Goal: Task Accomplishment & Management: Use online tool/utility

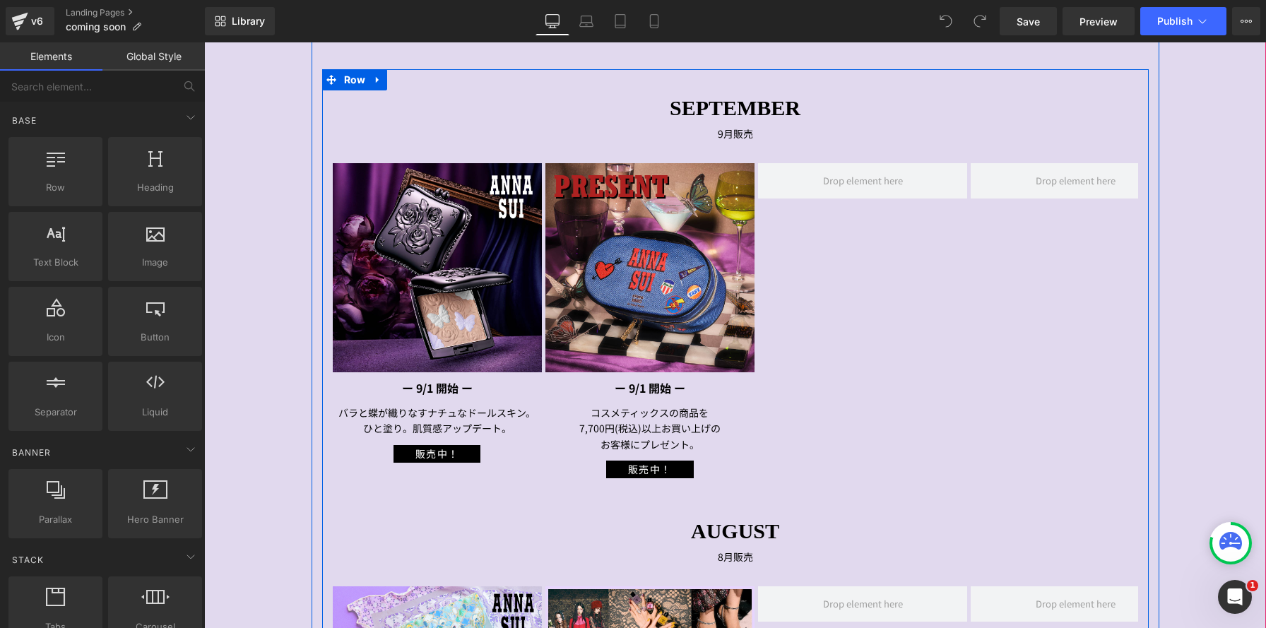
scroll to position [437, 0]
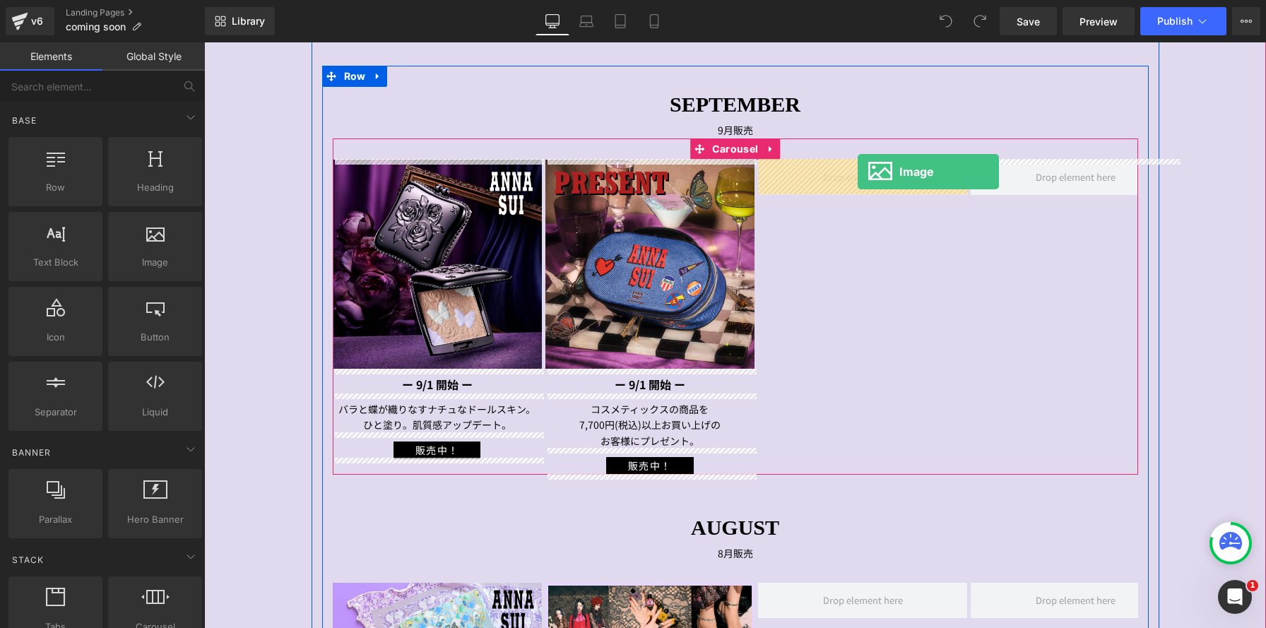
drag, startPoint x: 368, startPoint y: 273, endPoint x: 857, endPoint y: 172, distance: 499.9
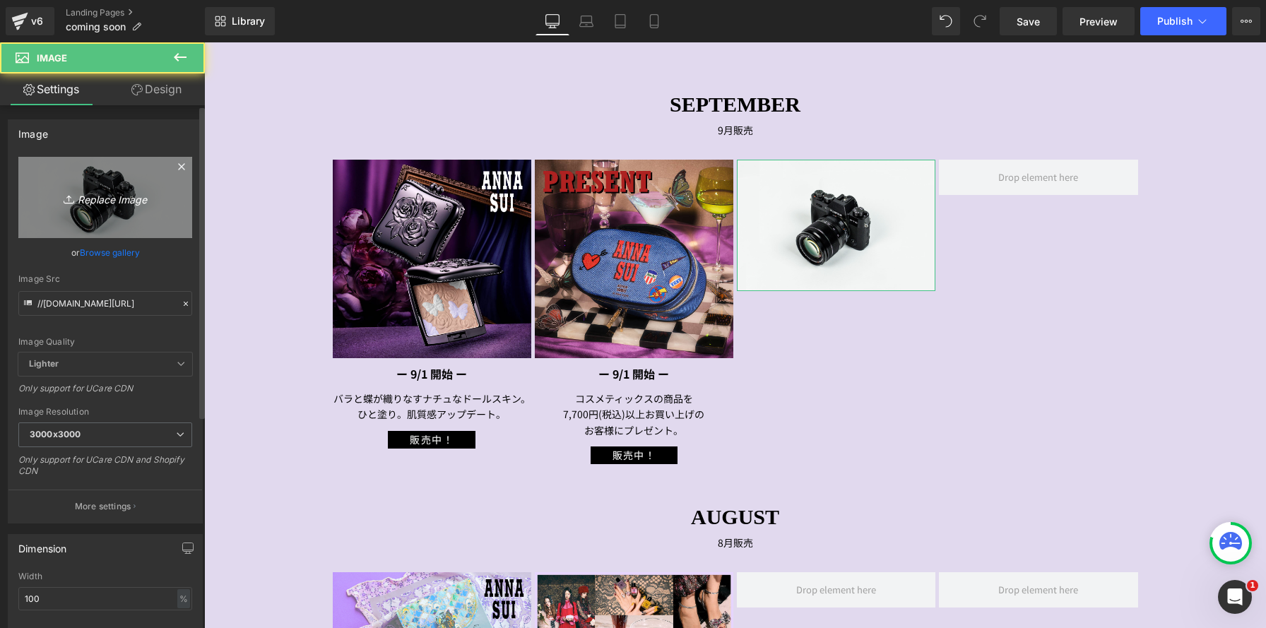
click at [90, 215] on link "Replace Image" at bounding box center [105, 197] width 174 height 81
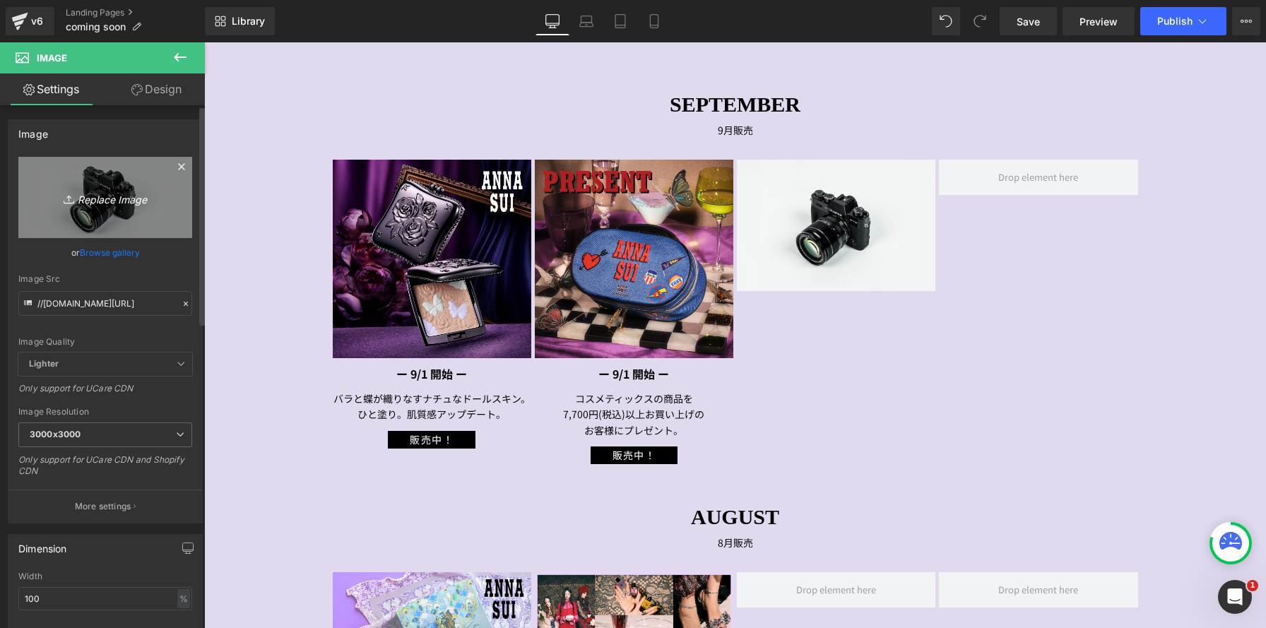
type input "C:\fakepath\0106-02.jpg"
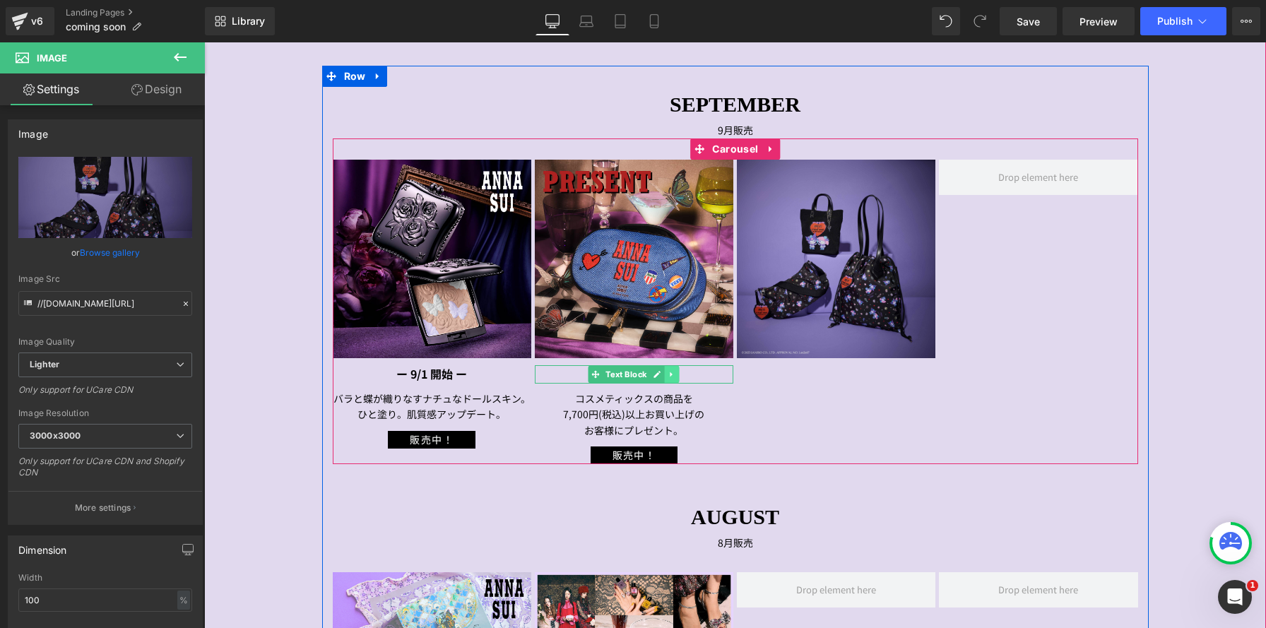
click at [674, 376] on icon at bounding box center [672, 374] width 8 height 8
click at [667, 376] on icon at bounding box center [664, 374] width 8 height 8
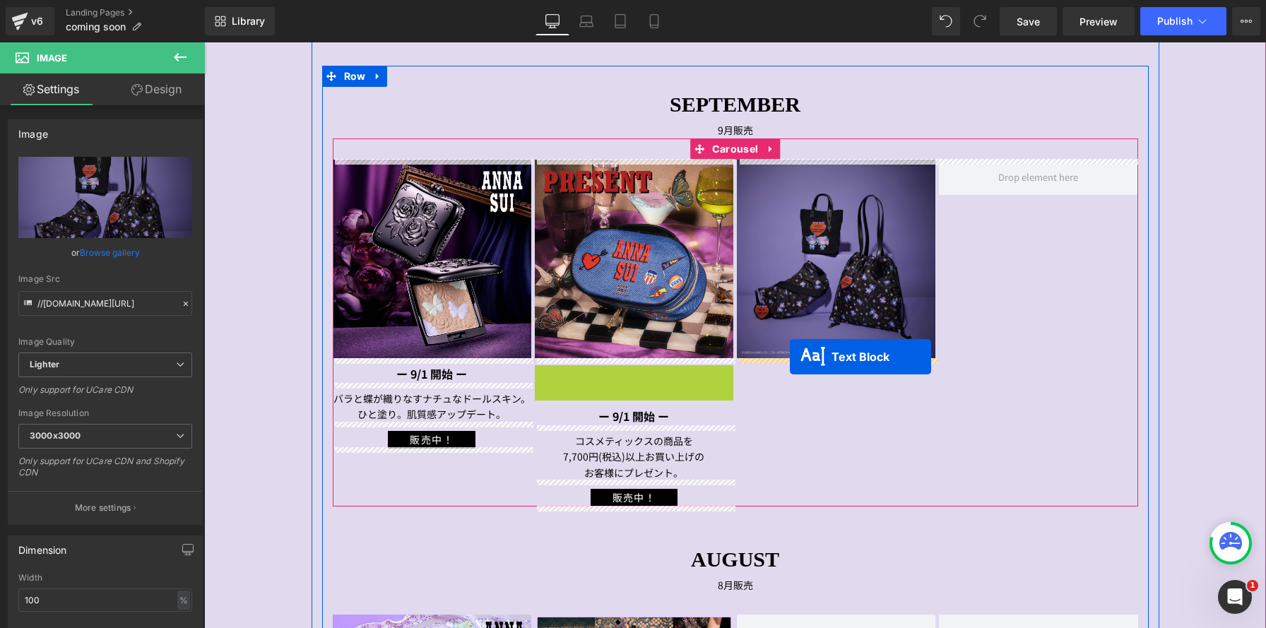
drag, startPoint x: 571, startPoint y: 371, endPoint x: 790, endPoint y: 357, distance: 219.4
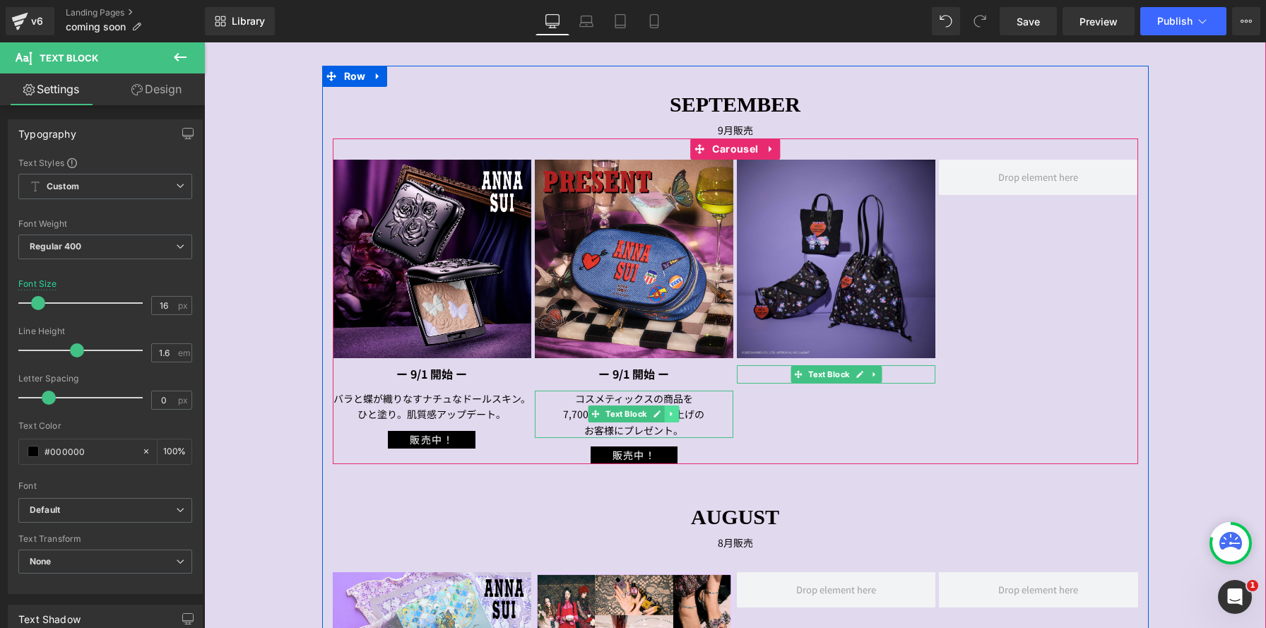
click at [677, 416] on link at bounding box center [672, 413] width 15 height 17
click at [667, 416] on icon at bounding box center [664, 414] width 8 height 8
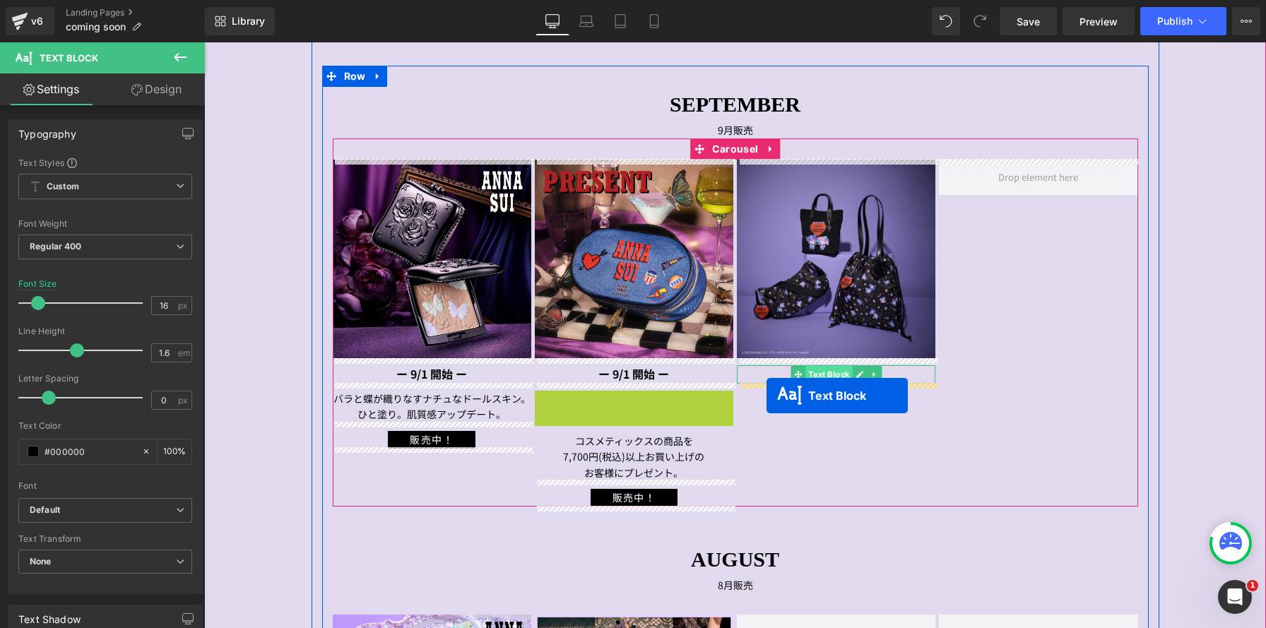
drag, startPoint x: 571, startPoint y: 411, endPoint x: 816, endPoint y: 374, distance: 247.9
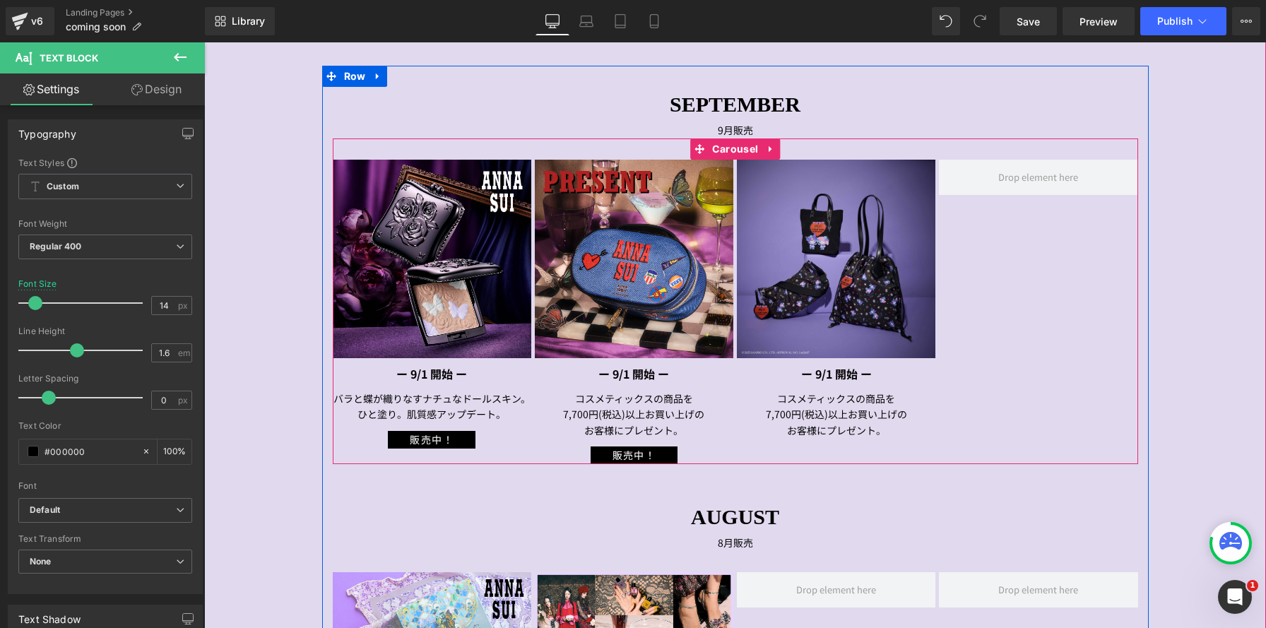
click at [836, 372] on span "Text Block" at bounding box center [828, 374] width 47 height 17
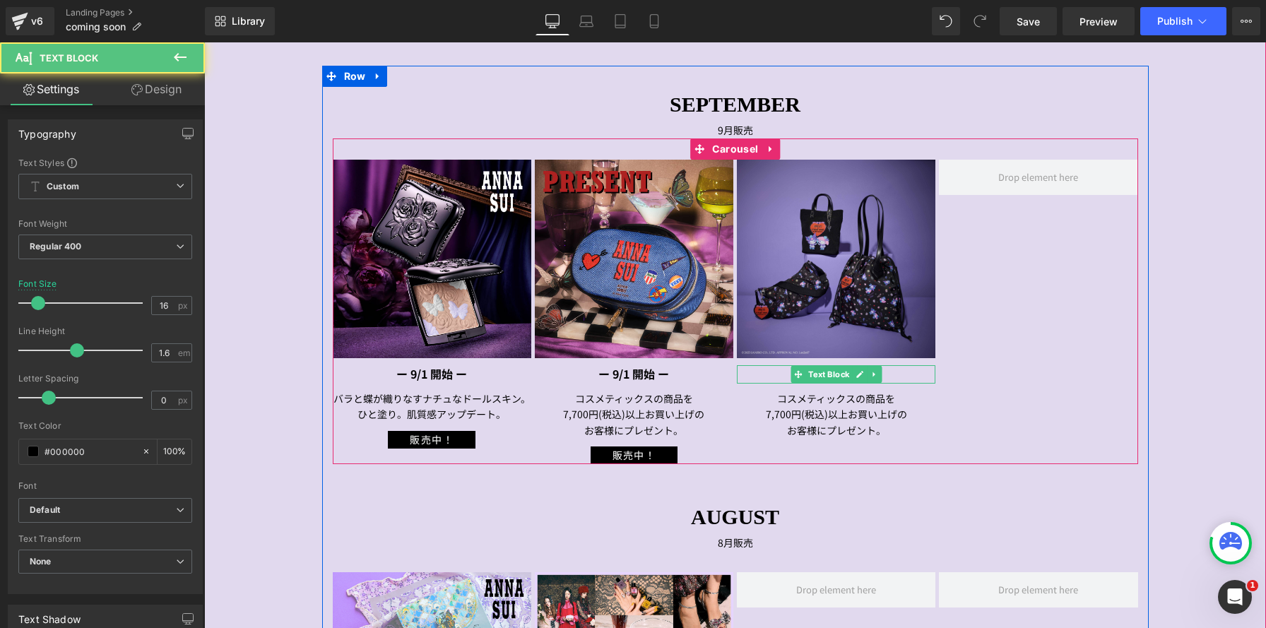
click at [785, 374] on p "ー 9/1 開始 ー" at bounding box center [836, 374] width 198 height 18
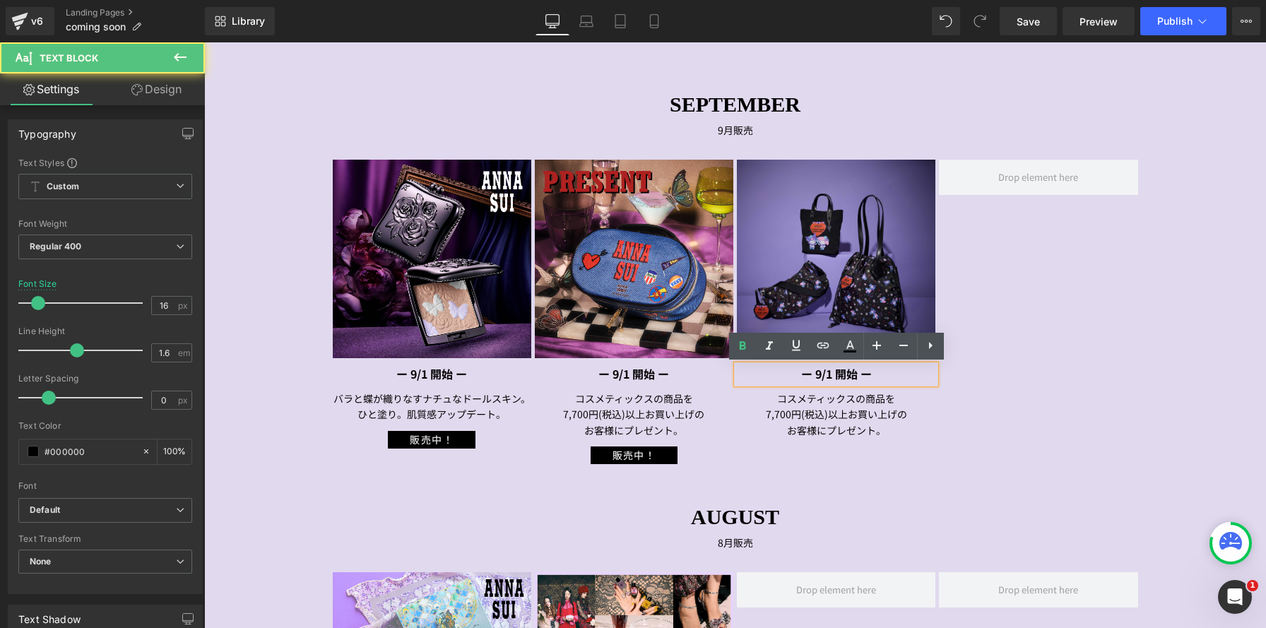
click at [828, 372] on strong "ー 9/1 開始 ー" at bounding box center [836, 373] width 71 height 17
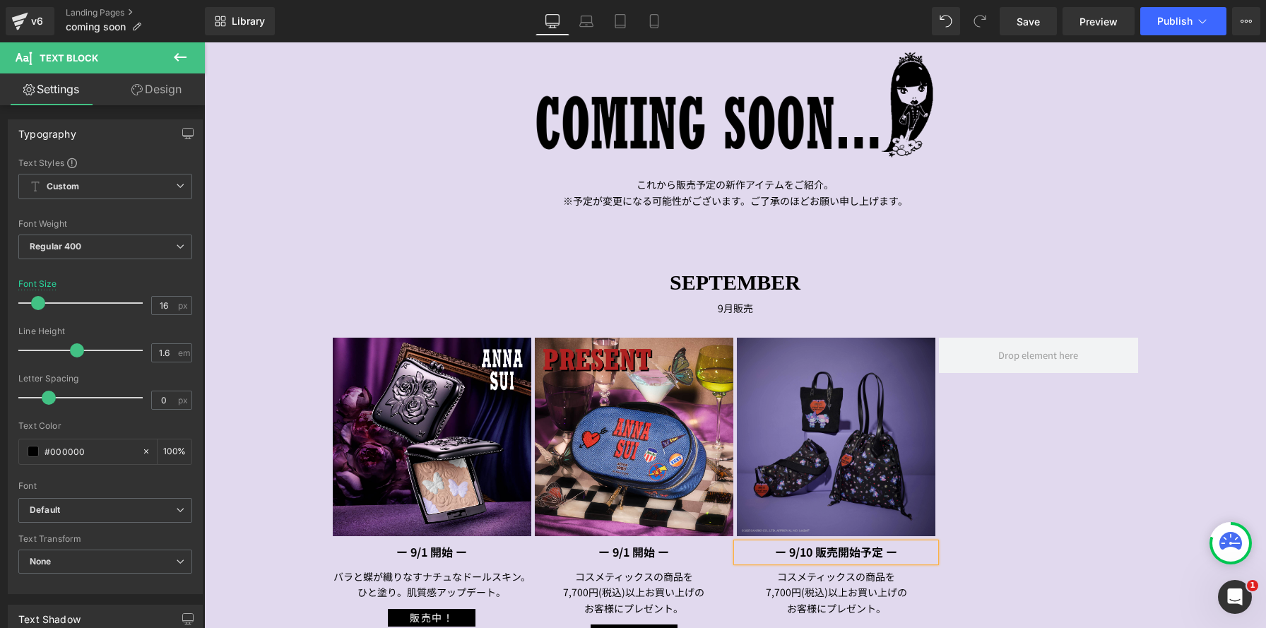
scroll to position [329, 0]
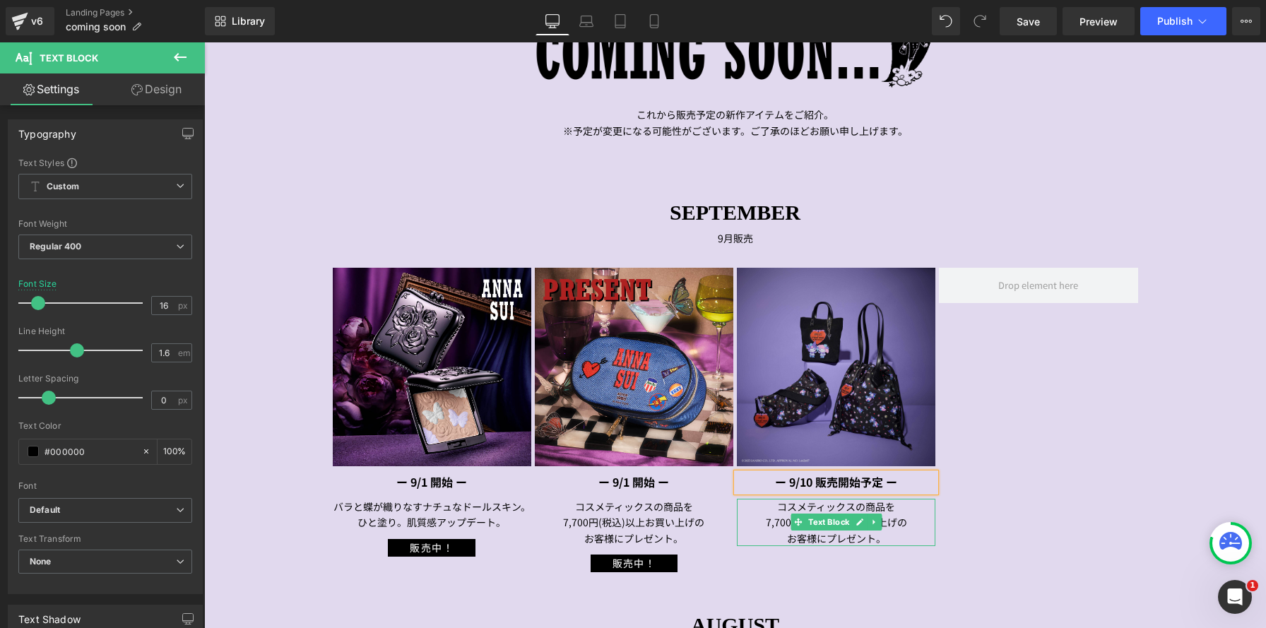
click at [768, 512] on p "コスメティックスの商品を" at bounding box center [836, 507] width 198 height 16
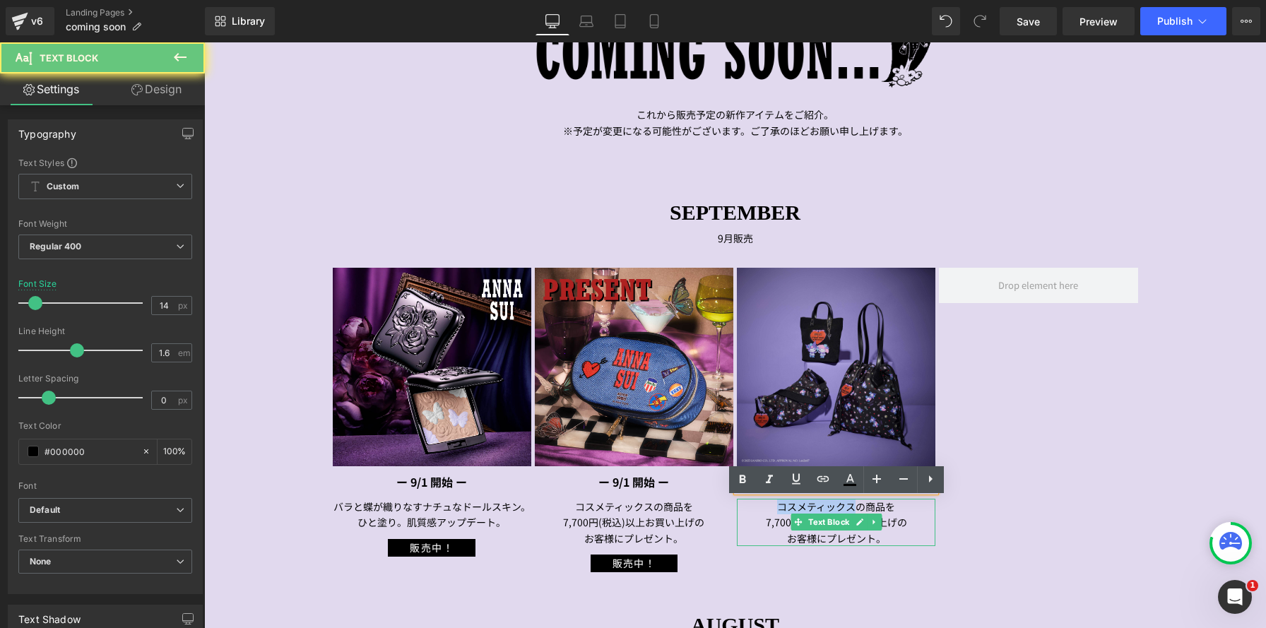
click at [768, 512] on p "コスメティックスの商品を" at bounding box center [836, 507] width 198 height 16
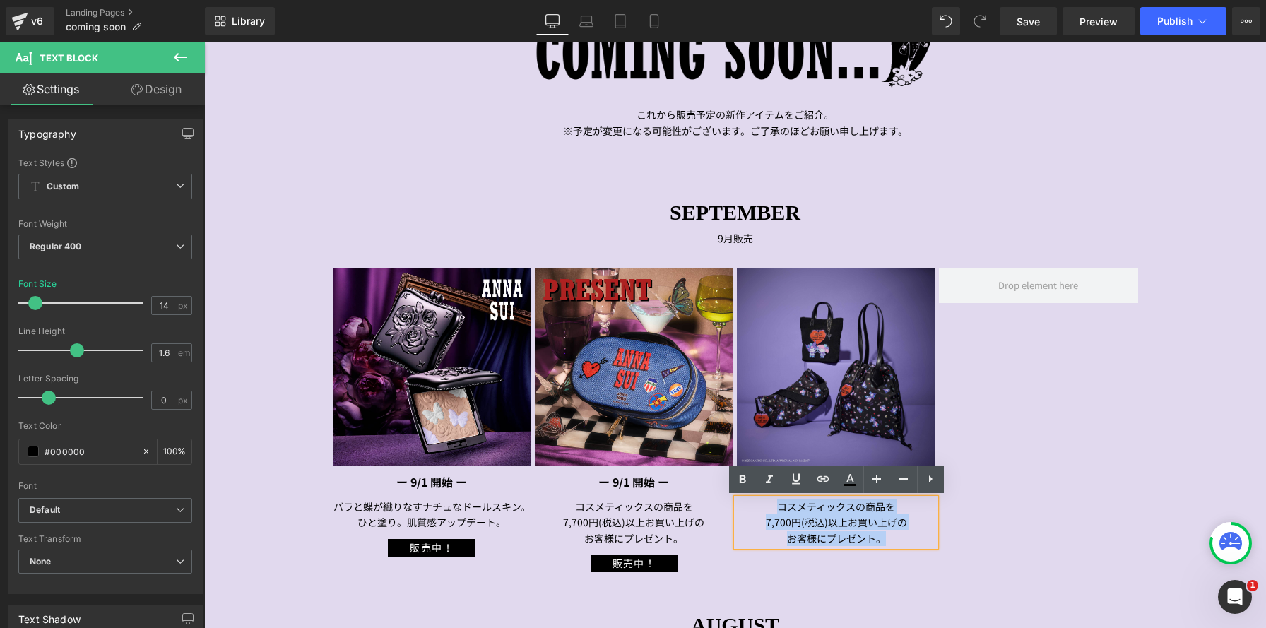
drag, startPoint x: 810, startPoint y: 518, endPoint x: 969, endPoint y: 551, distance: 162.2
click at [969, 553] on div "Image ー 9/1 開始 ー Text Block バラと蝶が織りなすナチュなドールスキン。 ひと塗り。肌質感アップデート。 Text Block 販売中…" at bounding box center [737, 420] width 809 height 304
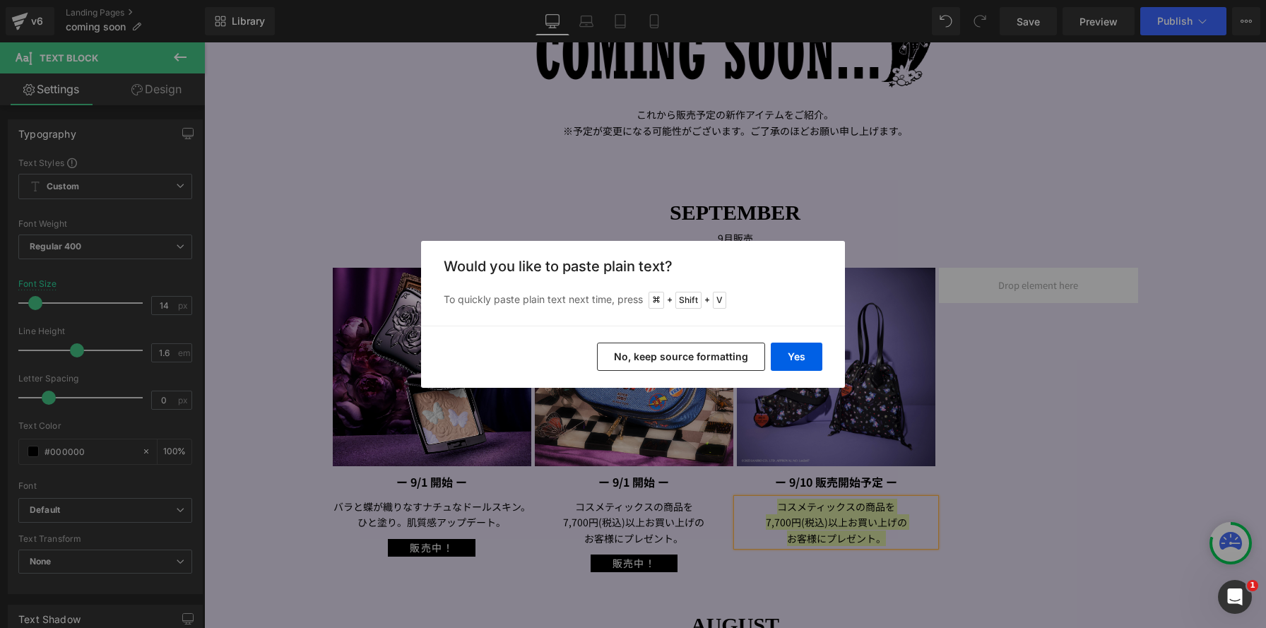
click at [722, 357] on button "No, keep source formatting" at bounding box center [681, 357] width 168 height 28
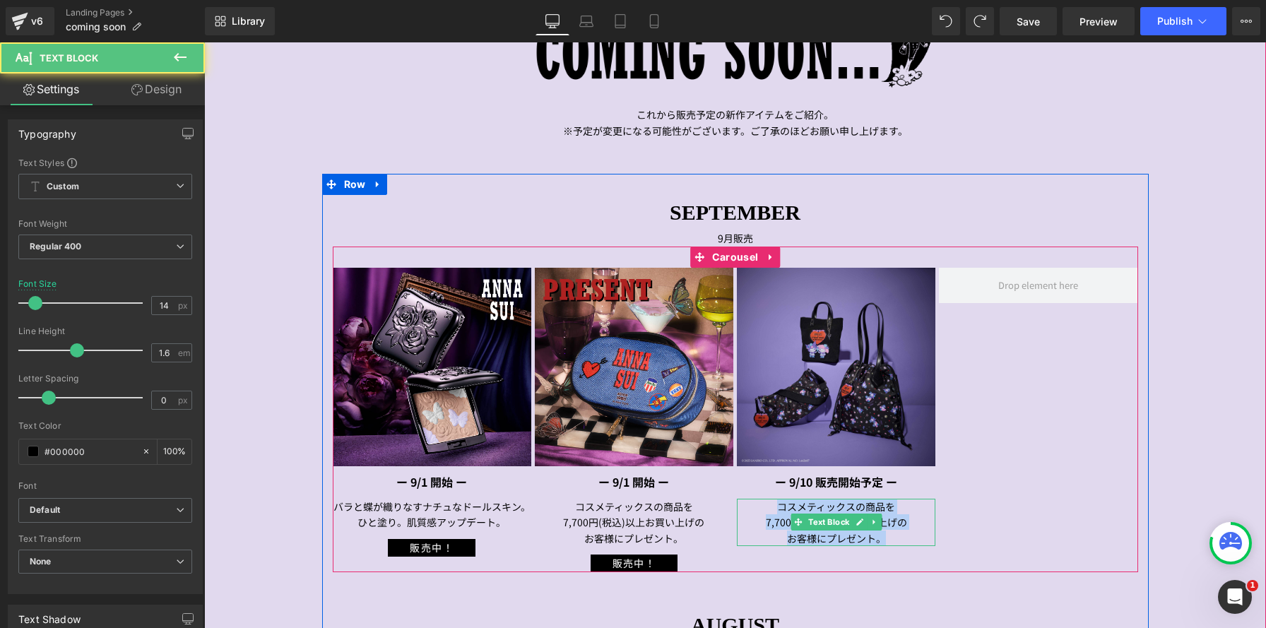
drag, startPoint x: 905, startPoint y: 535, endPoint x: 701, endPoint y: 501, distance: 207.0
click at [701, 501] on div "Image ー 9/1 開始 ー Text Block バラと蝶が織りなすナチュなドールスキン。 ひと塗り。肌質感アップデート。 Text Block 販売中…" at bounding box center [737, 420] width 809 height 304
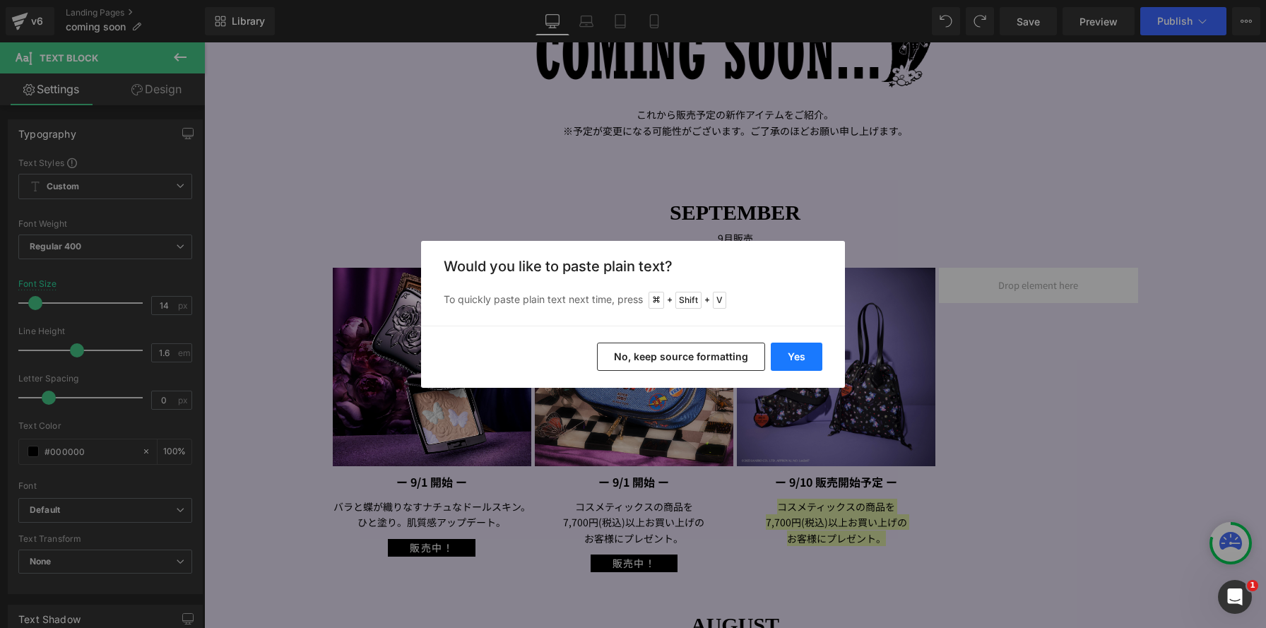
click at [807, 363] on button "Yes" at bounding box center [797, 357] width 52 height 28
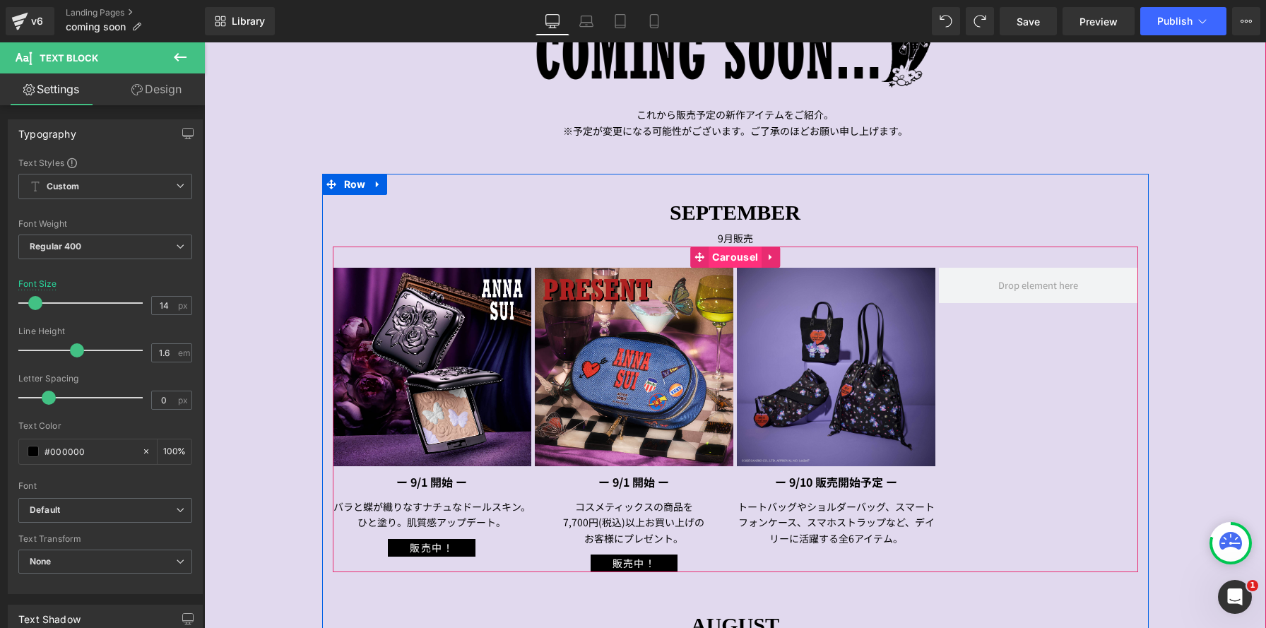
click at [743, 262] on span "Carousel" at bounding box center [734, 256] width 53 height 21
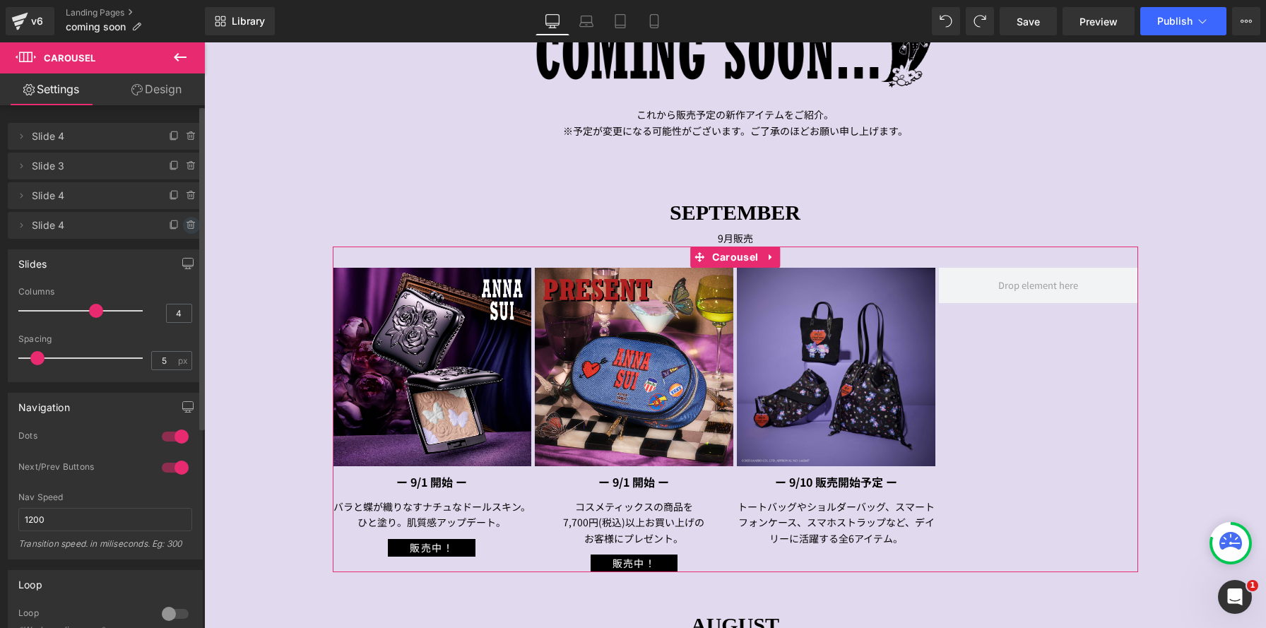
click at [190, 225] on icon at bounding box center [190, 225] width 0 height 3
click at [184, 225] on button "Delete" at bounding box center [176, 226] width 44 height 18
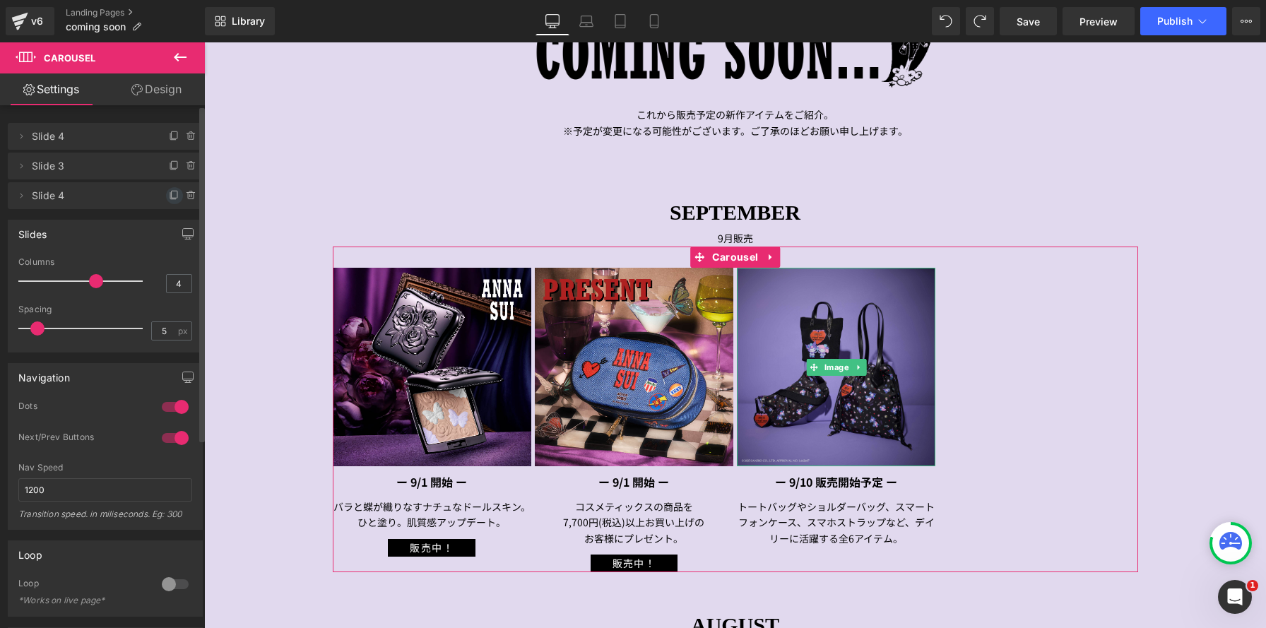
click at [172, 194] on icon at bounding box center [175, 194] width 6 height 7
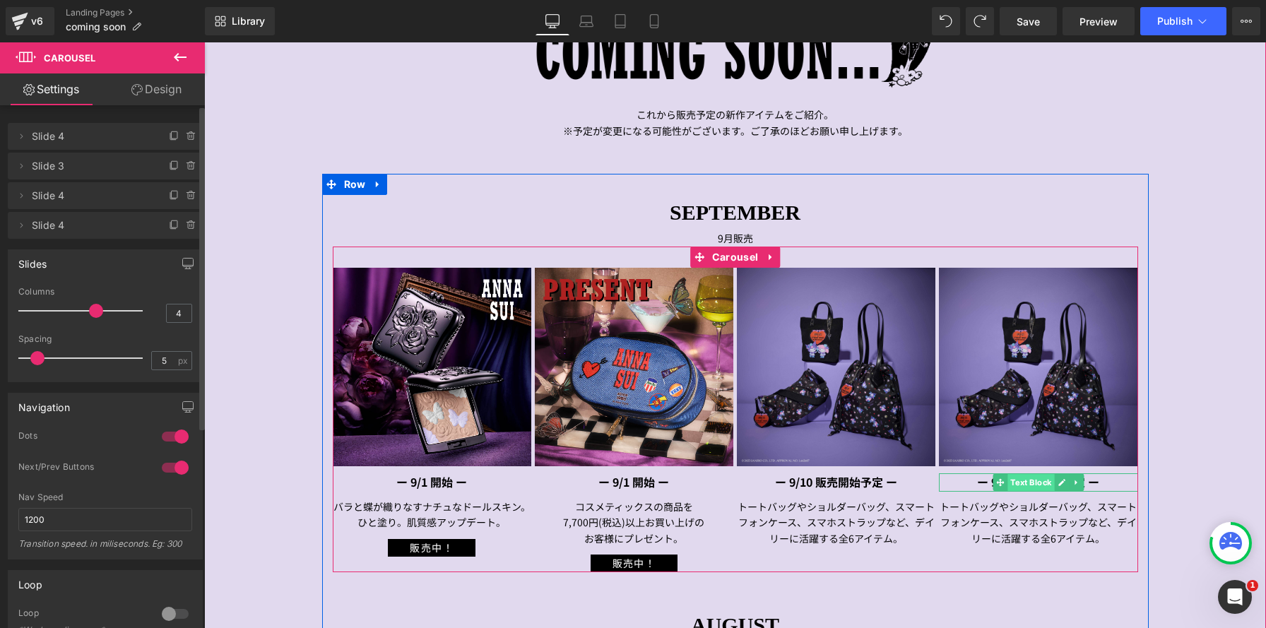
click at [1016, 482] on span "Text Block" at bounding box center [1030, 482] width 47 height 17
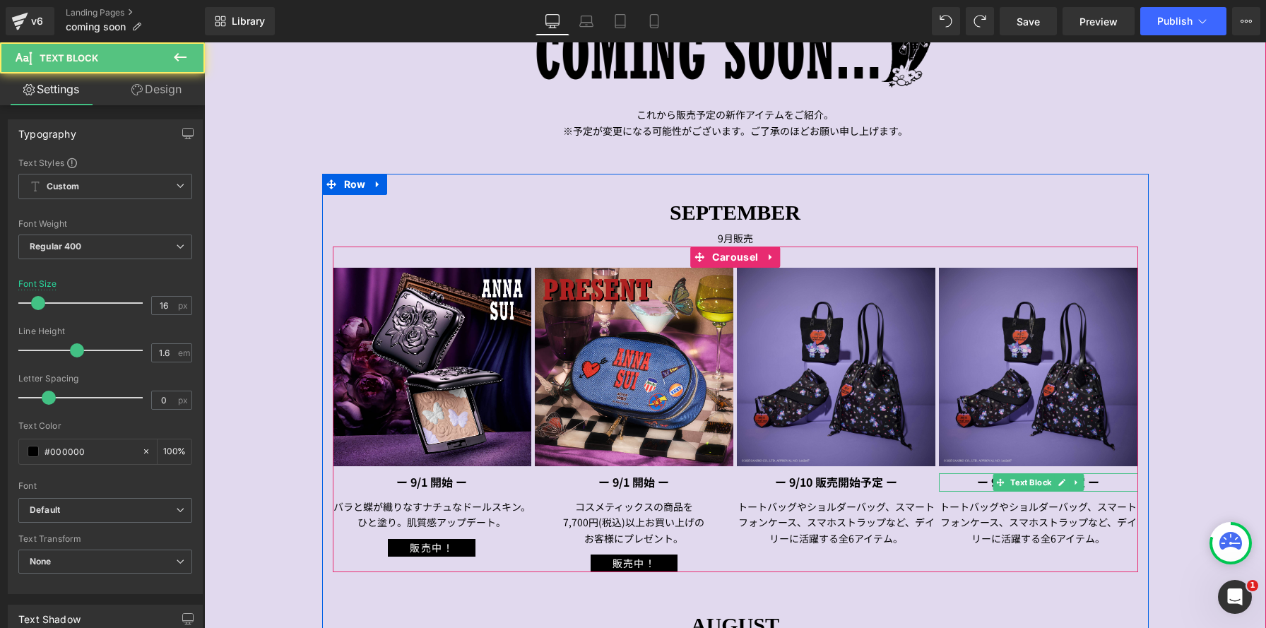
click at [977, 481] on strong "ー 9/10 販売開始予定 ー" at bounding box center [1038, 481] width 122 height 17
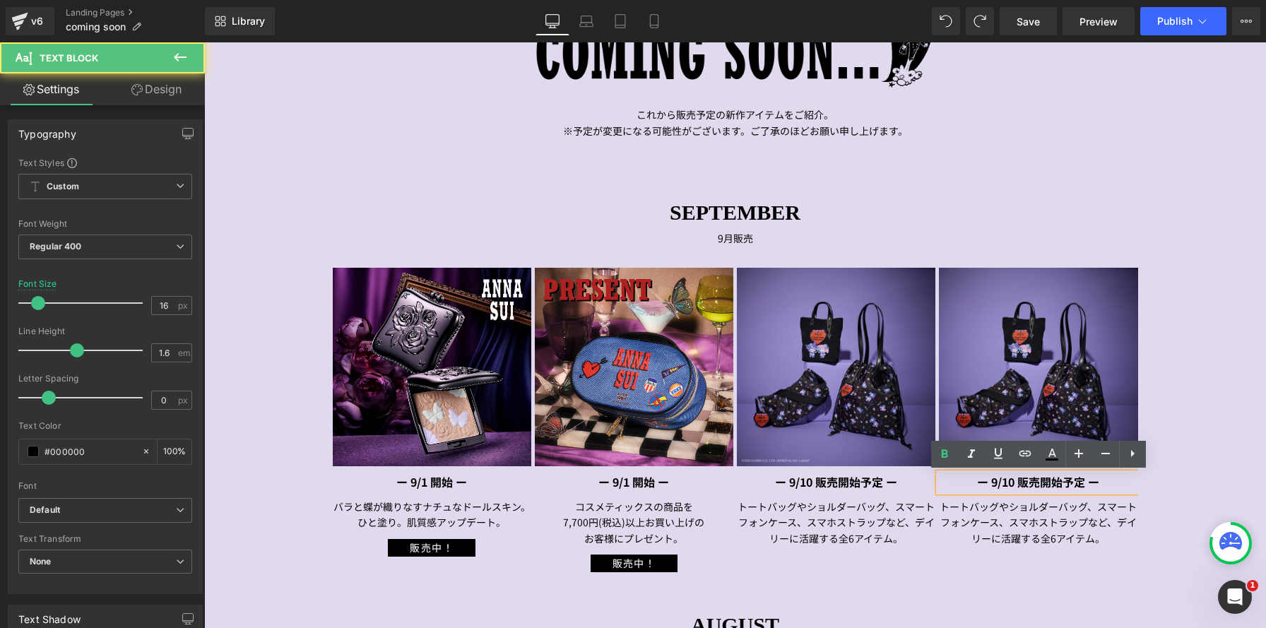
click at [1018, 485] on strong "ー 9/10 販売開始予定 ー" at bounding box center [1038, 481] width 122 height 17
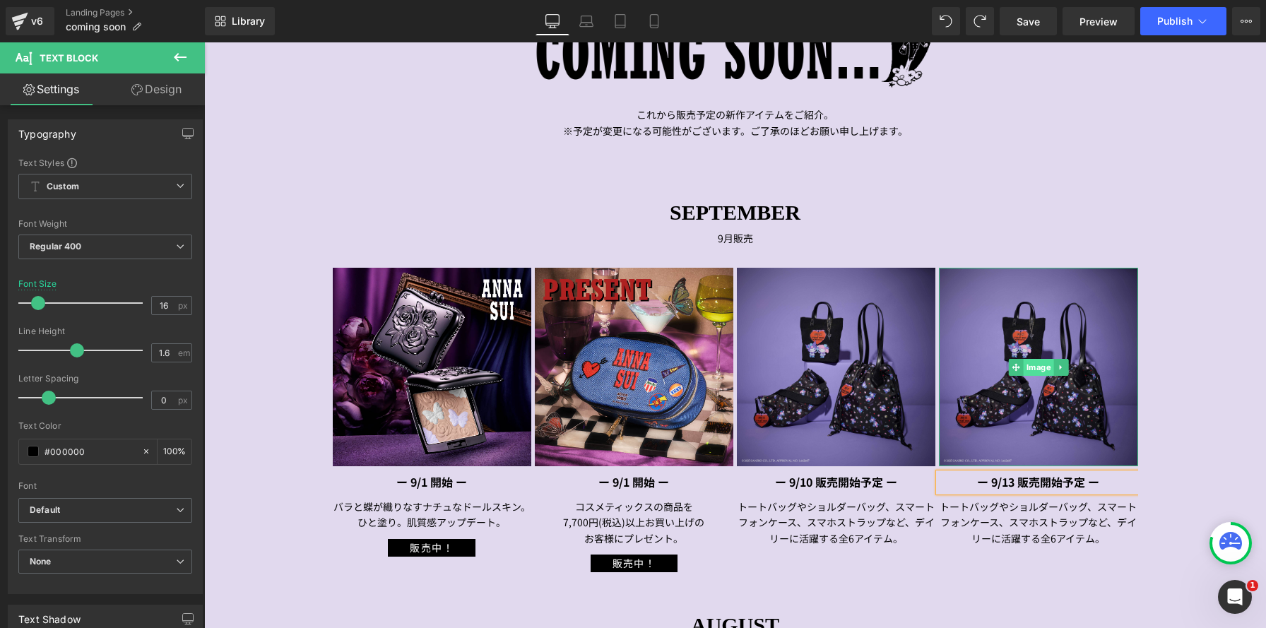
click at [1039, 362] on span "Image" at bounding box center [1038, 367] width 30 height 17
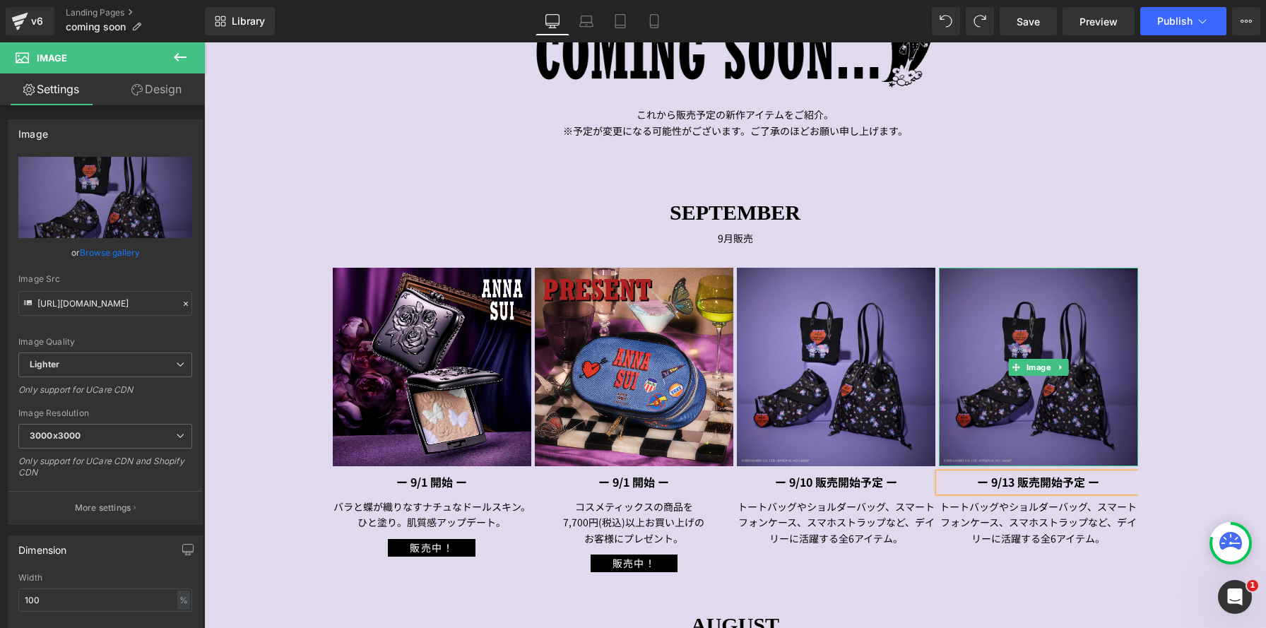
click at [1039, 401] on img at bounding box center [1038, 367] width 198 height 198
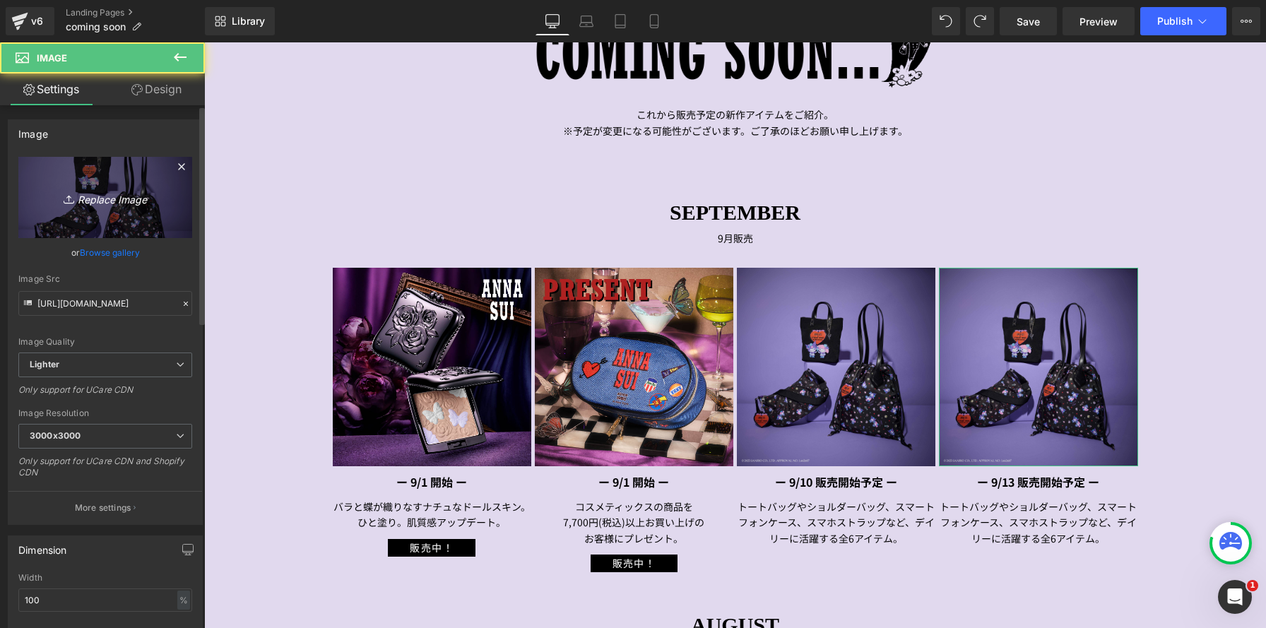
click at [98, 204] on icon "Replace Image" at bounding box center [105, 198] width 113 height 18
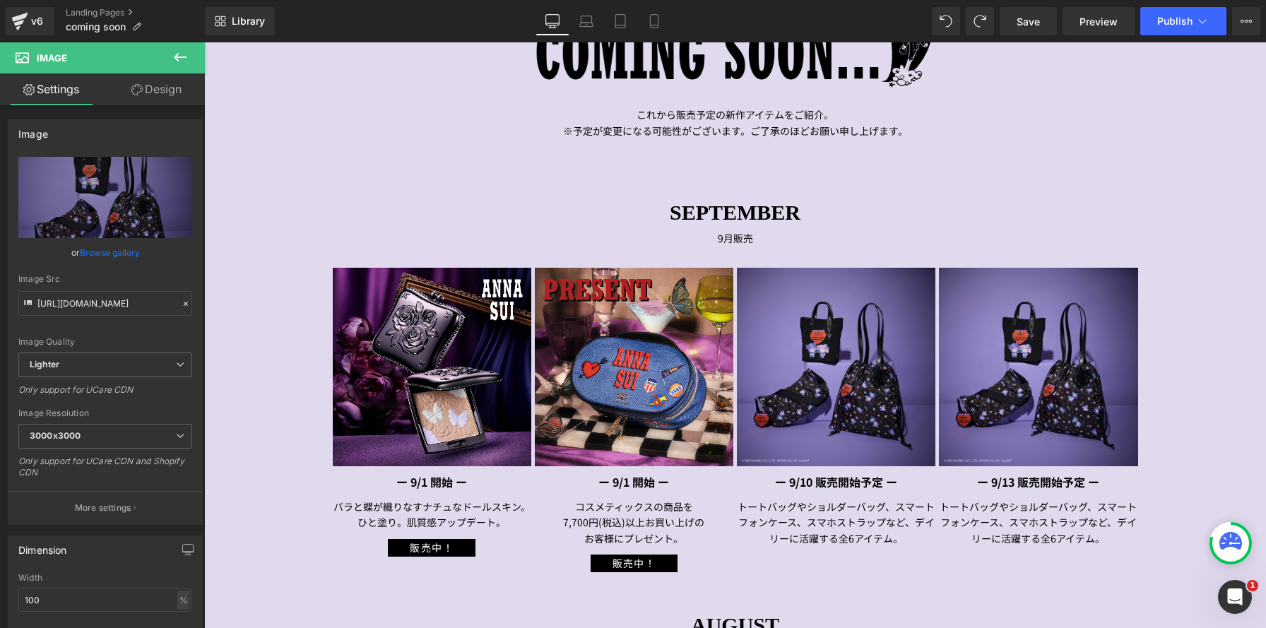
type input "C:\fakepath\0056 のコピー2.jpg"
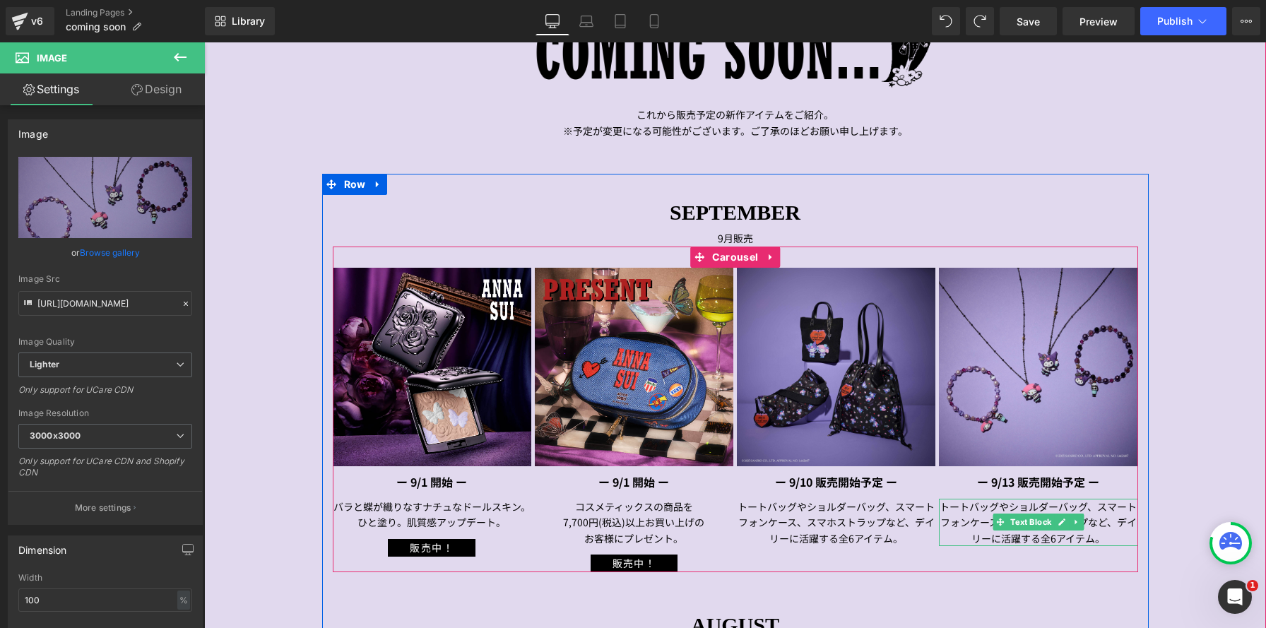
click at [1025, 513] on p "トートバッグやショルダーバッグ、スマートフォンケース、スマホストラップなど、デイリーに活躍する全6アイテム。" at bounding box center [1038, 522] width 198 height 47
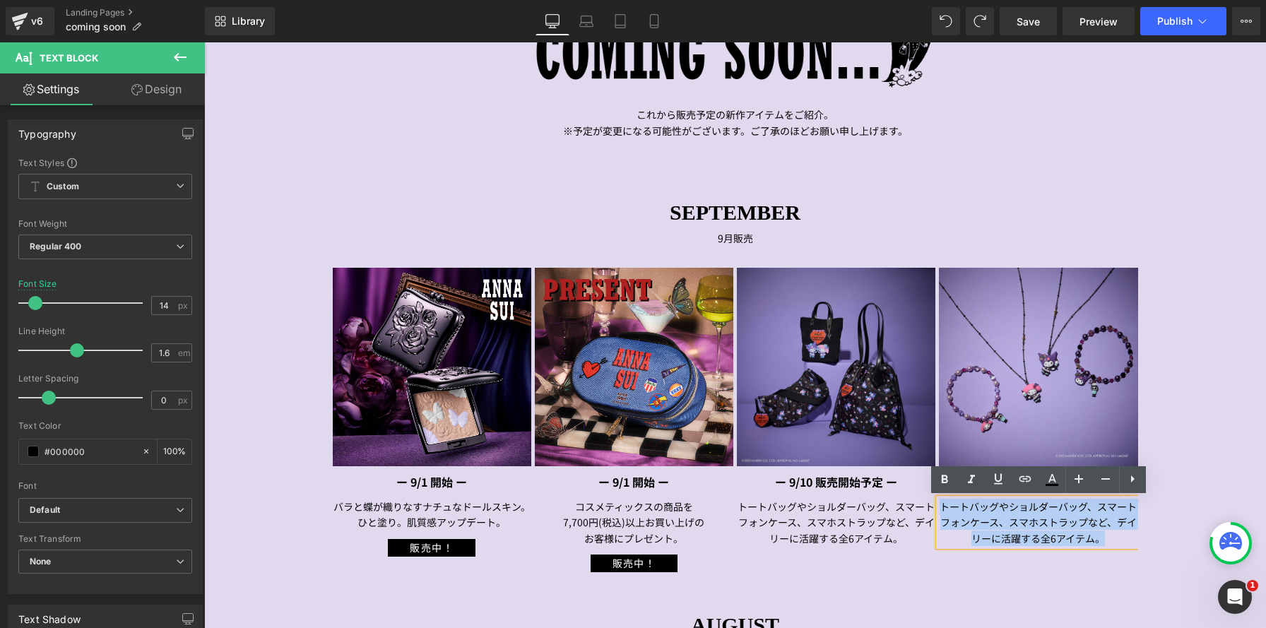
drag, startPoint x: 943, startPoint y: 504, endPoint x: 1252, endPoint y: 569, distance: 316.1
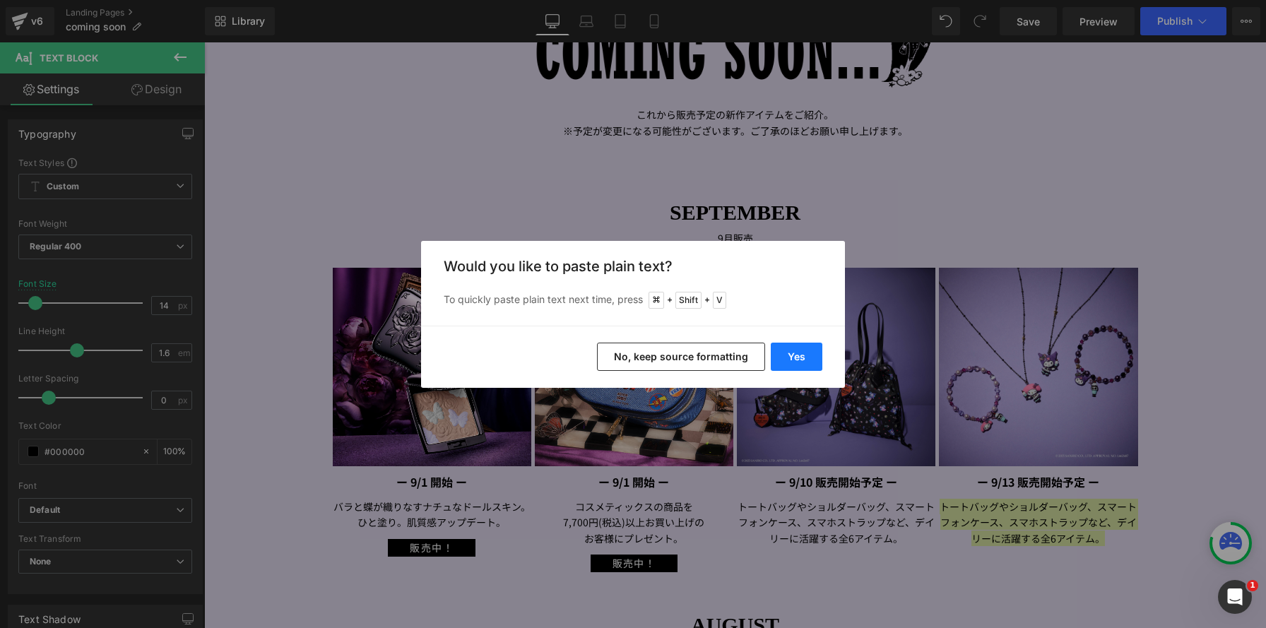
click at [805, 357] on button "Yes" at bounding box center [797, 357] width 52 height 28
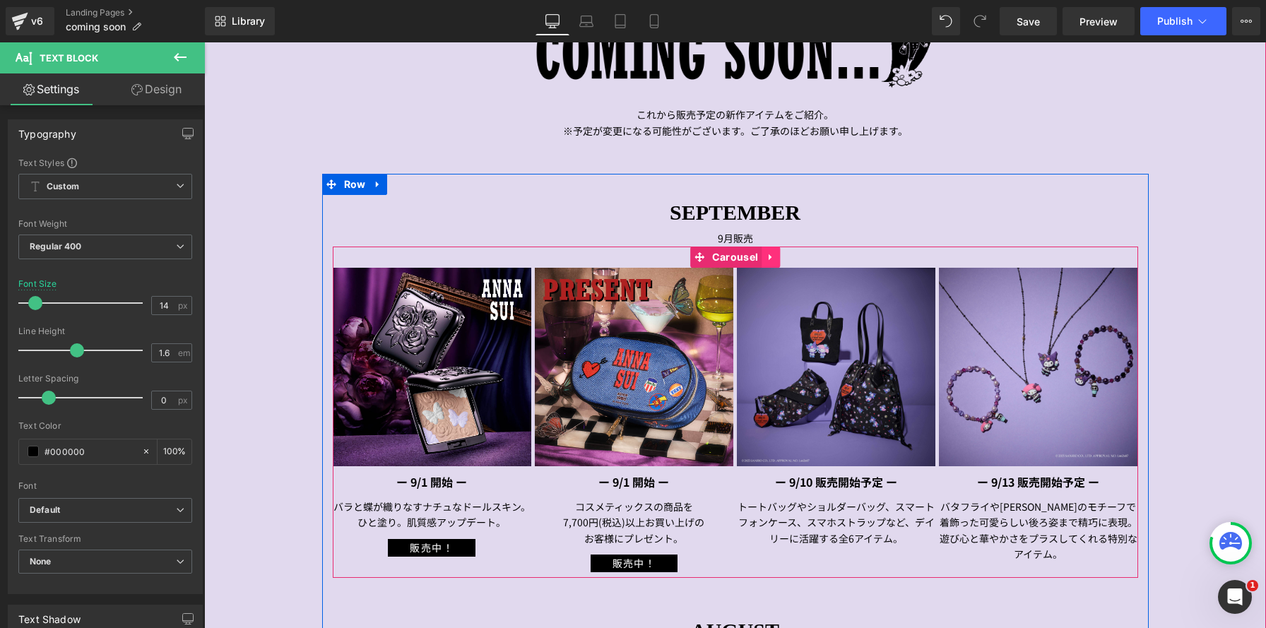
click at [773, 259] on icon at bounding box center [771, 256] width 10 height 11
click at [761, 259] on icon at bounding box center [761, 257] width 10 height 10
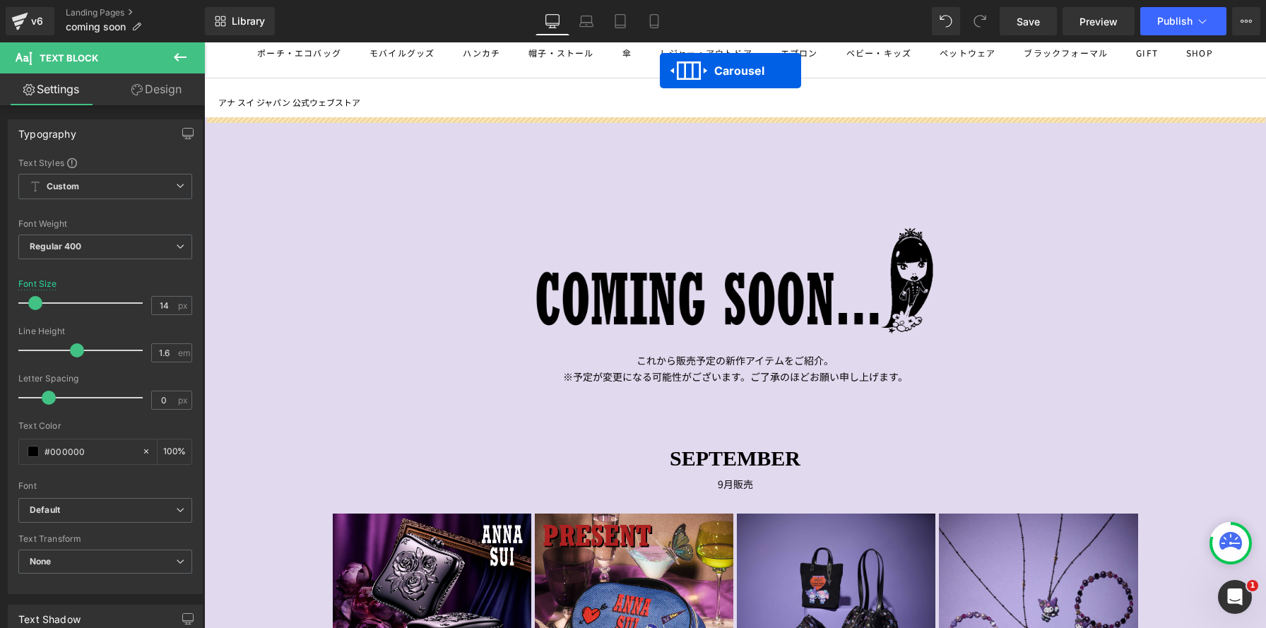
scroll to position [0, 0]
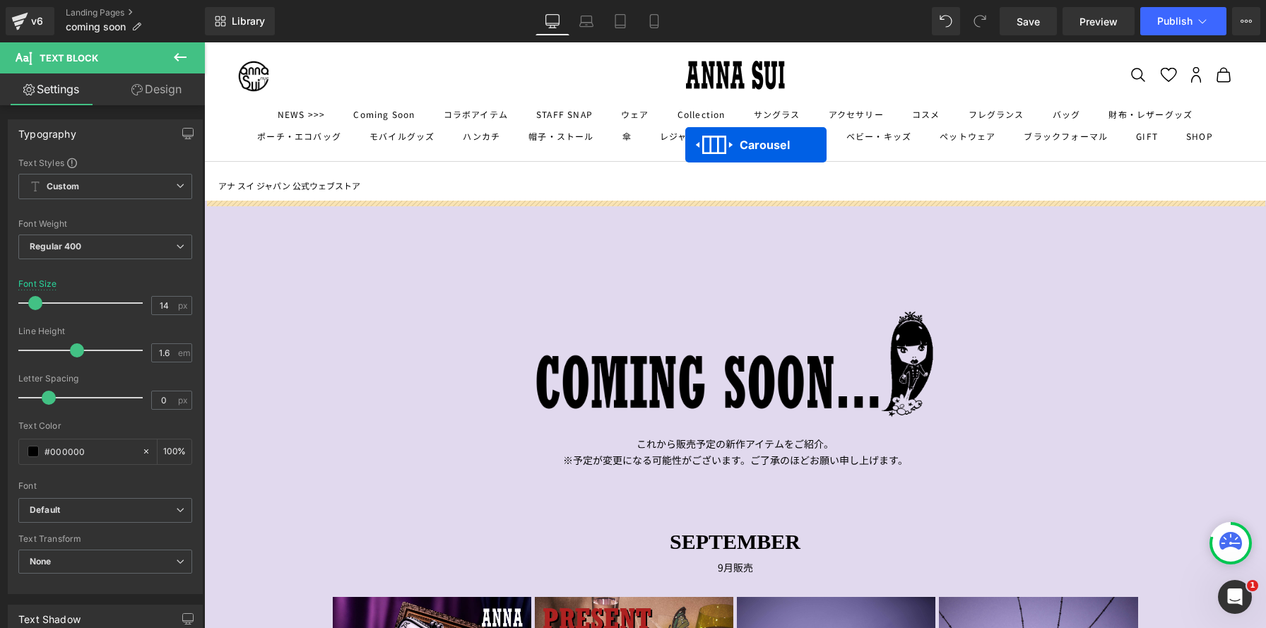
drag, startPoint x: 699, startPoint y: 93, endPoint x: 685, endPoint y: 145, distance: 53.3
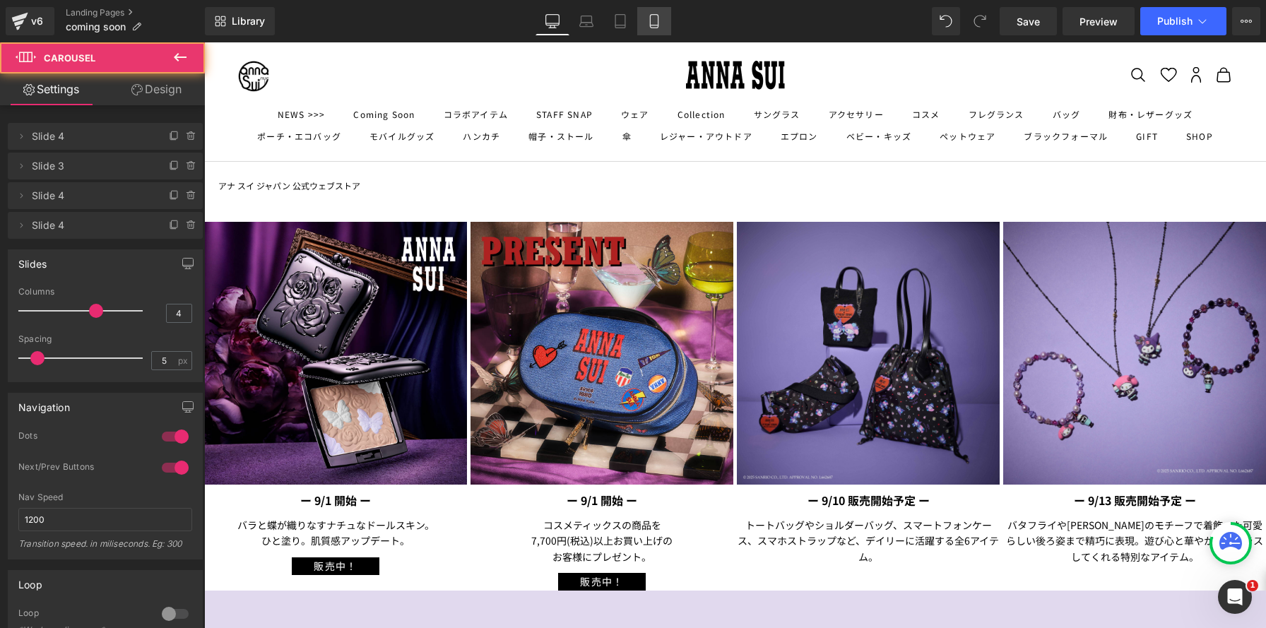
click at [659, 20] on icon at bounding box center [654, 21] width 14 height 14
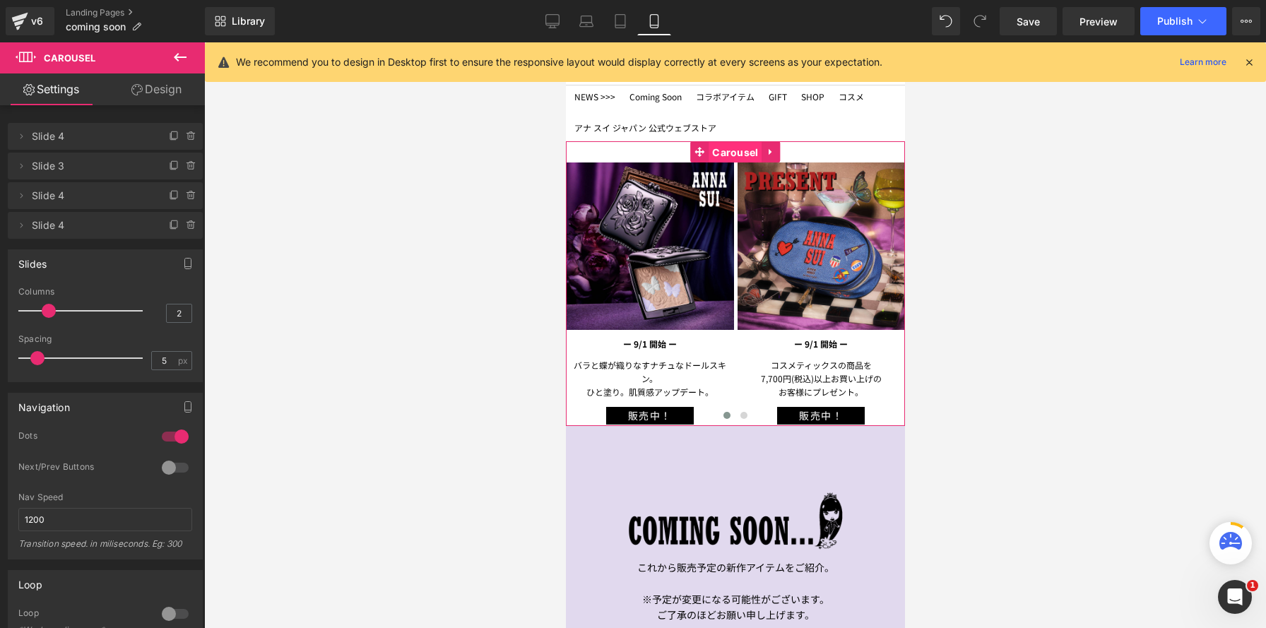
click at [735, 155] on span "Carousel" at bounding box center [734, 152] width 53 height 21
click at [189, 132] on icon at bounding box center [190, 132] width 3 height 1
click at [186, 131] on button "Delete" at bounding box center [176, 137] width 44 height 18
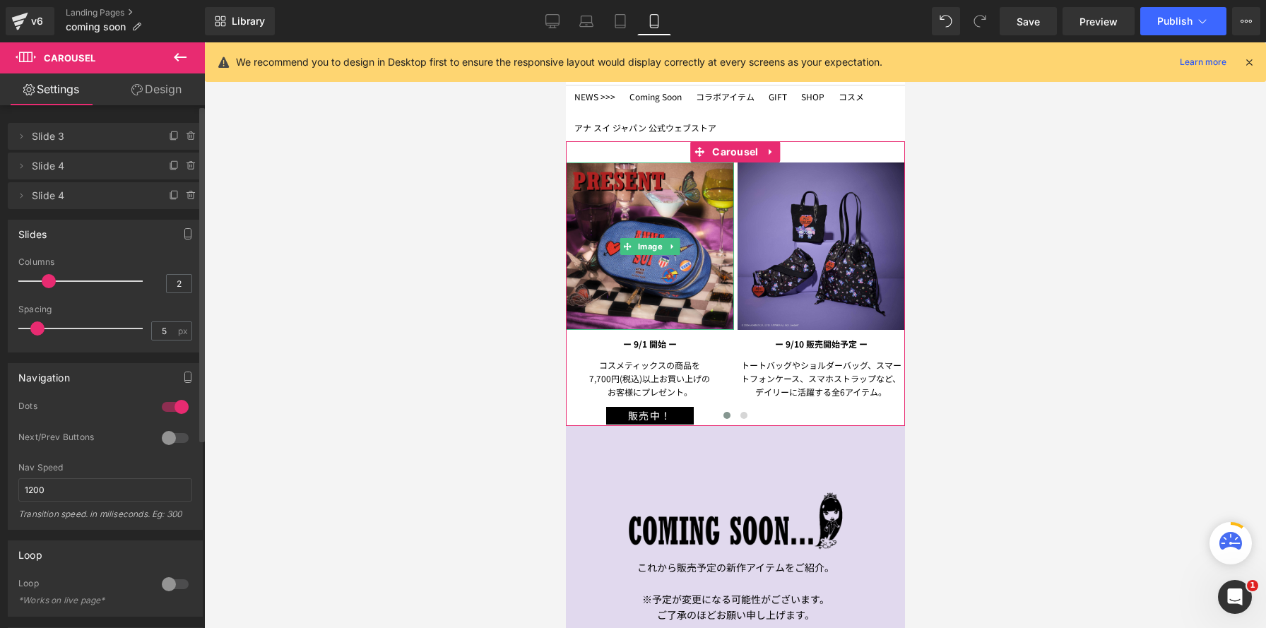
click at [189, 132] on icon at bounding box center [190, 132] width 3 height 1
drag, startPoint x: 186, startPoint y: 131, endPoint x: 496, endPoint y: 184, distance: 314.4
click at [186, 131] on button "Delete" at bounding box center [176, 137] width 44 height 18
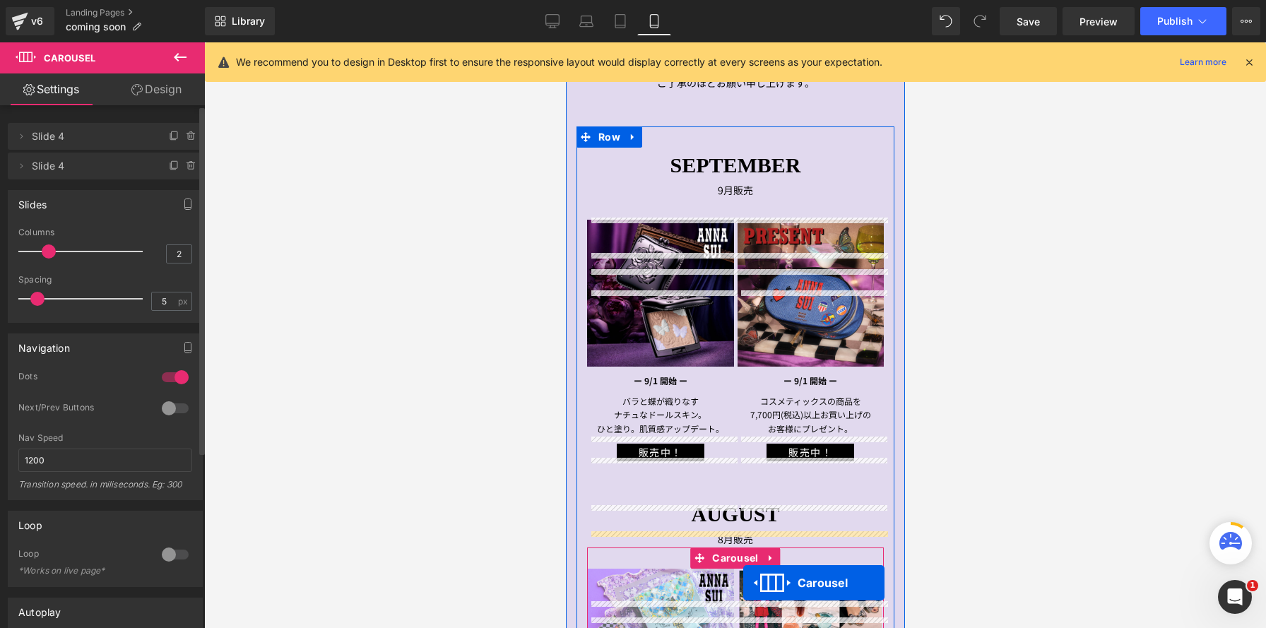
scroll to position [325, 0]
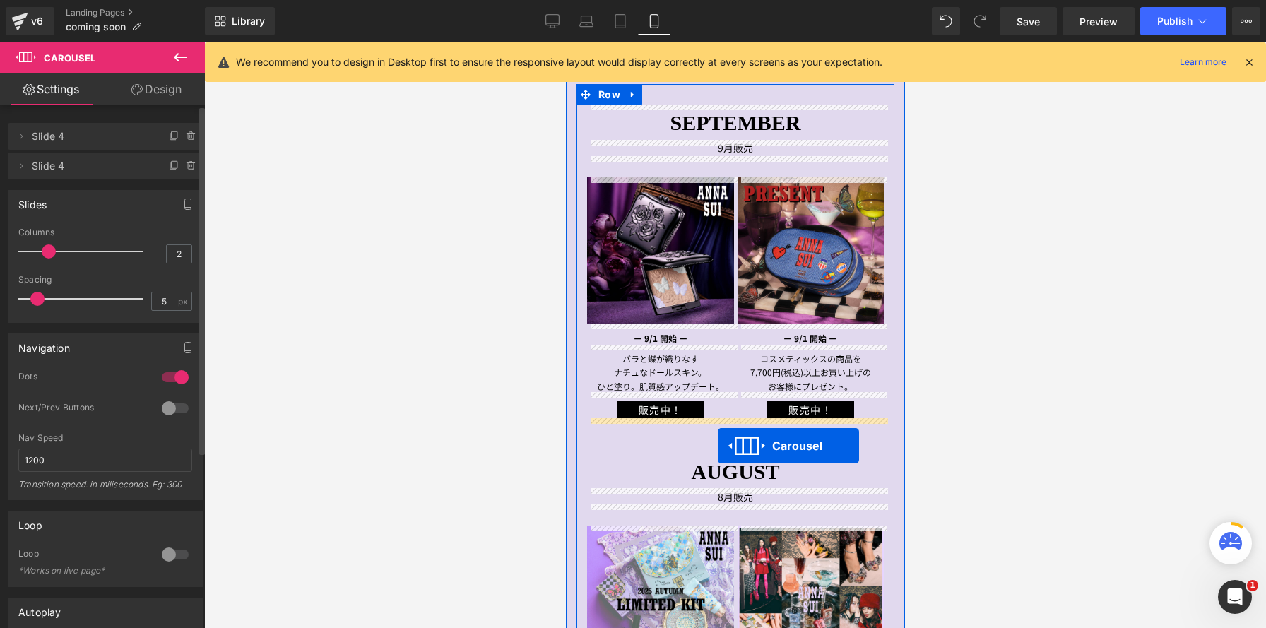
drag, startPoint x: 699, startPoint y: 150, endPoint x: 717, endPoint y: 446, distance: 295.8
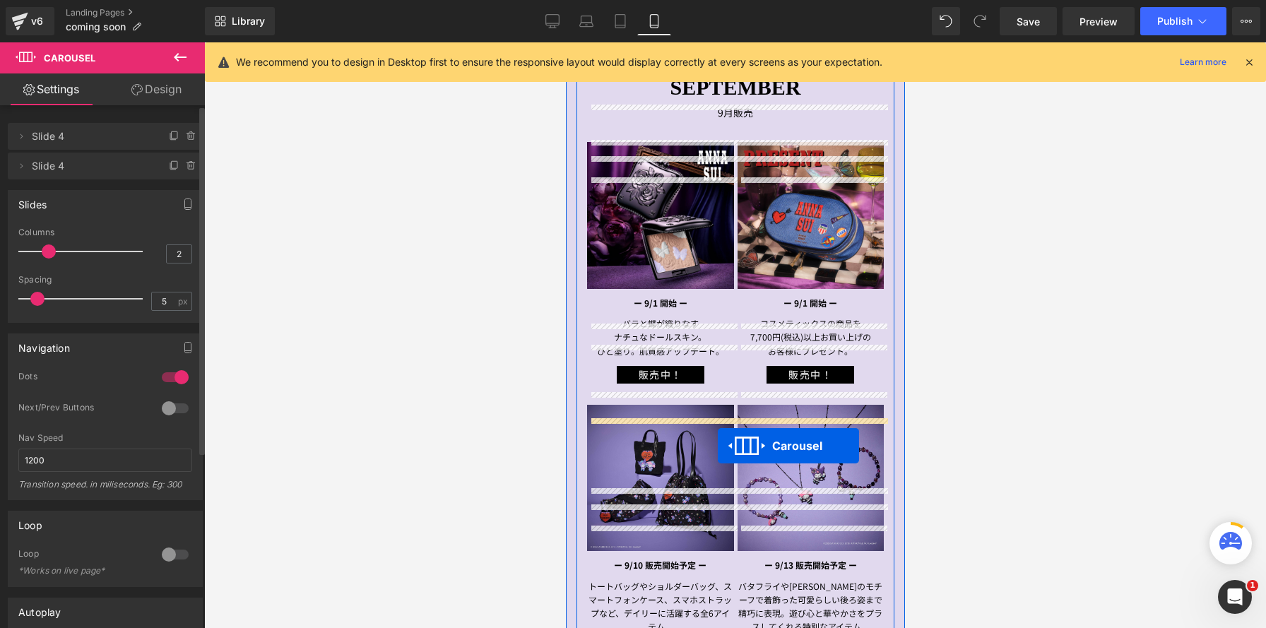
scroll to position [290, 0]
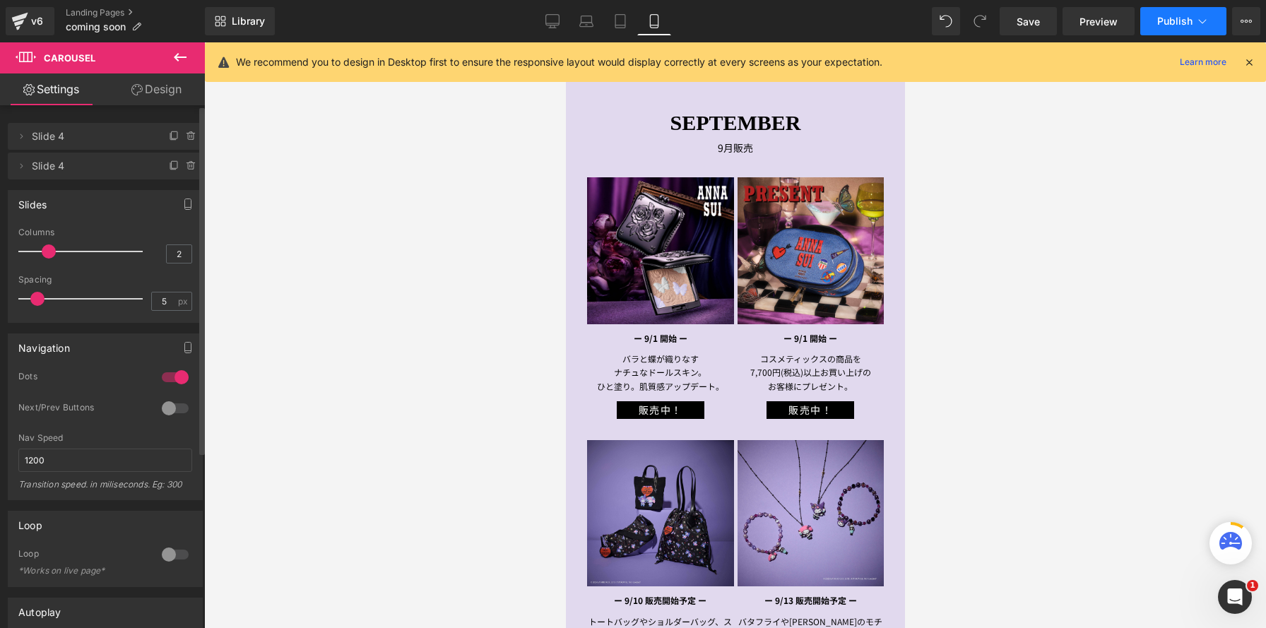
click at [1160, 22] on span "Publish" at bounding box center [1174, 21] width 35 height 11
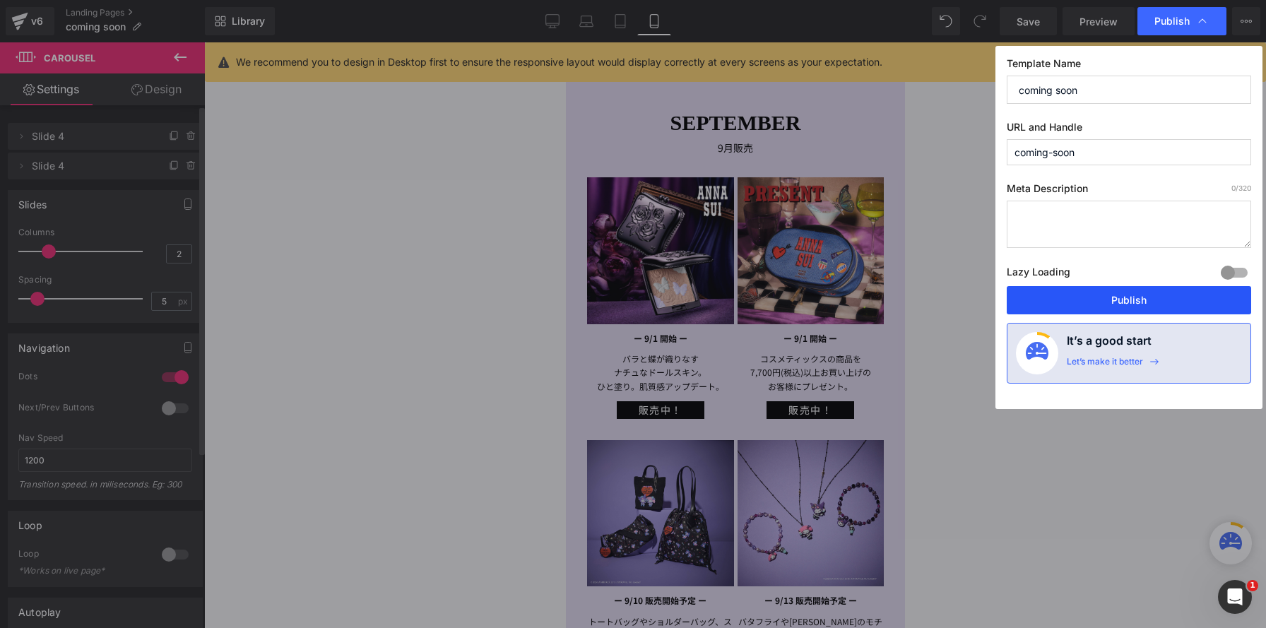
drag, startPoint x: 1154, startPoint y: 302, endPoint x: 267, endPoint y: 299, distance: 887.1
click at [1154, 302] on button "Publish" at bounding box center [1128, 300] width 244 height 28
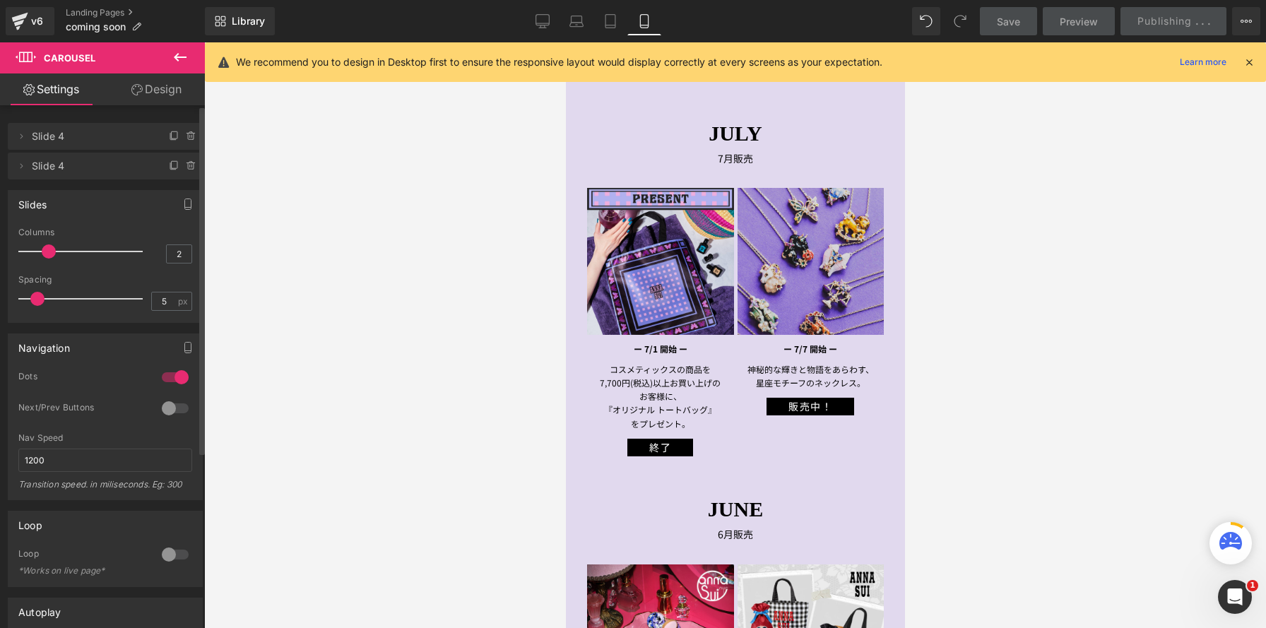
scroll to position [1290, 0]
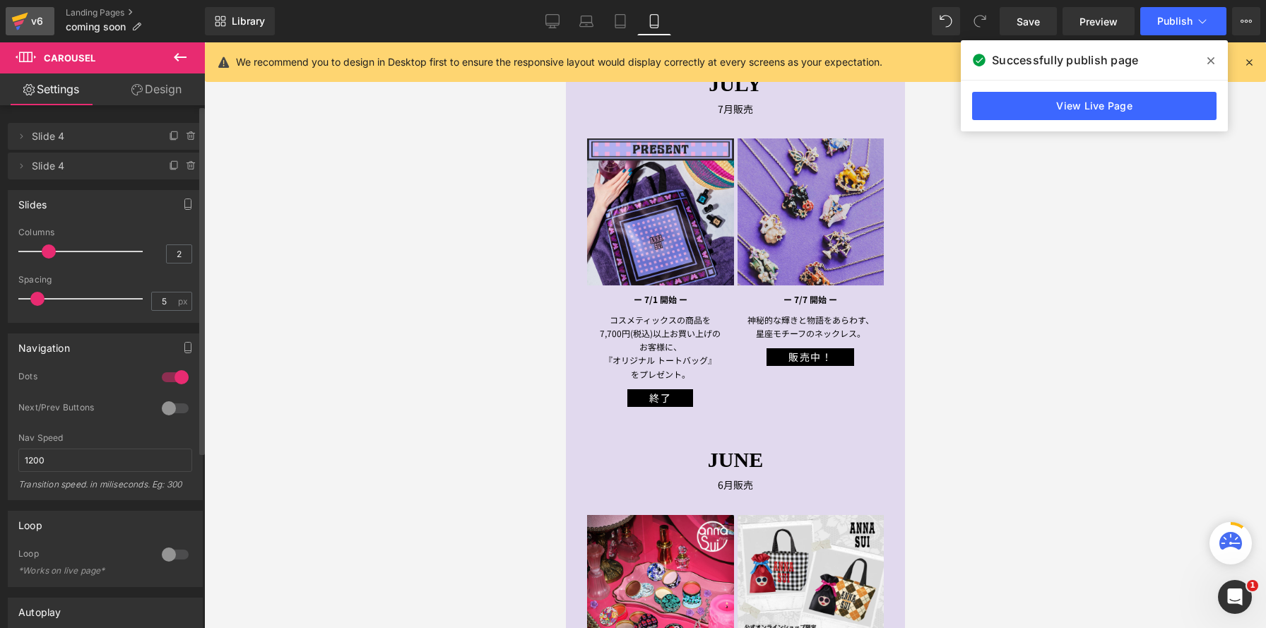
click at [25, 25] on icon at bounding box center [19, 21] width 17 height 35
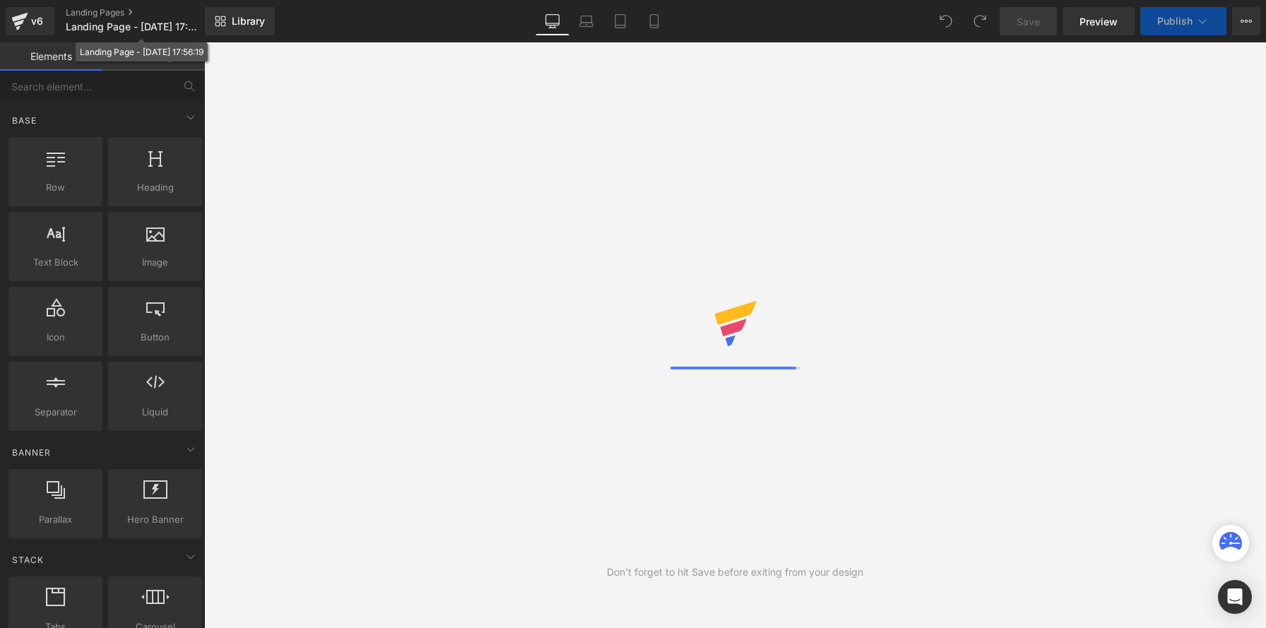
click at [85, 29] on span "Landing Page - [DATE] 17:56:19" at bounding box center [134, 26] width 136 height 11
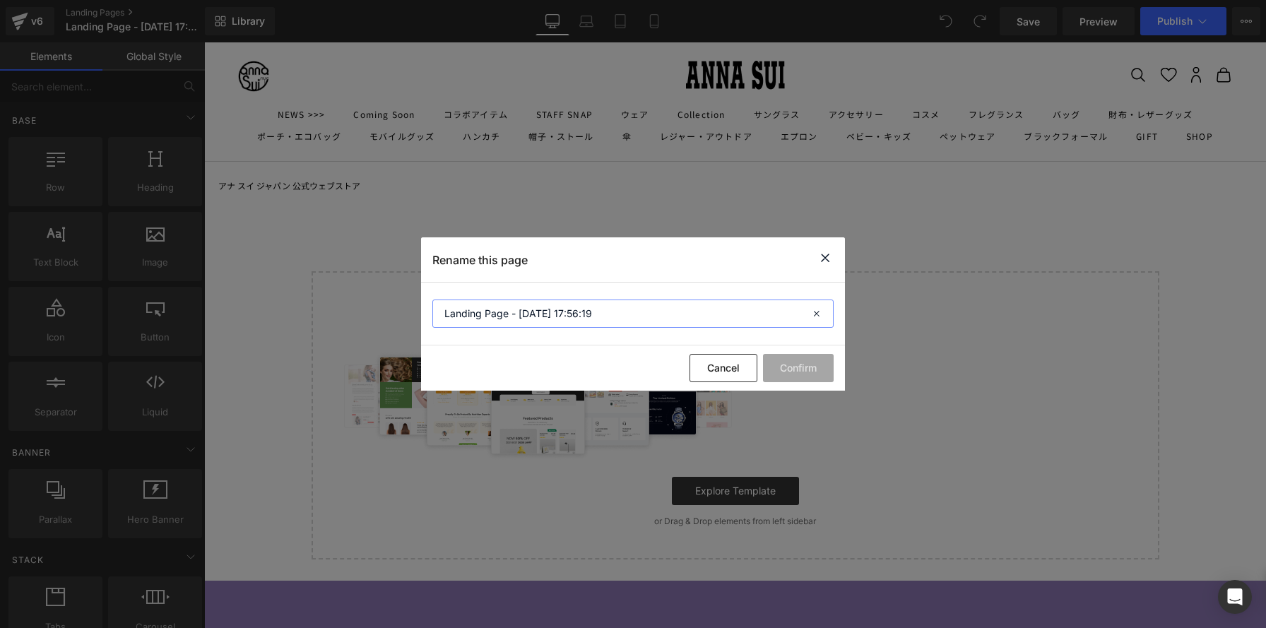
drag, startPoint x: 620, startPoint y: 321, endPoint x: 227, endPoint y: 290, distance: 393.9
click at [227, 290] on div "Rename this page Landing Page - Sep 5, 17:56:19 Cancel Confirm" at bounding box center [633, 314] width 1266 height 628
paste input "ILY BROWN×ANNA SUI"
type input "LILY BROWN×ANNA SUI"
click at [785, 362] on button "Confirm" at bounding box center [798, 368] width 71 height 28
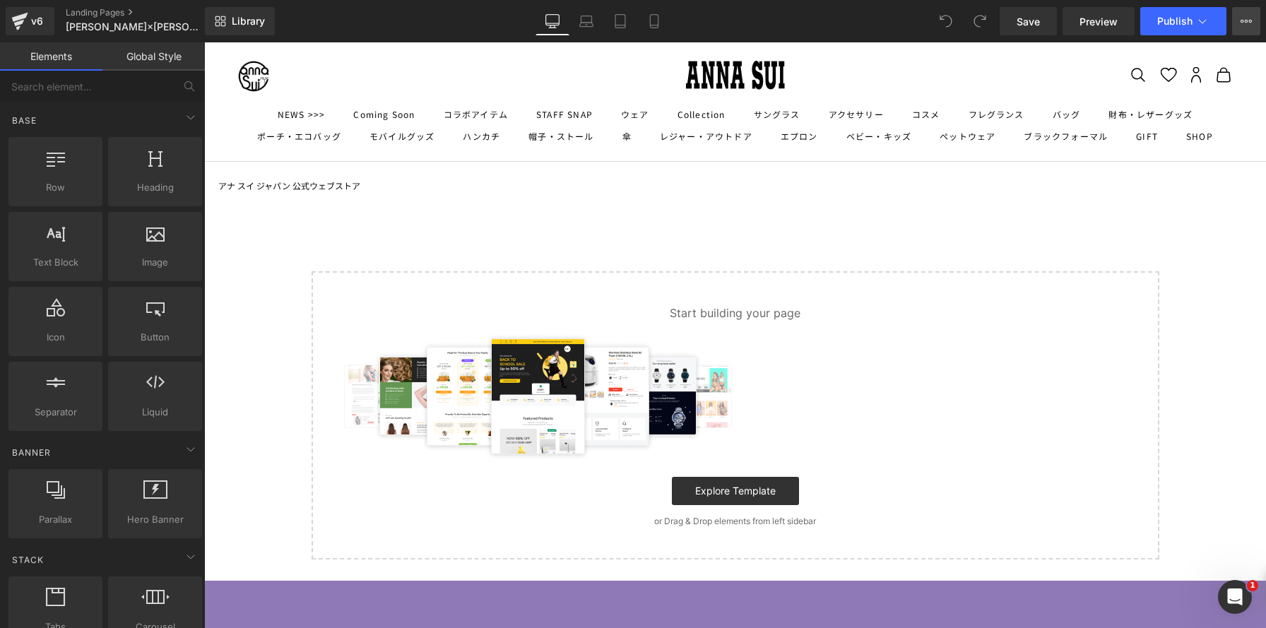
click at [1244, 20] on icon at bounding box center [1245, 21] width 11 height 11
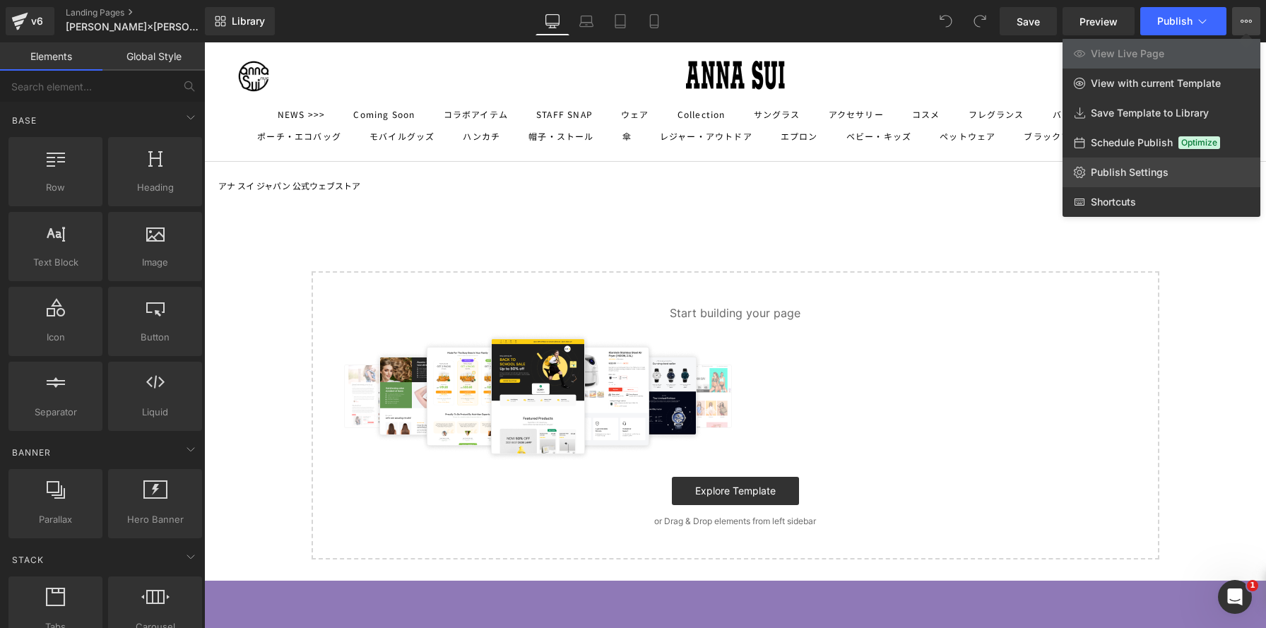
click at [1131, 176] on span "Publish Settings" at bounding box center [1130, 172] width 78 height 13
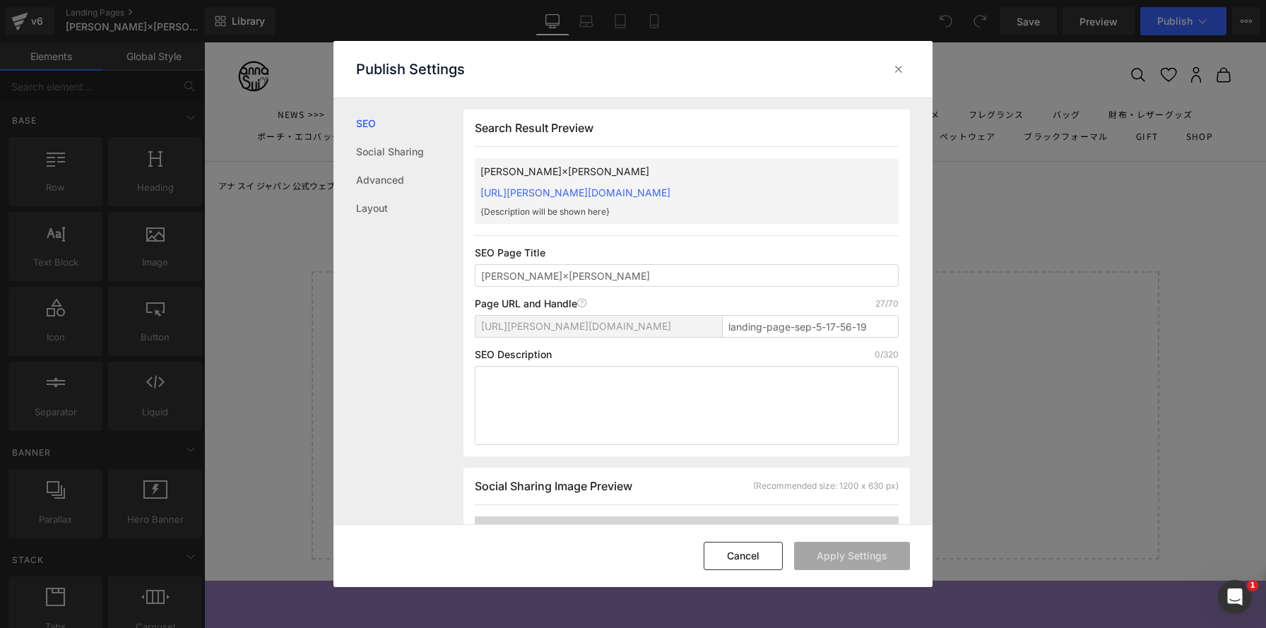
scroll to position [1, 0]
drag, startPoint x: 862, startPoint y: 326, endPoint x: 718, endPoint y: 321, distance: 144.2
click at [718, 321] on div "https://anna-sui-japan.myshopify.com/pages/ landing-page-sep-5-17-56-19" at bounding box center [687, 331] width 424 height 34
paste input "LILY-BROWN×ANNA-SUI"
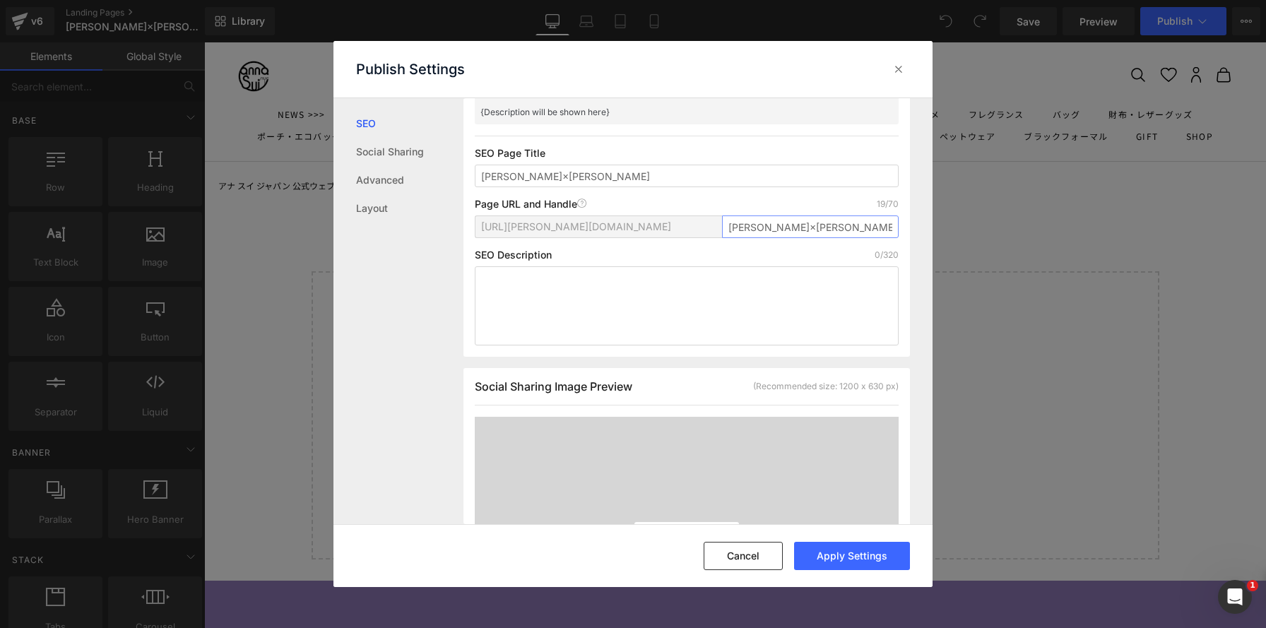
scroll to position [0, 0]
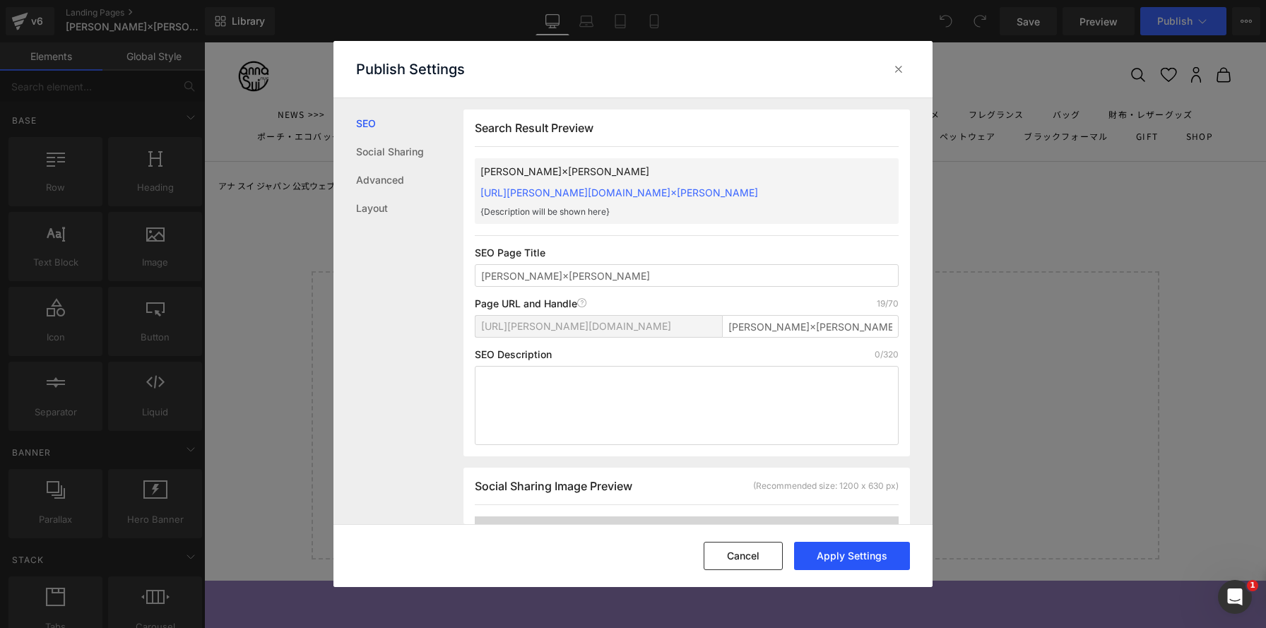
click at [828, 561] on button "Apply Settings" at bounding box center [852, 556] width 116 height 28
click at [862, 330] on input "lily-brown-anna-sui" at bounding box center [810, 326] width 177 height 23
click at [723, 326] on input "lily-brown-anna-sui" at bounding box center [810, 326] width 177 height 23
click at [826, 332] on input "lily-brown-anna-sui" at bounding box center [810, 326] width 177 height 23
type input "lily-brown-anna-sui02"
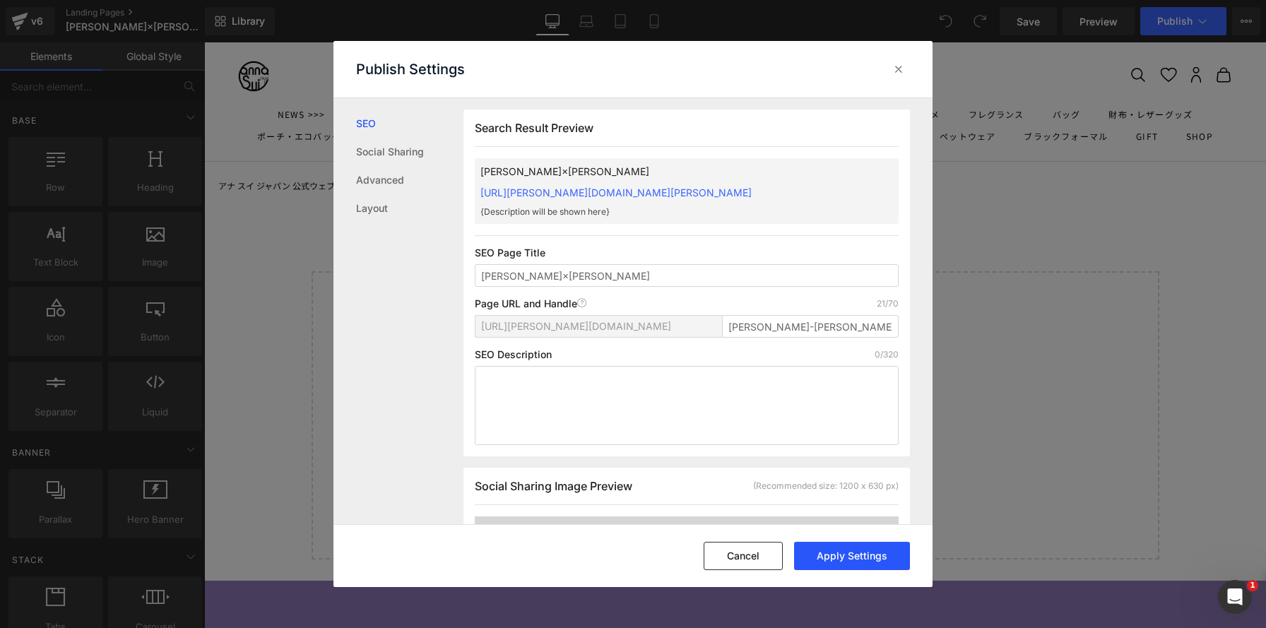
click at [851, 561] on button "Apply Settings" at bounding box center [852, 556] width 116 height 28
click at [894, 68] on icon at bounding box center [898, 69] width 14 height 14
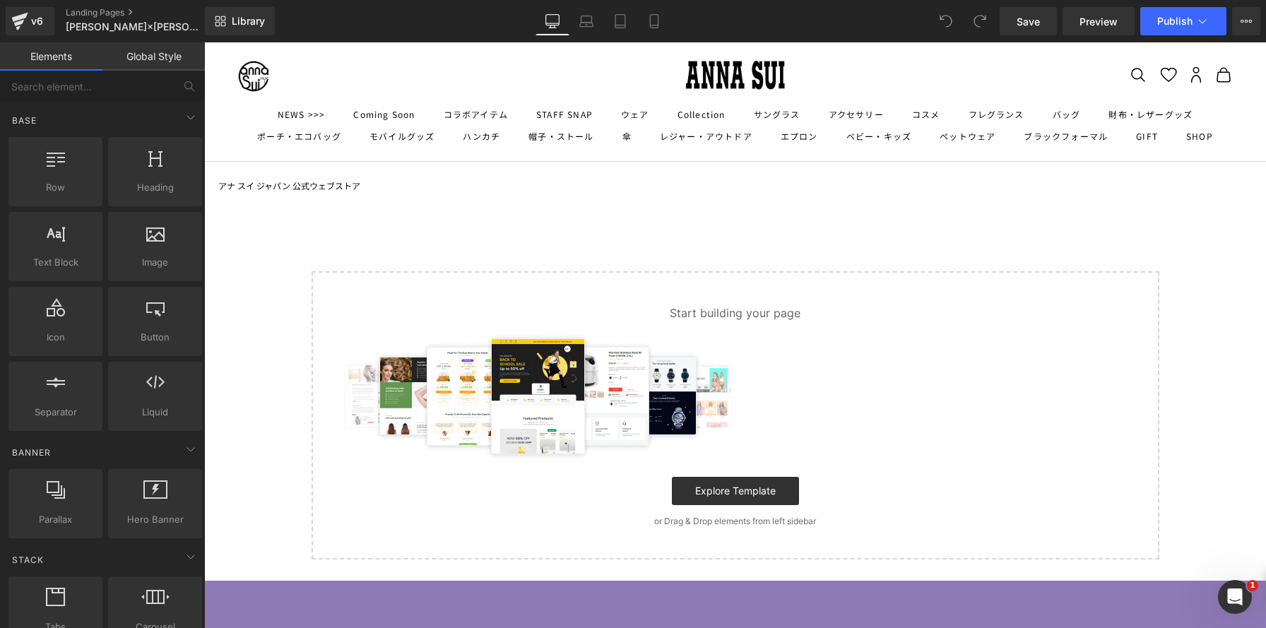
click at [612, 205] on body "コンテンツへスキップ アナ スイ ジャパン 公式ウェブストア メニュー NEWS >>> Coming Soon コラボアイテム ANNA SUI×HELLO…" at bounding box center [735, 517] width 1062 height 950
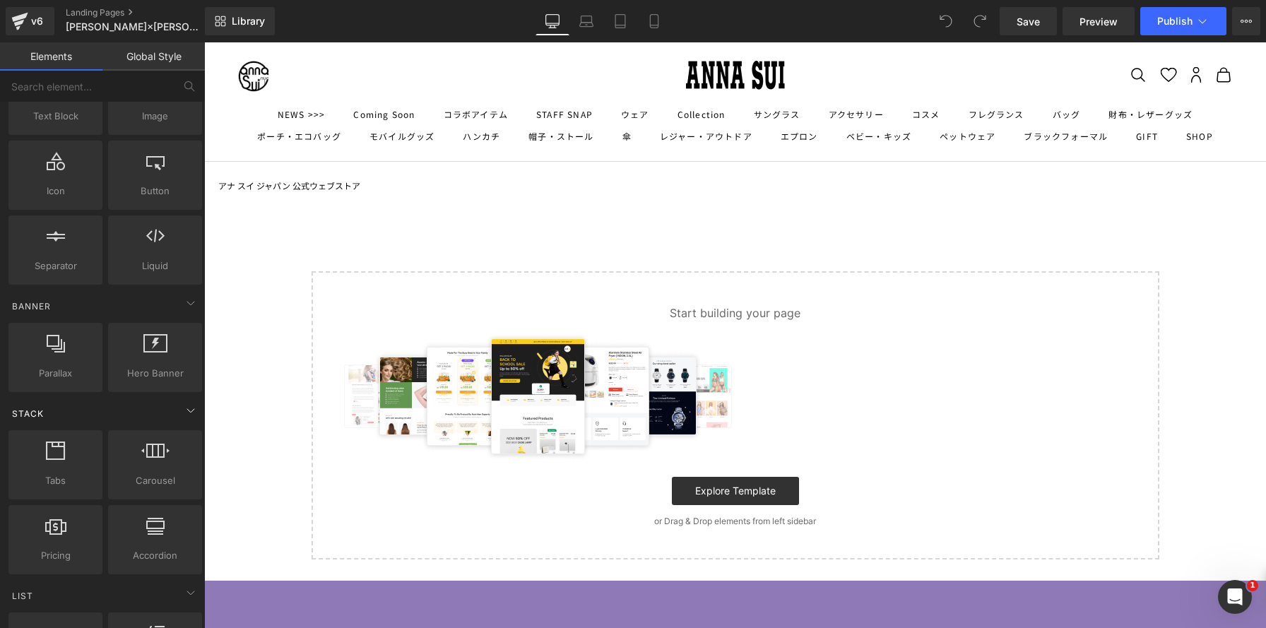
scroll to position [151, 0]
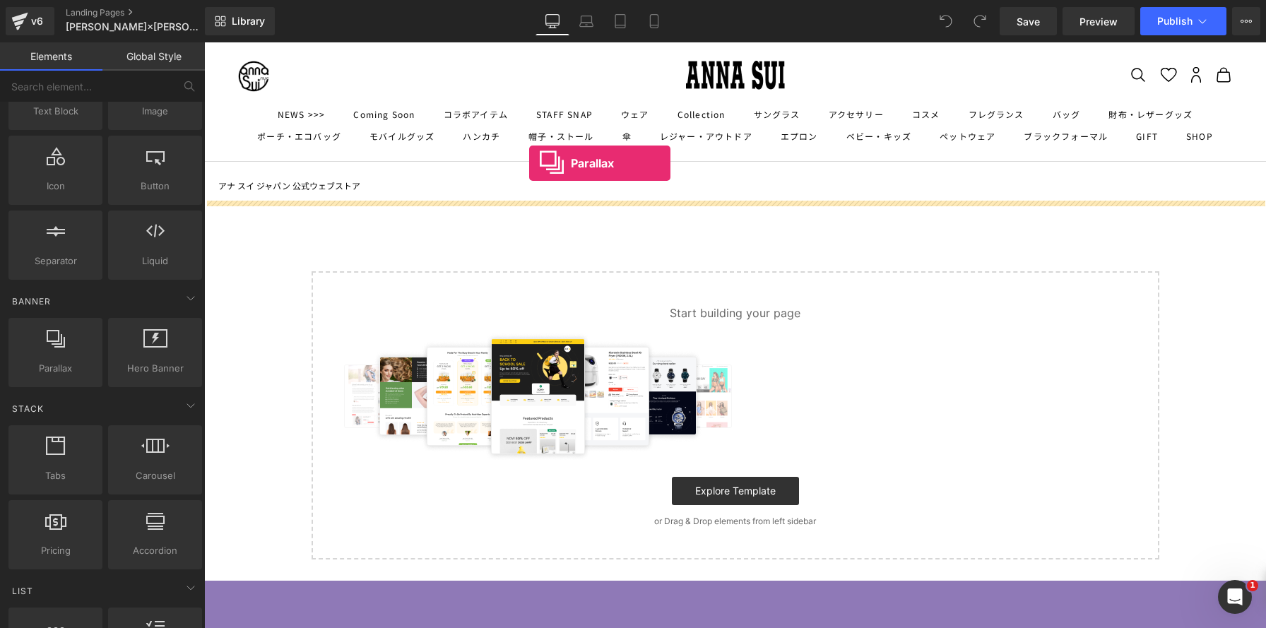
drag, startPoint x: 265, startPoint y: 399, endPoint x: 529, endPoint y: 163, distance: 354.2
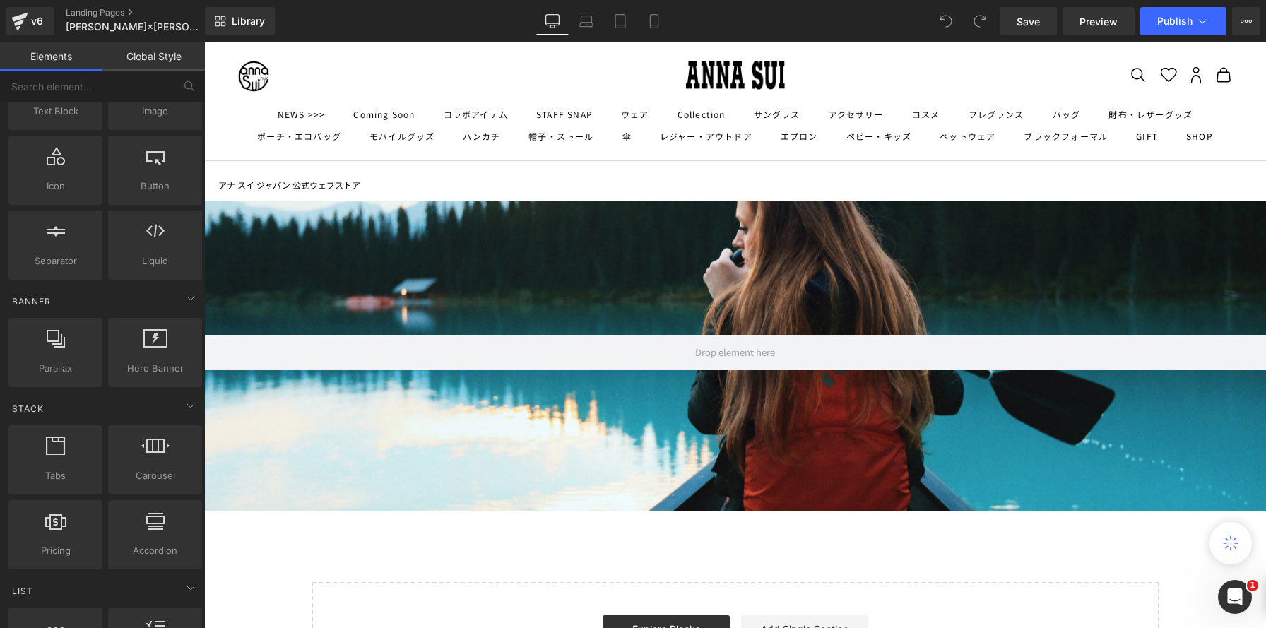
scroll to position [1088, 1062]
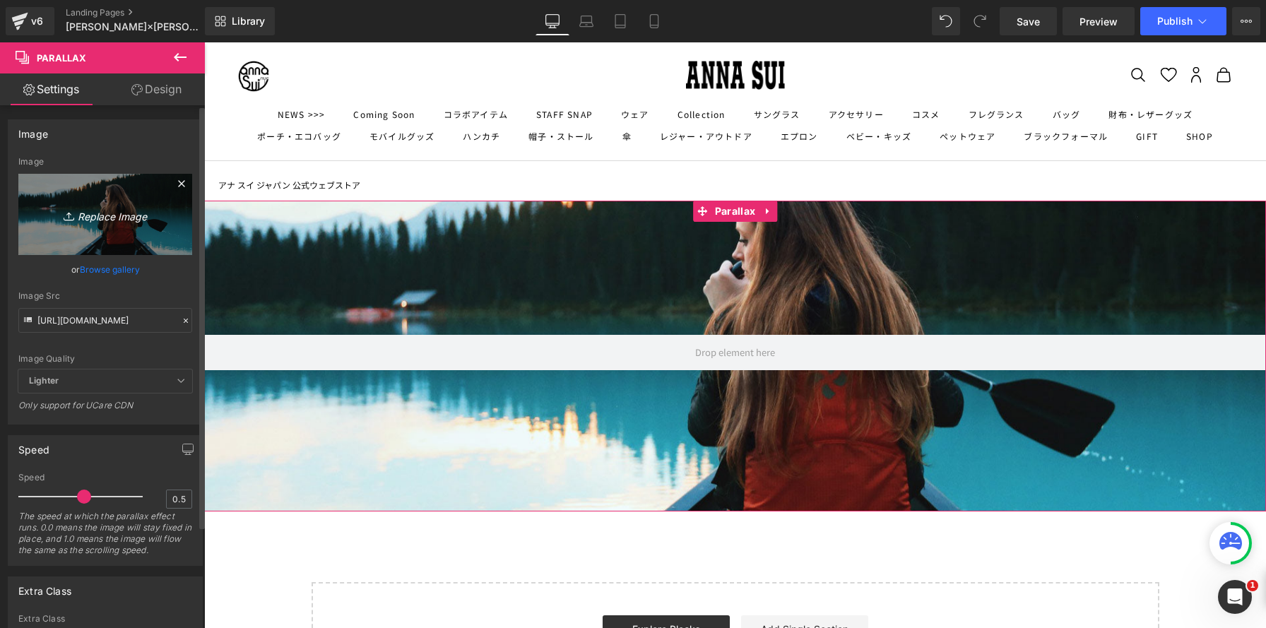
click at [81, 237] on link "Replace Image" at bounding box center [105, 214] width 174 height 81
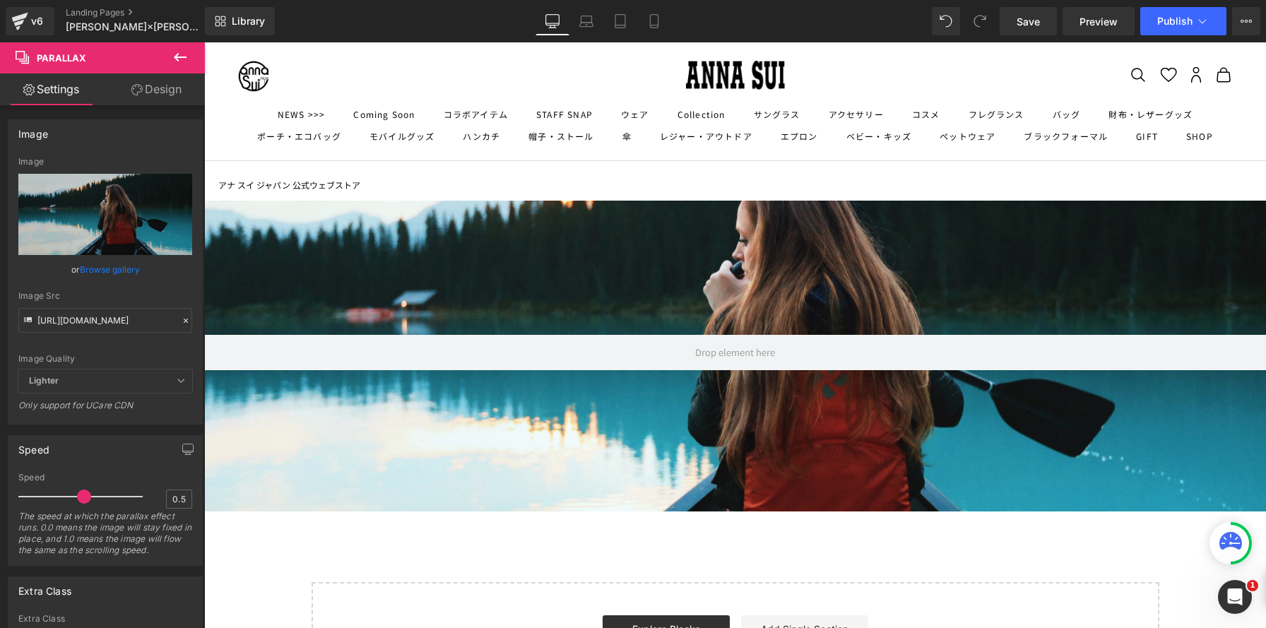
type input "C:\fakepath\20250707_lilybrownannasui3464-02.jpg"
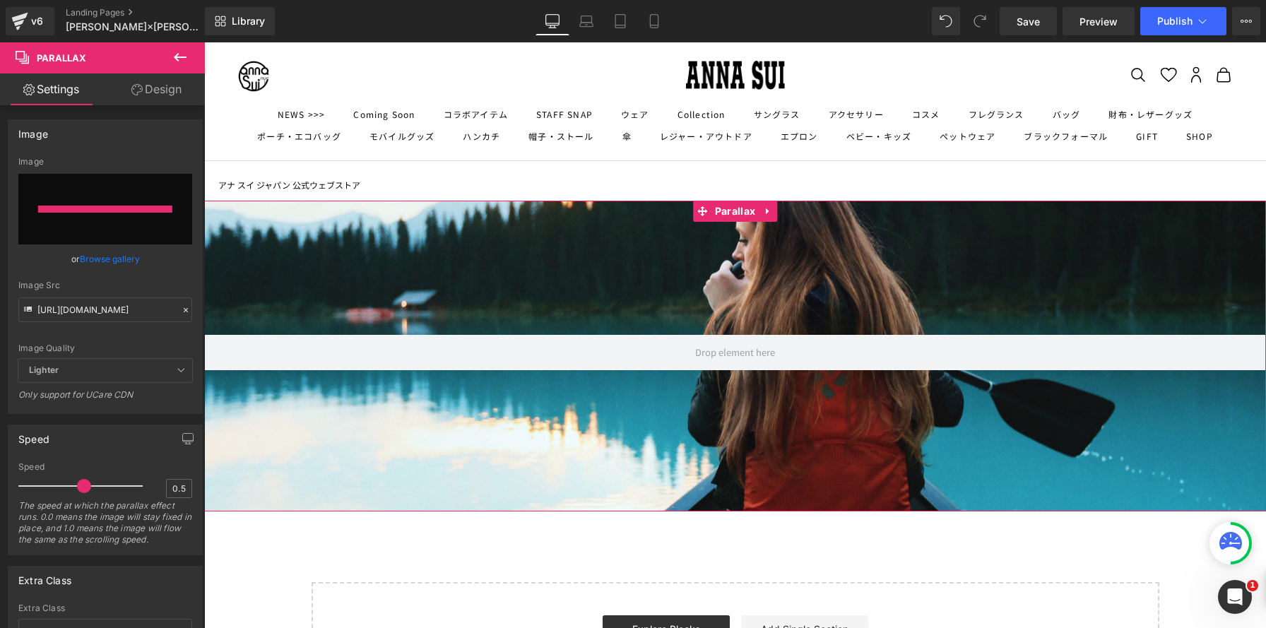
type input "https://ucarecdn.com/578c7bec-fe82-4756-9cdd-35a38dea8be7/-/format/auto/-/previ…"
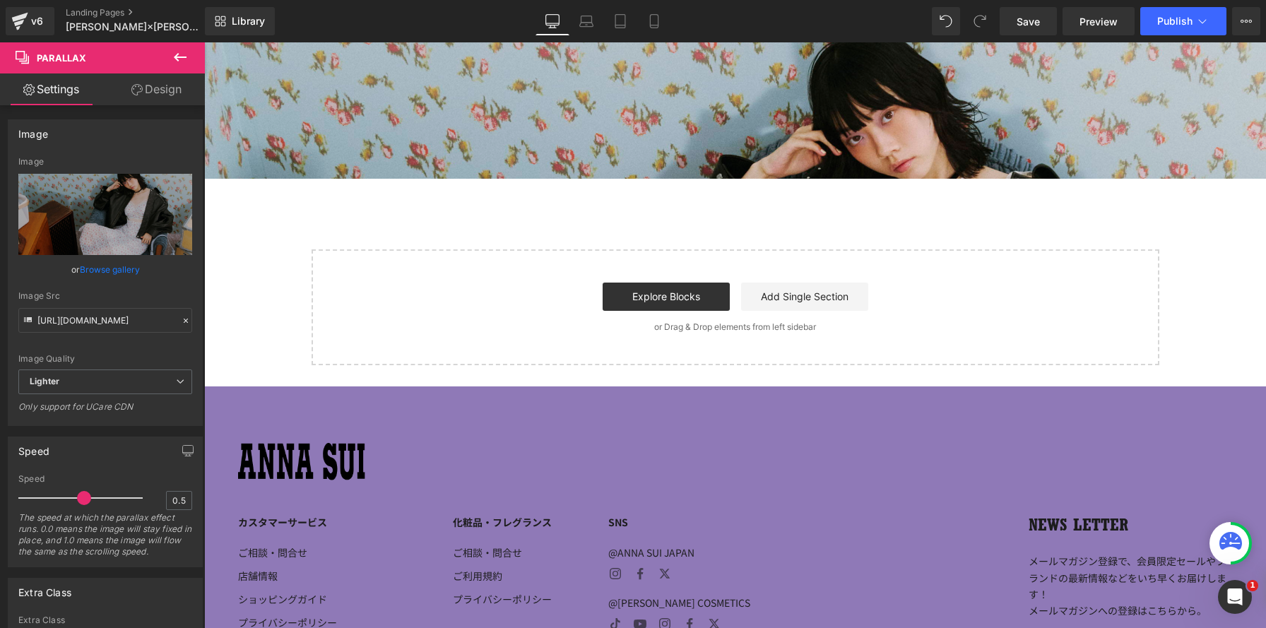
scroll to position [0, 0]
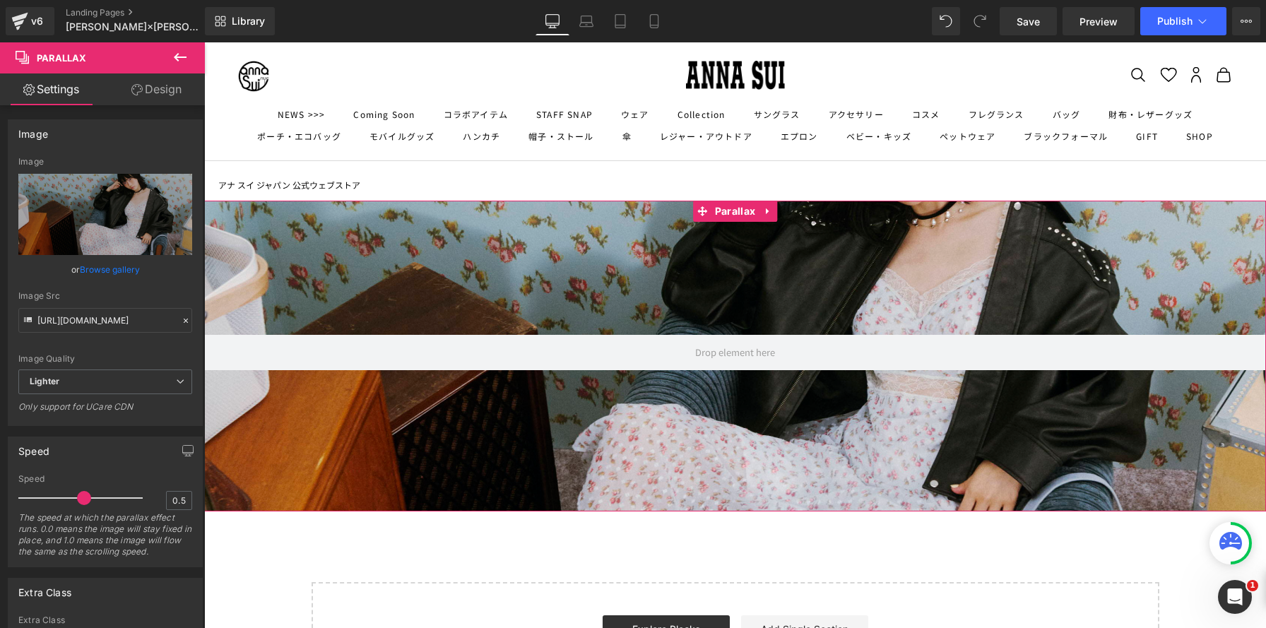
click at [154, 79] on link "Design" at bounding box center [156, 89] width 102 height 32
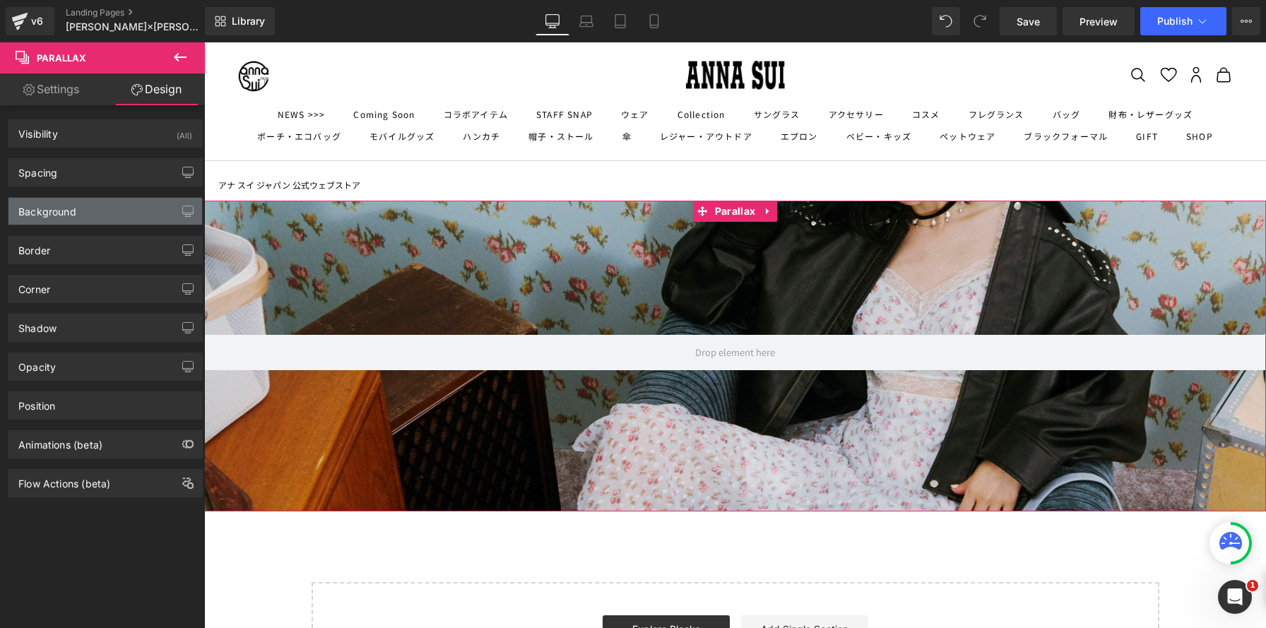
type input "0"
type input "190"
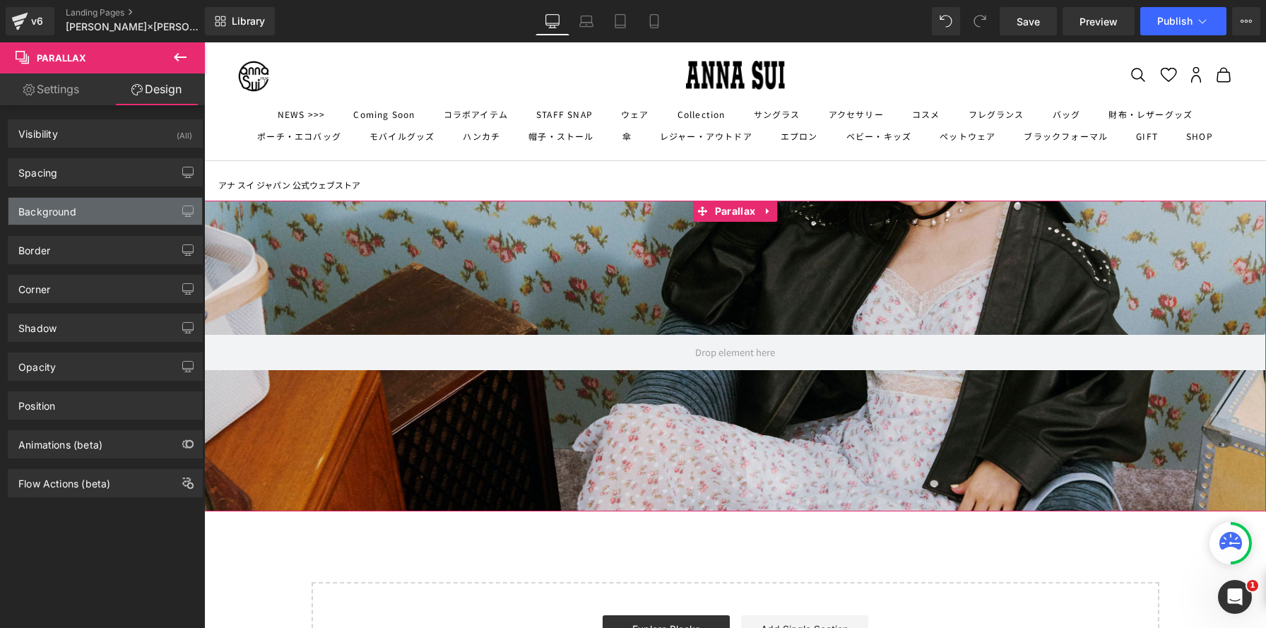
type input "0"
type input "200"
type input "0"
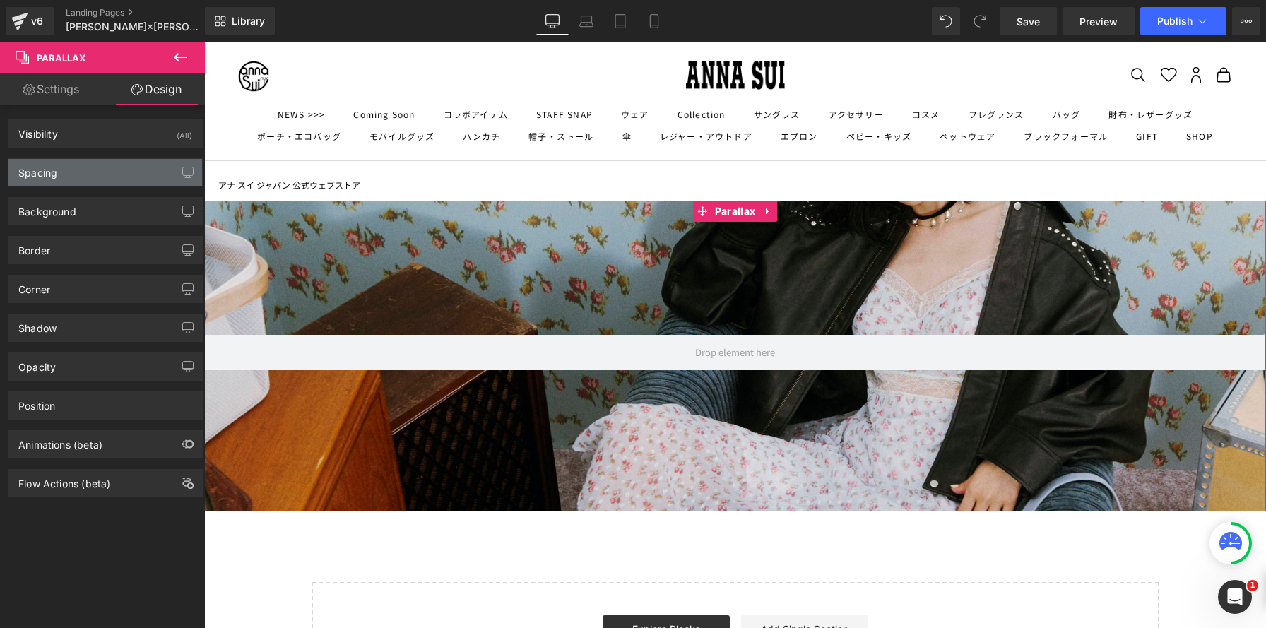
click at [110, 178] on div "Spacing" at bounding box center [105, 172] width 194 height 27
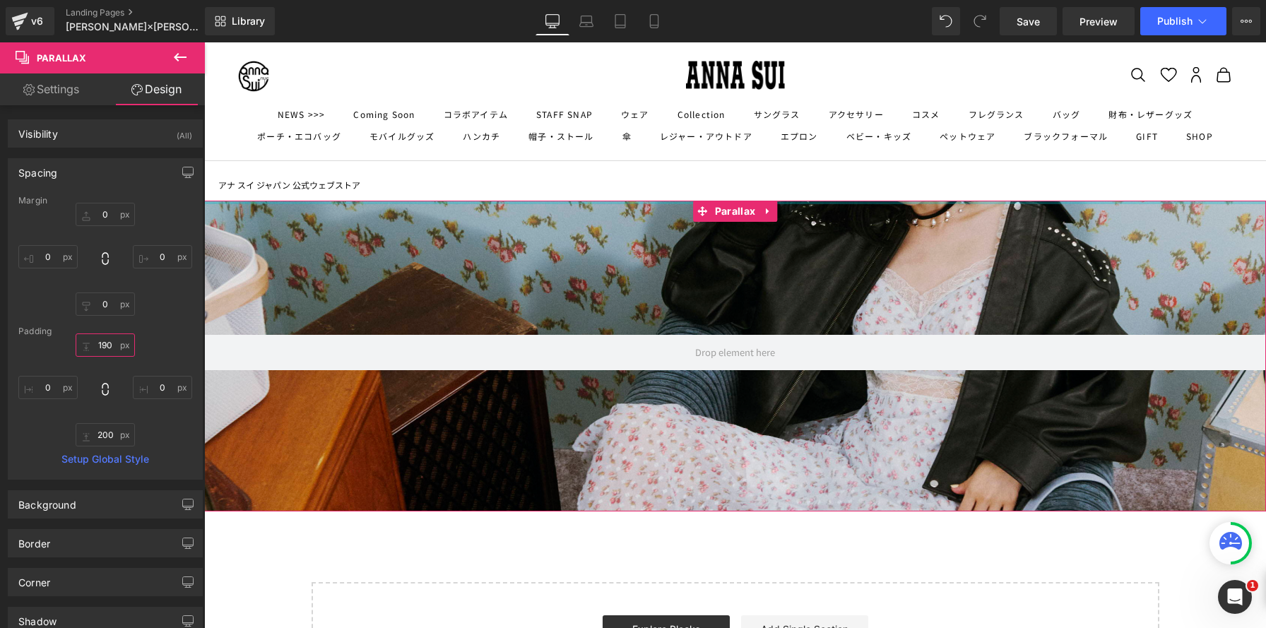
click at [113, 351] on input "190" at bounding box center [105, 344] width 59 height 23
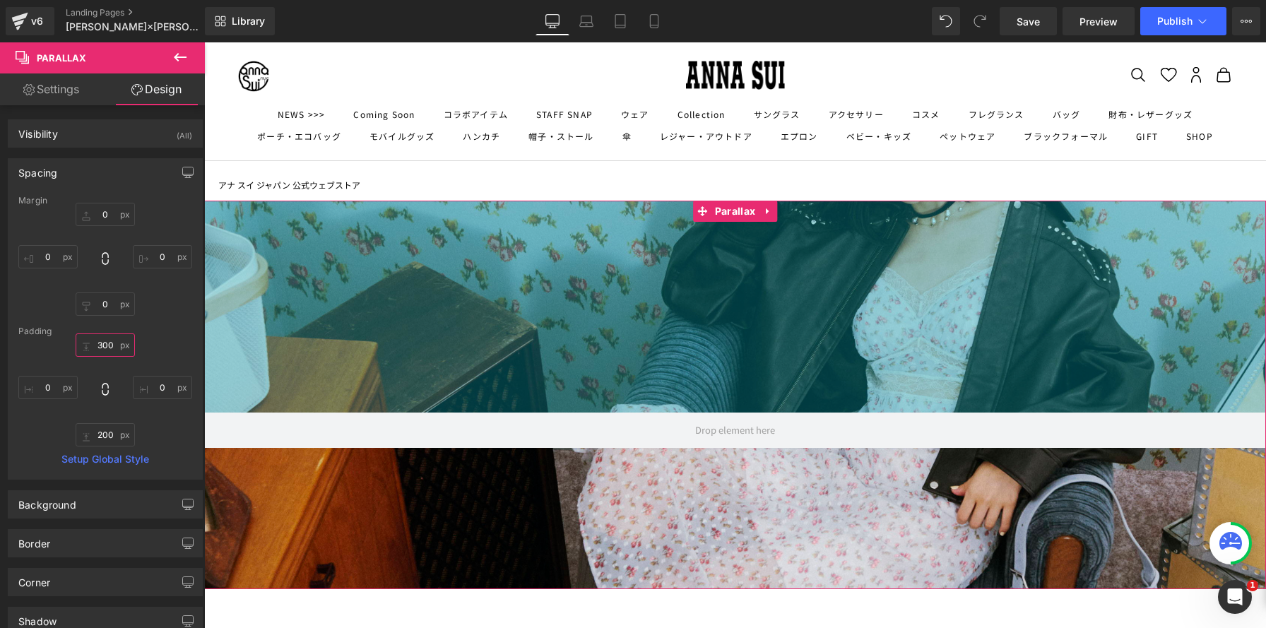
scroll to position [1166, 1062]
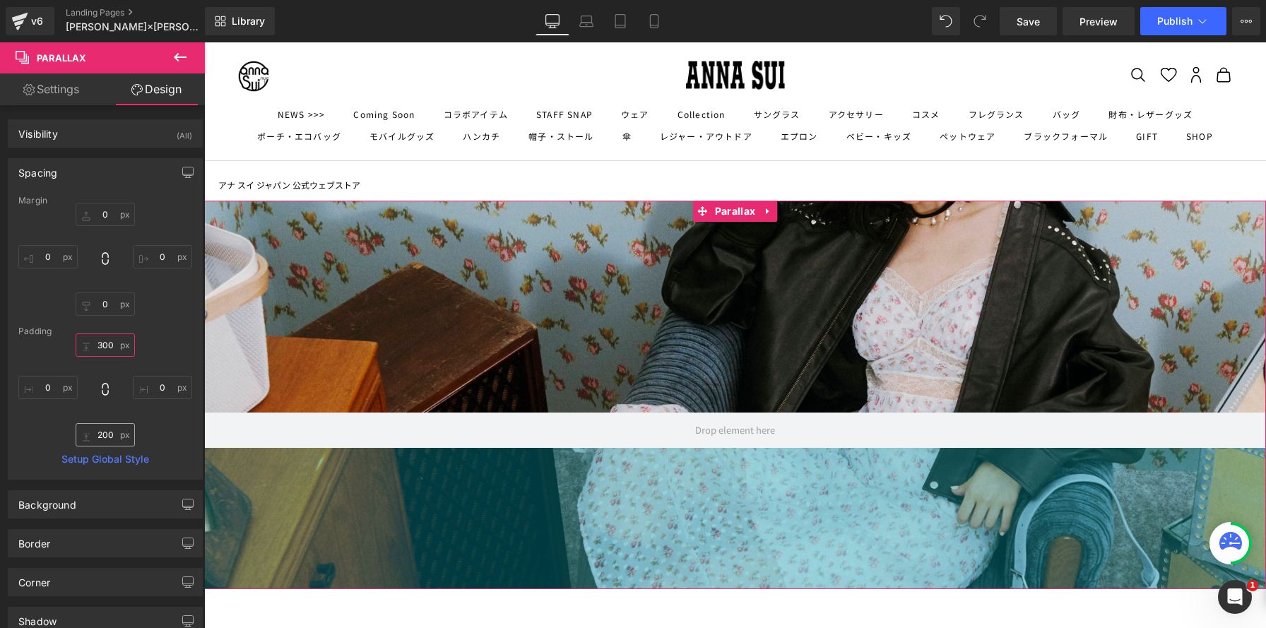
type input "300"
click at [109, 431] on input "200" at bounding box center [105, 434] width 59 height 23
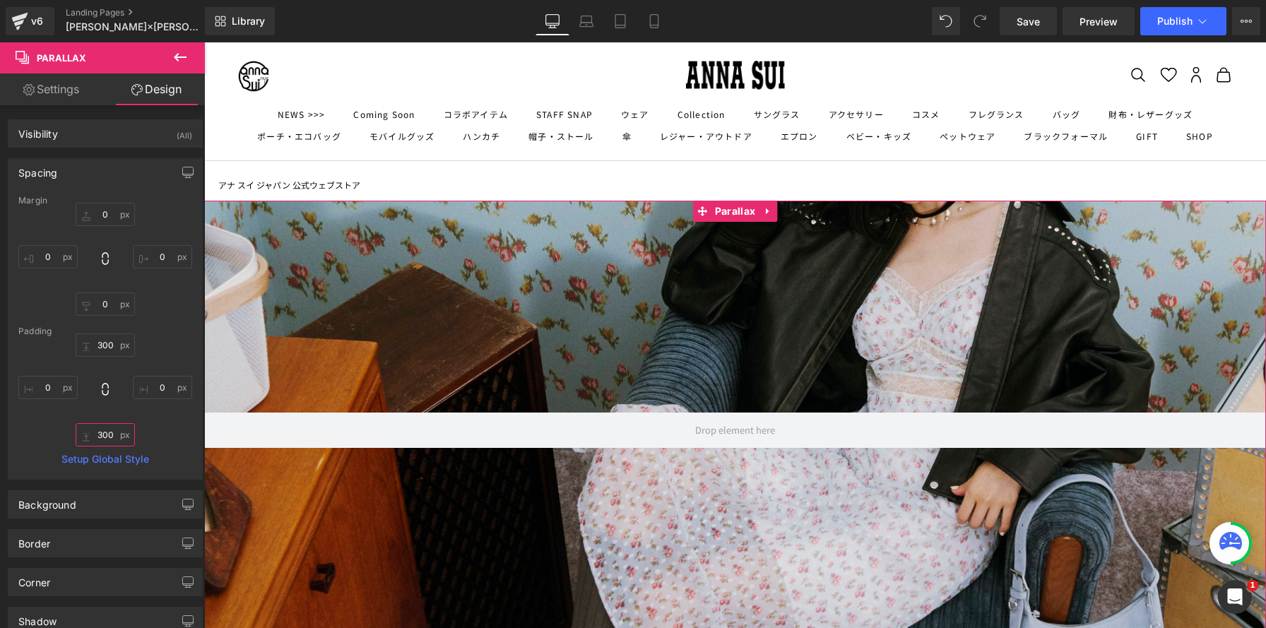
scroll to position [1237, 1062]
type input "300"
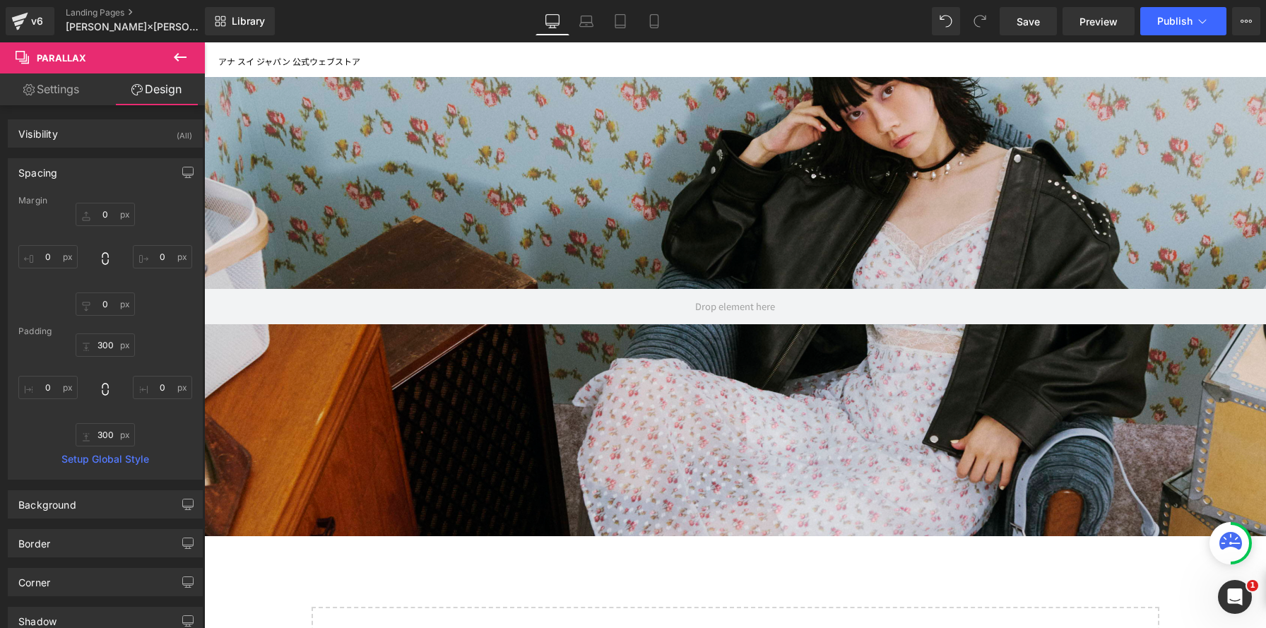
scroll to position [0, 0]
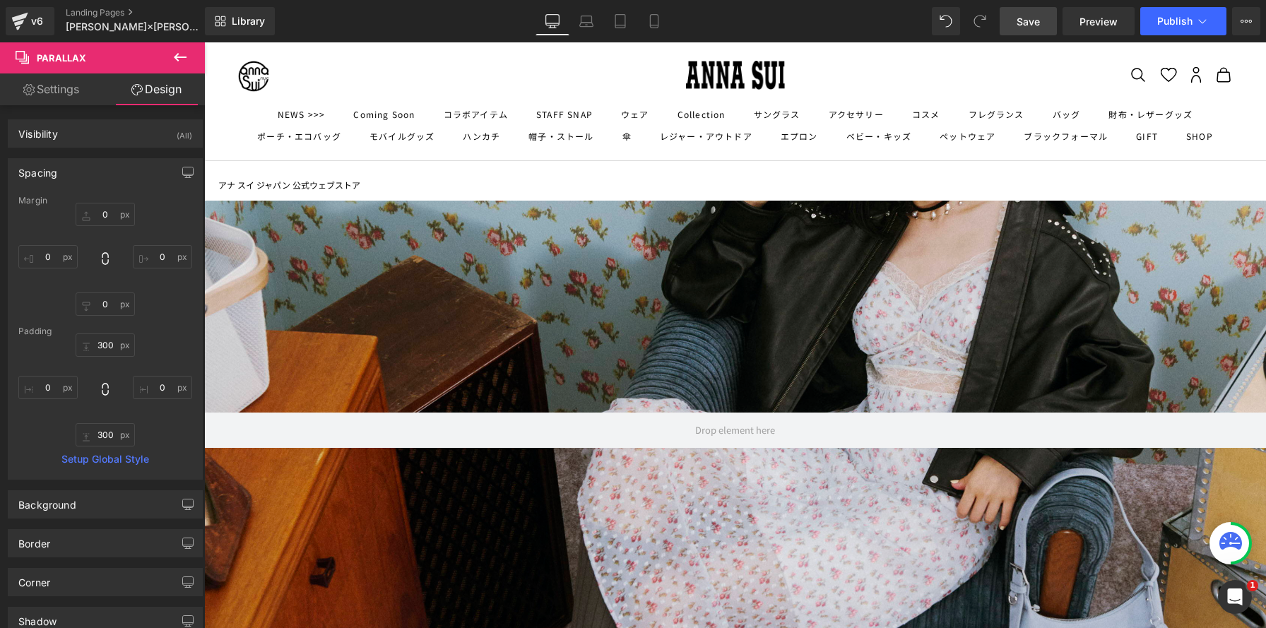
click at [1022, 23] on span "Save" at bounding box center [1027, 21] width 23 height 15
click at [766, 218] on link at bounding box center [768, 211] width 18 height 21
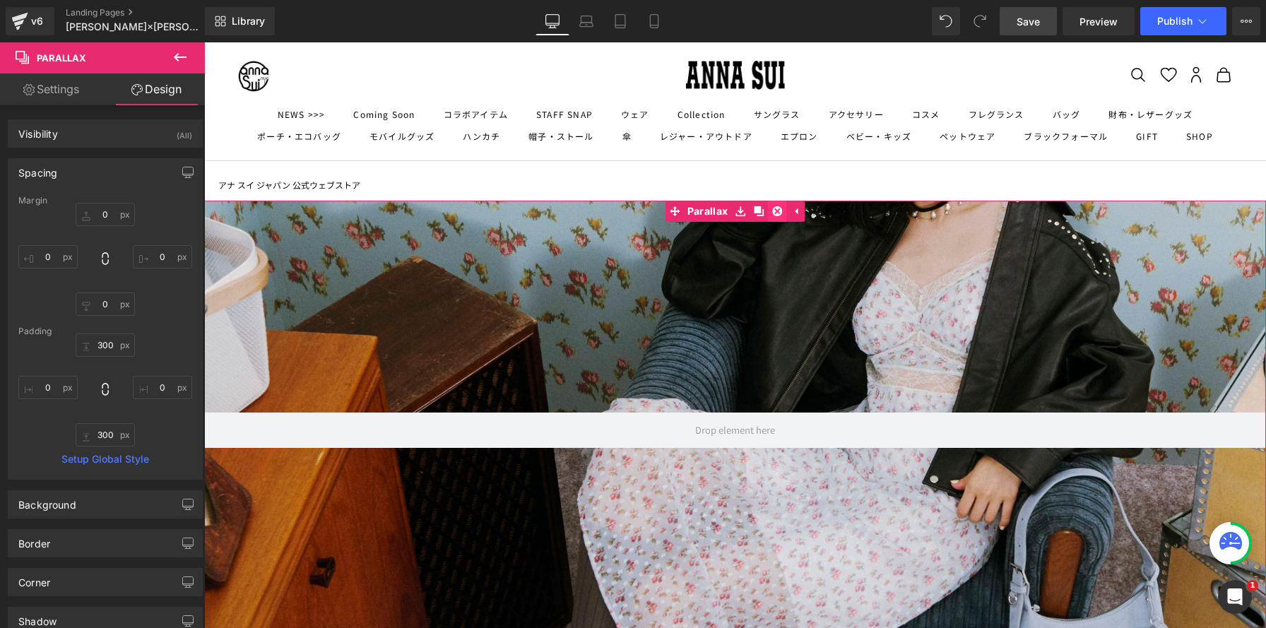
click at [773, 214] on icon at bounding box center [777, 211] width 10 height 10
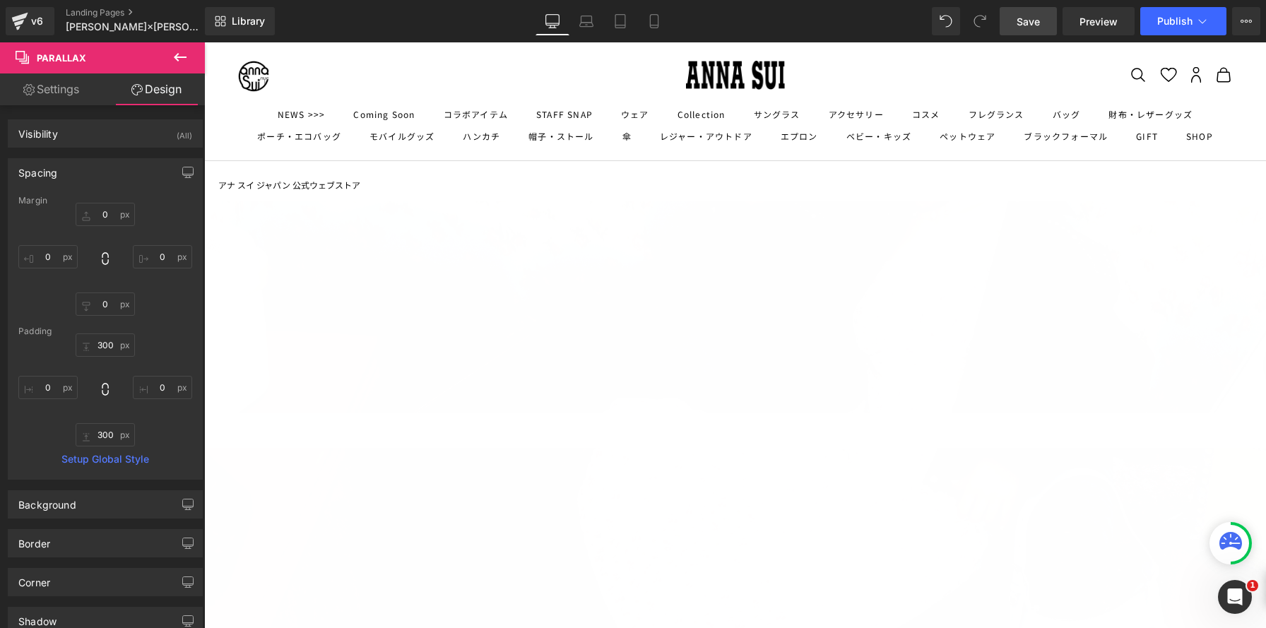
scroll to position [922, 1062]
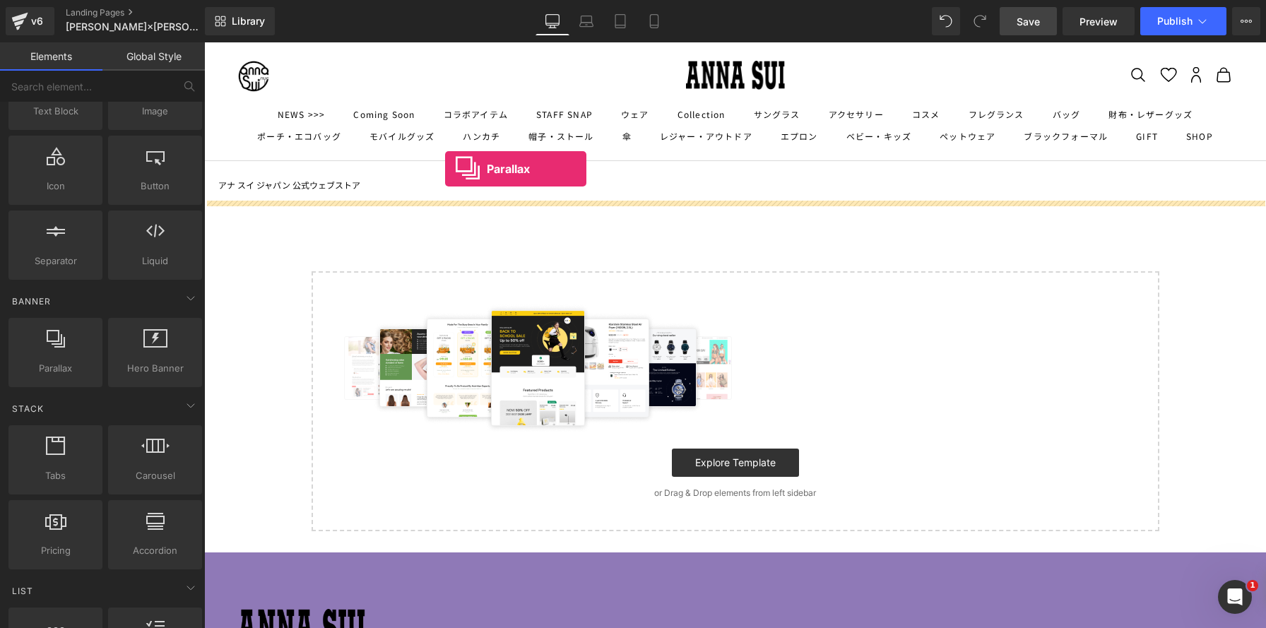
drag, startPoint x: 266, startPoint y: 403, endPoint x: 445, endPoint y: 169, distance: 295.2
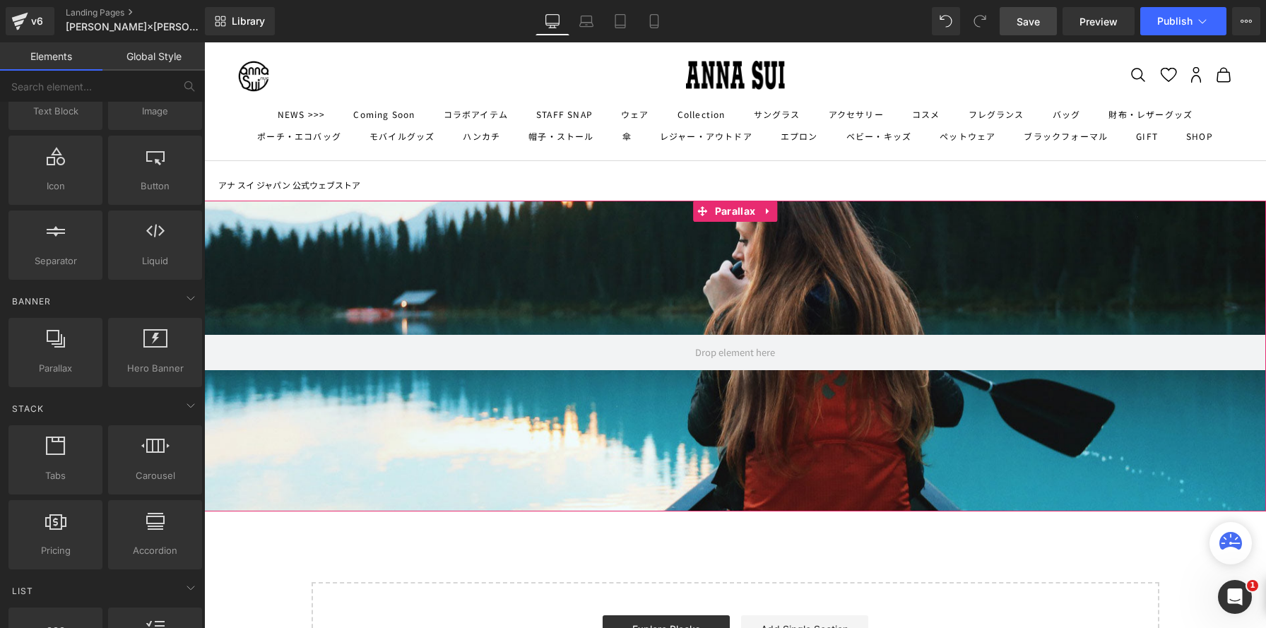
scroll to position [1088, 1062]
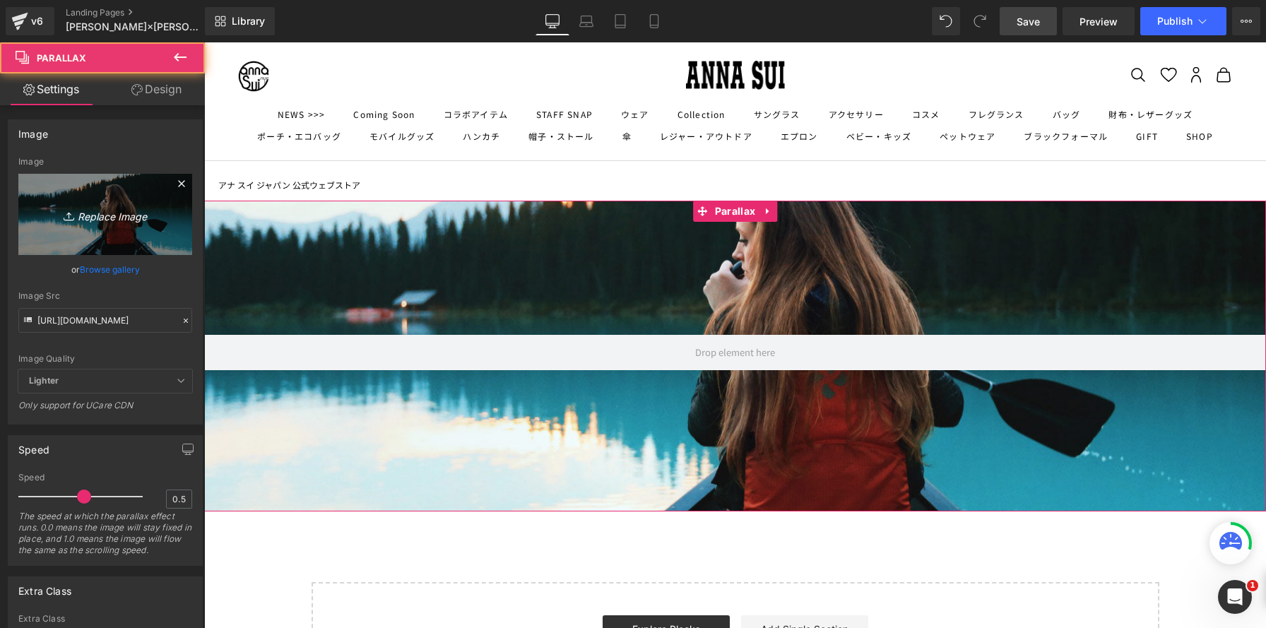
click at [102, 211] on icon "Replace Image" at bounding box center [105, 215] width 113 height 18
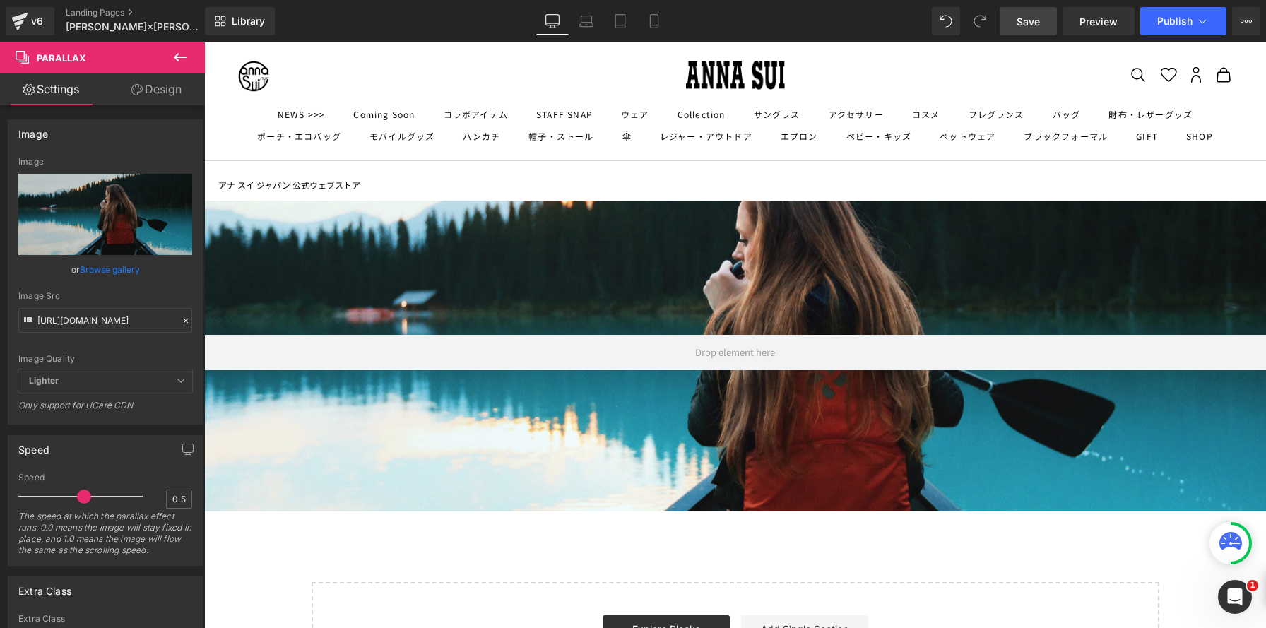
type input "C:\fakepath\20250707_lilybrownannasui3464-02.jpg"
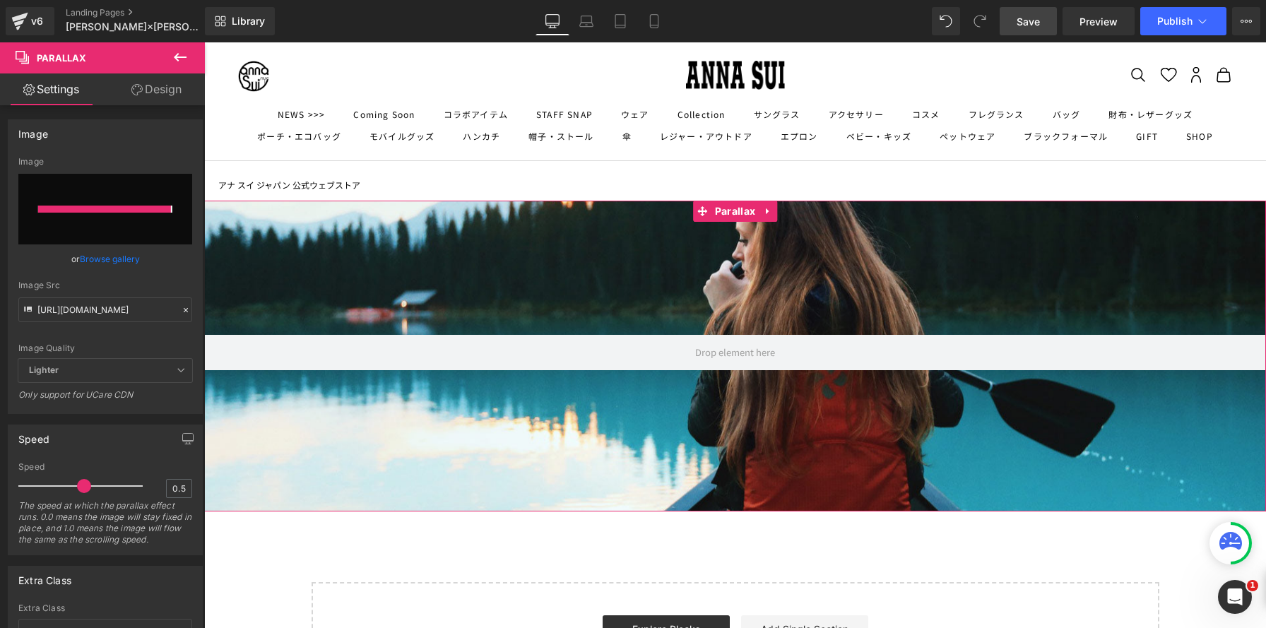
type input "https://ucarecdn.com/15ad75dc-39be-4910-9a2f-71d17661e884/-/format/auto/-/previ…"
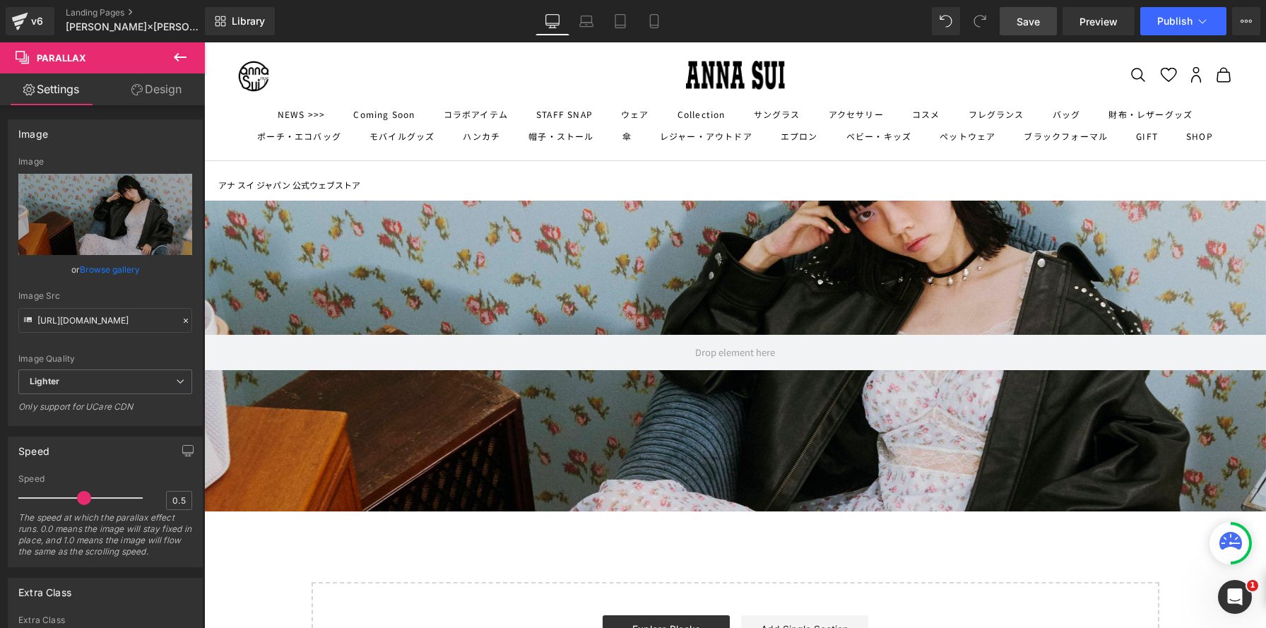
click at [177, 86] on link "Design" at bounding box center [156, 89] width 102 height 32
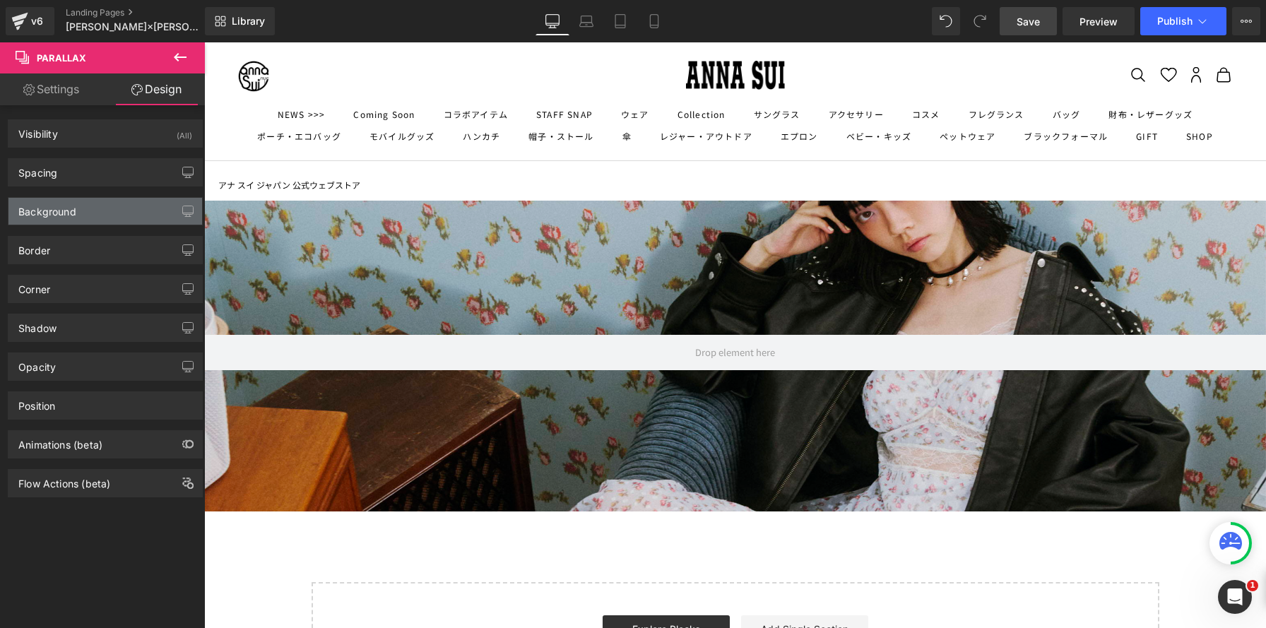
type input "0"
type input "190"
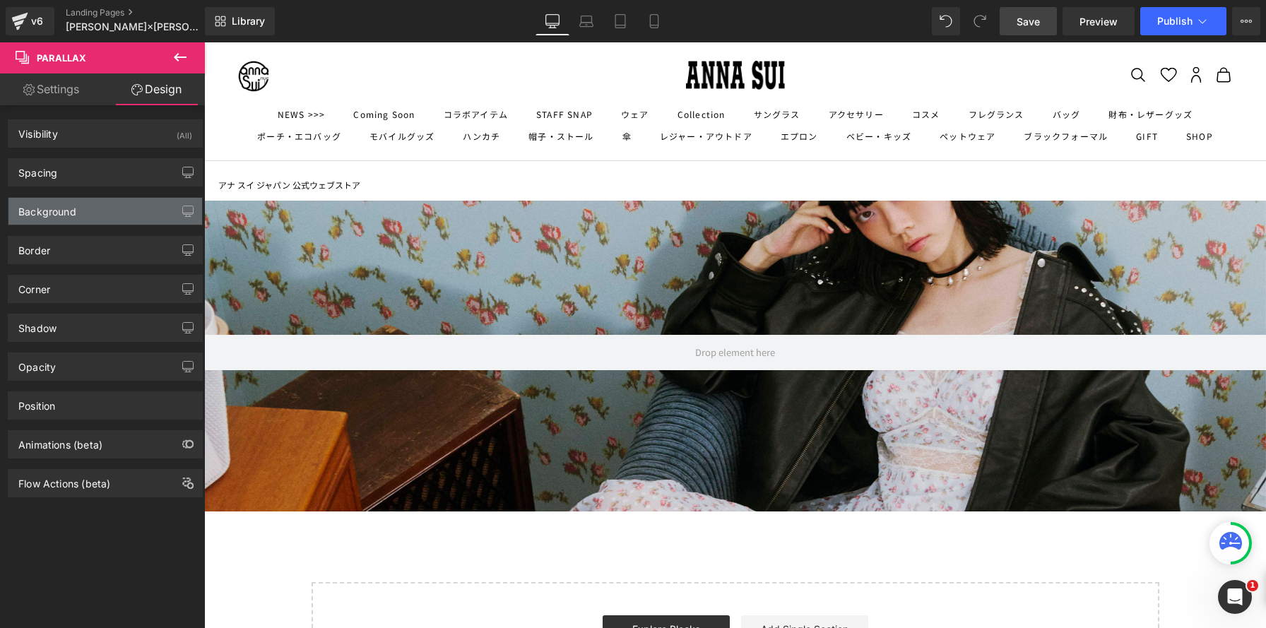
type input "0"
type input "200"
type input "0"
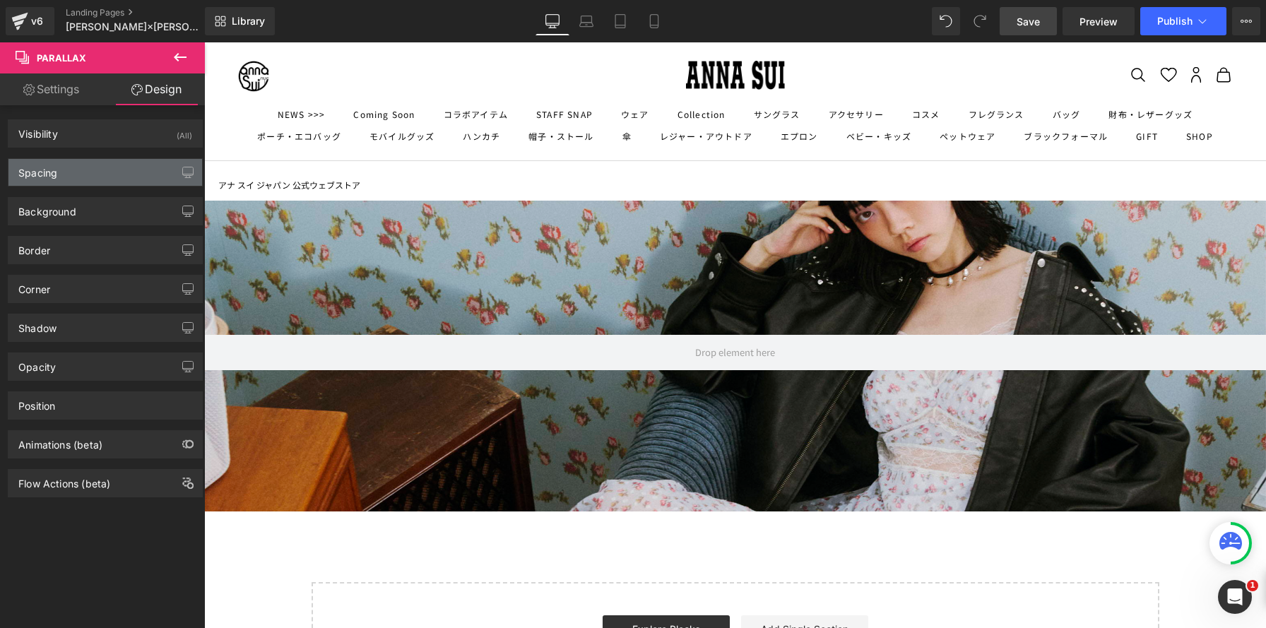
click at [138, 185] on div "Spacing" at bounding box center [105, 172] width 194 height 27
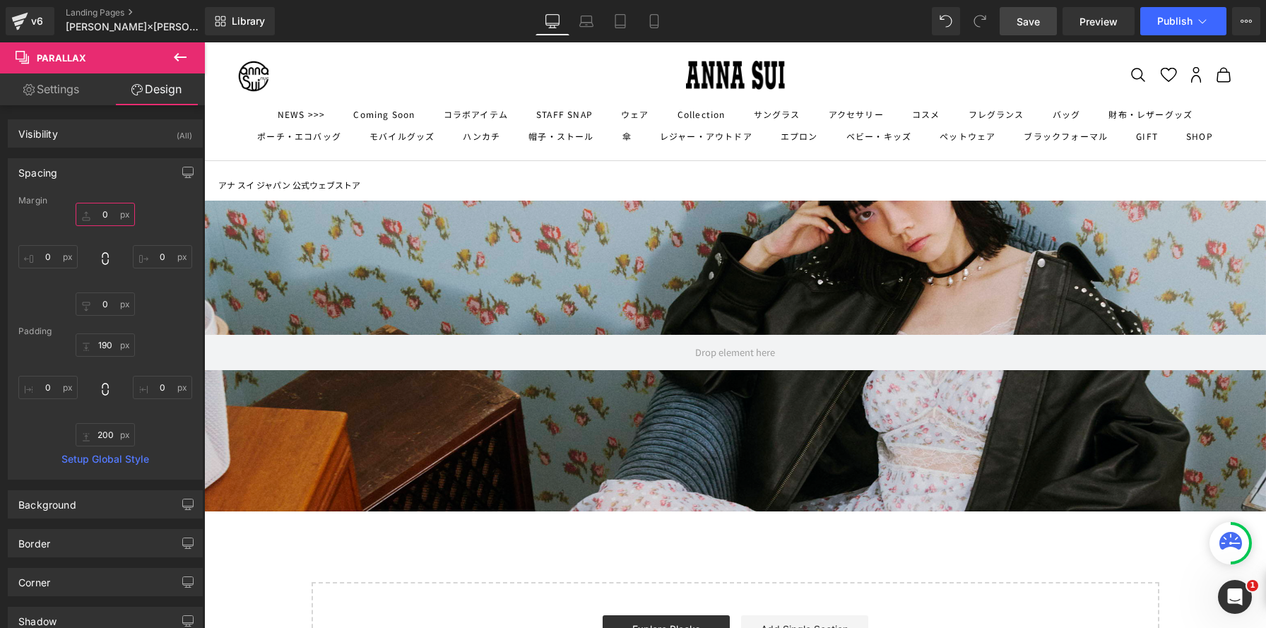
click at [105, 224] on input "0" at bounding box center [105, 214] width 59 height 23
click at [114, 342] on input "190" at bounding box center [105, 344] width 59 height 23
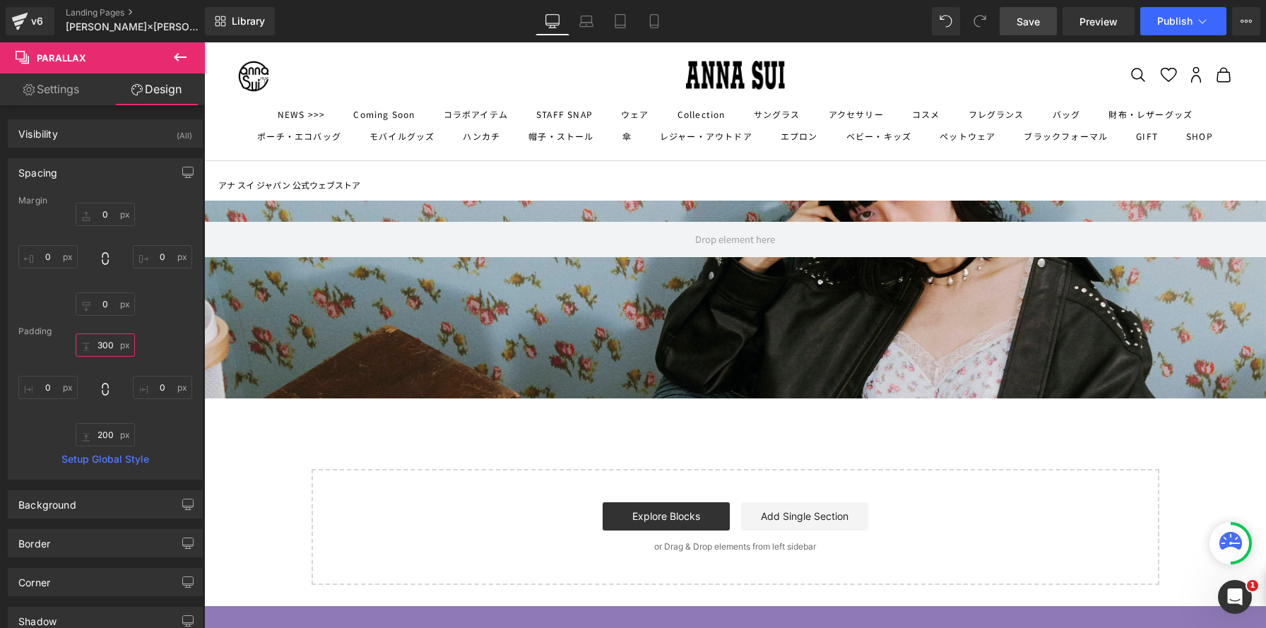
scroll to position [1166, 1062]
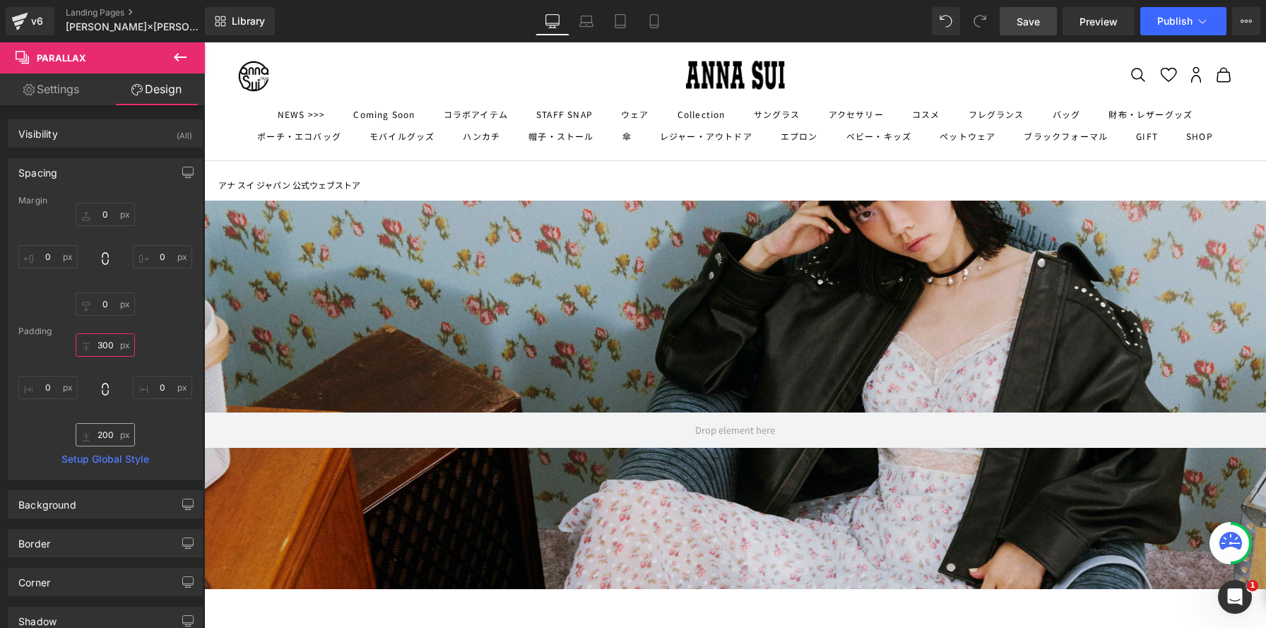
type input "300"
drag, startPoint x: 107, startPoint y: 434, endPoint x: 117, endPoint y: 434, distance: 9.2
click at [109, 434] on input "200" at bounding box center [105, 434] width 59 height 23
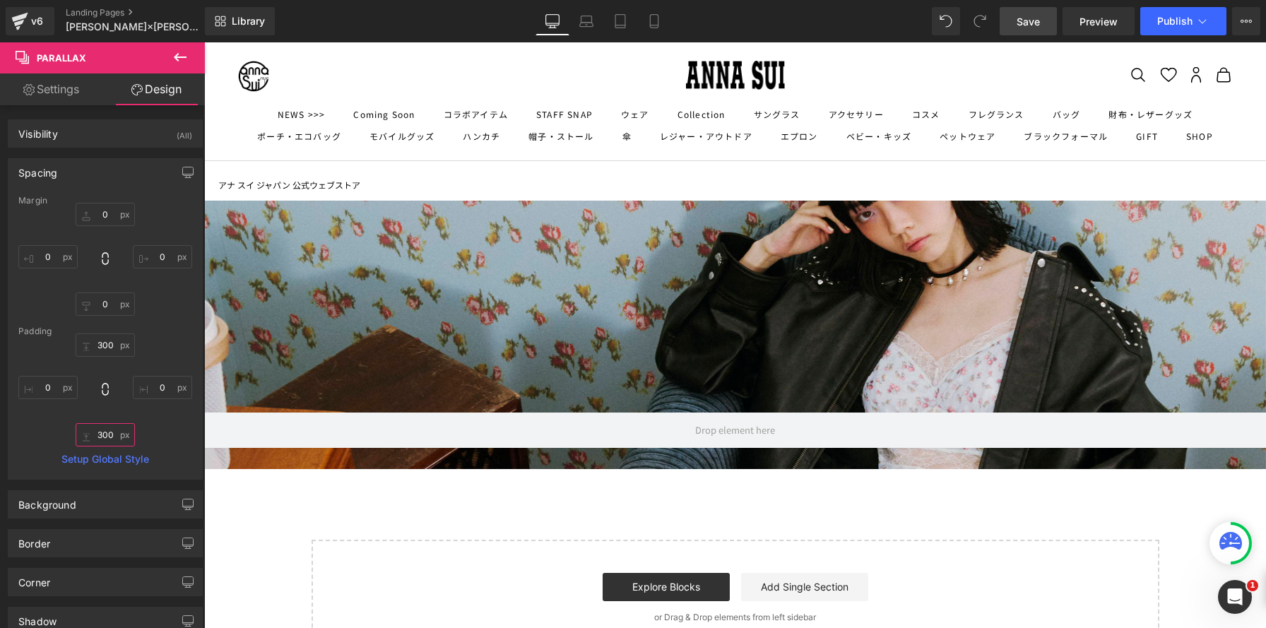
scroll to position [1237, 1062]
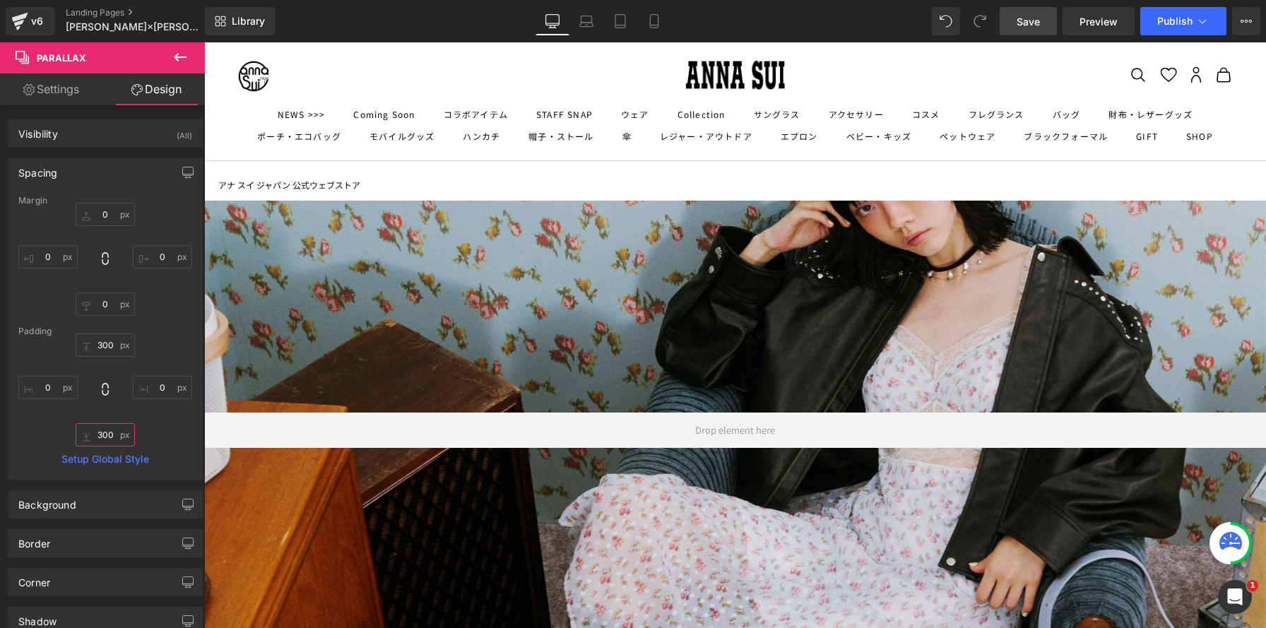
type input "300"
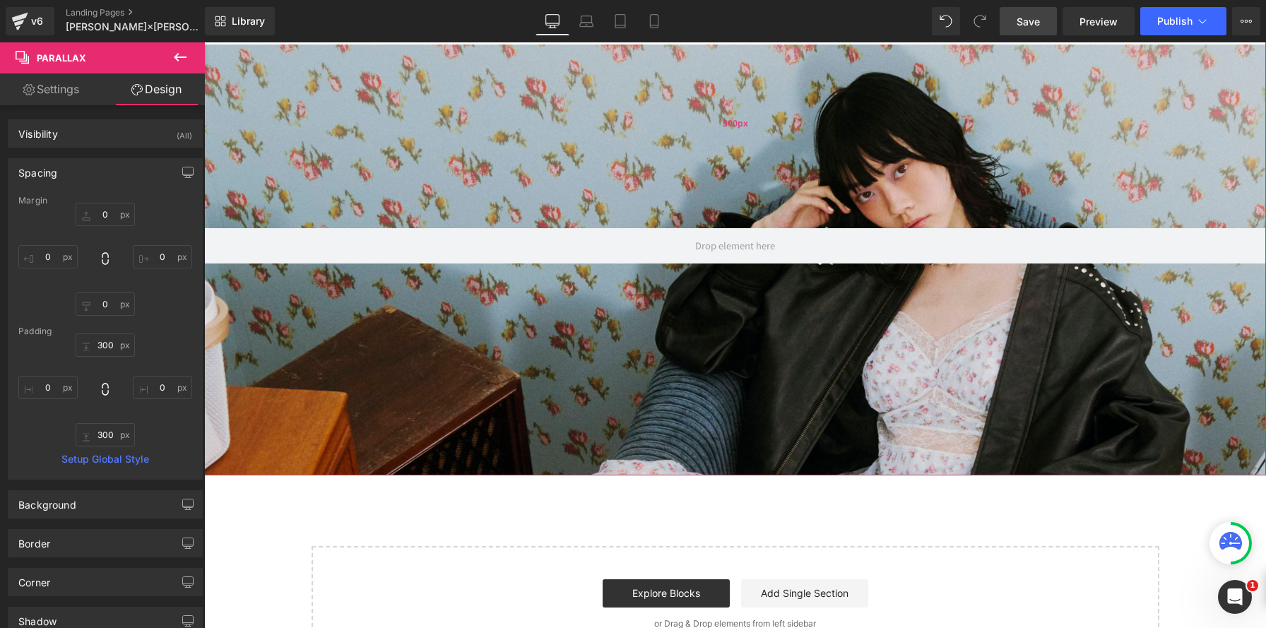
scroll to position [228, 0]
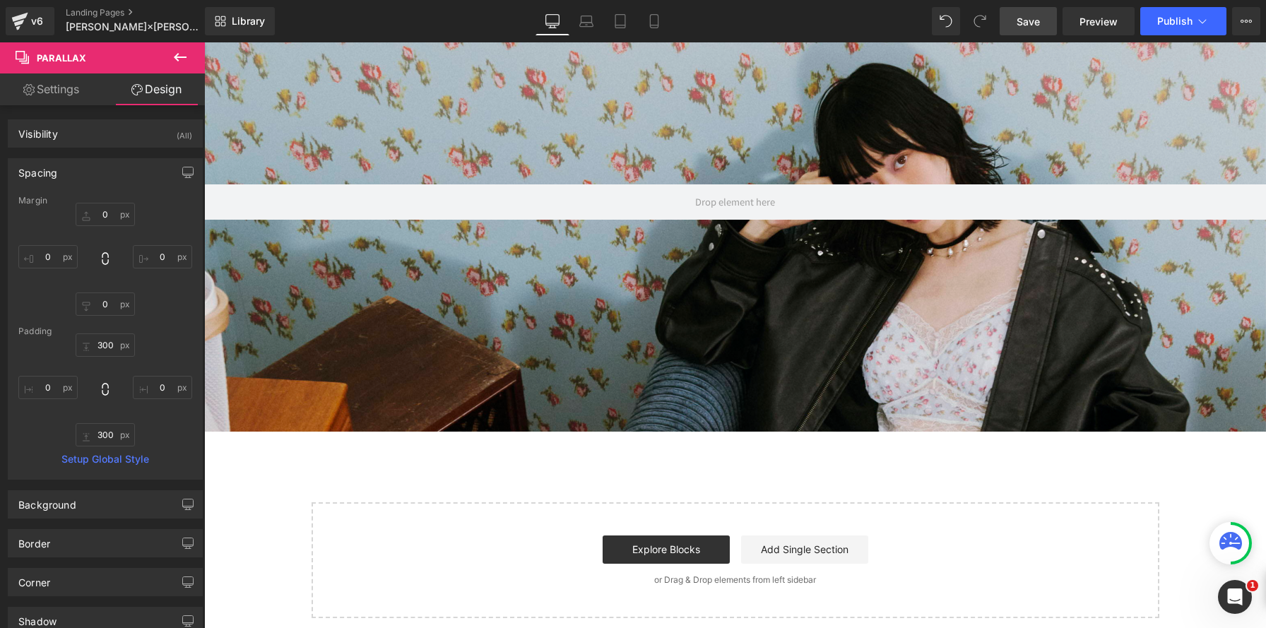
click at [1026, 19] on span "Save" at bounding box center [1027, 21] width 23 height 15
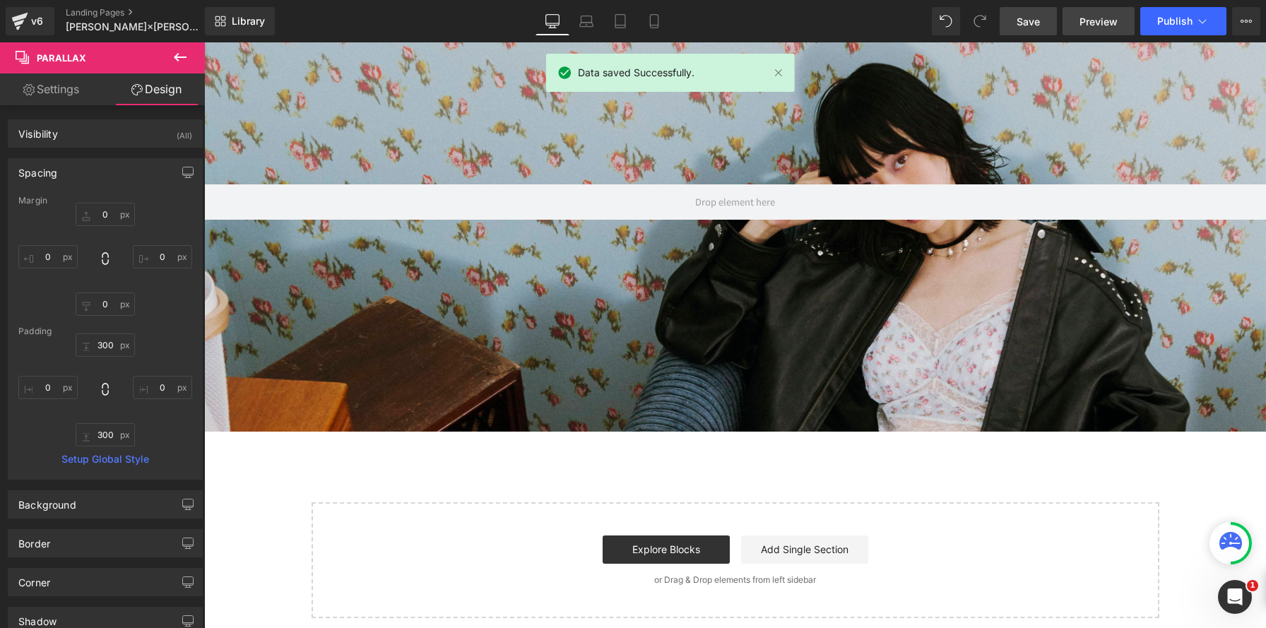
click at [1086, 22] on span "Preview" at bounding box center [1098, 21] width 38 height 15
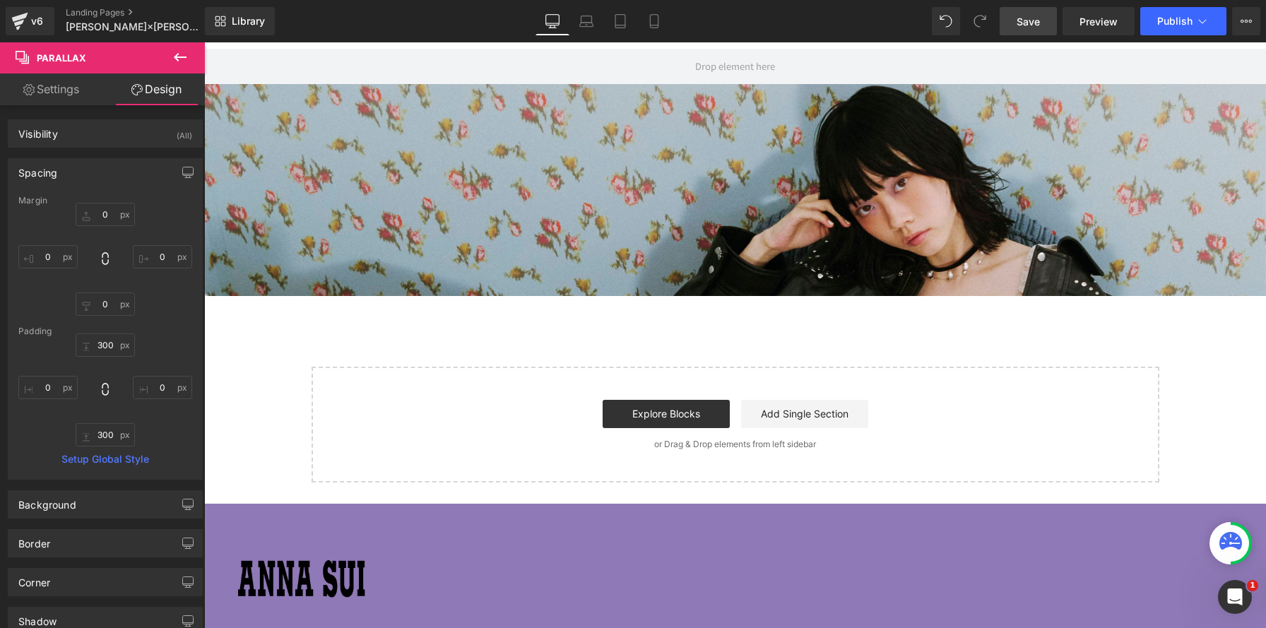
scroll to position [0, 0]
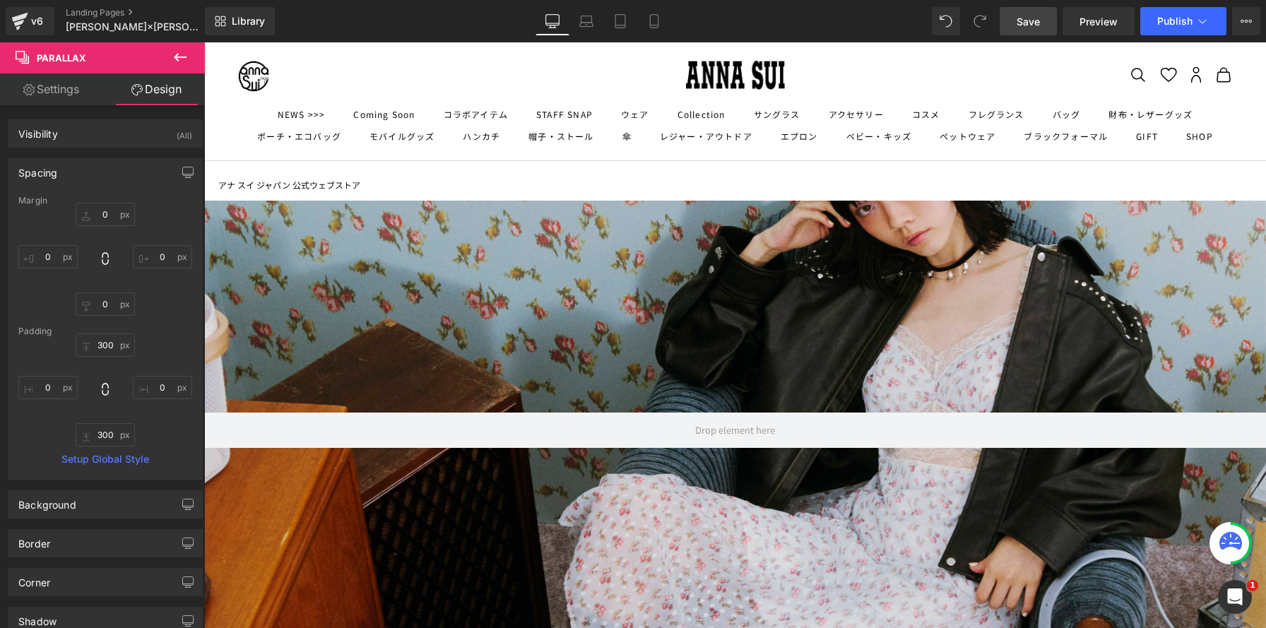
click at [189, 51] on button at bounding box center [179, 57] width 49 height 31
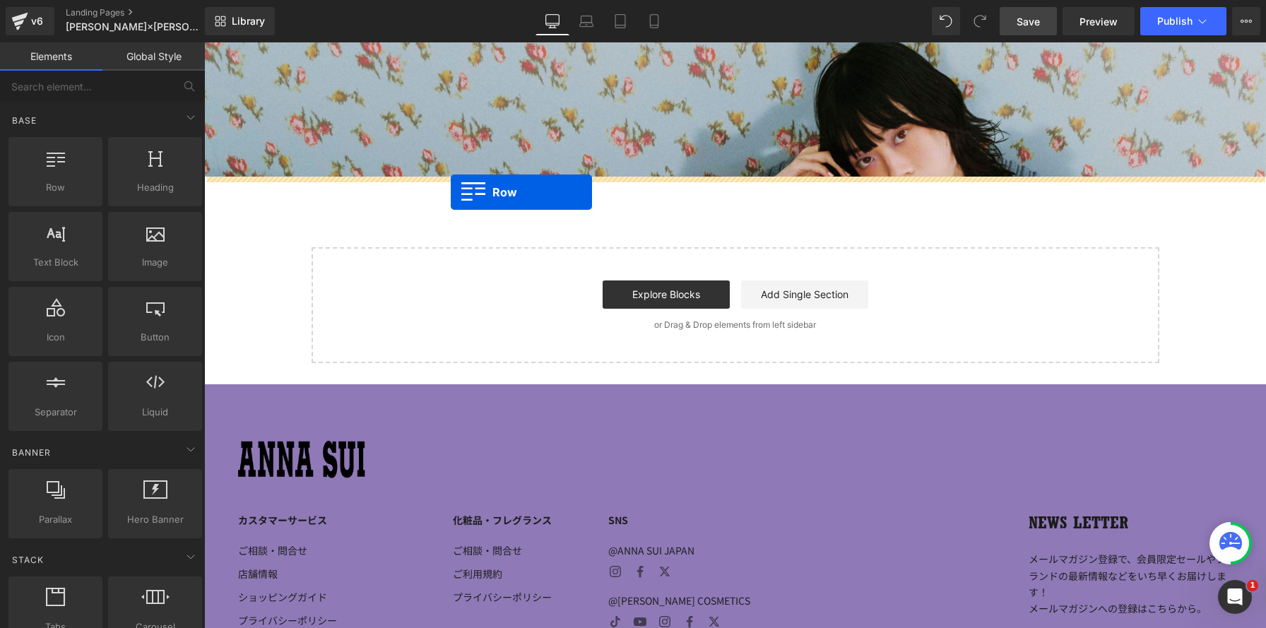
drag, startPoint x: 297, startPoint y: 222, endPoint x: 451, endPoint y: 192, distance: 156.8
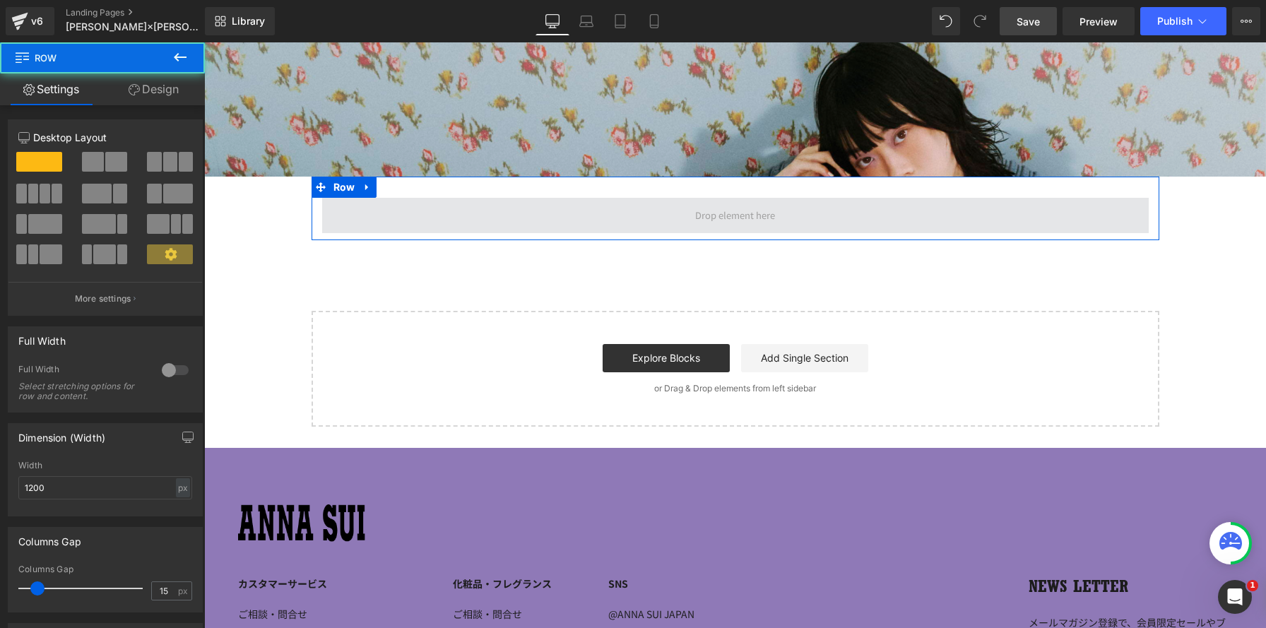
scroll to position [1300, 1062]
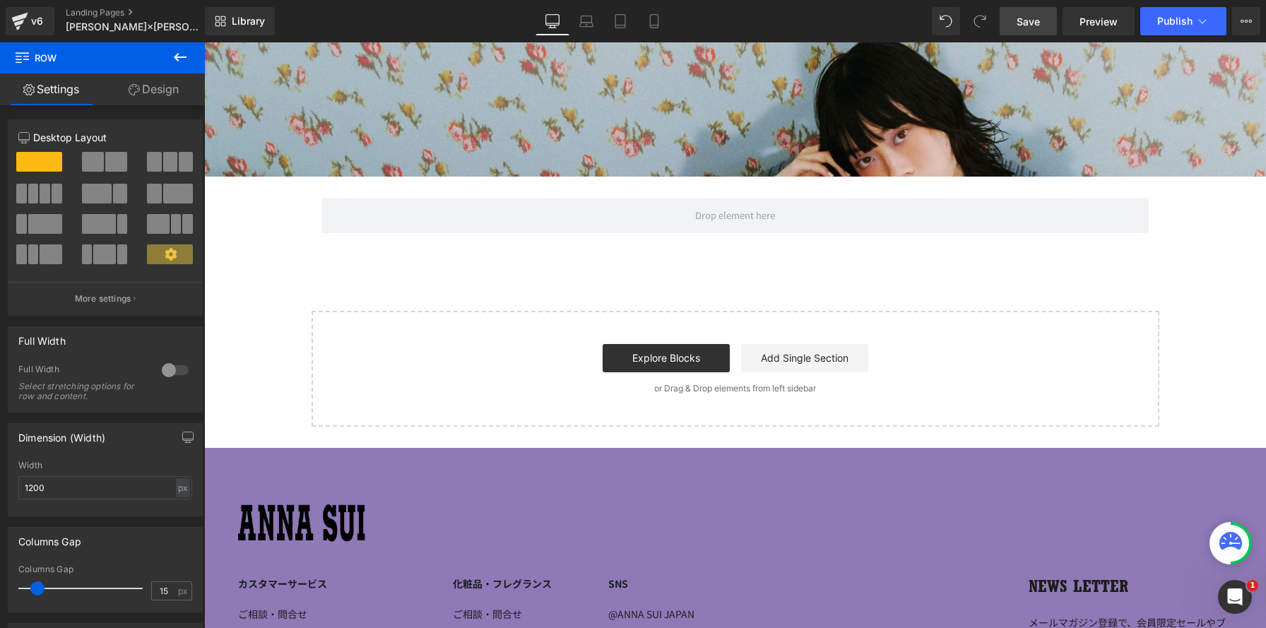
click at [182, 54] on icon at bounding box center [180, 57] width 17 height 17
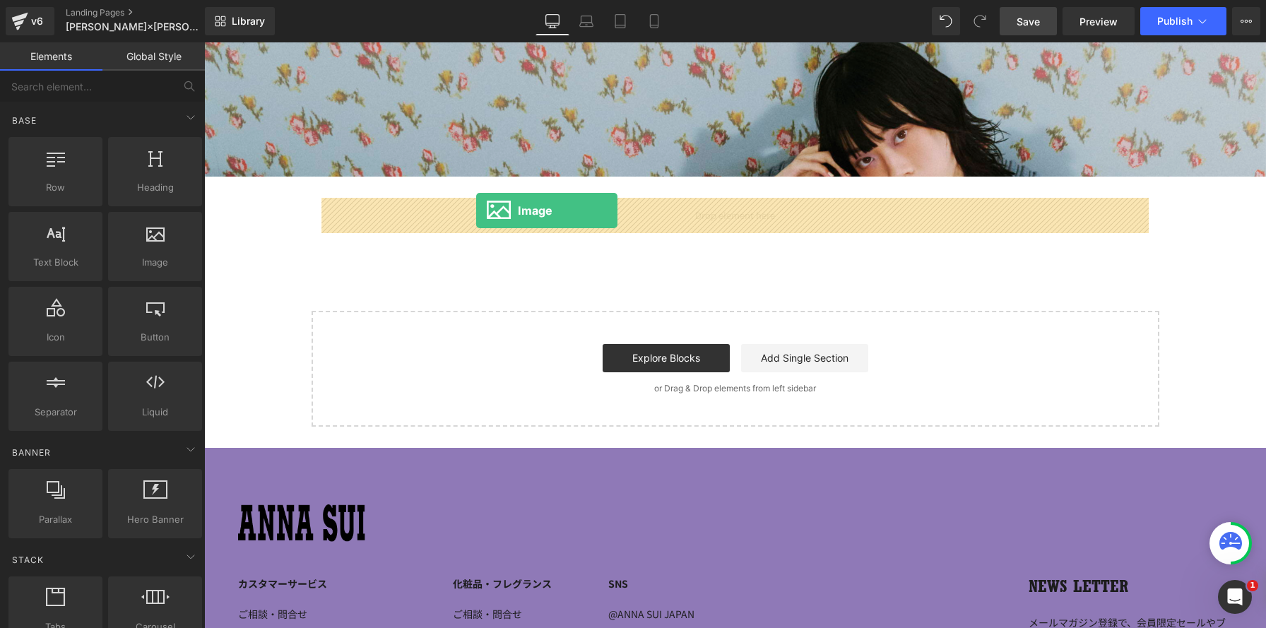
drag, startPoint x: 368, startPoint y: 296, endPoint x: 476, endPoint y: 210, distance: 137.8
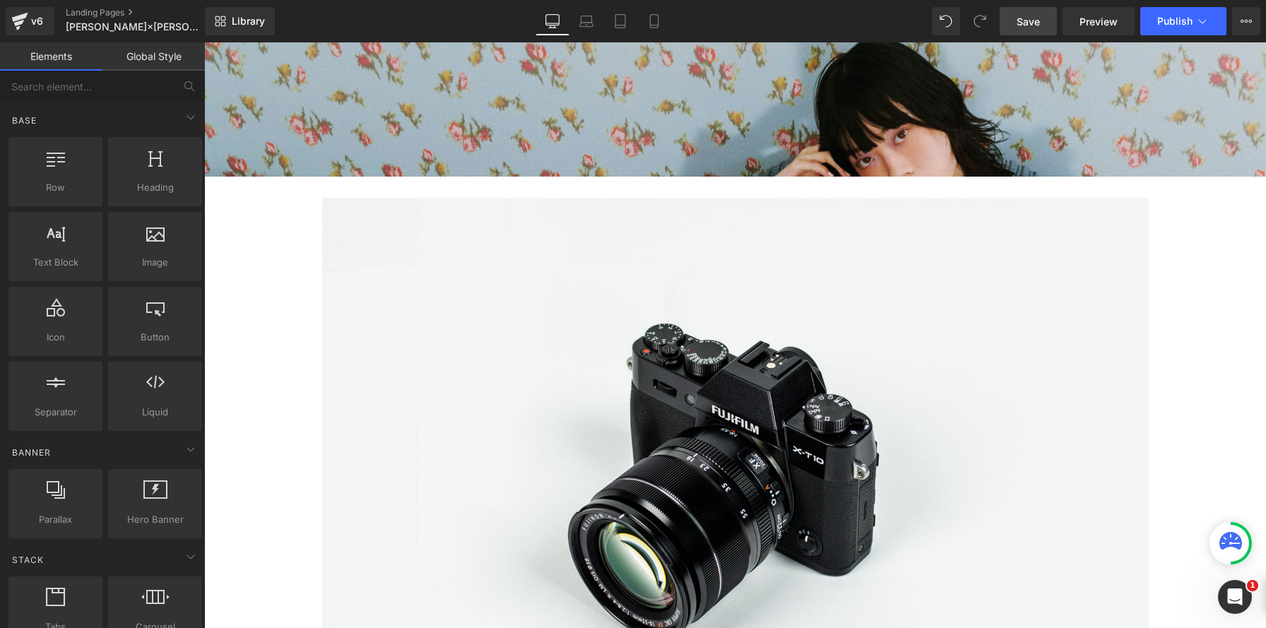
scroll to position [1283, 1062]
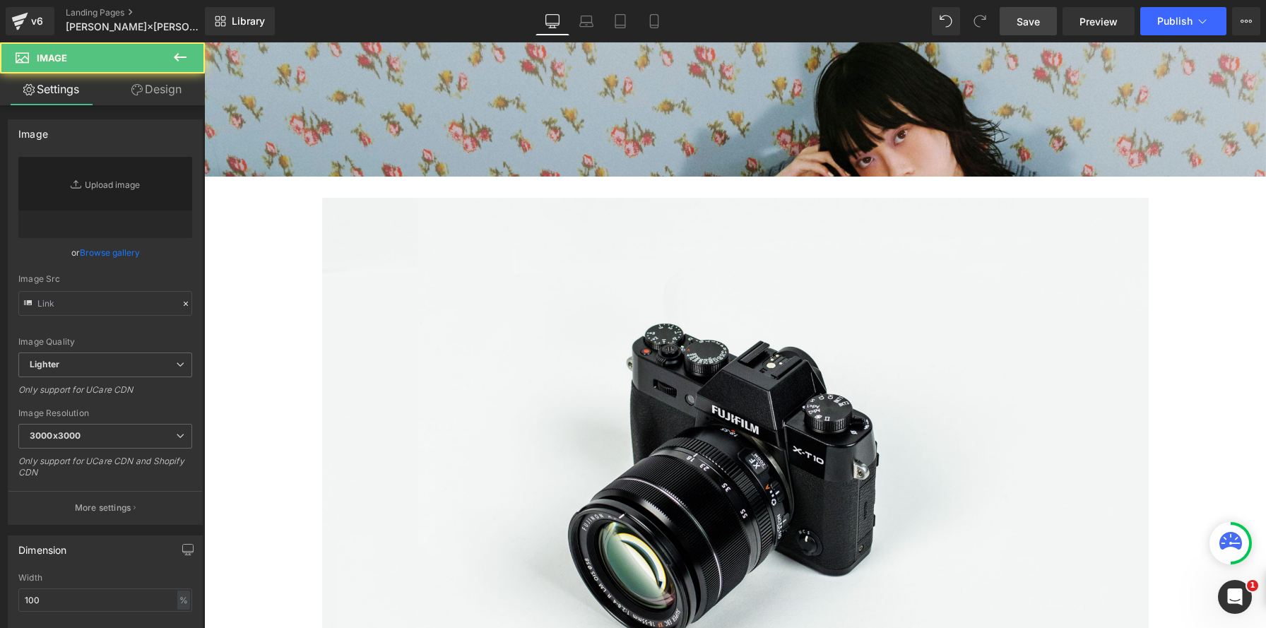
type input "//[DOMAIN_NAME][URL]"
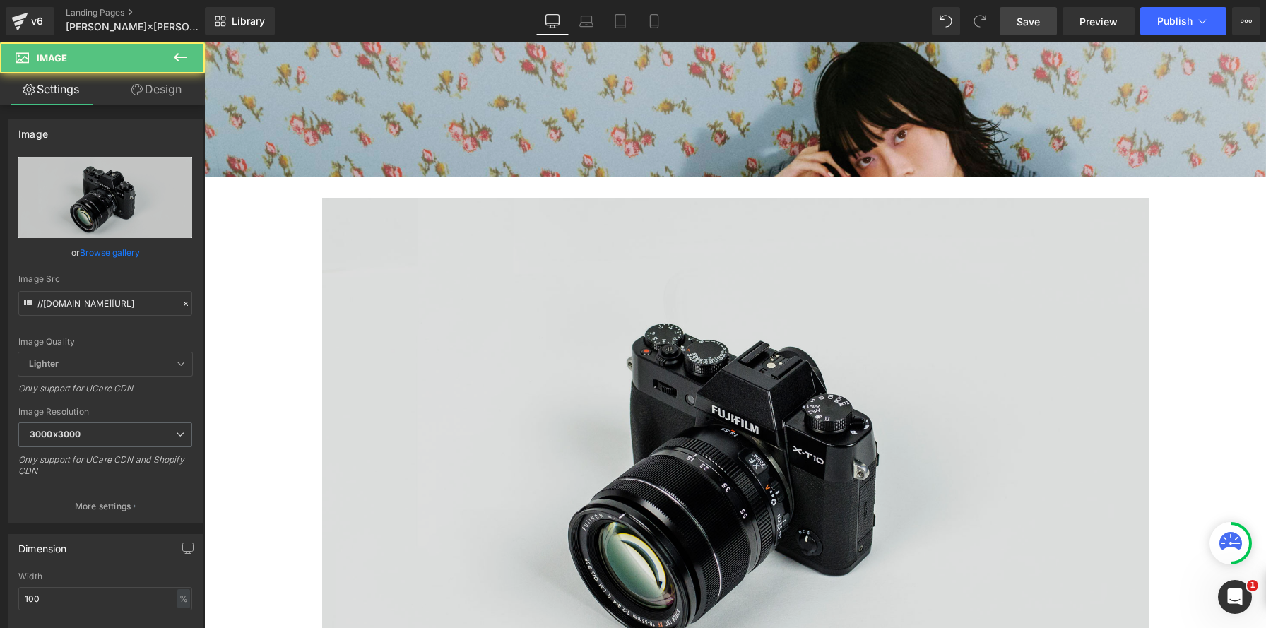
scroll to position [1812, 1062]
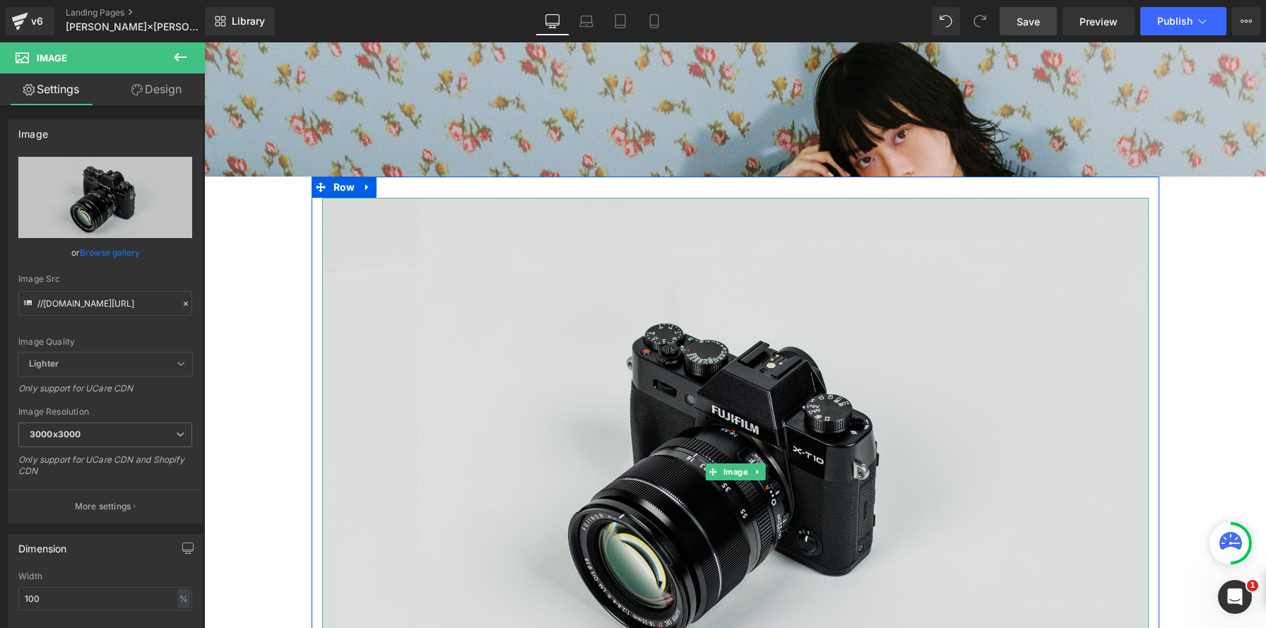
click at [836, 370] on img at bounding box center [735, 471] width 826 height 547
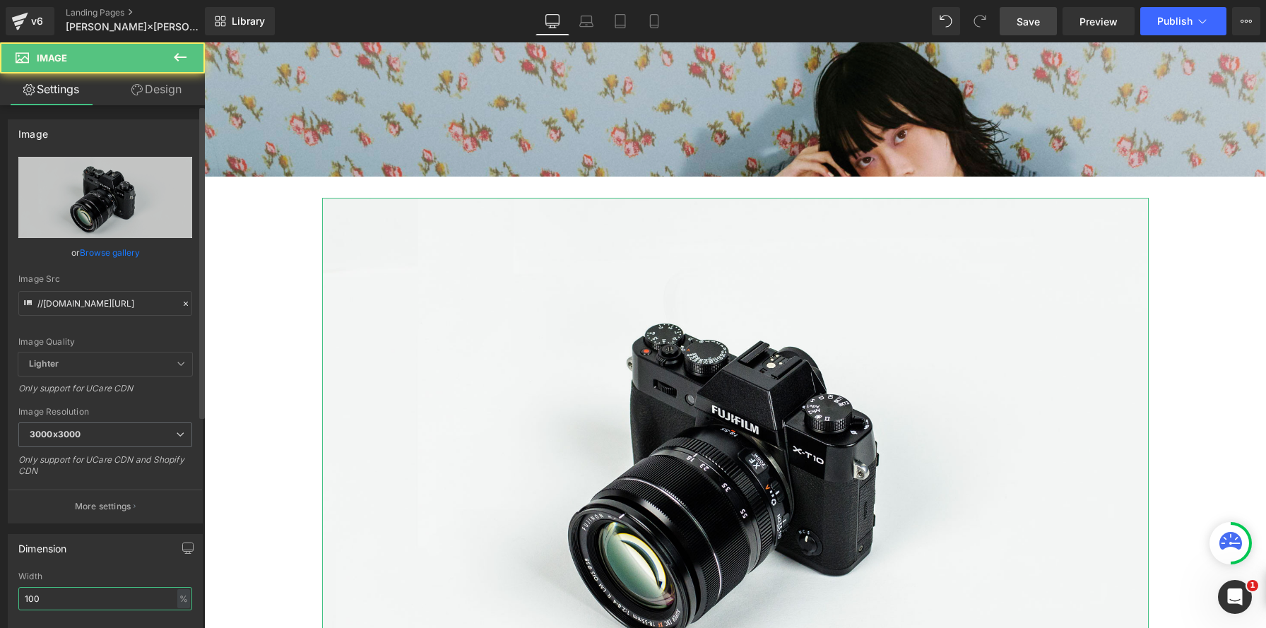
drag, startPoint x: 81, startPoint y: 602, endPoint x: 0, endPoint y: 588, distance: 82.4
click at [0, 588] on div "Dimension 100% Width 100 % % px auto Height auto 0 Circle Image" at bounding box center [105, 618] width 211 height 190
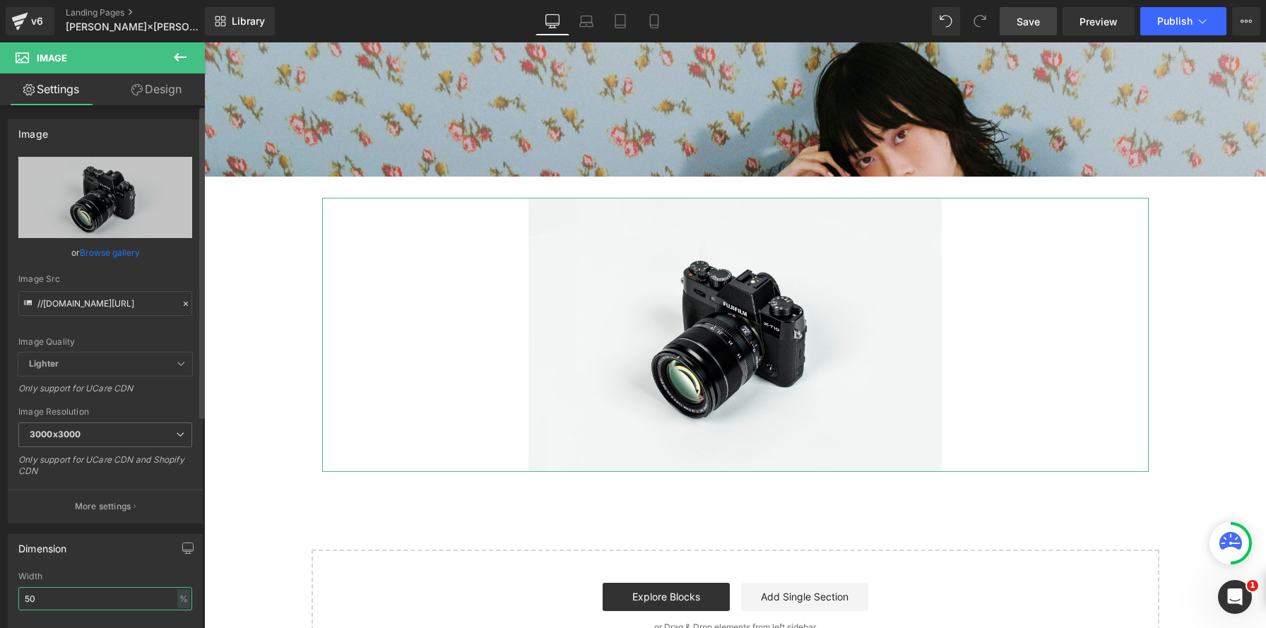
scroll to position [0, 0]
type input "50"
click at [182, 57] on icon at bounding box center [180, 57] width 13 height 8
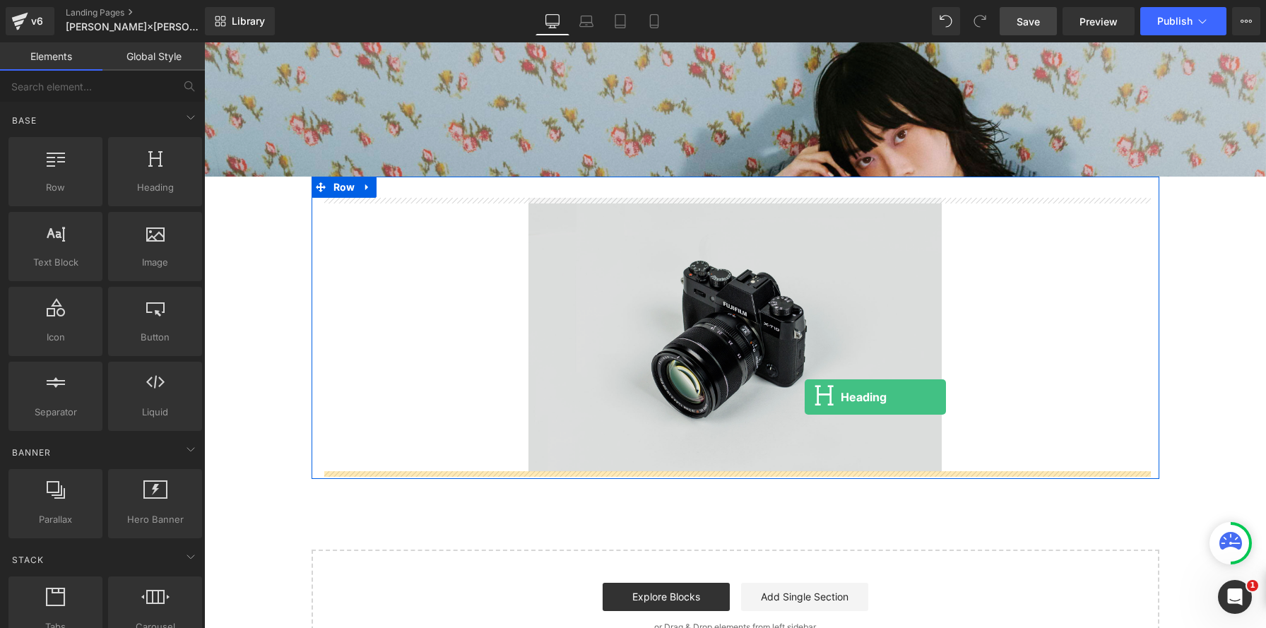
drag, startPoint x: 349, startPoint y: 218, endPoint x: 804, endPoint y: 397, distance: 489.4
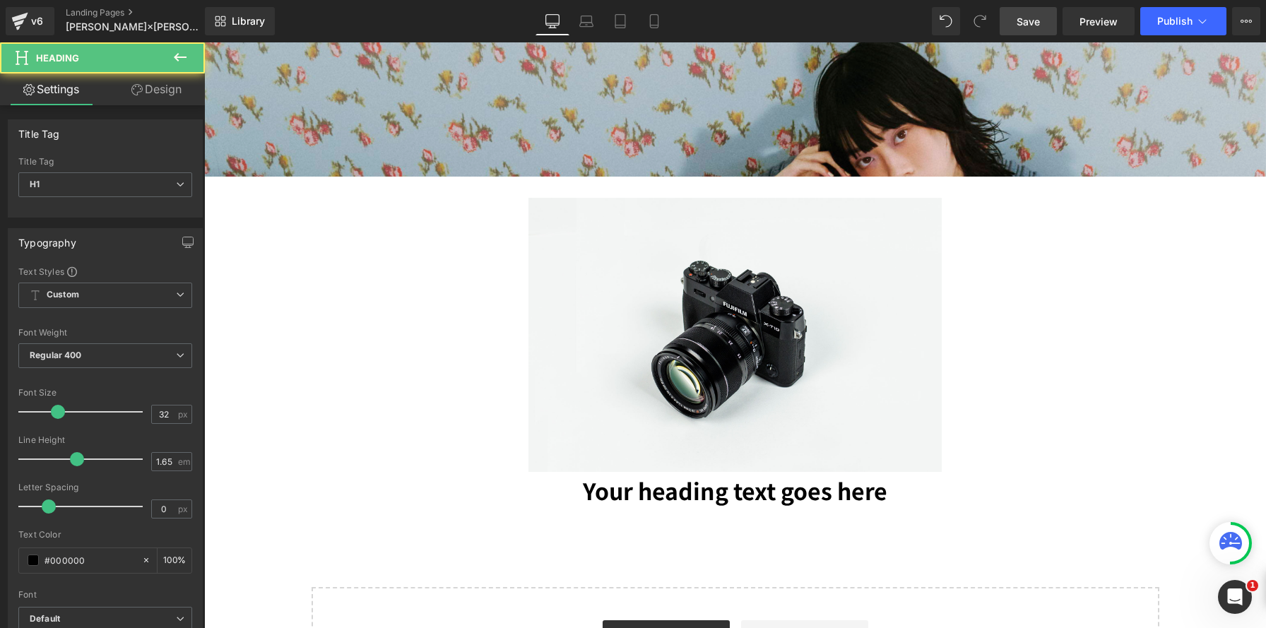
scroll to position [7, 7]
click at [1032, 25] on span "Save" at bounding box center [1027, 21] width 23 height 15
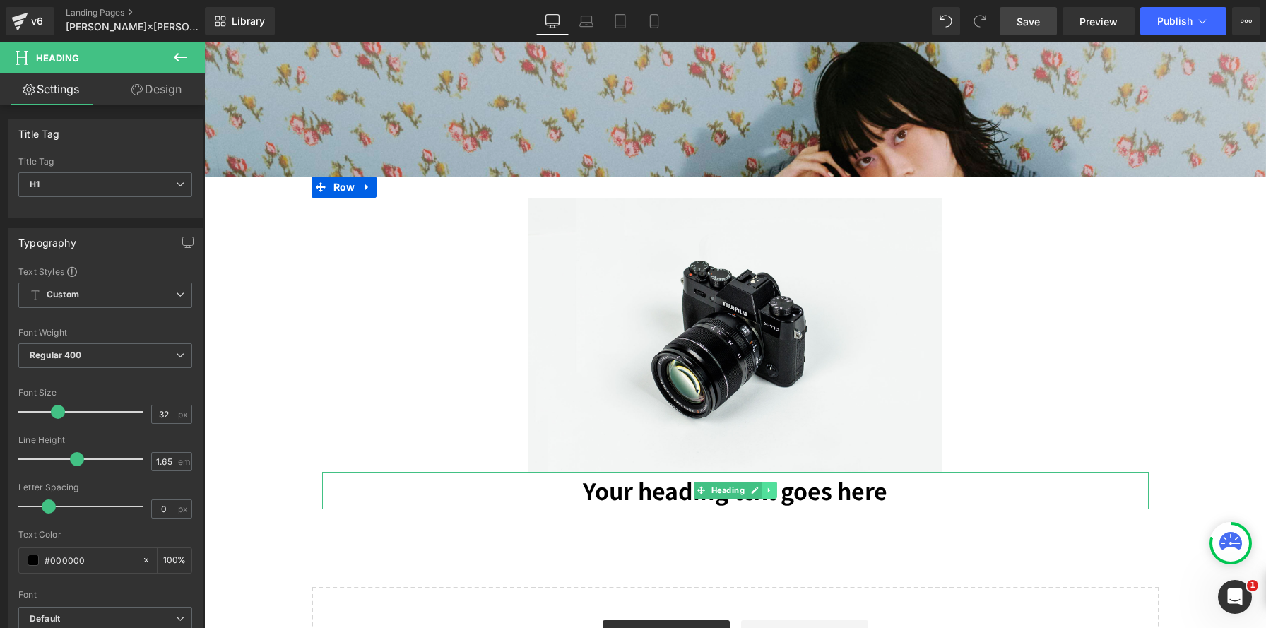
click at [769, 491] on icon at bounding box center [769, 490] width 8 height 8
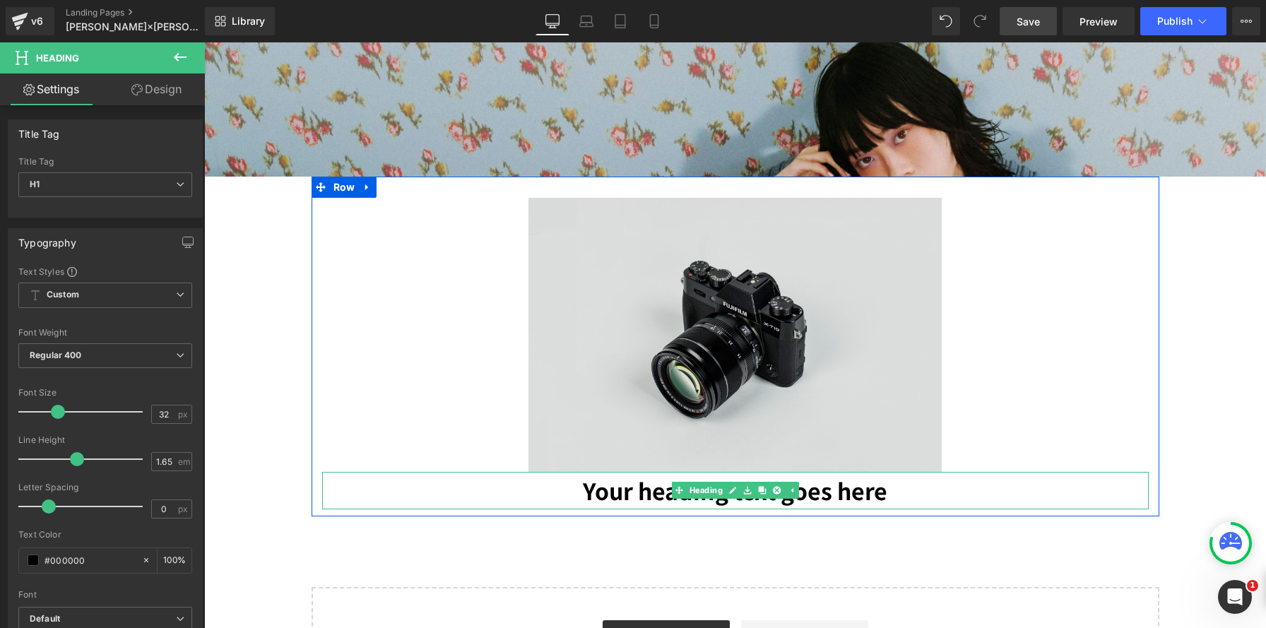
drag, startPoint x: 776, startPoint y: 493, endPoint x: 707, endPoint y: 459, distance: 77.1
click at [776, 493] on icon at bounding box center [777, 491] width 8 height 8
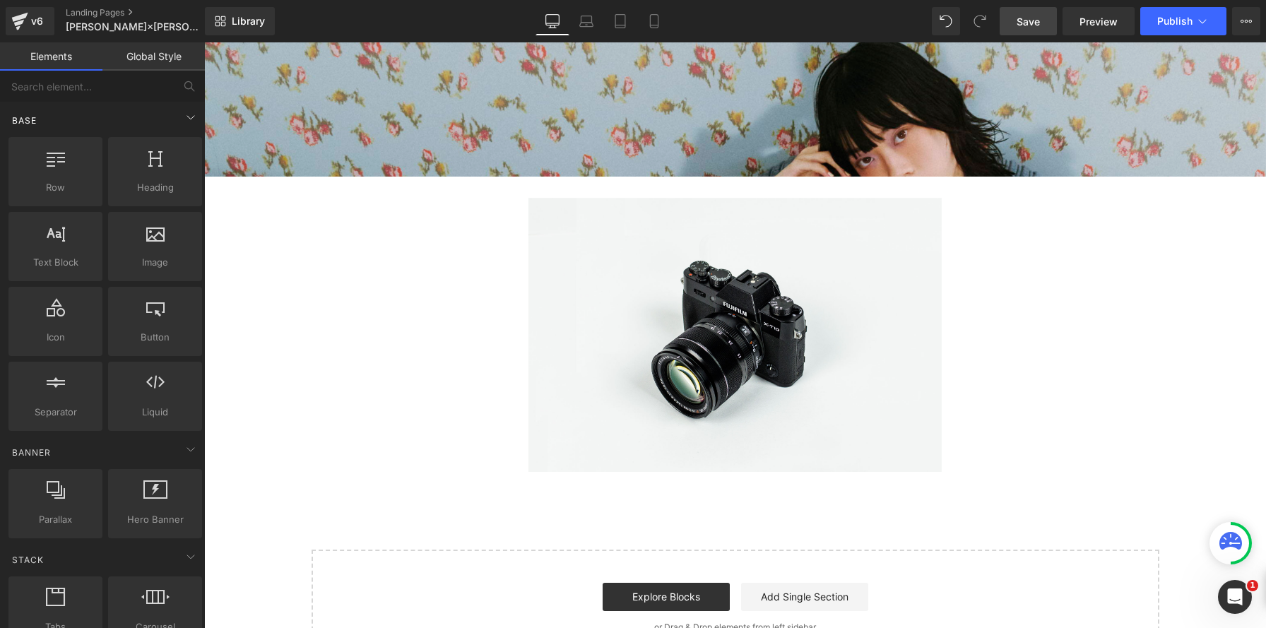
scroll to position [6, 7]
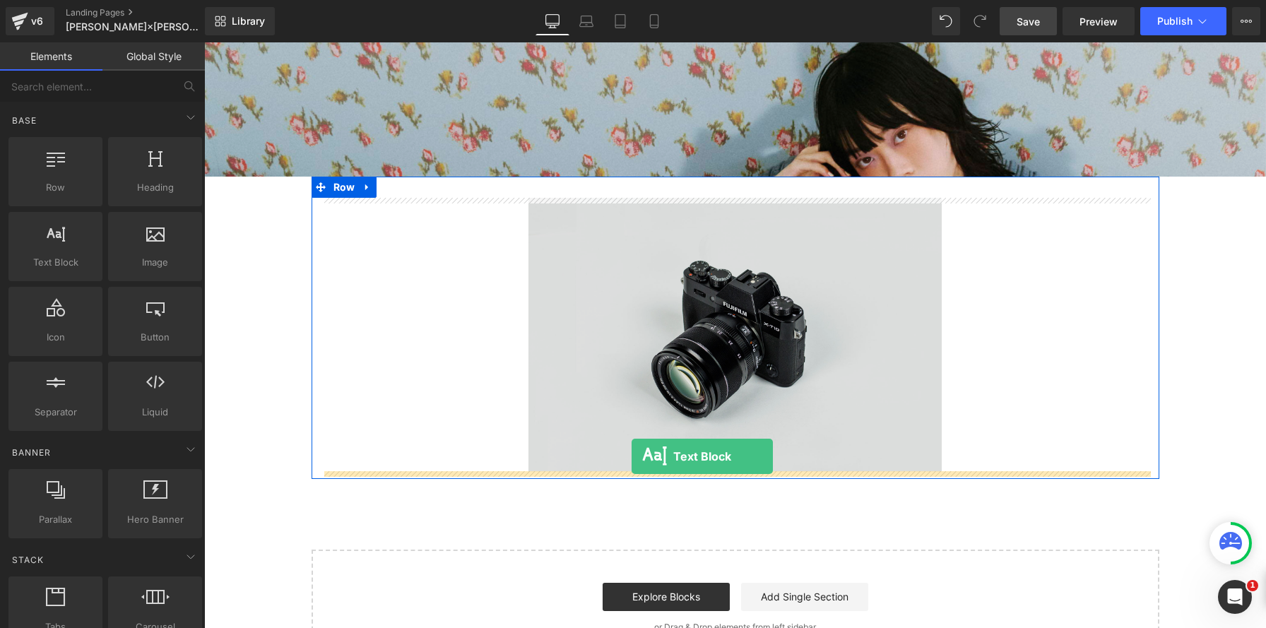
drag, startPoint x: 257, startPoint y: 294, endPoint x: 631, endPoint y: 456, distance: 408.1
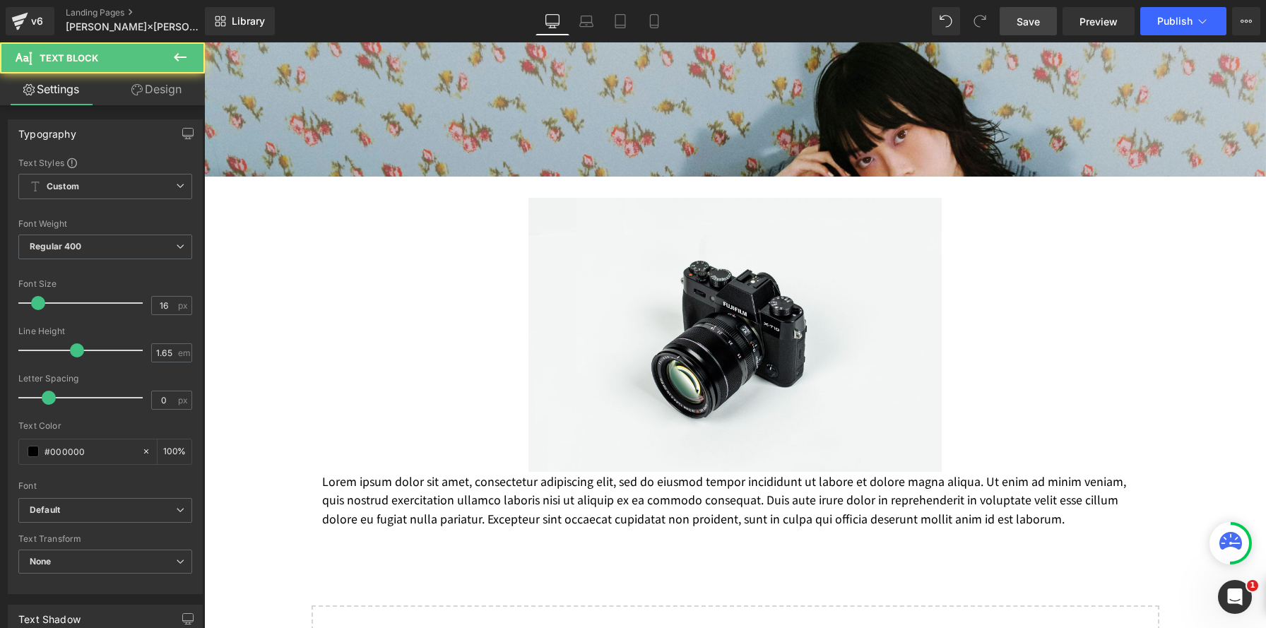
scroll to position [1613, 1062]
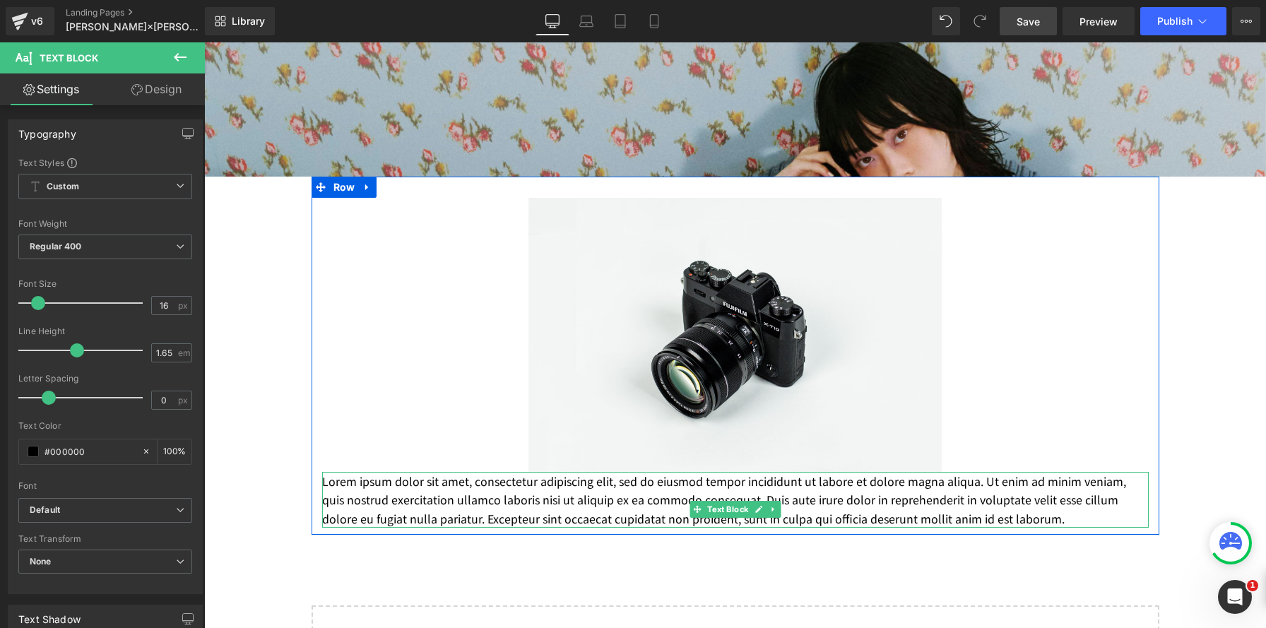
click at [513, 506] on p "Lorem ipsum dolor sit amet, consectetur adipiscing elit, sed do eiusmod tempor …" at bounding box center [735, 500] width 826 height 56
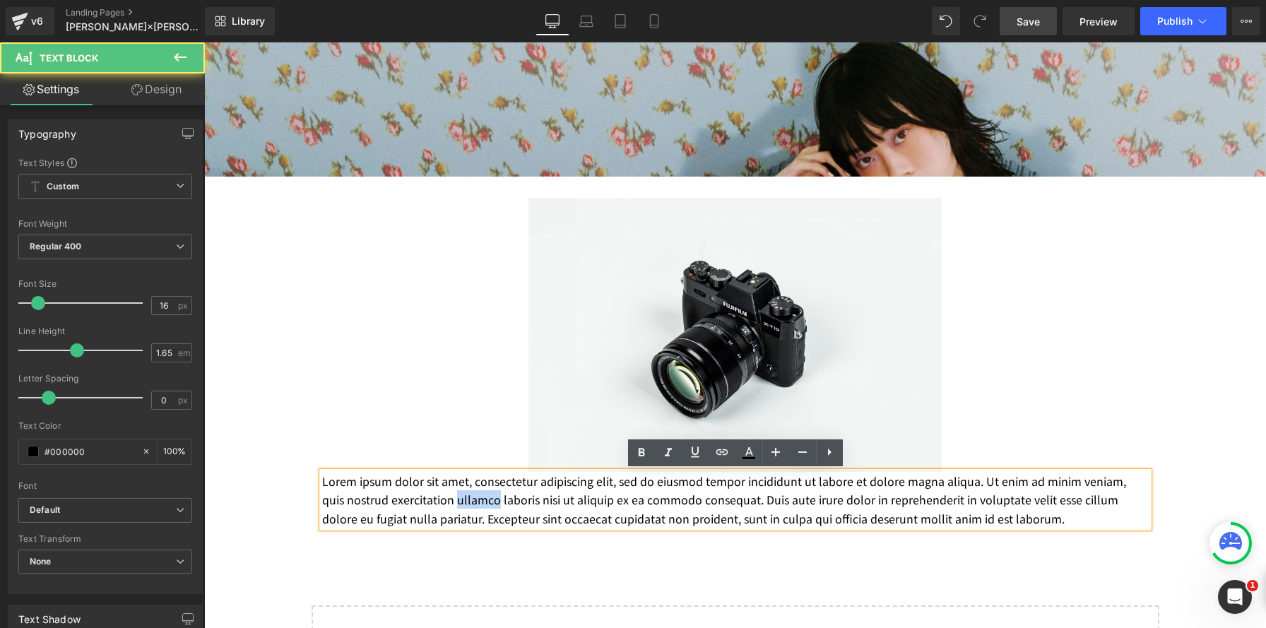
click at [513, 506] on p "Lorem ipsum dolor sit amet, consectetur adipiscing elit, sed do eiusmod tempor …" at bounding box center [735, 500] width 826 height 56
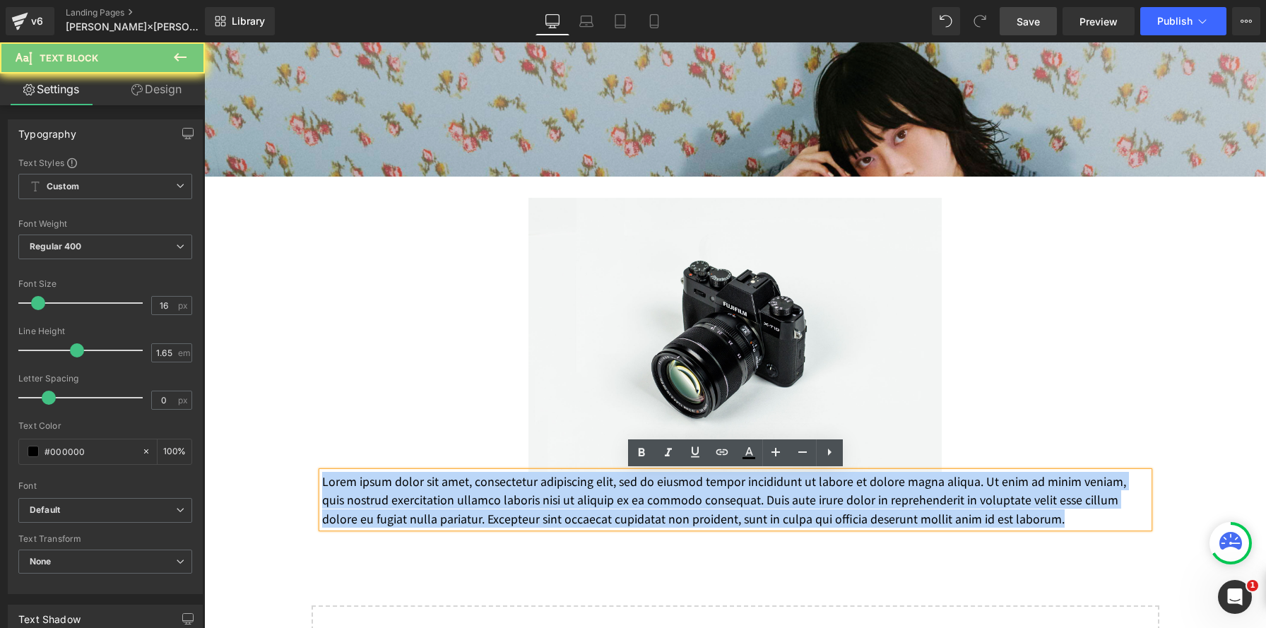
drag, startPoint x: 413, startPoint y: 533, endPoint x: 222, endPoint y: 429, distance: 217.8
click at [222, 429] on div "Parallax 300px 300px Image Lorem ipsum dolor sit amet, consectetur adipiscing e…" at bounding box center [735, 219] width 1062 height 1004
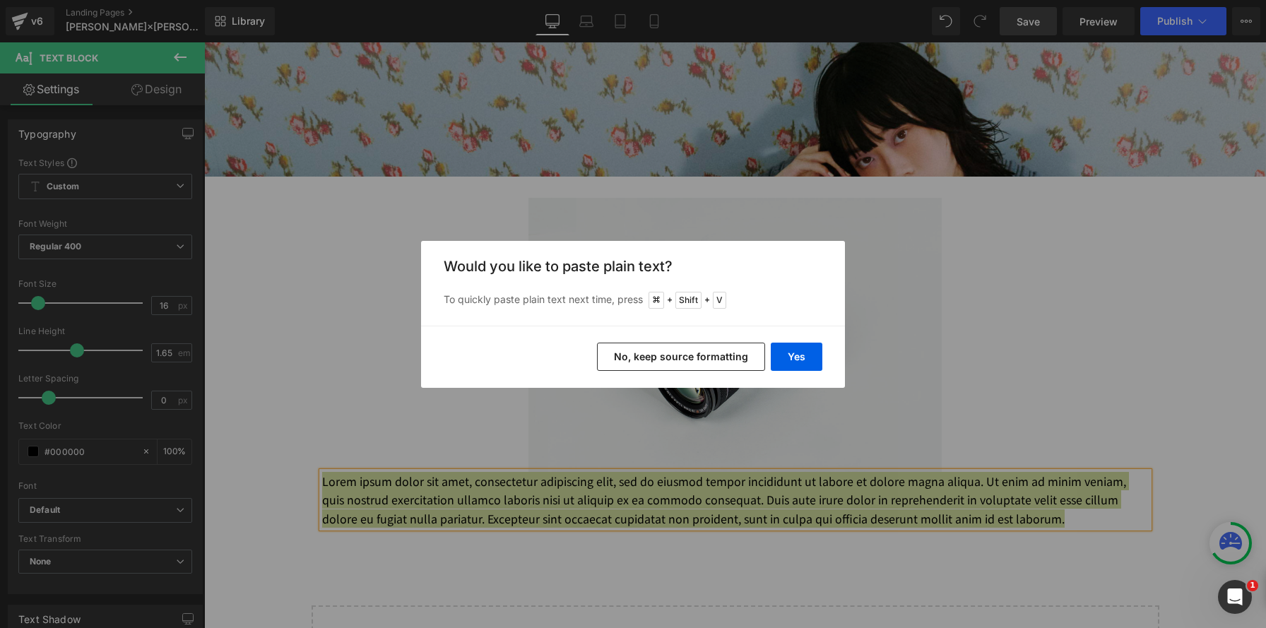
click at [684, 356] on button "No, keep source formatting" at bounding box center [681, 357] width 168 height 28
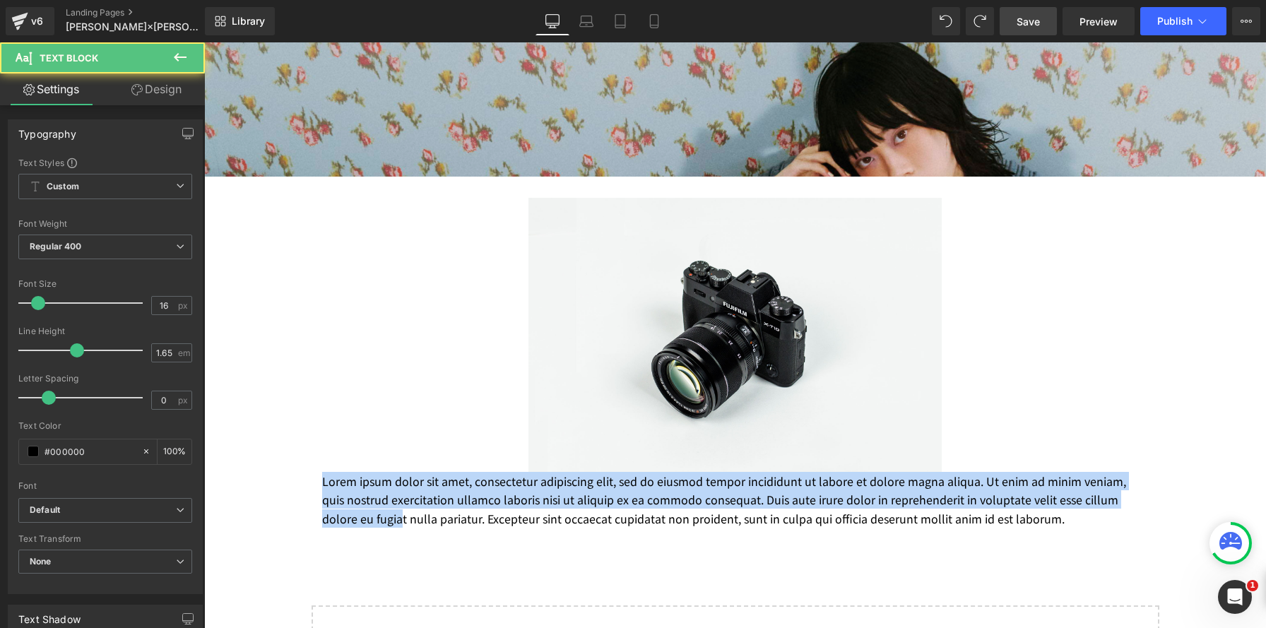
drag, startPoint x: 473, startPoint y: 523, endPoint x: 269, endPoint y: 436, distance: 221.2
click at [269, 436] on div "Parallax 300px 300px Image Lorem ipsum dolor sit amet, consectetur adipiscing e…" at bounding box center [735, 219] width 1062 height 1004
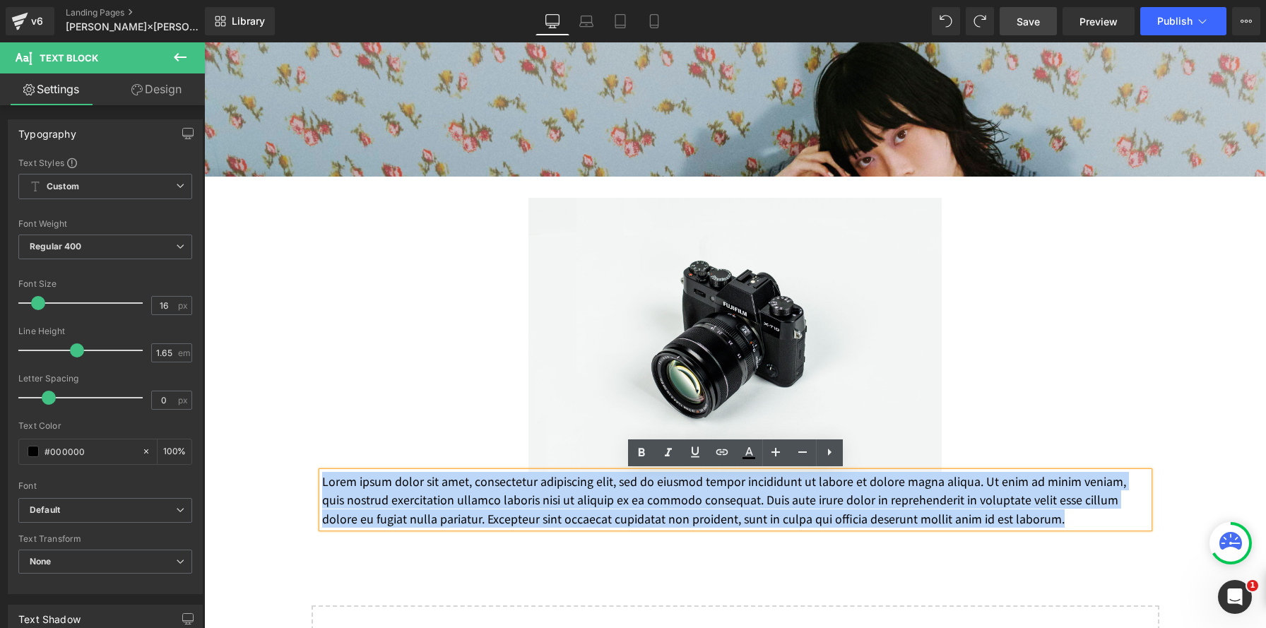
drag, startPoint x: 372, startPoint y: 537, endPoint x: 273, endPoint y: 433, distance: 144.4
click at [273, 433] on div "Parallax 300px 300px Image Lorem ipsum dolor sit amet, consectetur adipiscing e…" at bounding box center [735, 219] width 1062 height 1004
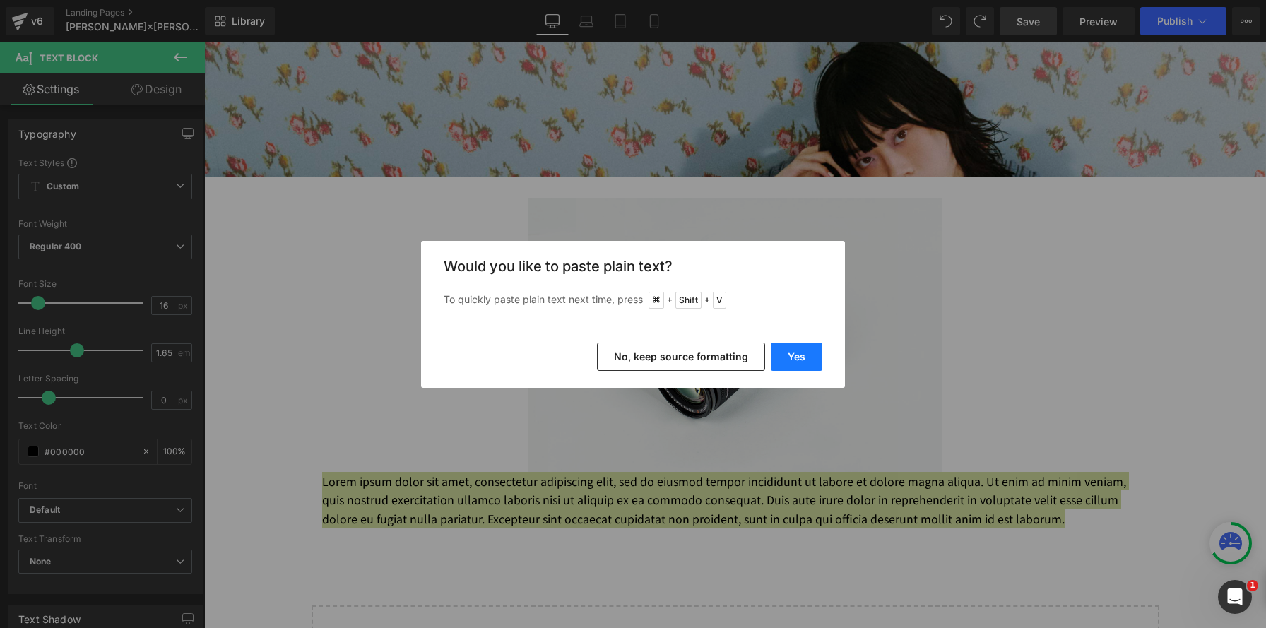
click at [794, 352] on button "Yes" at bounding box center [797, 357] width 52 height 28
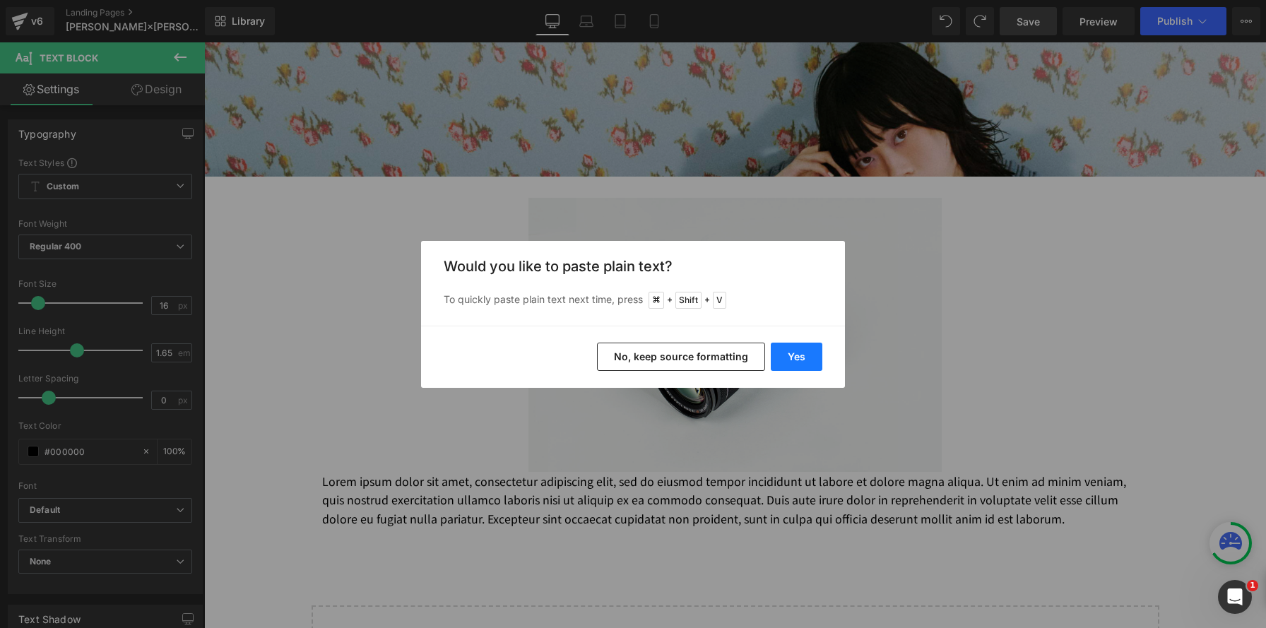
scroll to position [1576, 1062]
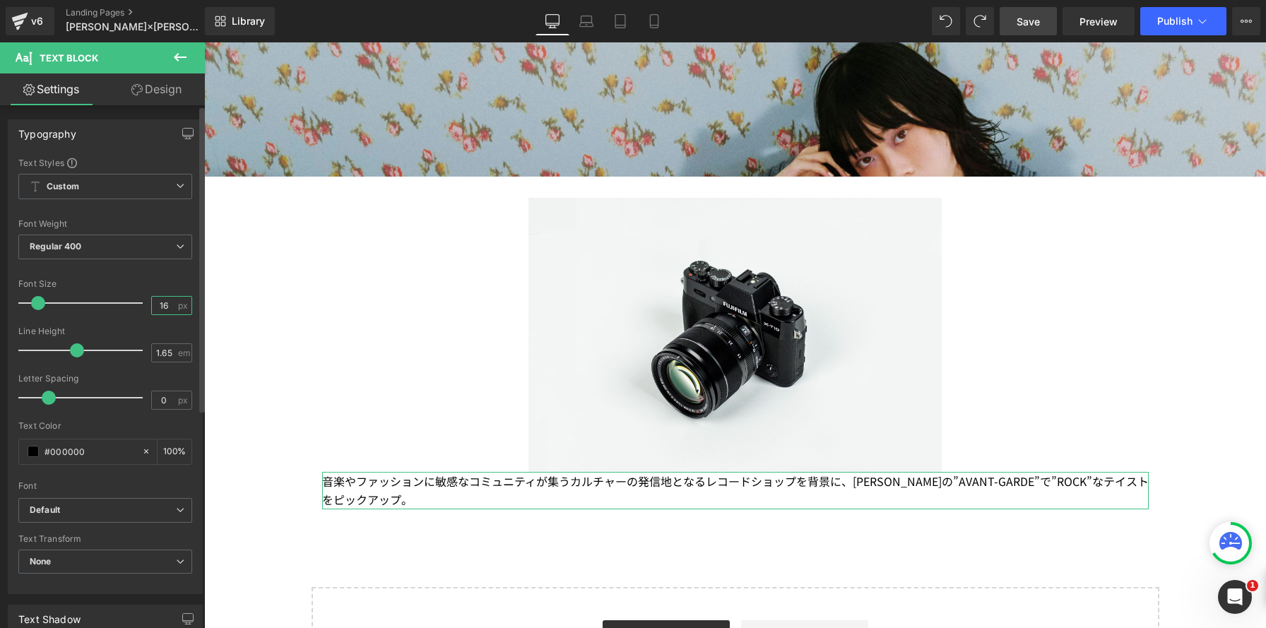
click at [165, 304] on input "16" at bounding box center [164, 306] width 25 height 18
type input "14"
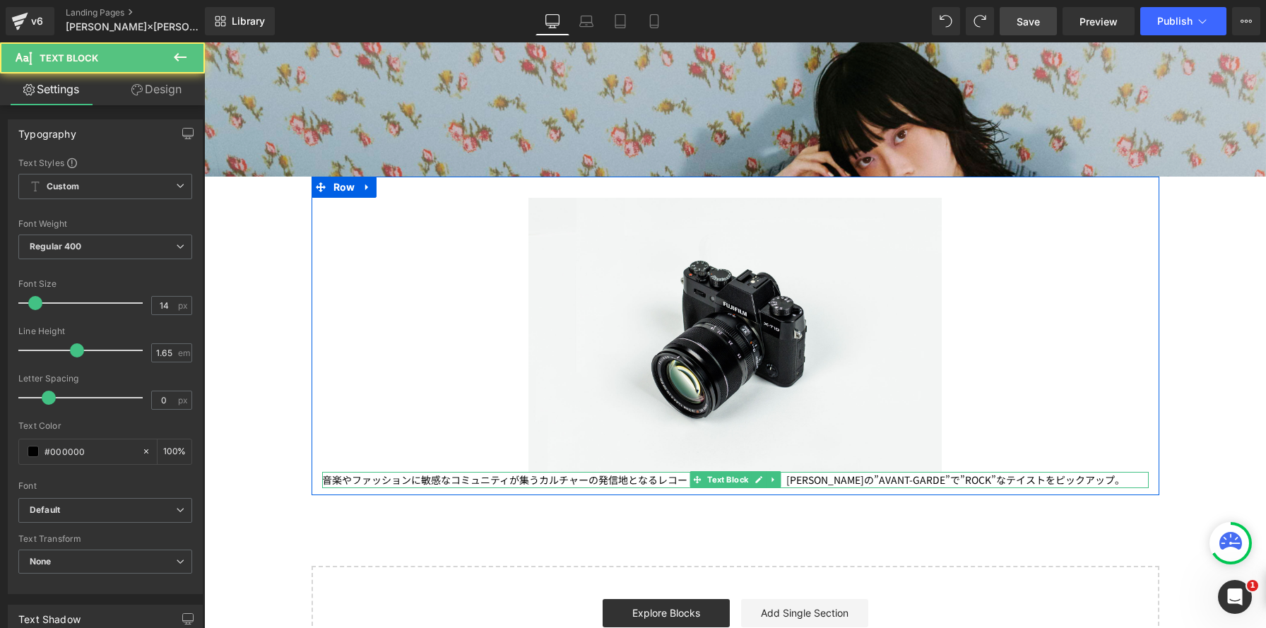
click at [783, 481] on p "音楽やファッションに敏感なコミュニティが集うカルチャーの発信地となるレコードショップを背景に、ANNA SUIの”AVANT-GARDE”で”ROCK”なテイ…" at bounding box center [735, 480] width 826 height 16
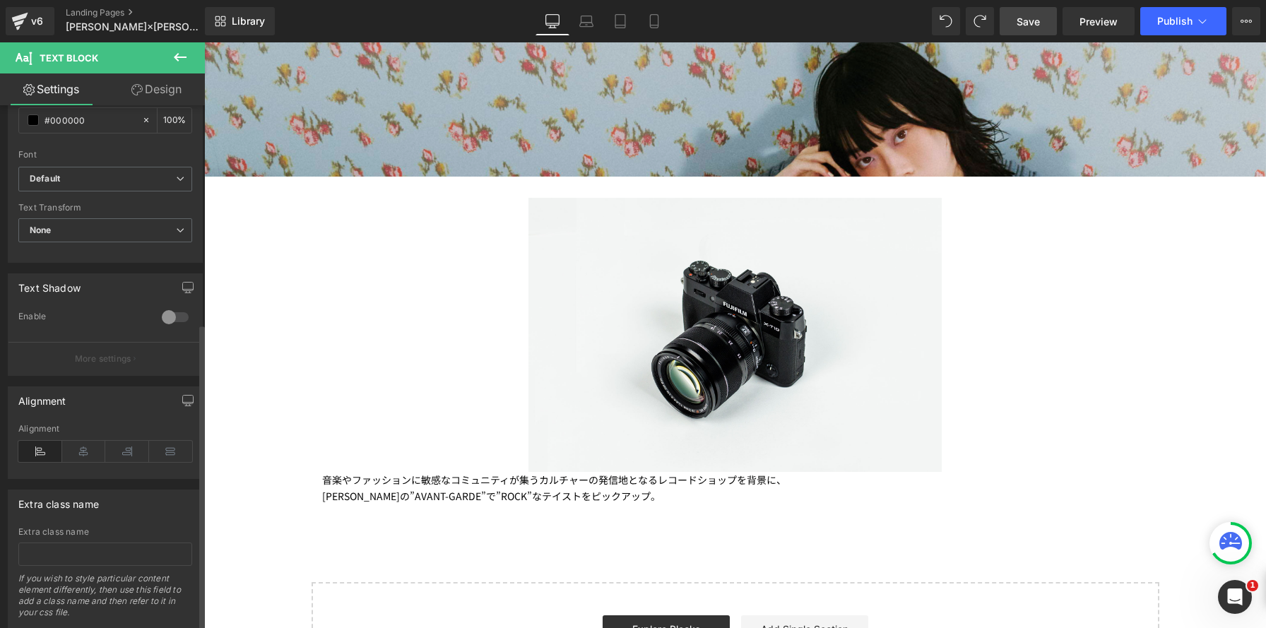
scroll to position [372, 0]
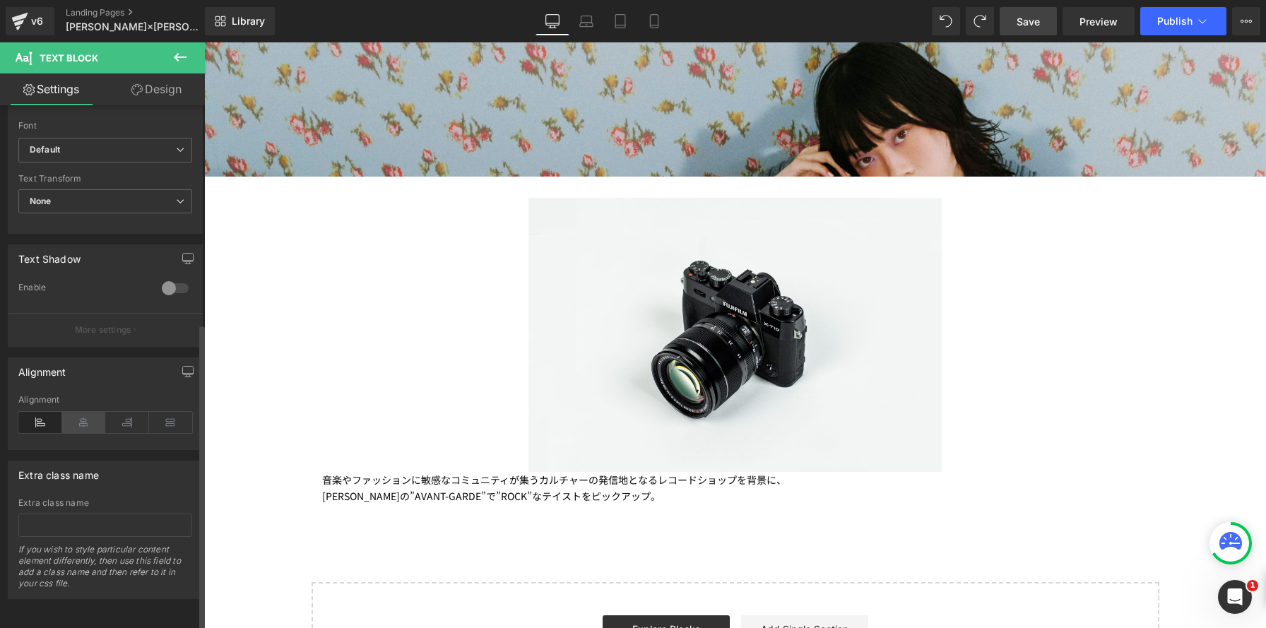
click at [81, 412] on icon at bounding box center [84, 422] width 44 height 21
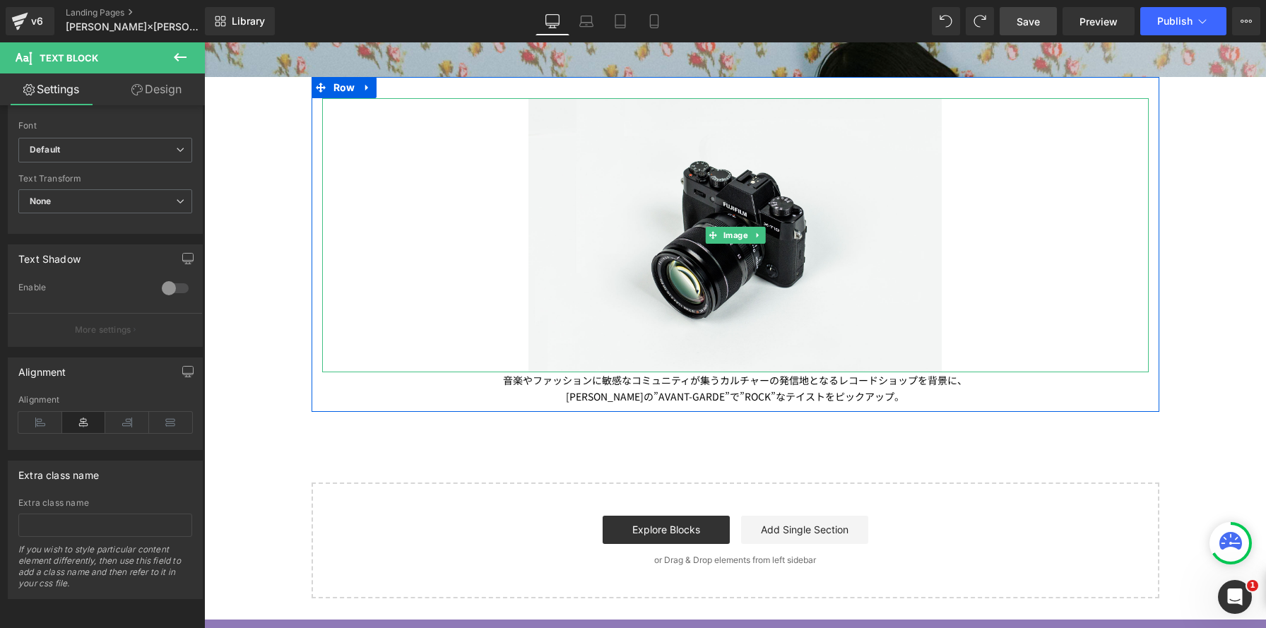
scroll to position [591, 0]
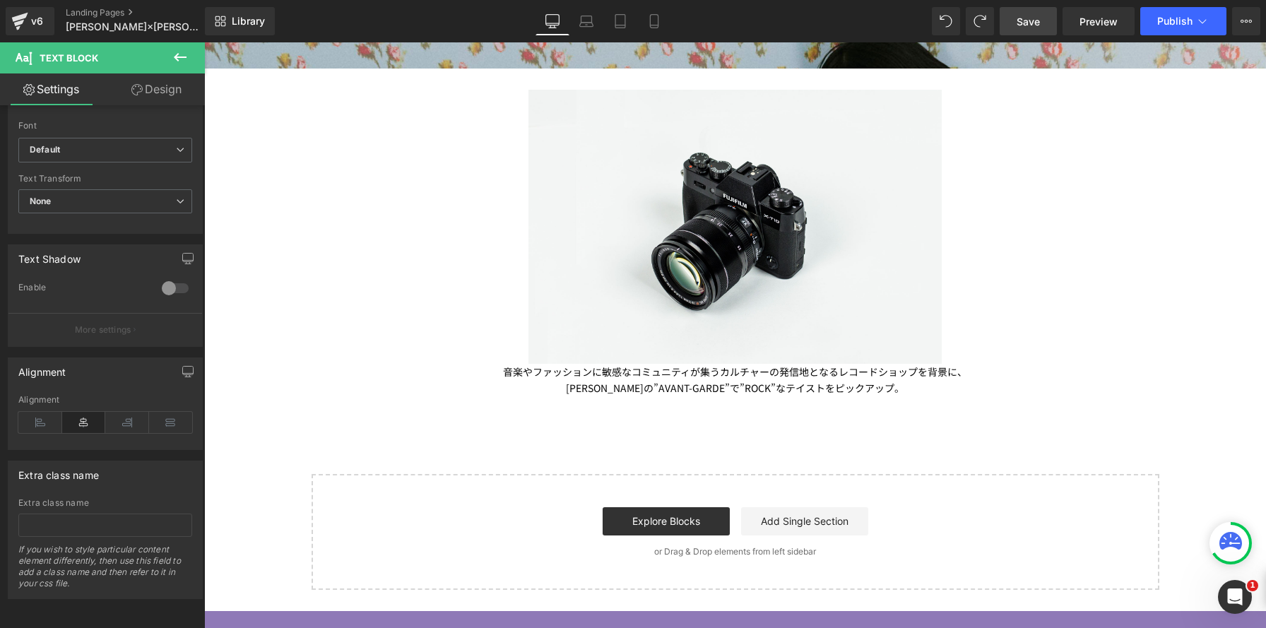
click at [184, 54] on icon at bounding box center [180, 57] width 17 height 17
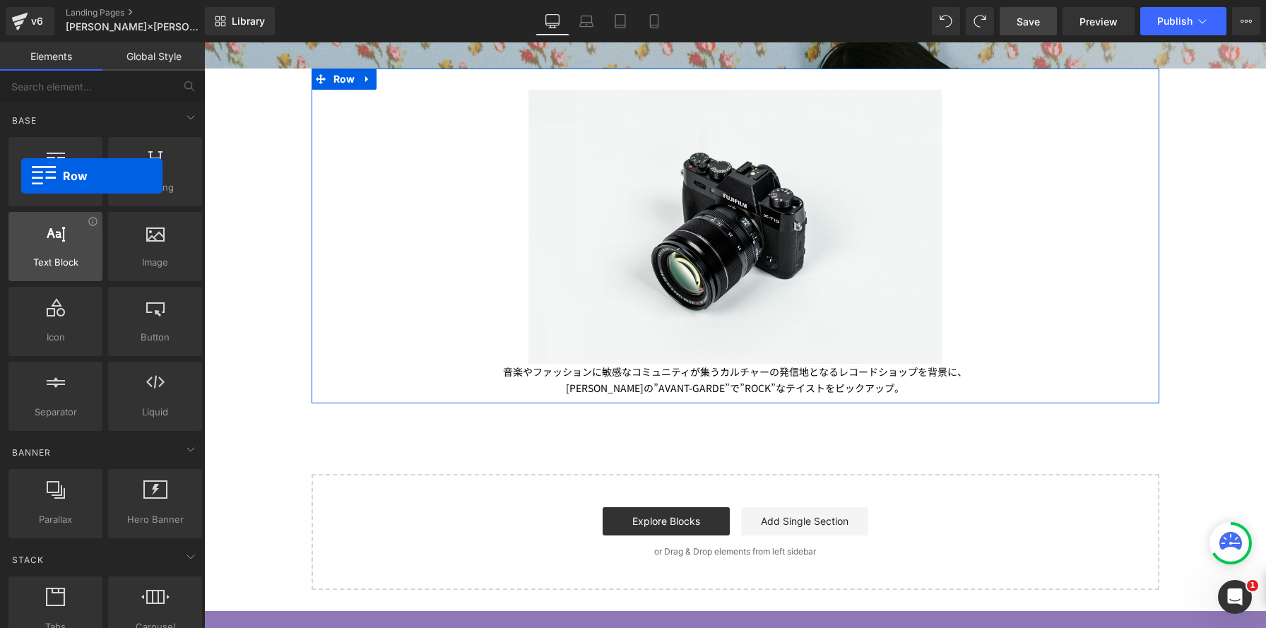
drag, startPoint x: 62, startPoint y: 160, endPoint x: 42, endPoint y: 232, distance: 74.2
click at [20, 176] on div at bounding box center [55, 164] width 85 height 32
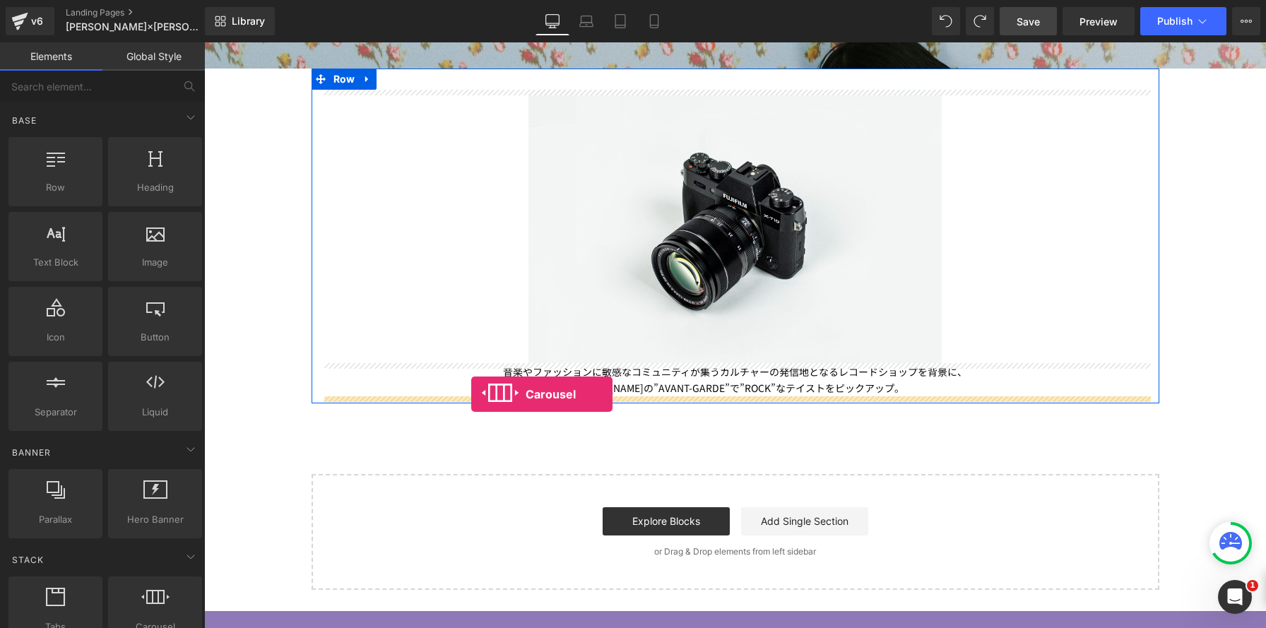
drag, startPoint x: 360, startPoint y: 635, endPoint x: 471, endPoint y: 394, distance: 265.1
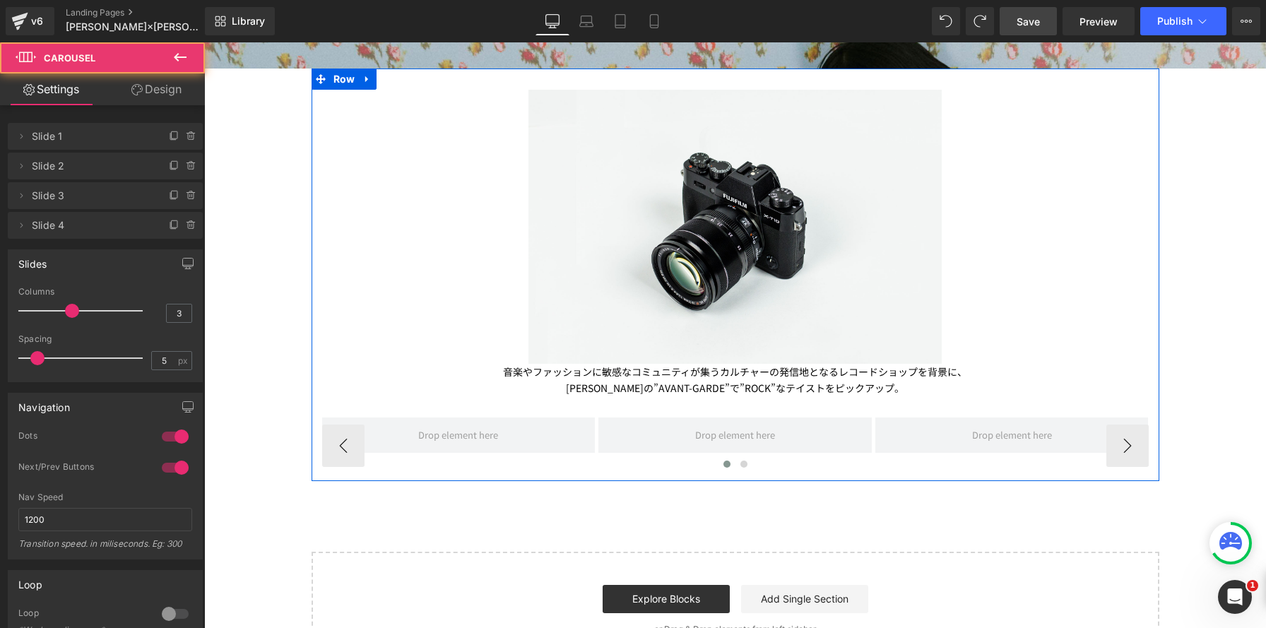
scroll to position [1649, 1062]
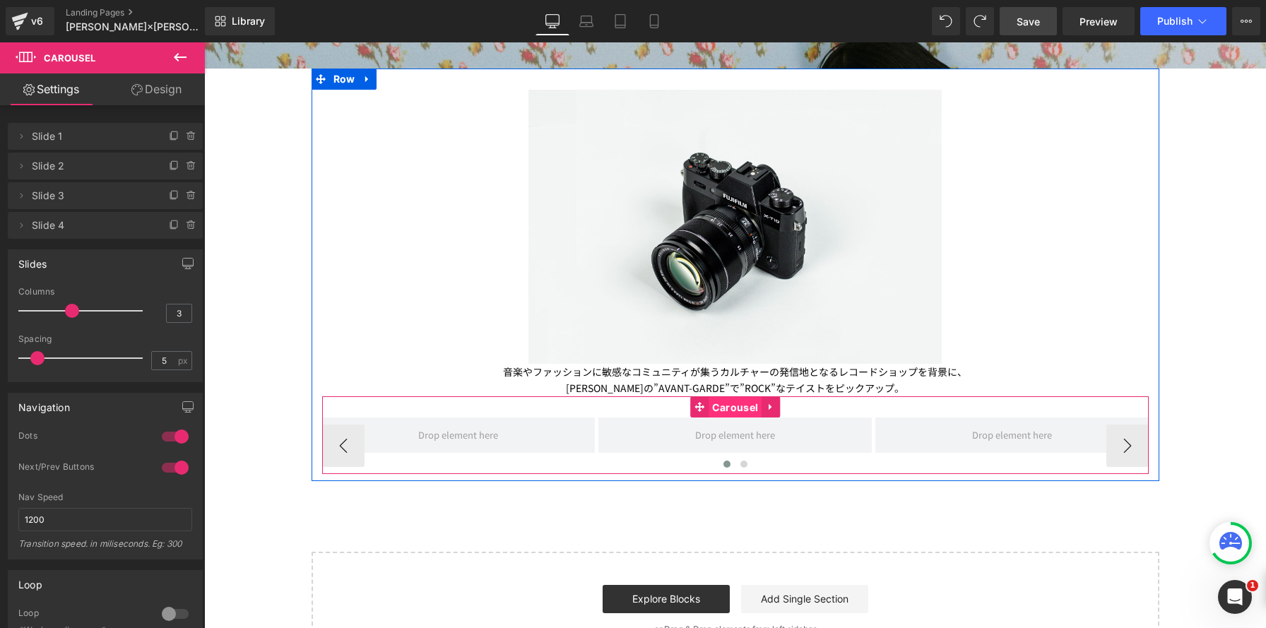
click at [735, 408] on span "Carousel" at bounding box center [734, 407] width 53 height 21
click at [727, 402] on span "Carousel" at bounding box center [734, 406] width 53 height 21
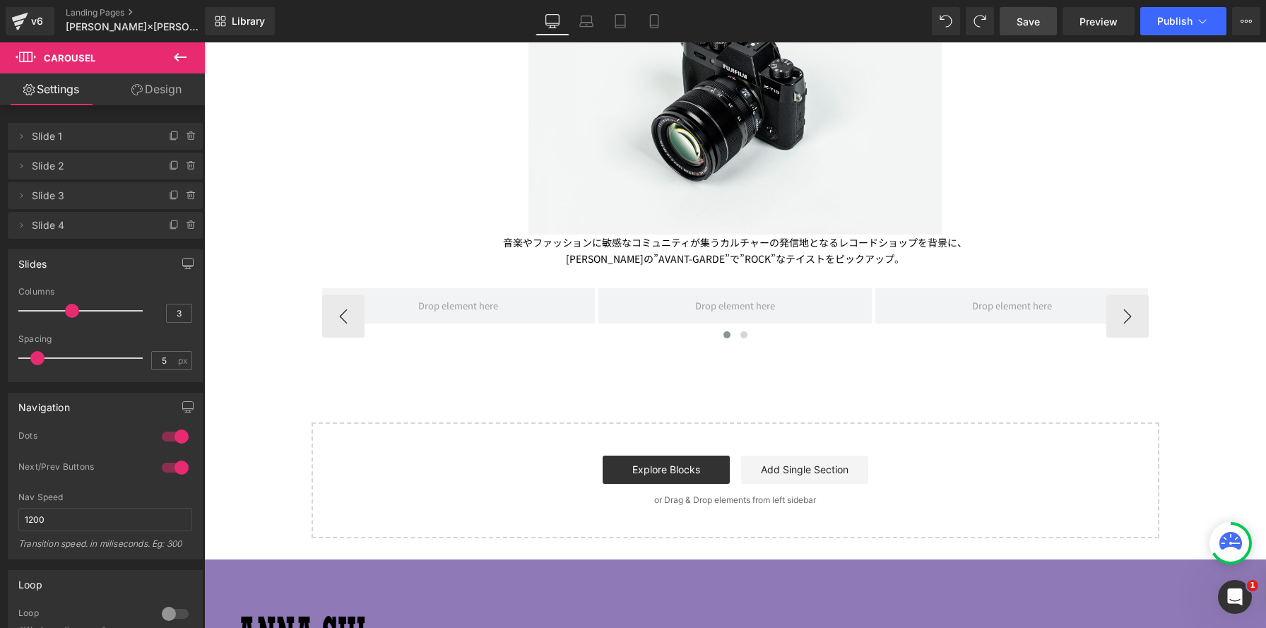
scroll to position [757, 0]
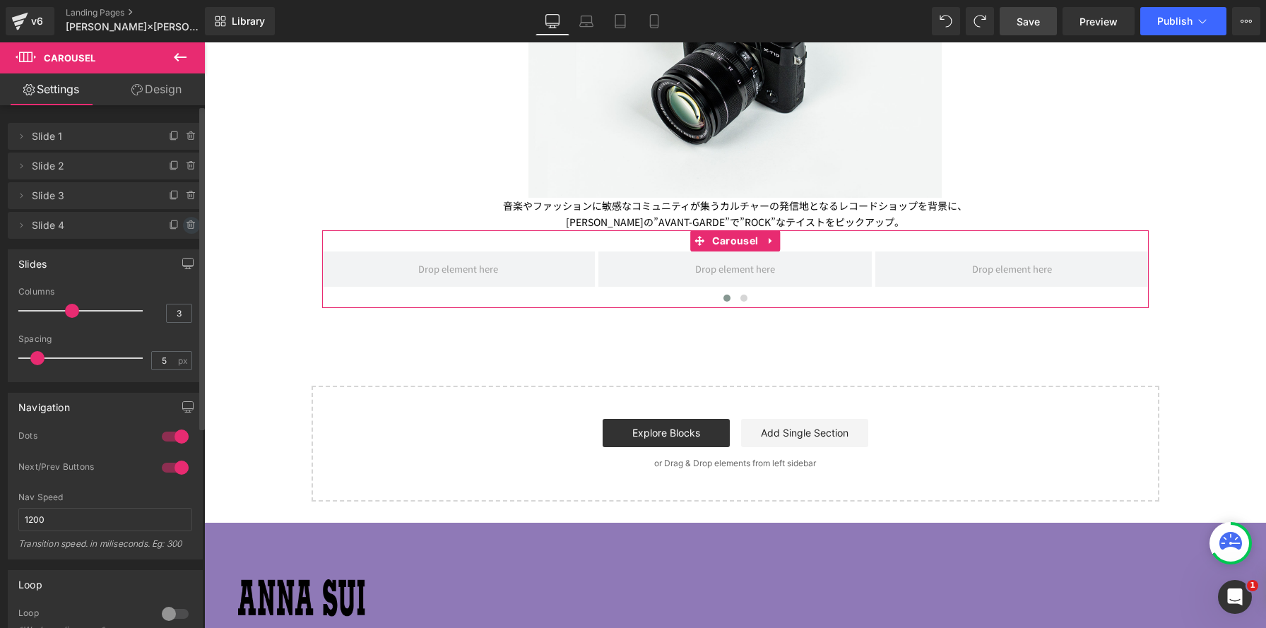
click at [189, 222] on icon at bounding box center [190, 221] width 3 height 1
click at [184, 222] on button "Delete" at bounding box center [176, 226] width 44 height 18
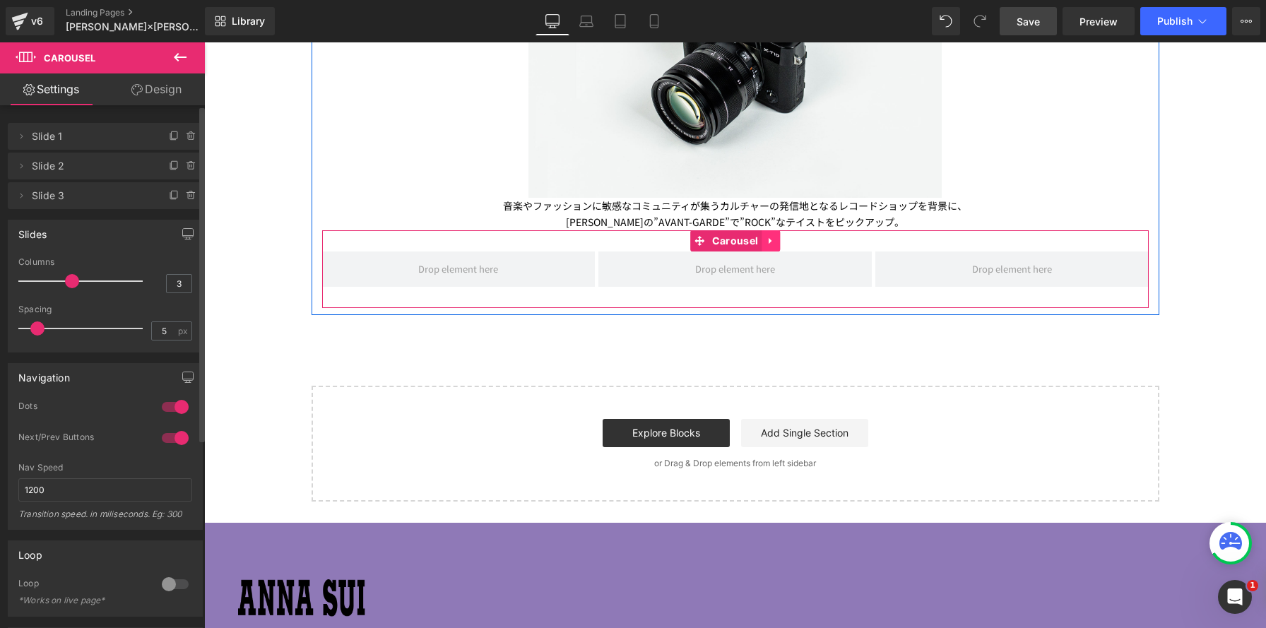
click at [771, 240] on icon at bounding box center [771, 241] width 10 height 11
click at [760, 243] on icon at bounding box center [761, 241] width 10 height 11
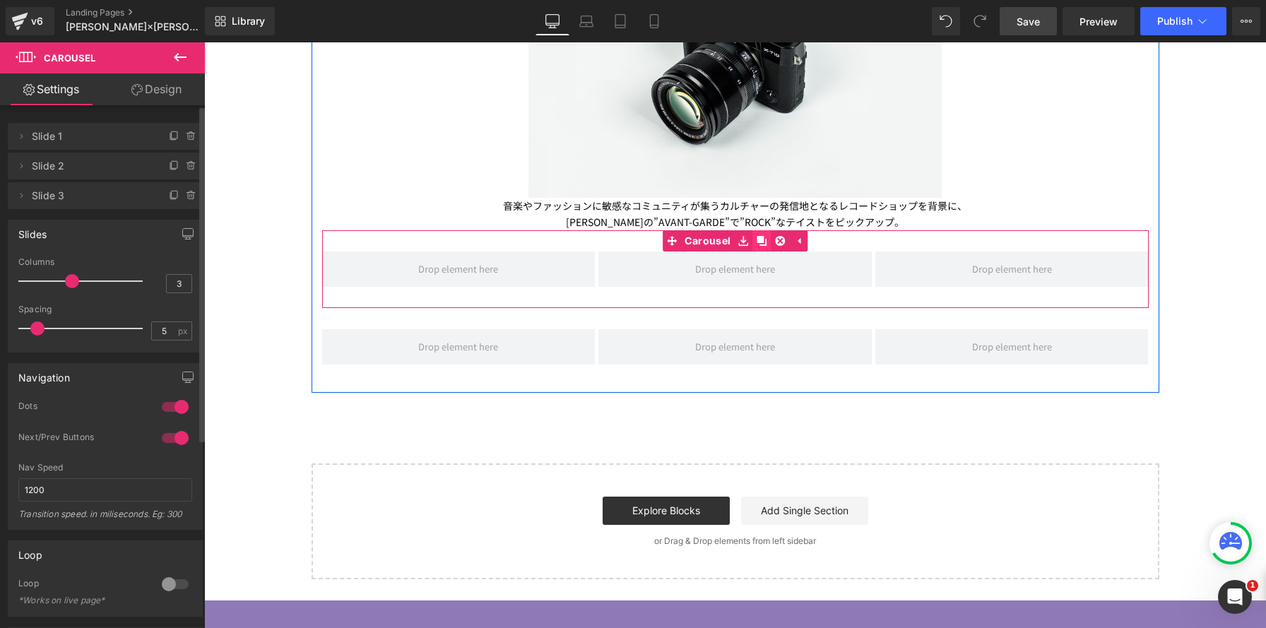
scroll to position [7, 7]
click at [178, 200] on li "Delete Cancel Slide 3 Slide 3" at bounding box center [105, 195] width 195 height 27
click at [188, 194] on icon at bounding box center [191, 196] width 6 height 6
click at [182, 194] on button "Delete" at bounding box center [176, 196] width 44 height 18
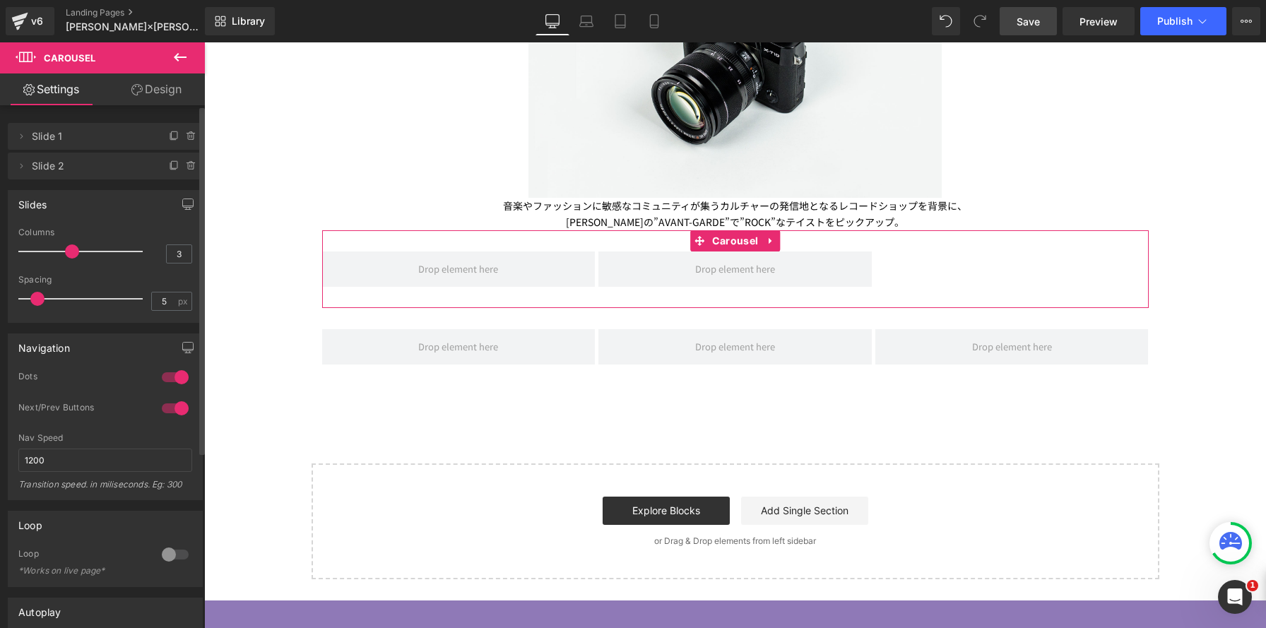
type input "2"
click at [40, 245] on div at bounding box center [83, 251] width 117 height 28
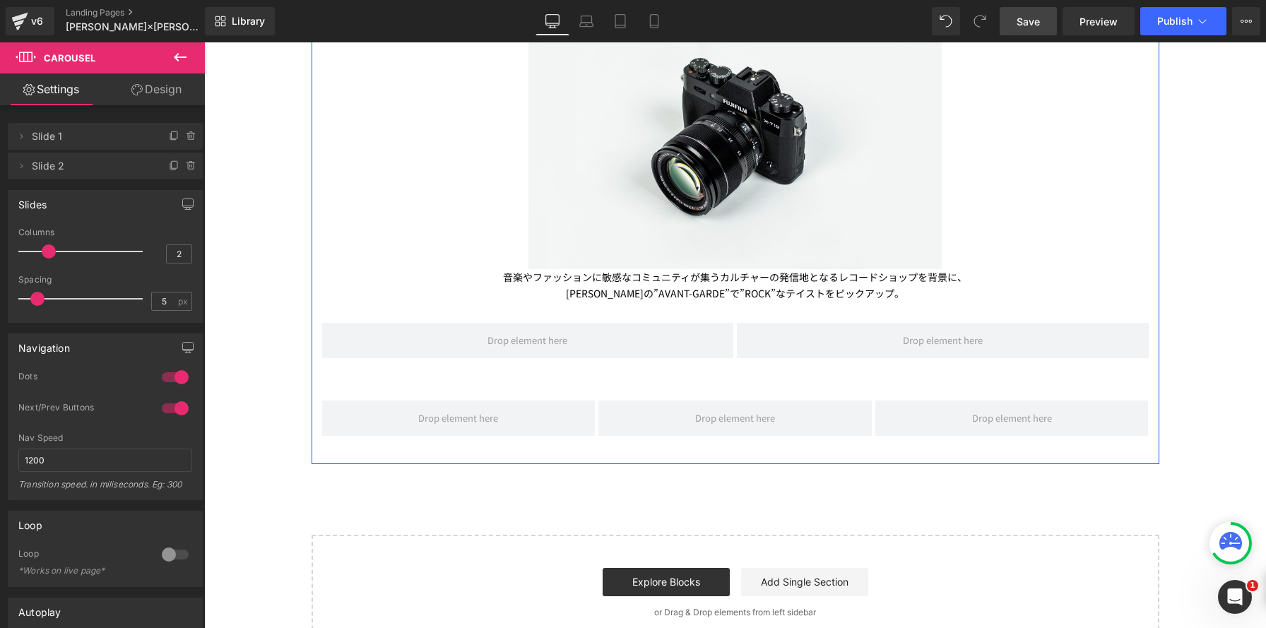
scroll to position [677, 0]
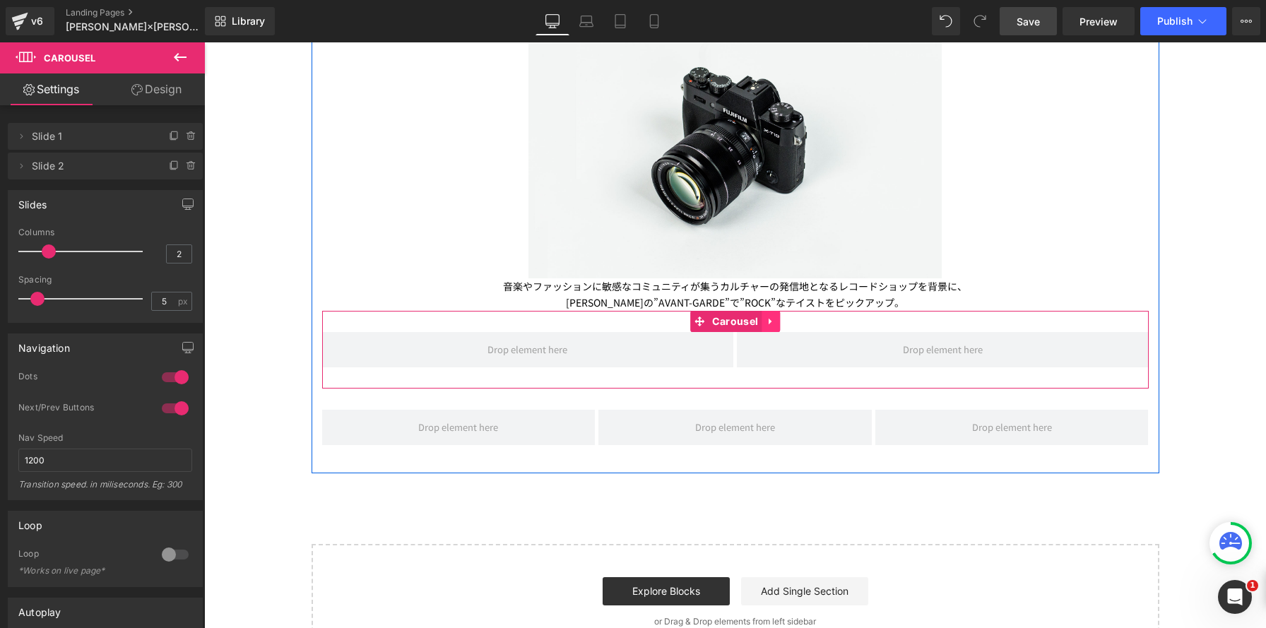
click at [771, 323] on icon at bounding box center [771, 321] width 10 height 11
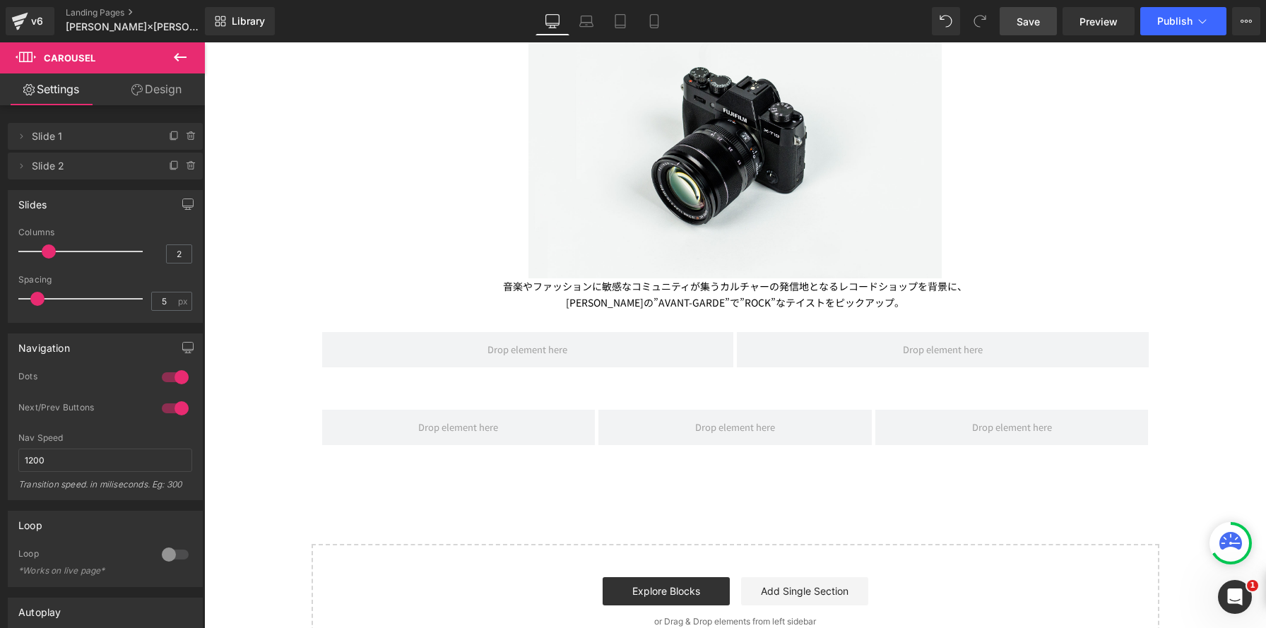
click at [179, 61] on icon at bounding box center [180, 57] width 17 height 17
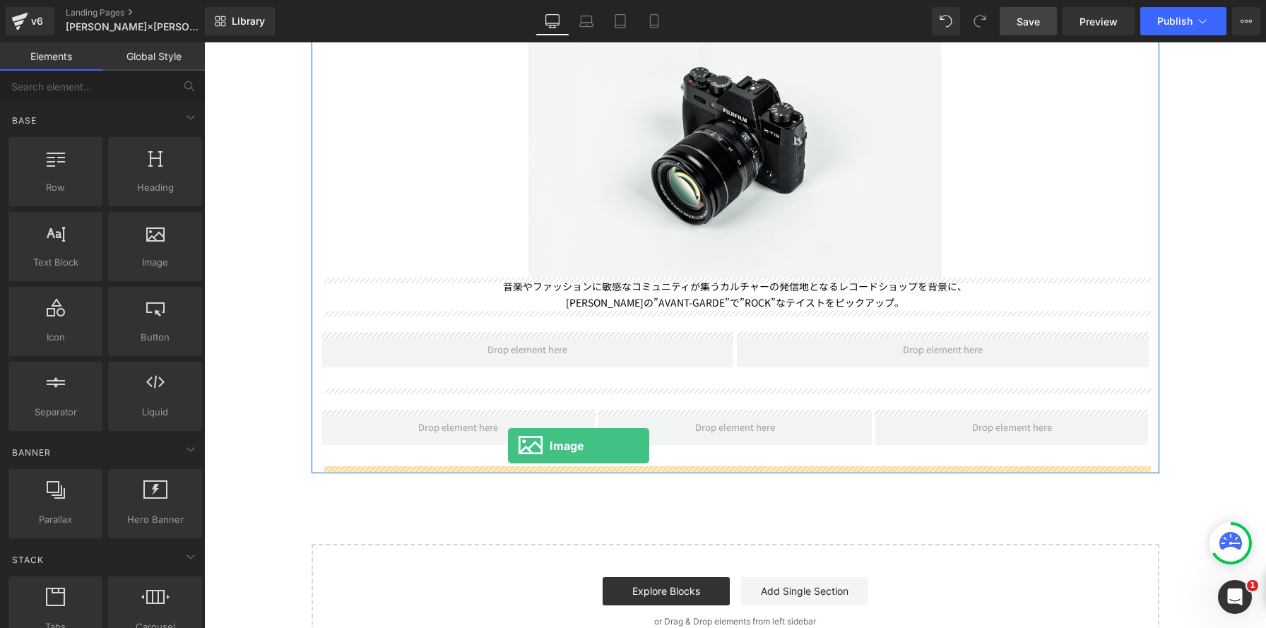
drag, startPoint x: 352, startPoint y: 288, endPoint x: 508, endPoint y: 446, distance: 221.7
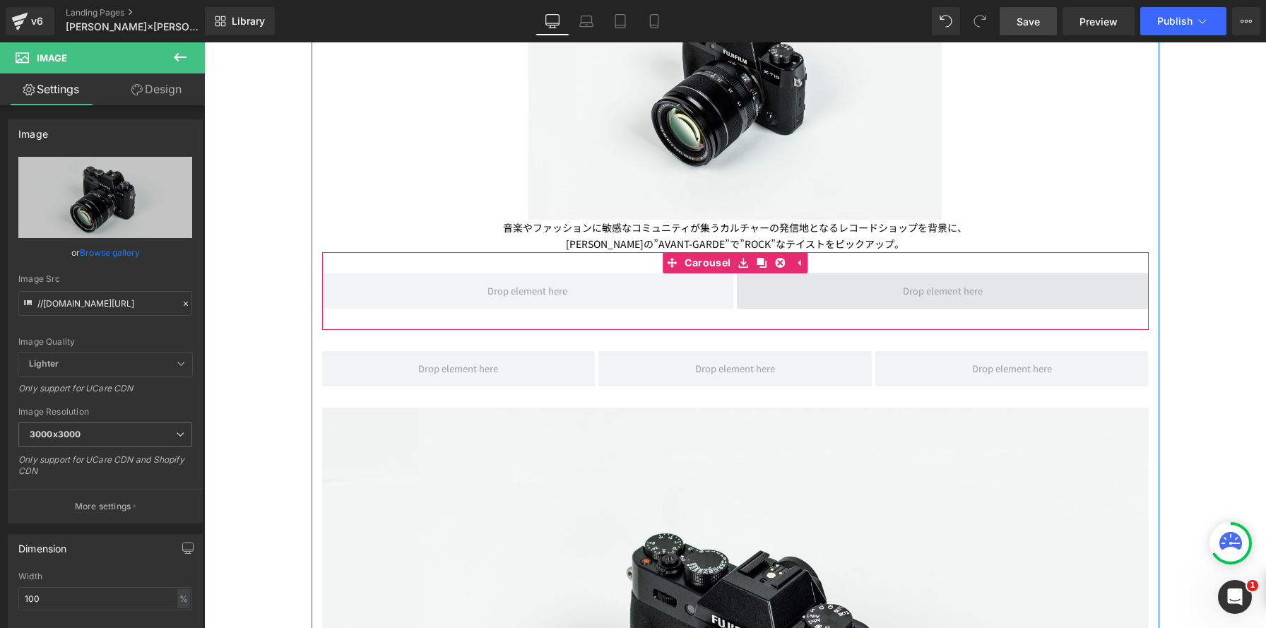
scroll to position [766, 0]
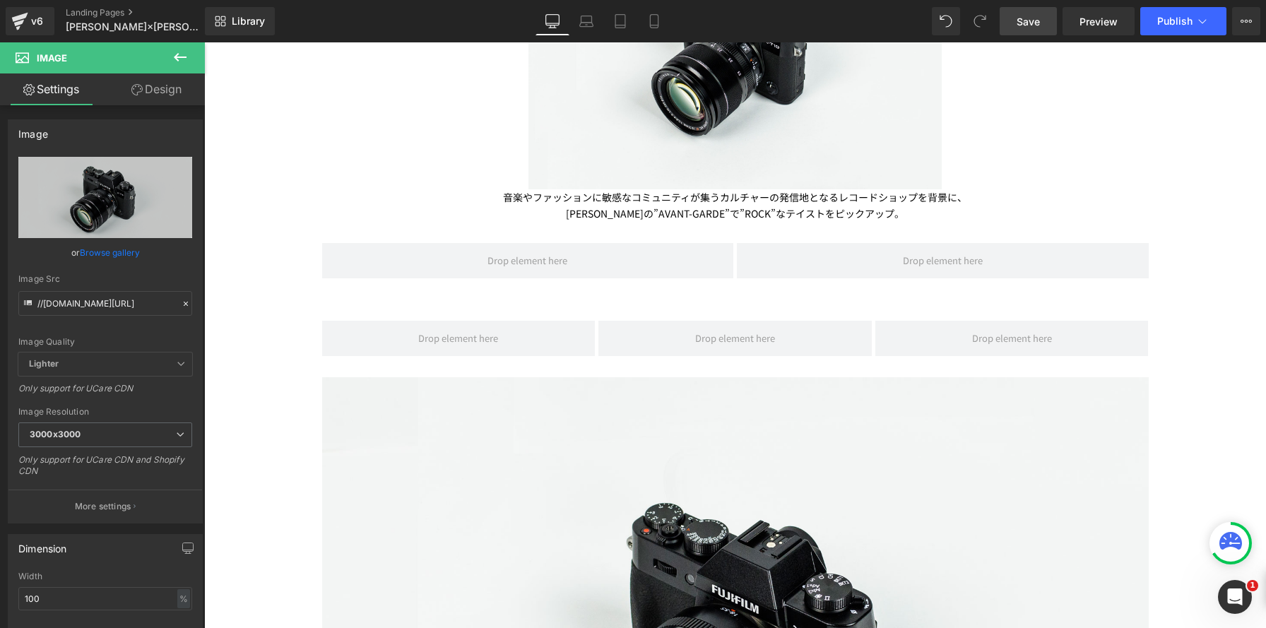
click at [1025, 20] on span "Save" at bounding box center [1027, 21] width 23 height 15
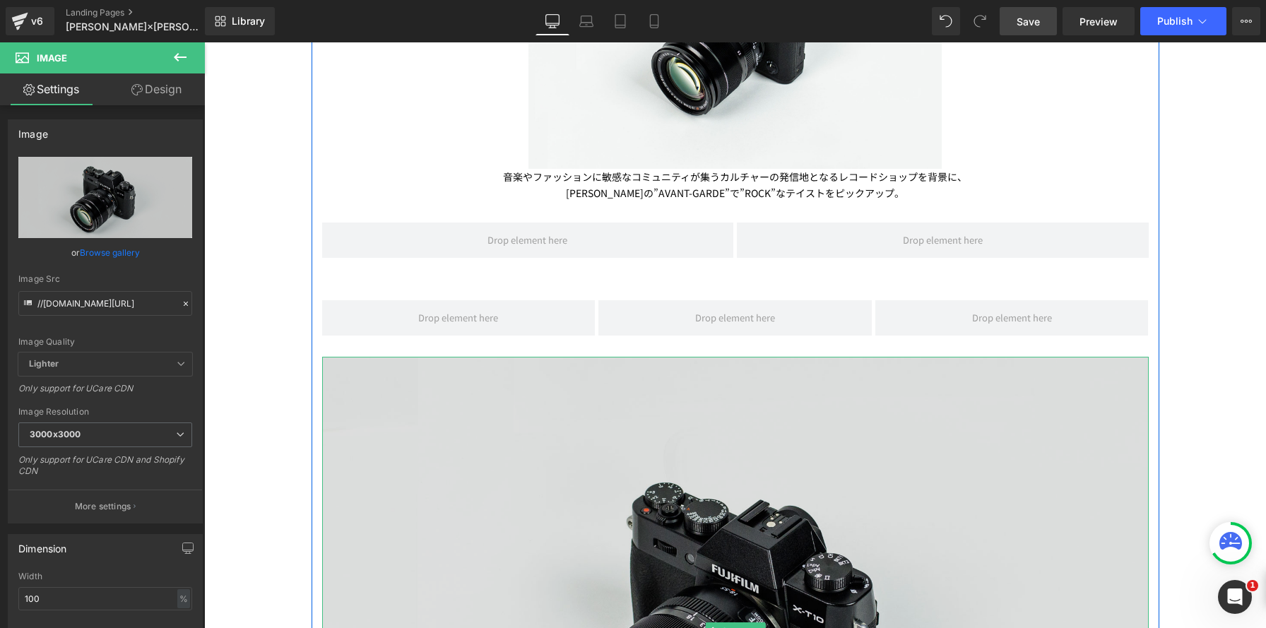
scroll to position [792, 0]
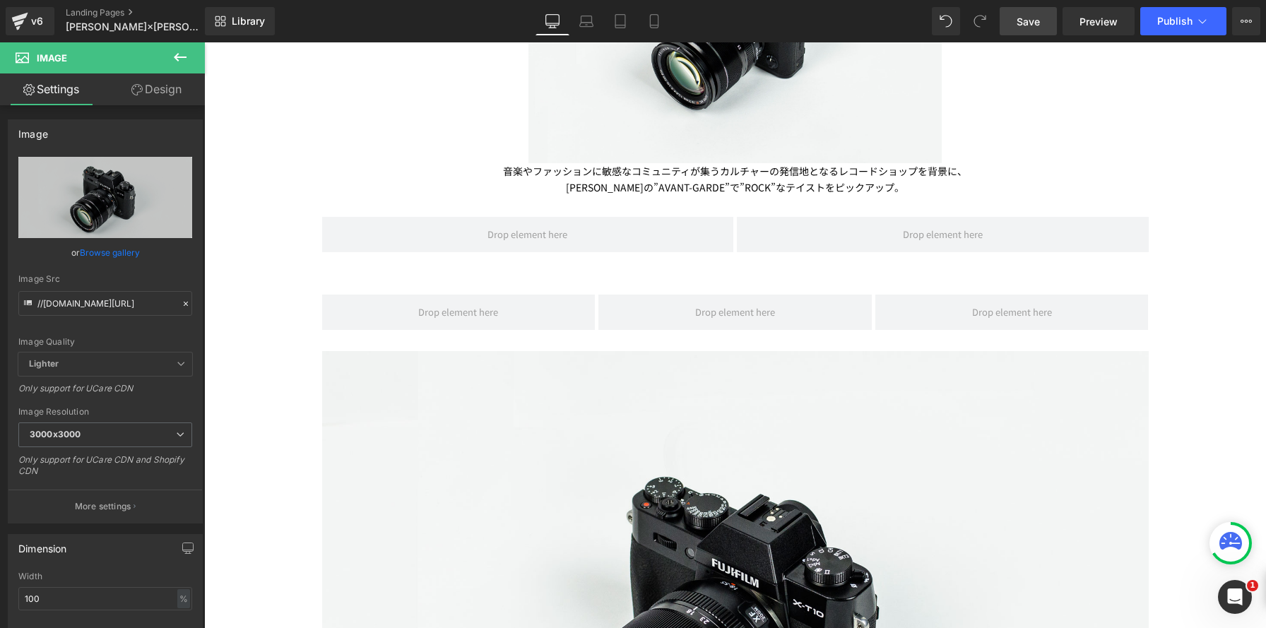
click at [188, 55] on button at bounding box center [179, 57] width 49 height 31
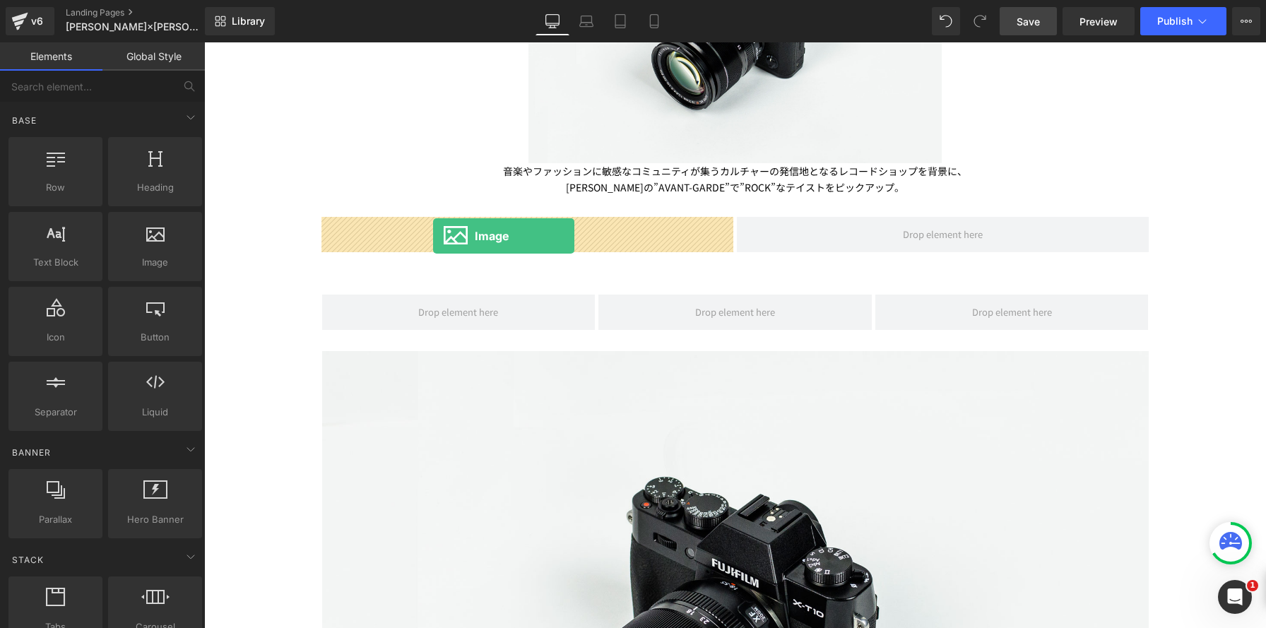
drag, startPoint x: 346, startPoint y: 295, endPoint x: 433, endPoint y: 236, distance: 104.8
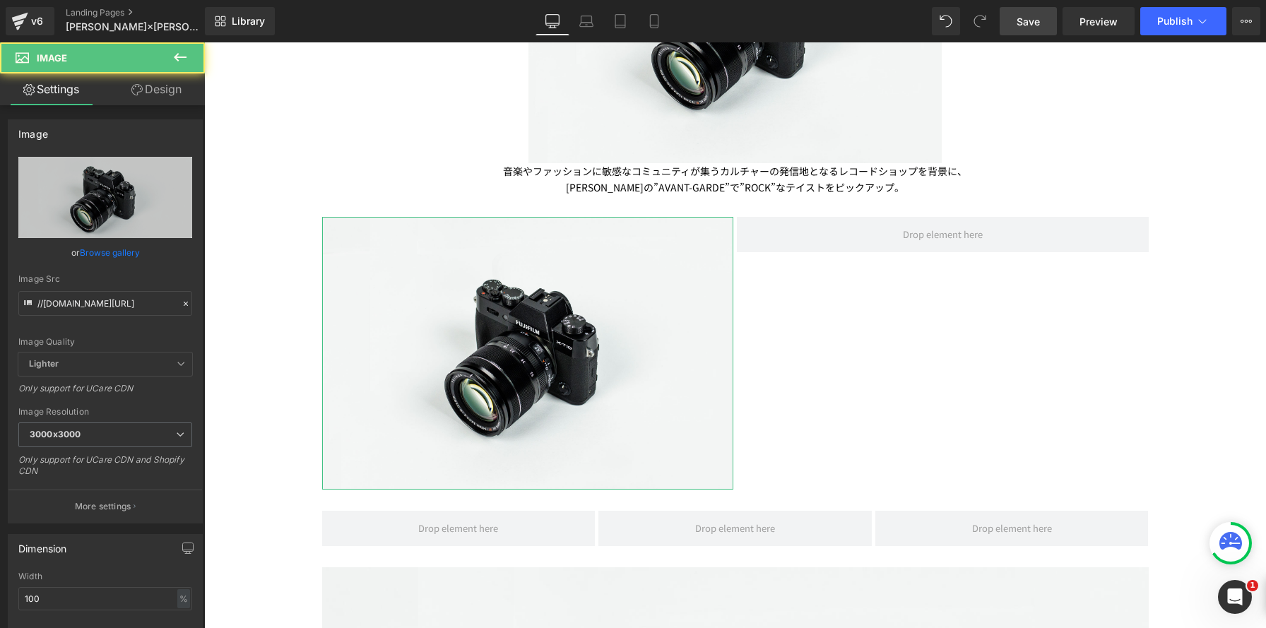
scroll to position [2490, 1062]
click at [188, 58] on icon at bounding box center [180, 57] width 17 height 17
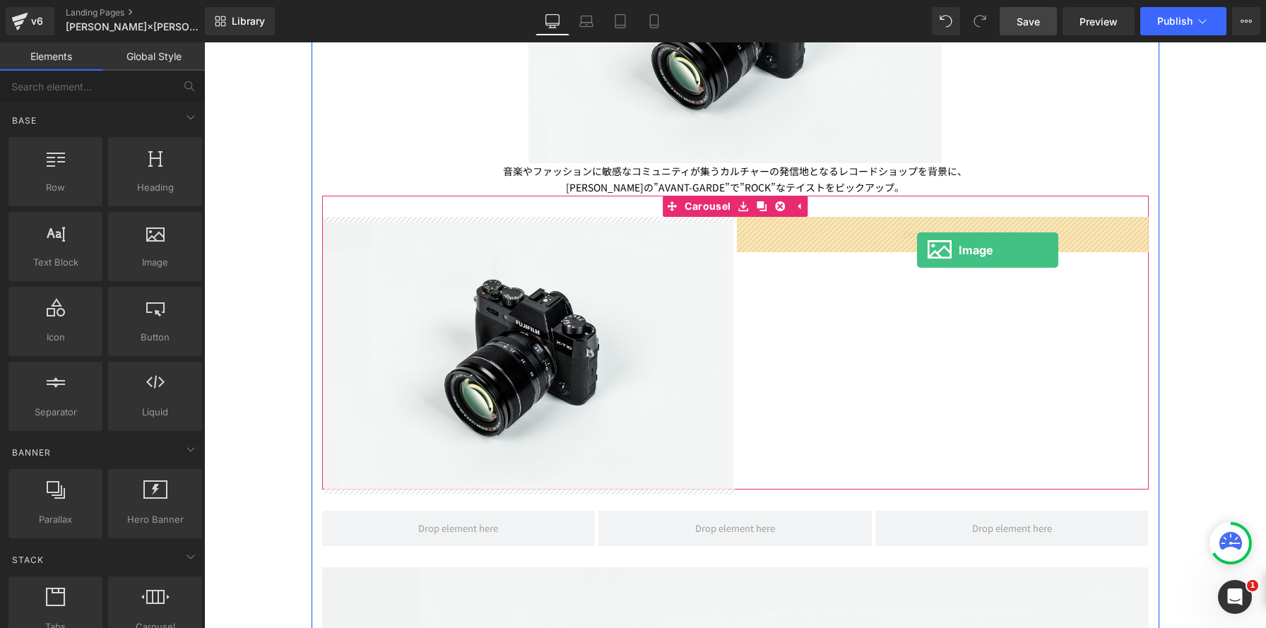
drag, startPoint x: 348, startPoint y: 289, endPoint x: 916, endPoint y: 244, distance: 569.6
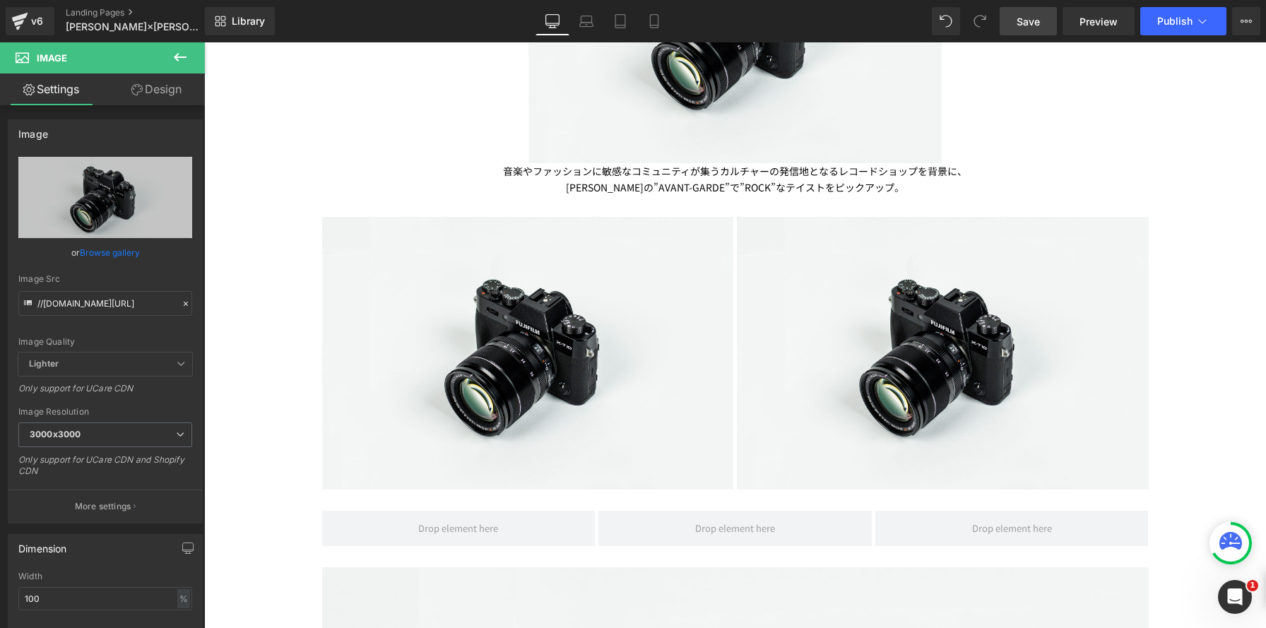
click at [184, 61] on icon at bounding box center [180, 57] width 17 height 17
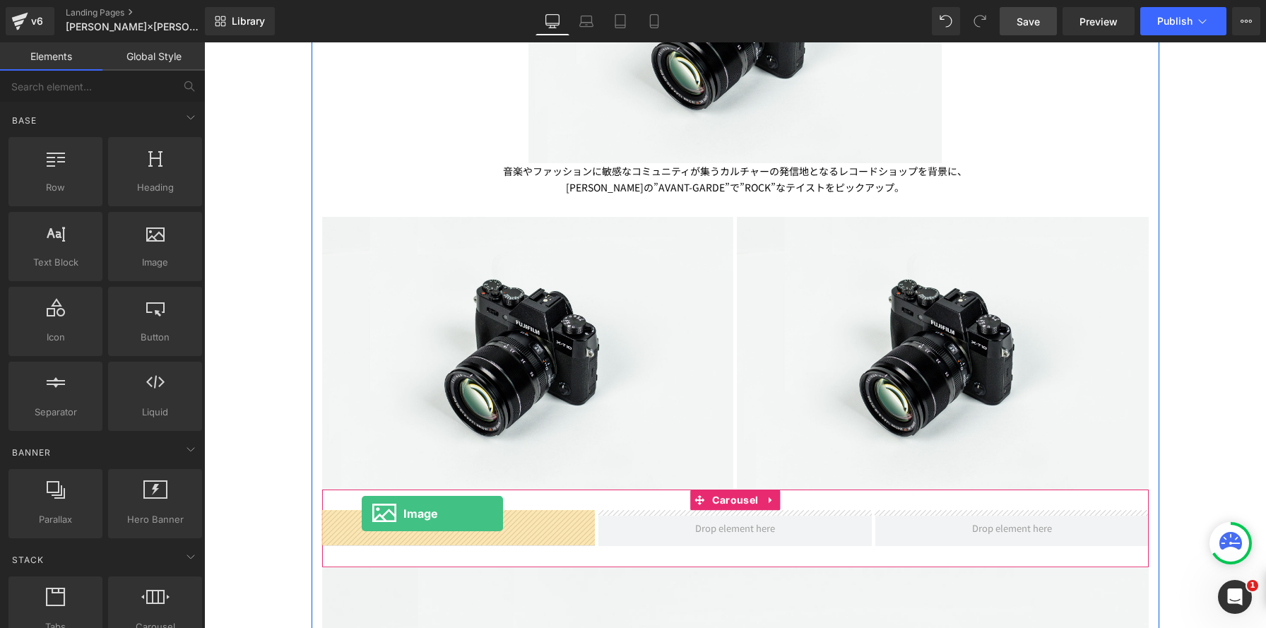
drag, startPoint x: 355, startPoint y: 280, endPoint x: 362, endPoint y: 513, distance: 233.9
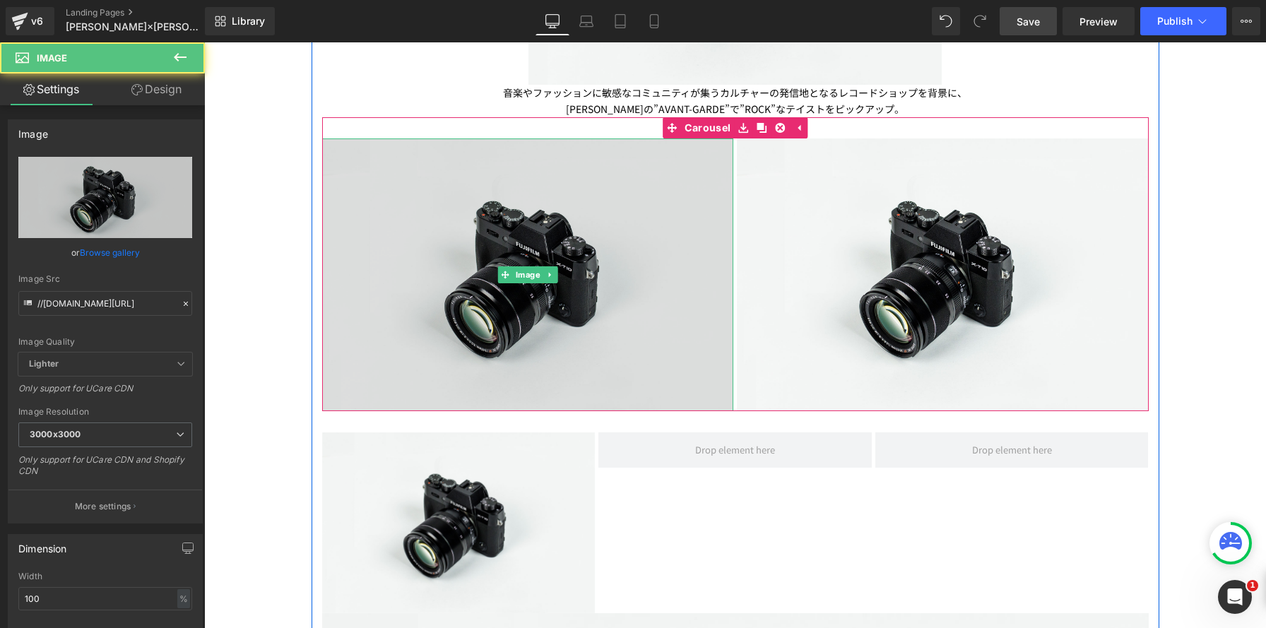
scroll to position [922, 0]
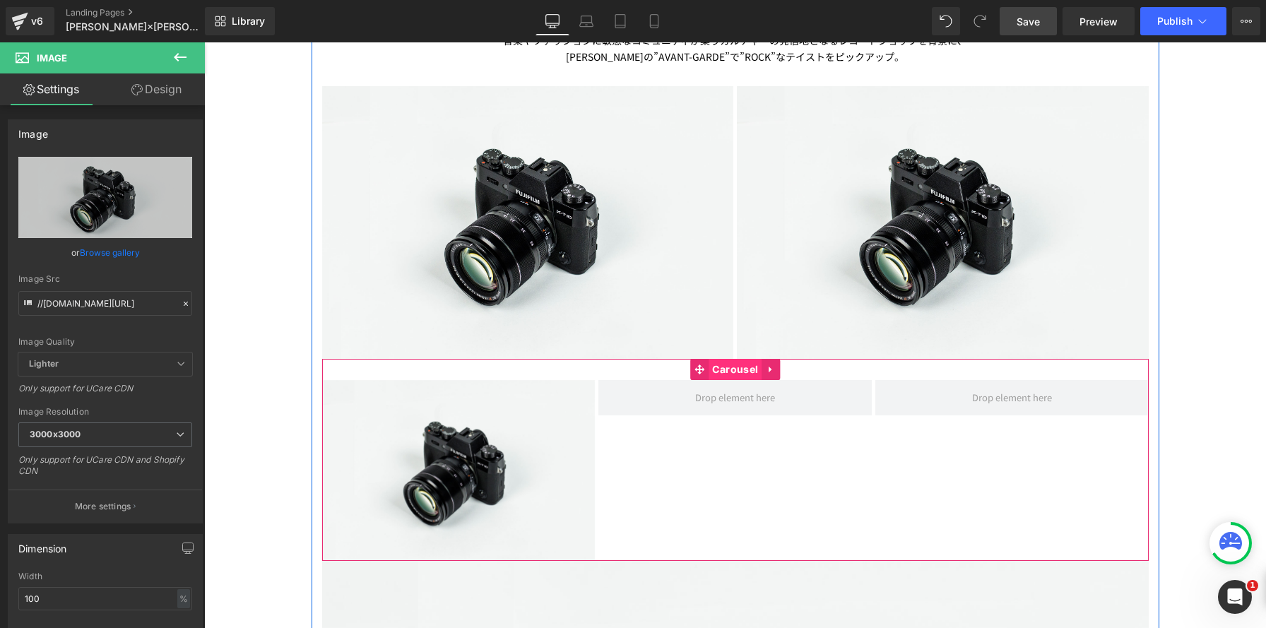
click at [735, 370] on span "Carousel" at bounding box center [734, 369] width 53 height 21
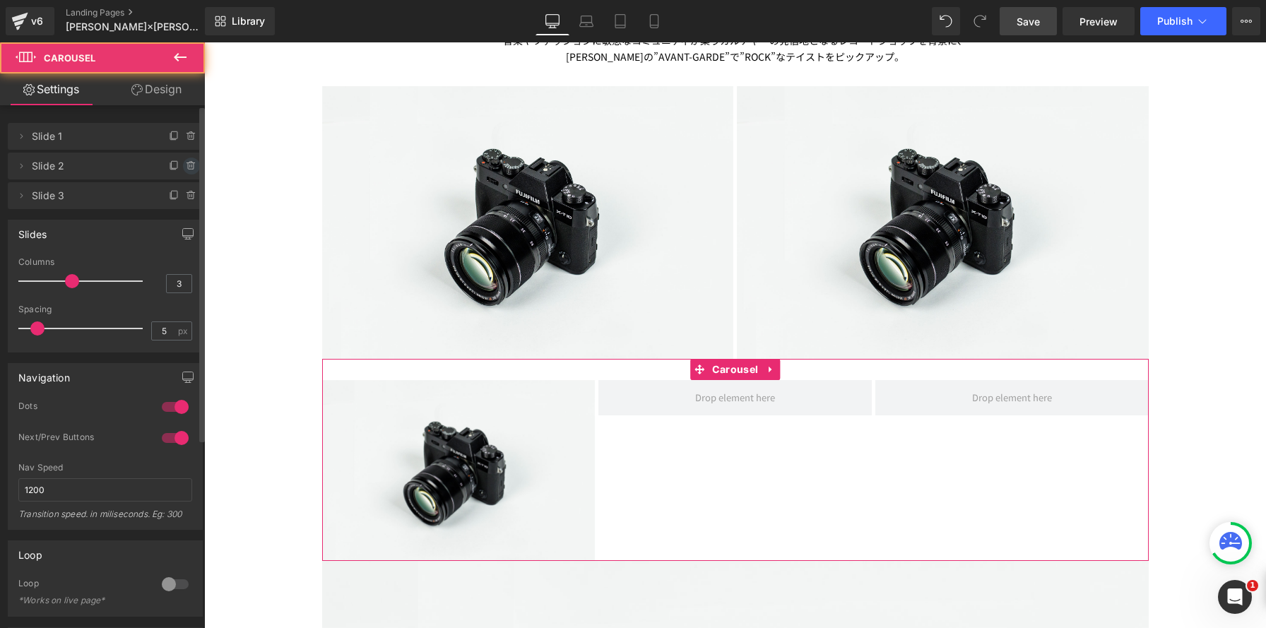
click at [188, 169] on icon at bounding box center [191, 166] width 6 height 6
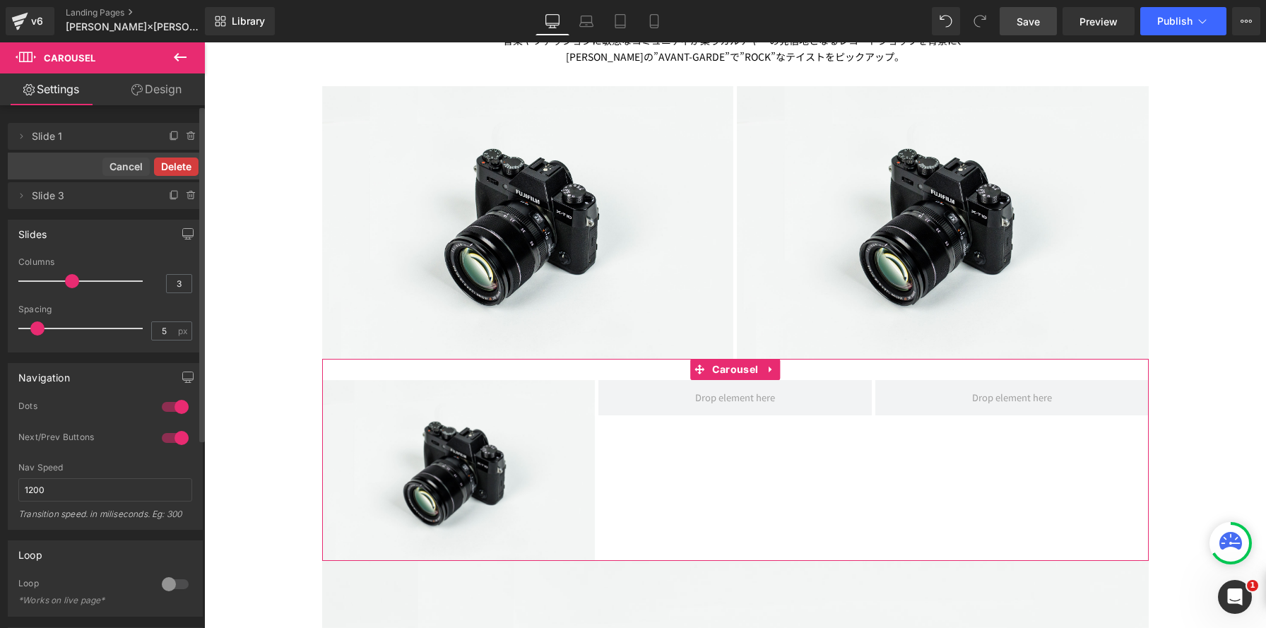
click at [184, 169] on button "Delete" at bounding box center [176, 167] width 44 height 18
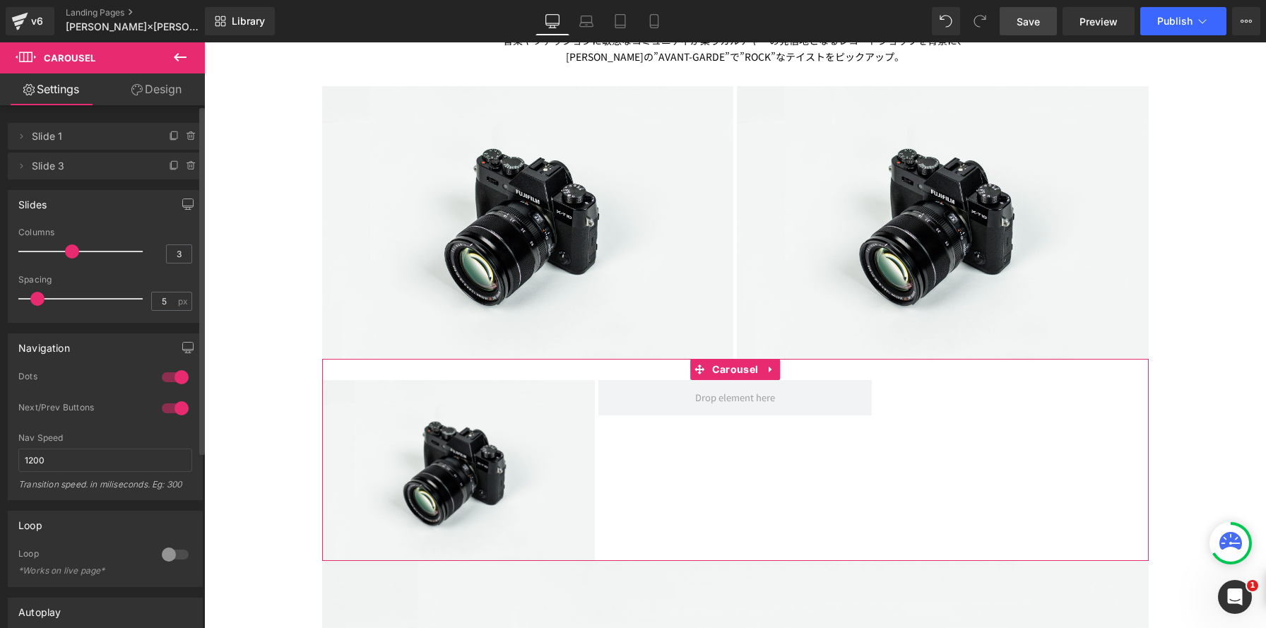
scroll to position [7, 7]
click at [188, 169] on icon at bounding box center [191, 166] width 6 height 6
drag, startPoint x: 183, startPoint y: 165, endPoint x: 175, endPoint y: 150, distance: 16.7
click at [183, 165] on button "Delete" at bounding box center [176, 167] width 44 height 18
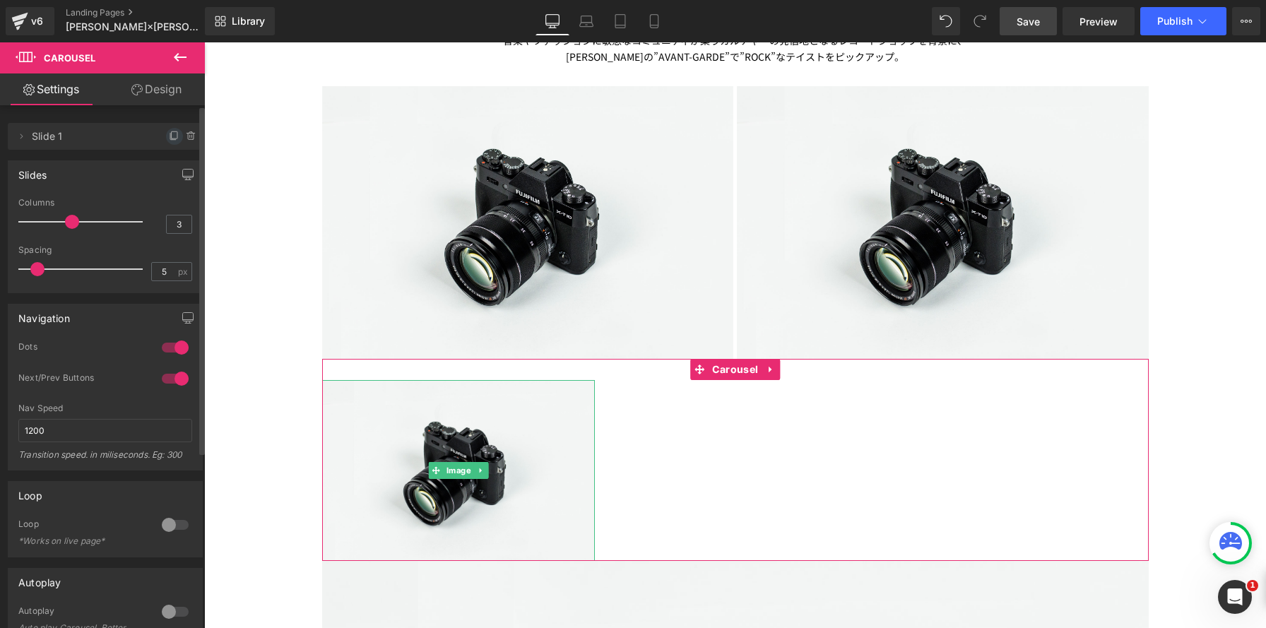
click at [171, 139] on icon at bounding box center [174, 136] width 11 height 11
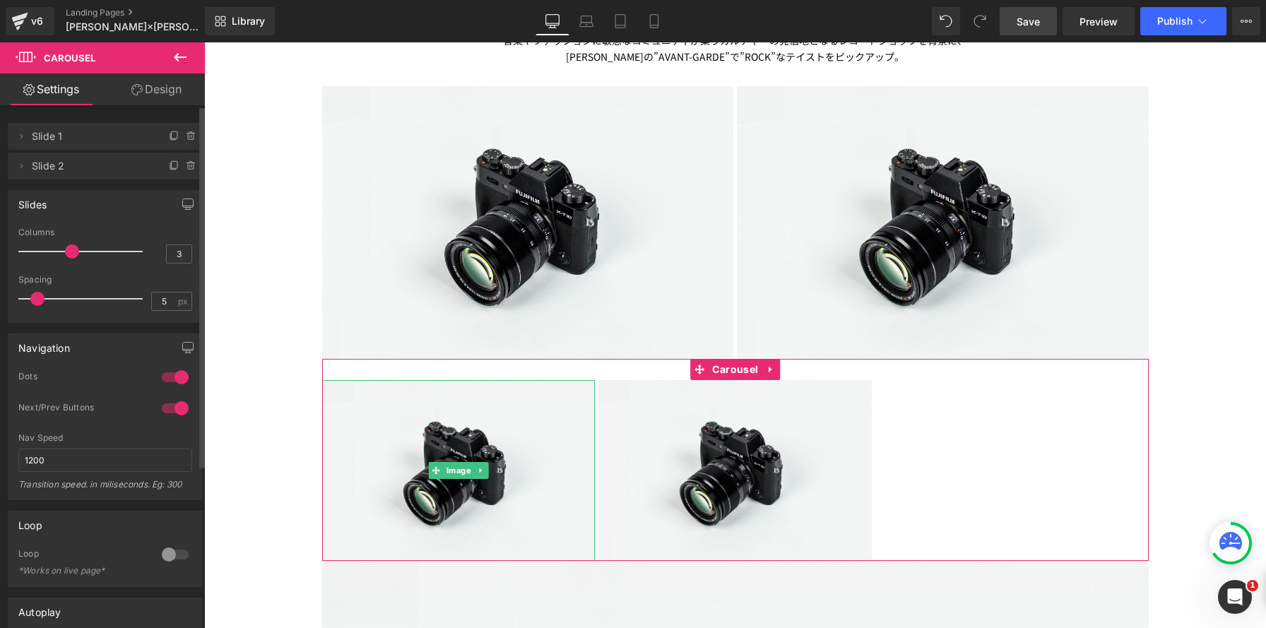
click at [171, 139] on icon at bounding box center [174, 136] width 11 height 11
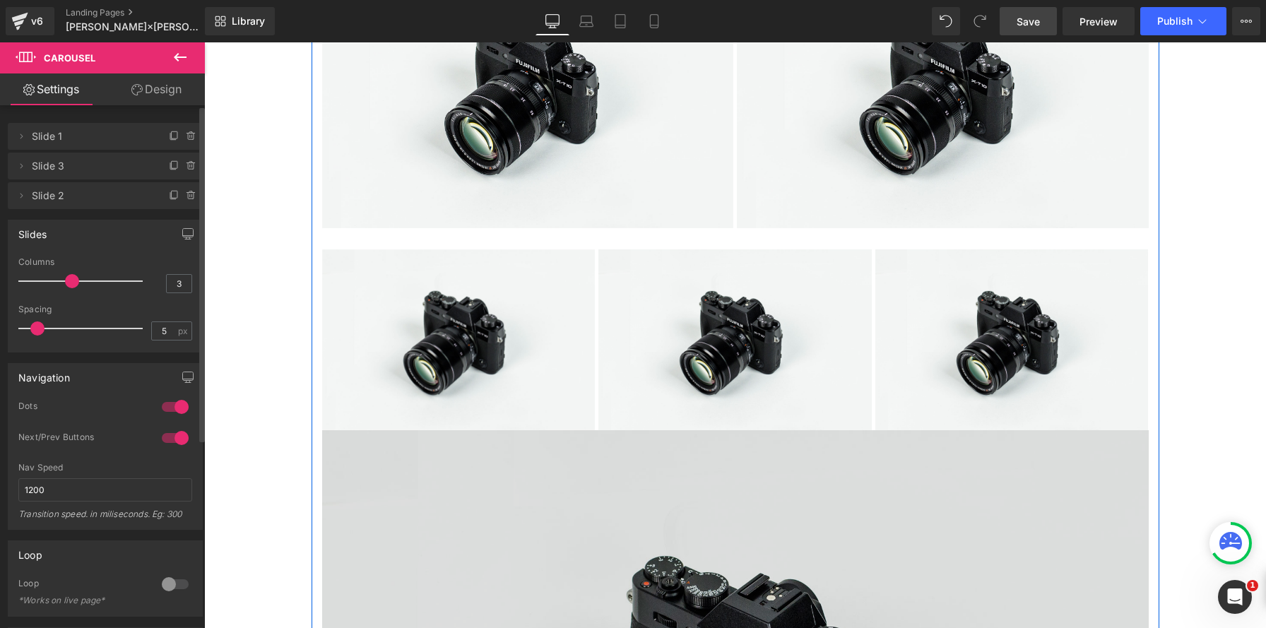
scroll to position [1046, 0]
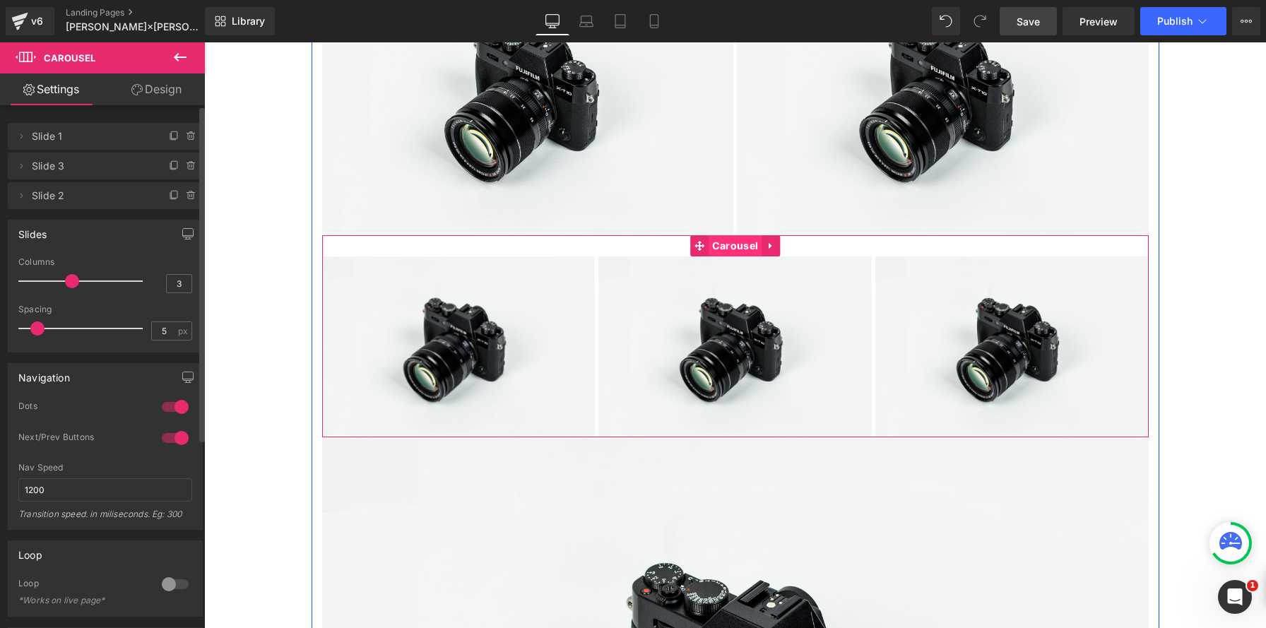
click at [737, 246] on span "Carousel" at bounding box center [734, 245] width 53 height 21
click at [156, 90] on link "Design" at bounding box center [156, 89] width 102 height 32
click at [0, 0] on div "Spacing" at bounding box center [0, 0] width 0 height 0
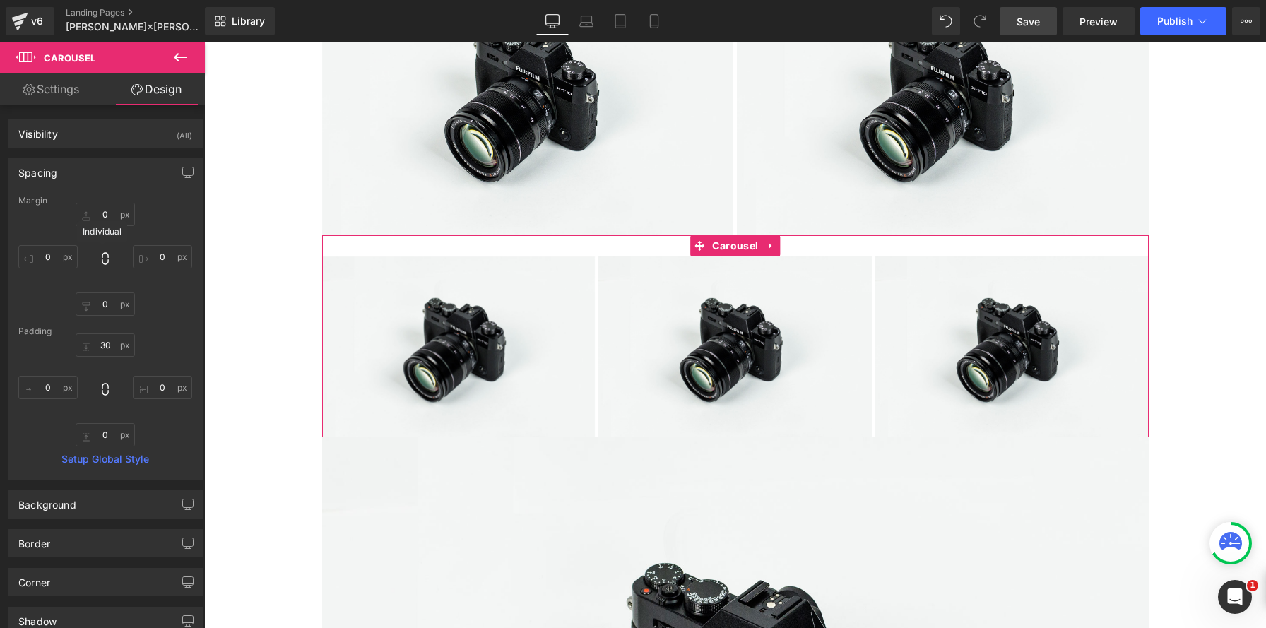
type input "0"
type input "30"
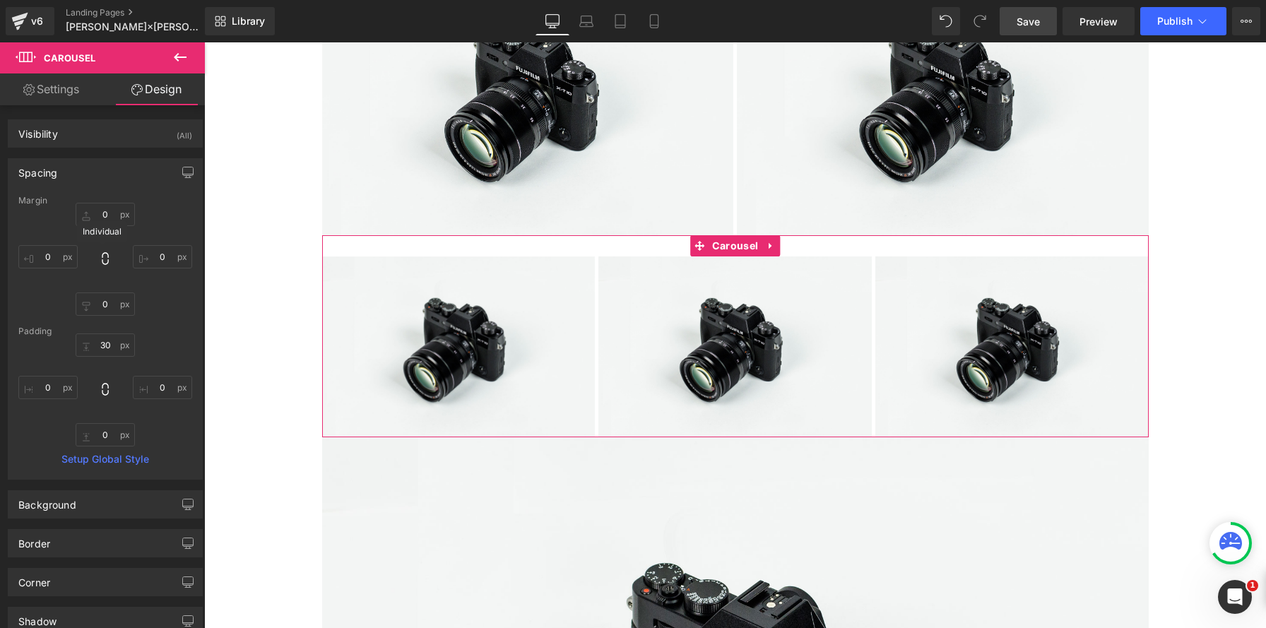
type input "0"
click at [108, 344] on input "30" at bounding box center [105, 344] width 59 height 23
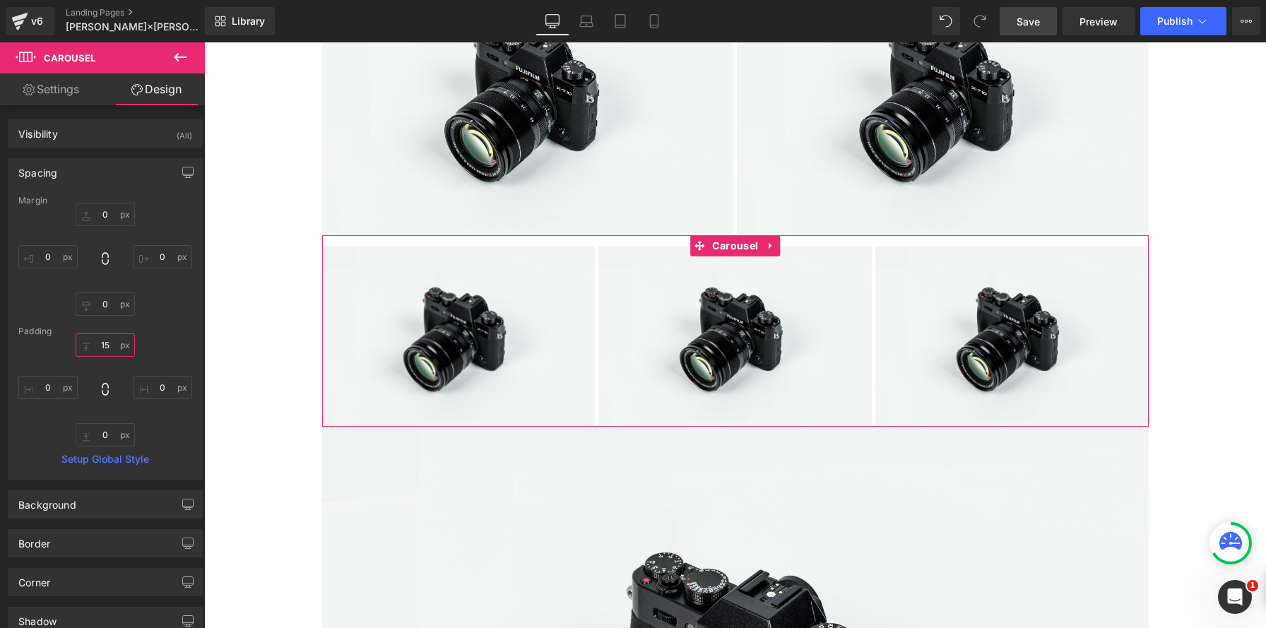
scroll to position [2603, 1062]
type input "1"
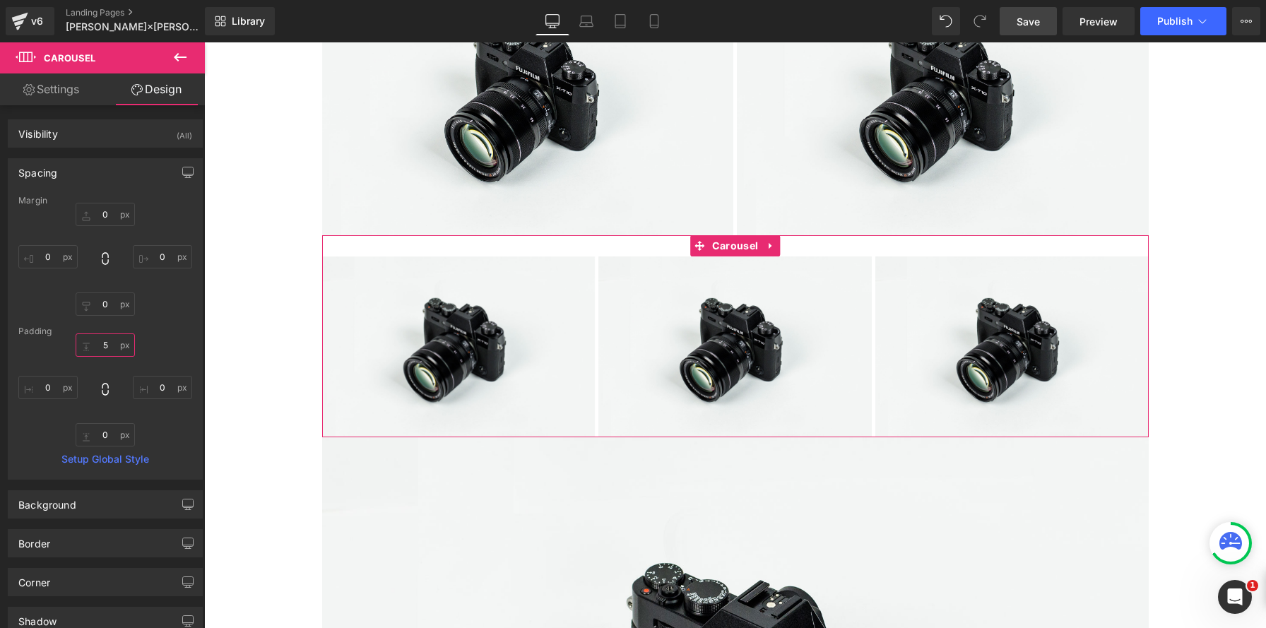
scroll to position [7, 7]
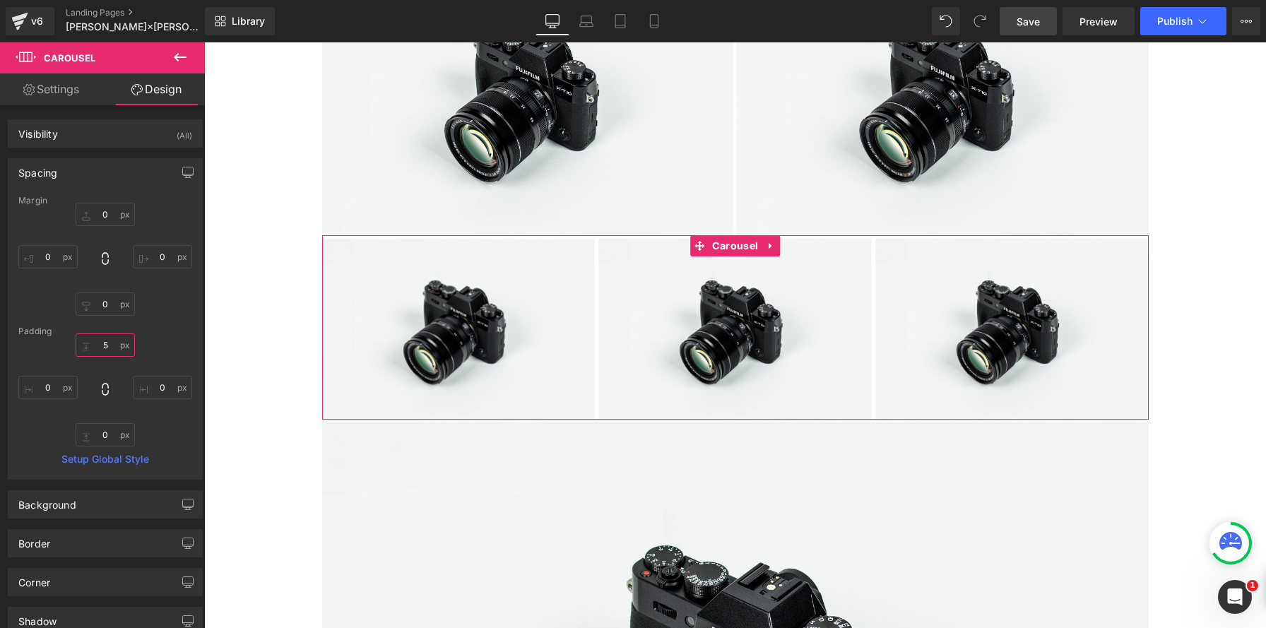
type input "5"
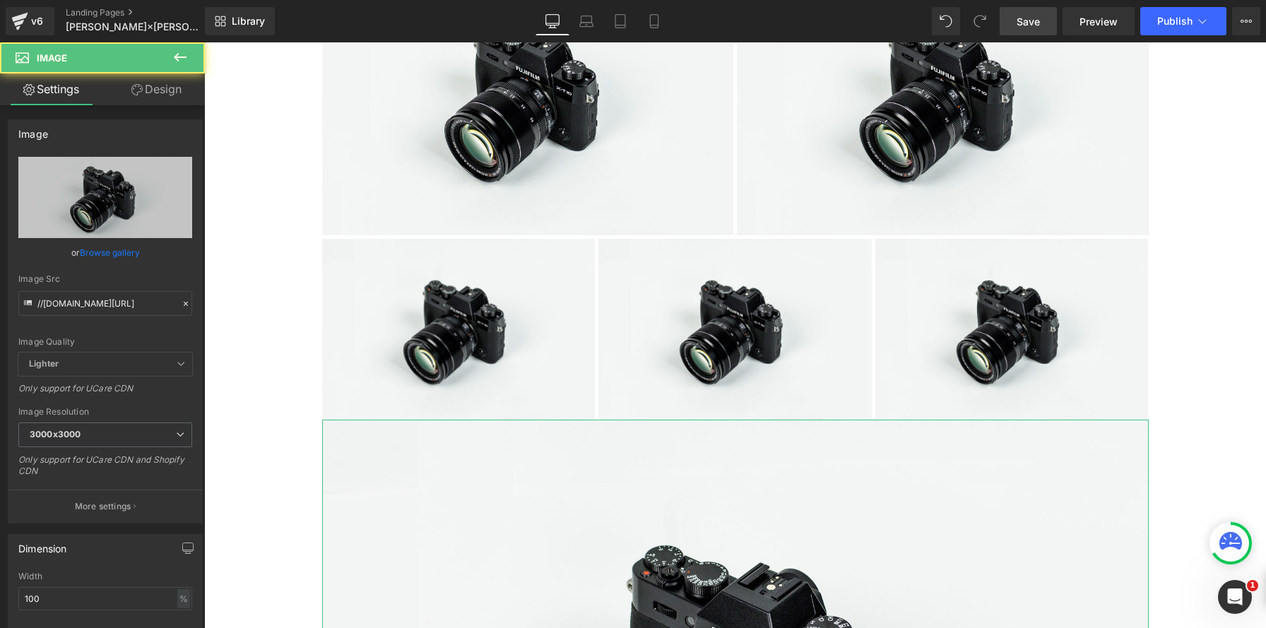
click at [195, 95] on link "Design" at bounding box center [156, 89] width 102 height 32
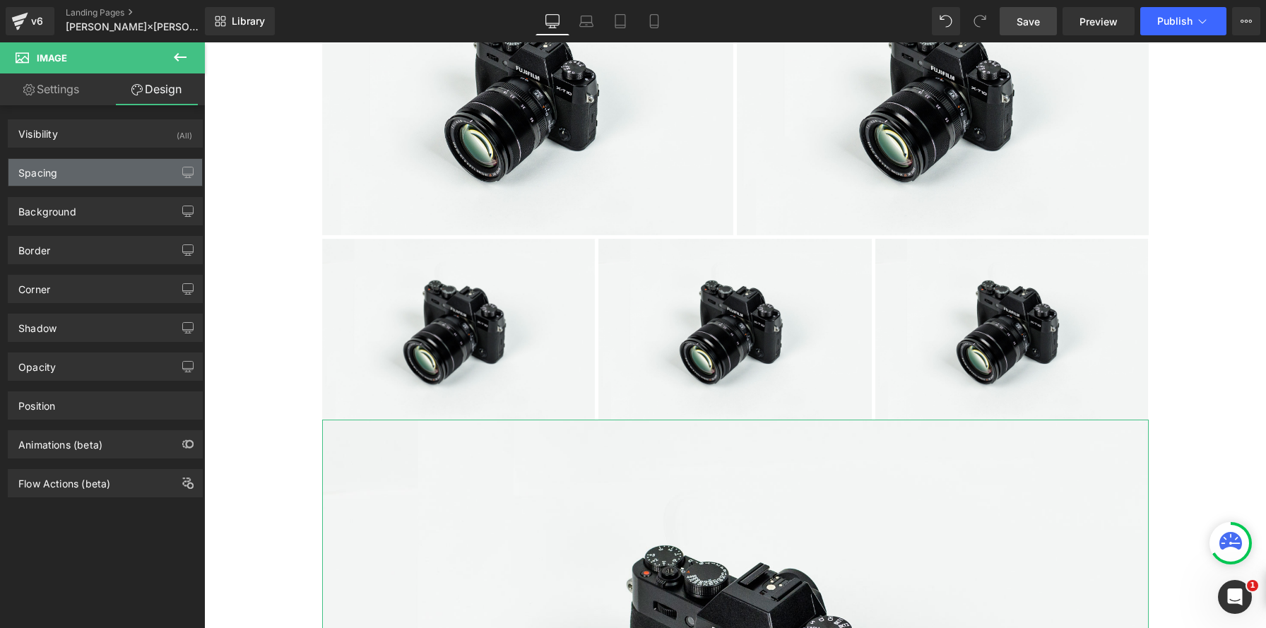
type input "0"
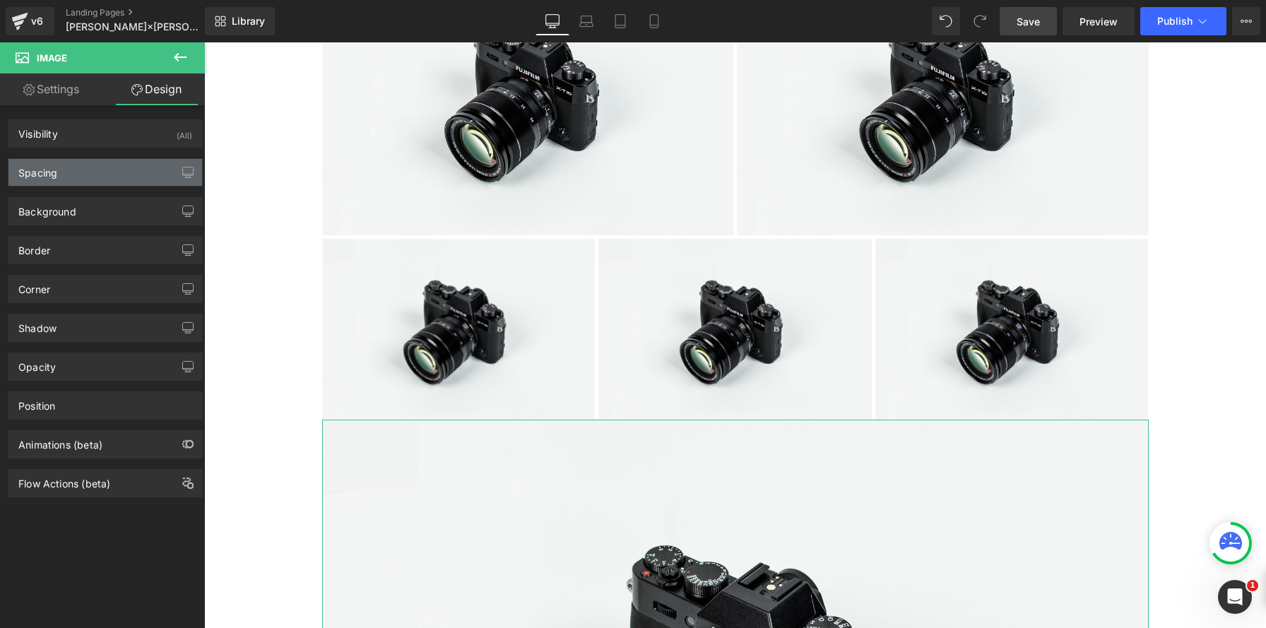
type input "0"
click at [159, 160] on div "Spacing" at bounding box center [105, 172] width 194 height 27
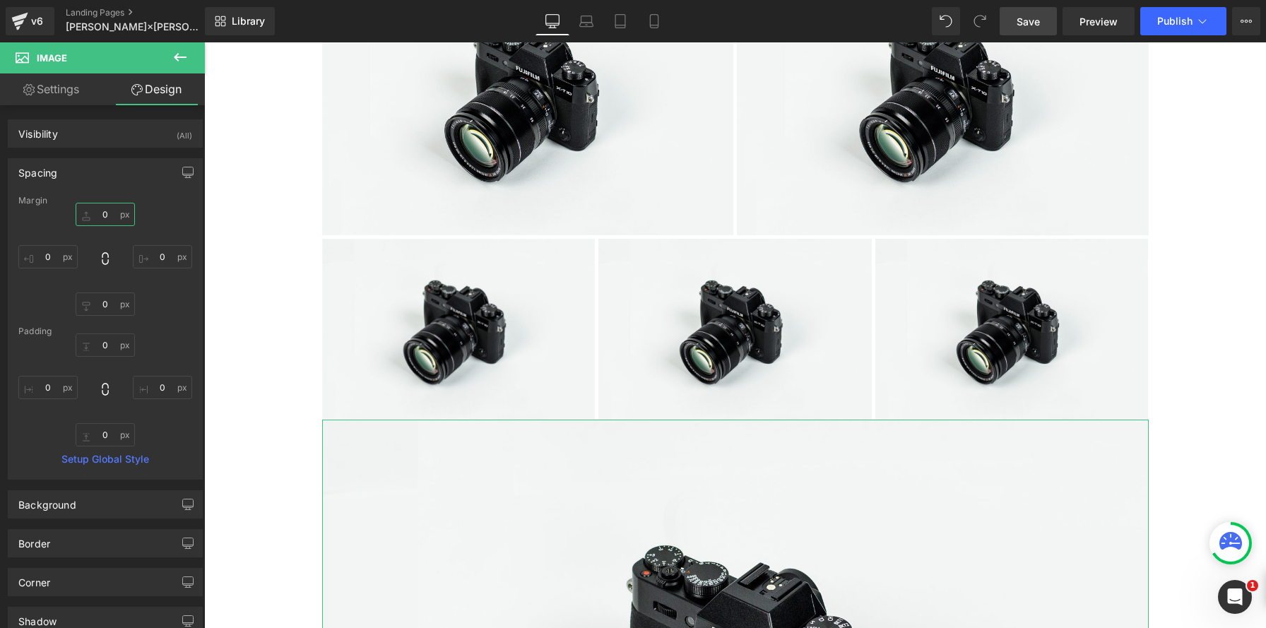
click at [116, 215] on input "0" at bounding box center [105, 214] width 59 height 23
type input "5"
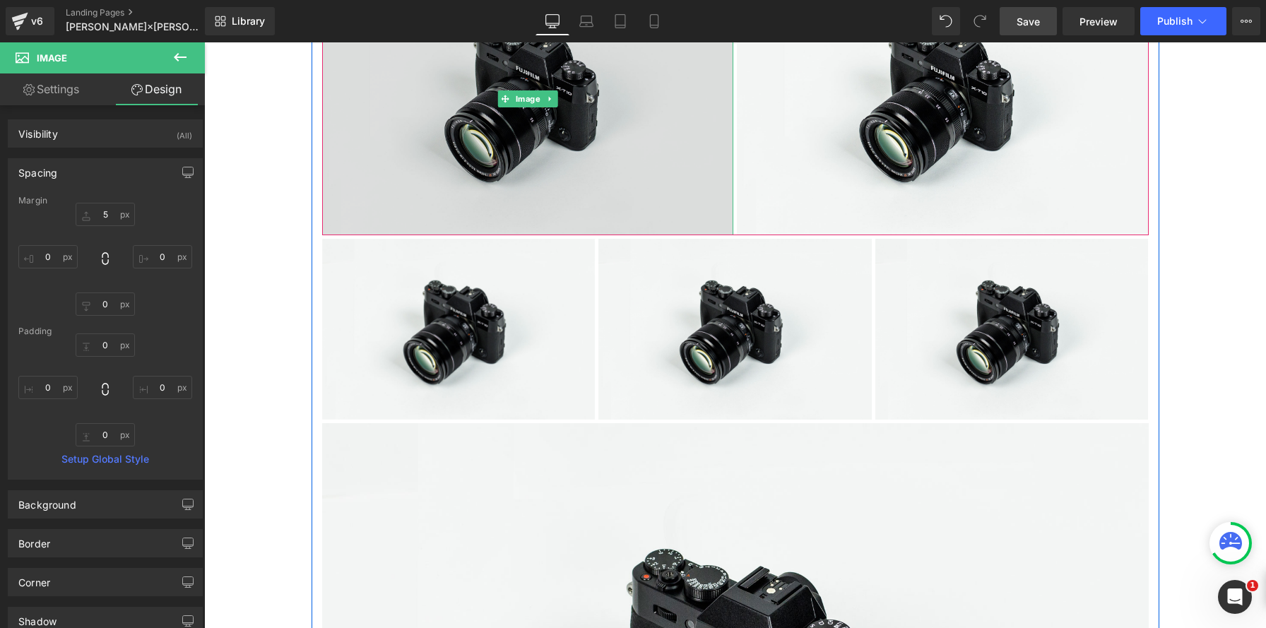
click at [654, 165] on img at bounding box center [528, 99] width 412 height 273
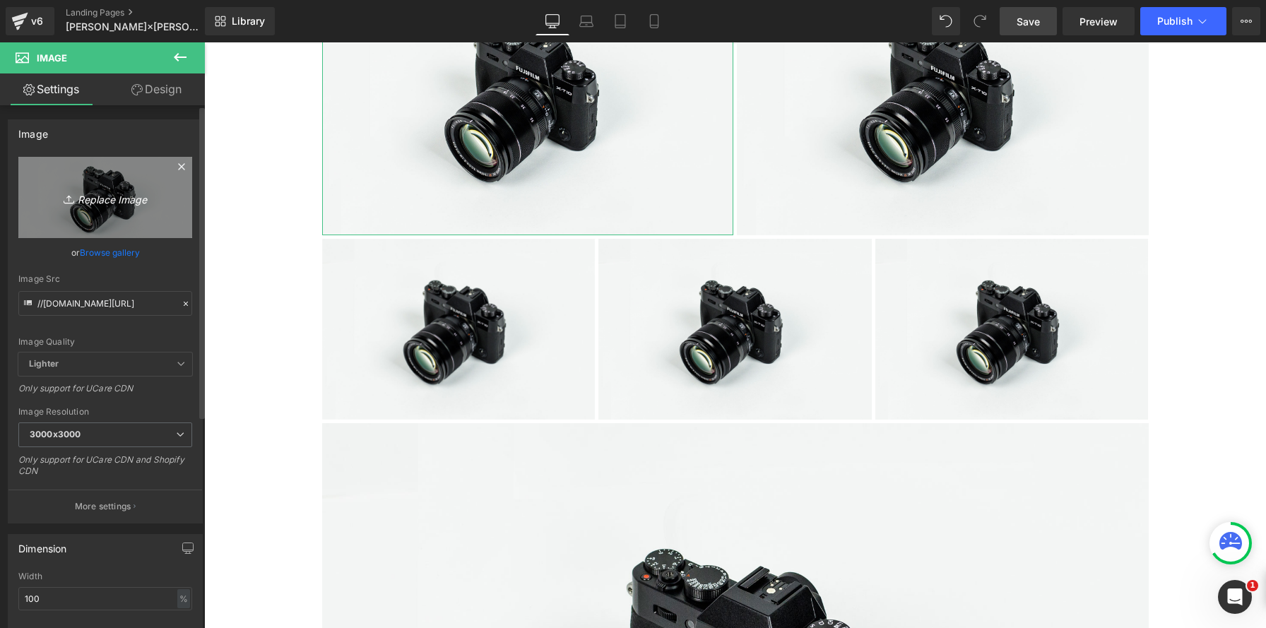
click at [153, 186] on link "Replace Image" at bounding box center [105, 197] width 174 height 81
type input "C:\fakepath\20250707_lilybrownannasui2791 のコピー.jpg"
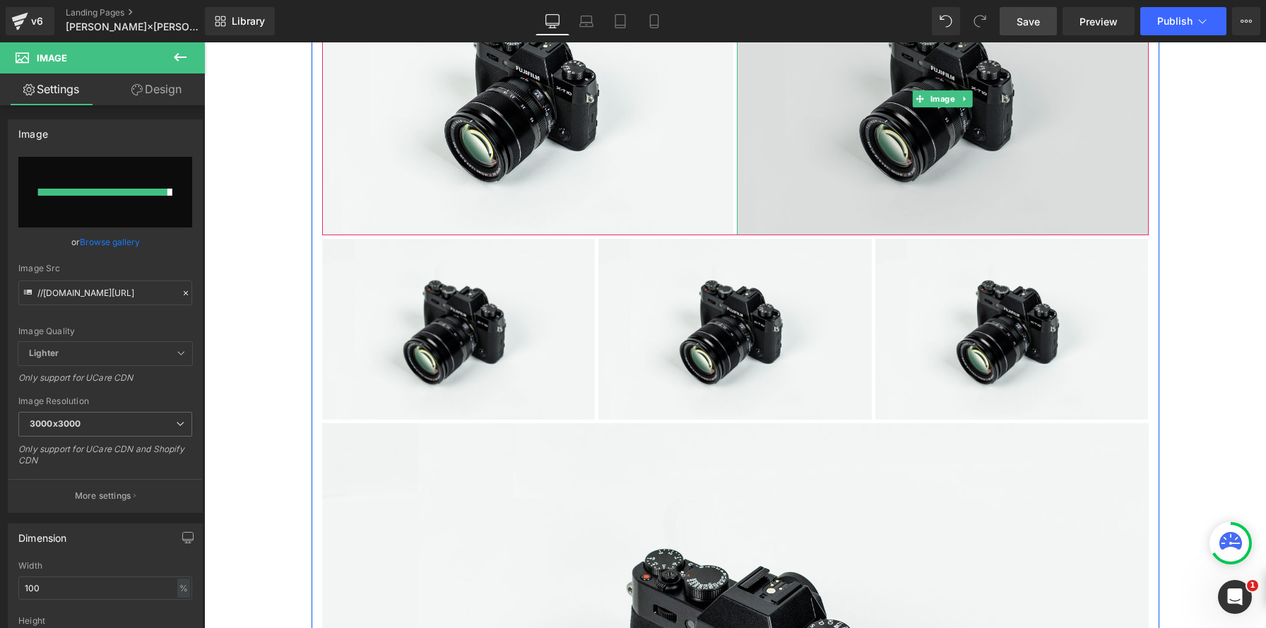
type input "https://ucarecdn.com/a17ea02e-e80a-488d-9f30-2d4e4d302c9f/-/format/auto/-/previ…"
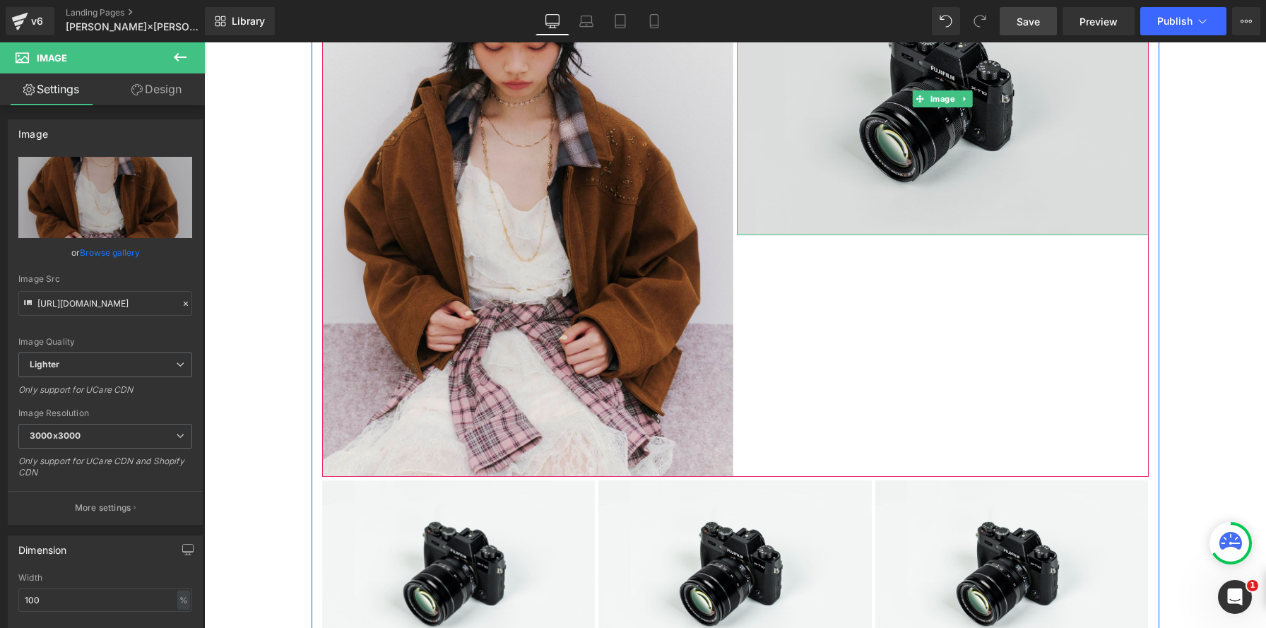
click at [850, 133] on img at bounding box center [943, 99] width 412 height 273
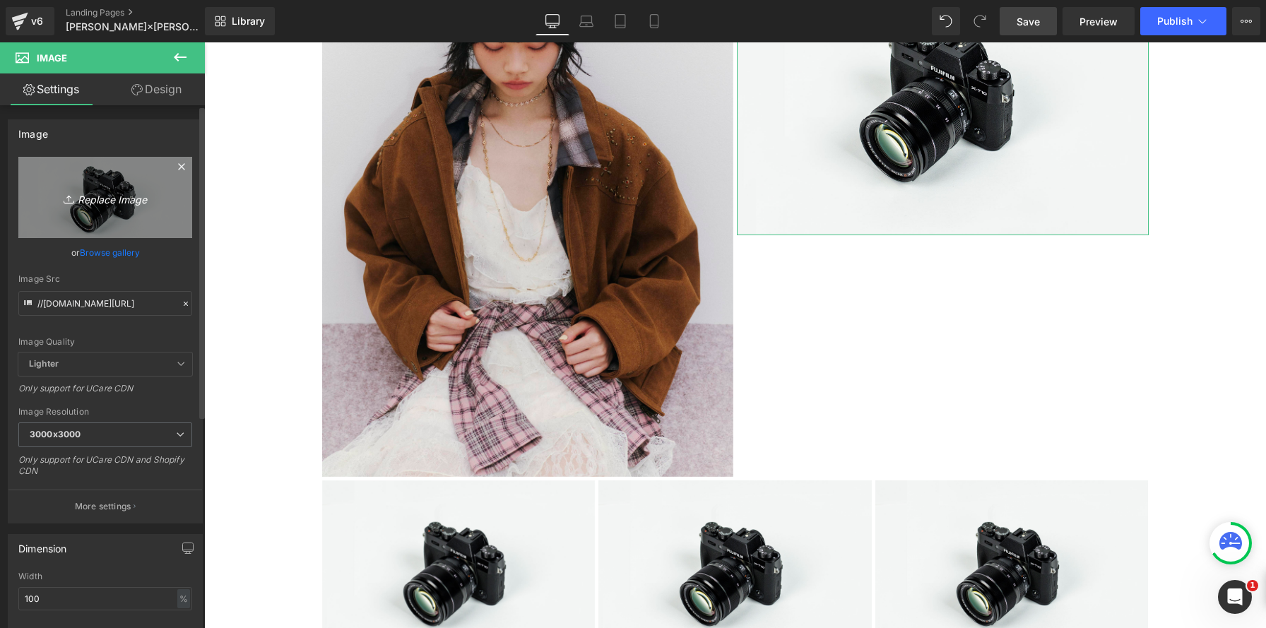
click at [102, 198] on icon "Replace Image" at bounding box center [105, 198] width 113 height 18
type input "C:\fakepath\20250707_lilybrownannasui2730 のコピー.jpg"
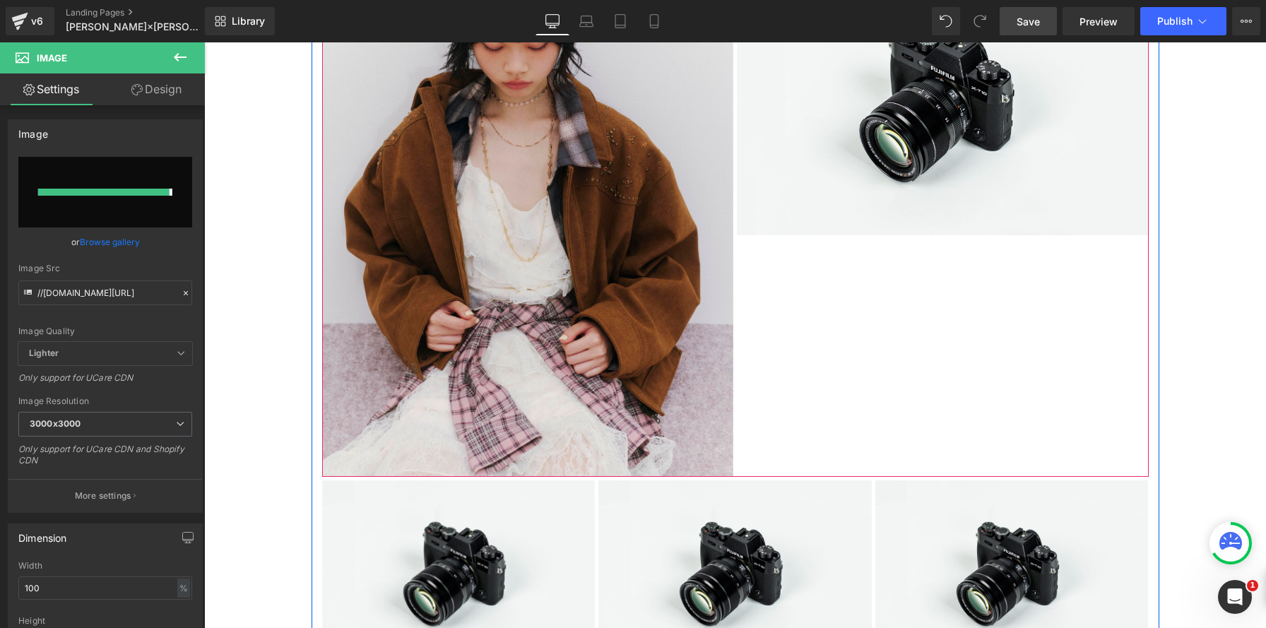
type input "https://ucarecdn.com/ad9bfaf7-b3b4-4790-9dd4-21071993a6ab/-/format/auto/-/previ…"
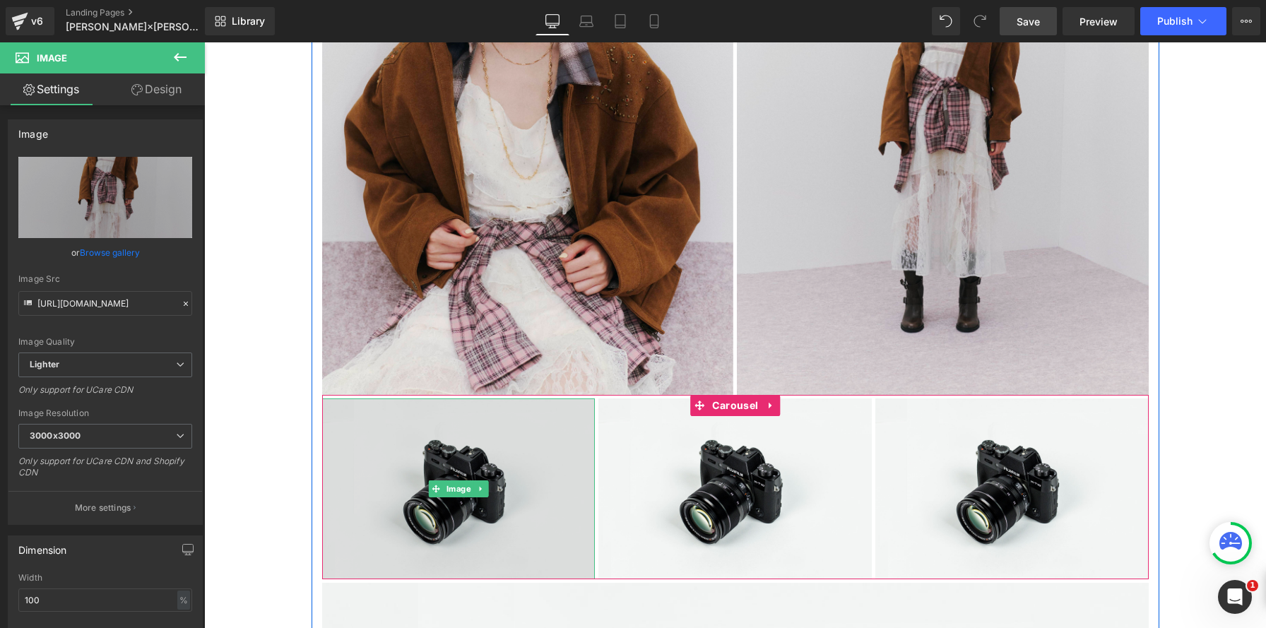
click at [525, 517] on img at bounding box center [458, 488] width 273 height 181
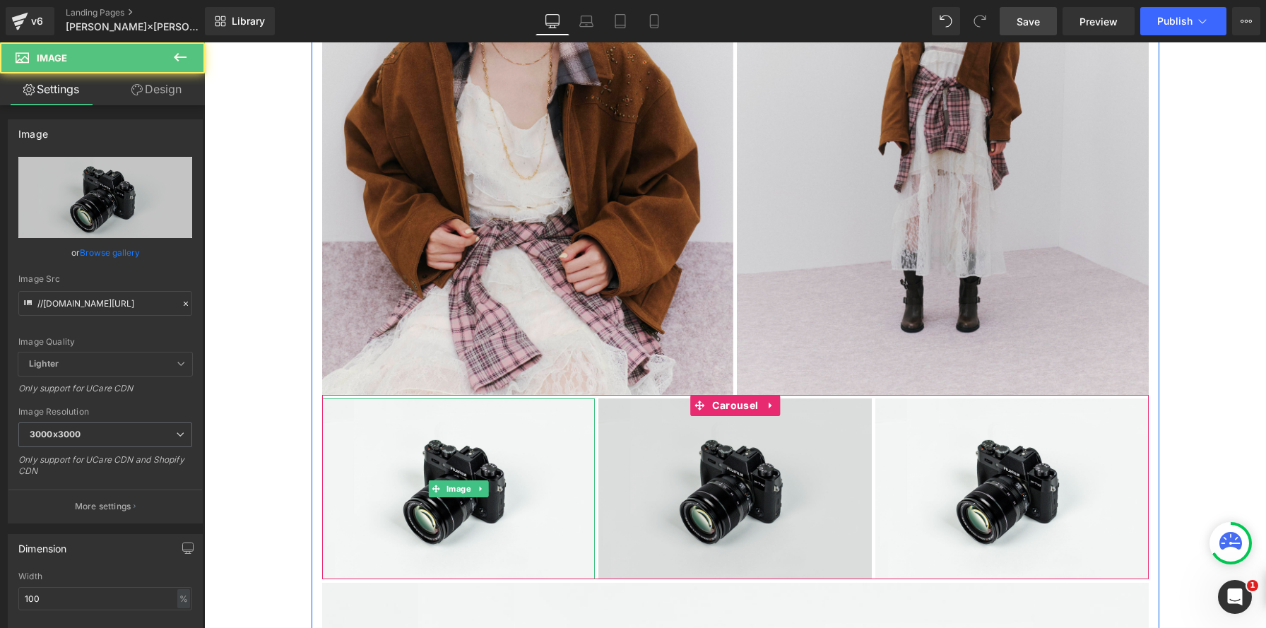
drag, startPoint x: 723, startPoint y: 509, endPoint x: 673, endPoint y: 497, distance: 51.0
click at [723, 509] on img at bounding box center [734, 488] width 273 height 181
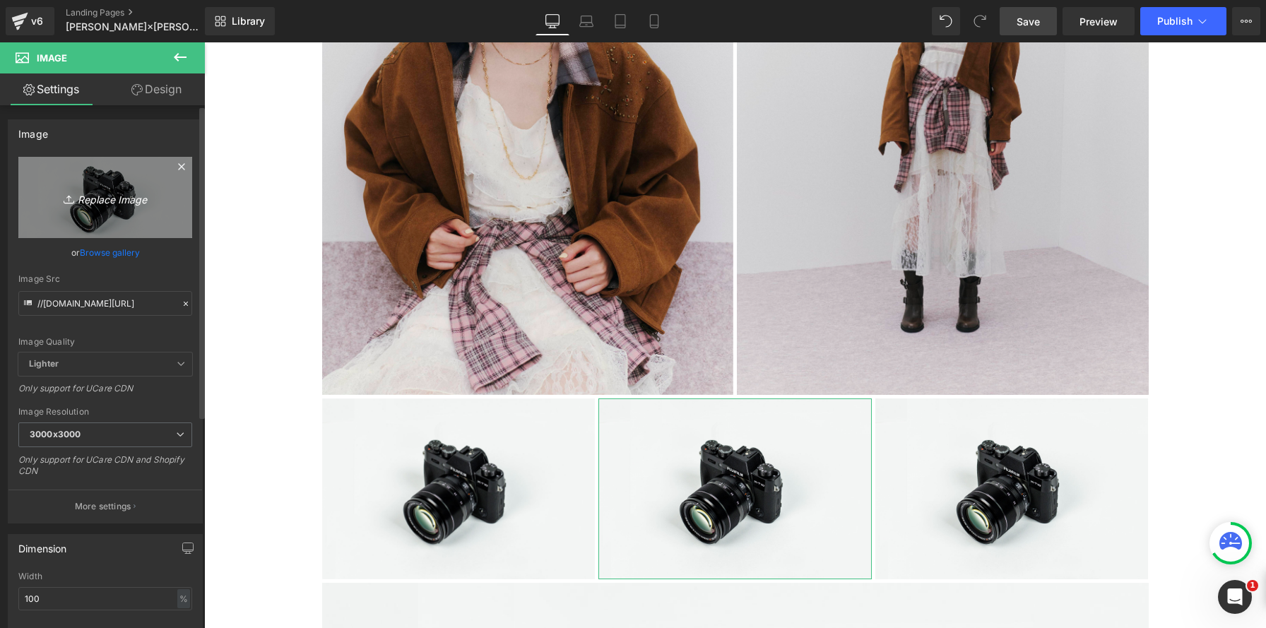
click at [120, 207] on link "Replace Image" at bounding box center [105, 197] width 174 height 81
type input "C:\fakepath\20250707_lilybrownannasui3141 のコピー.jpg"
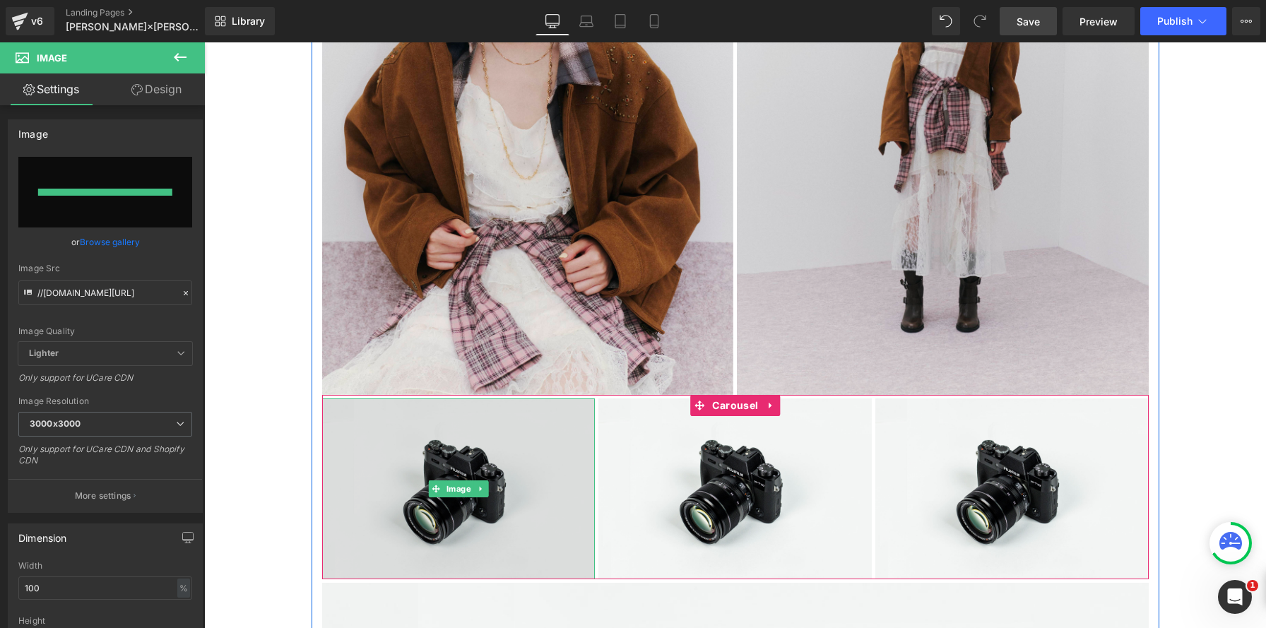
type input "https://ucarecdn.com/090282d7-1b91-4e0e-b104-714b2da35160/-/format/auto/-/previ…"
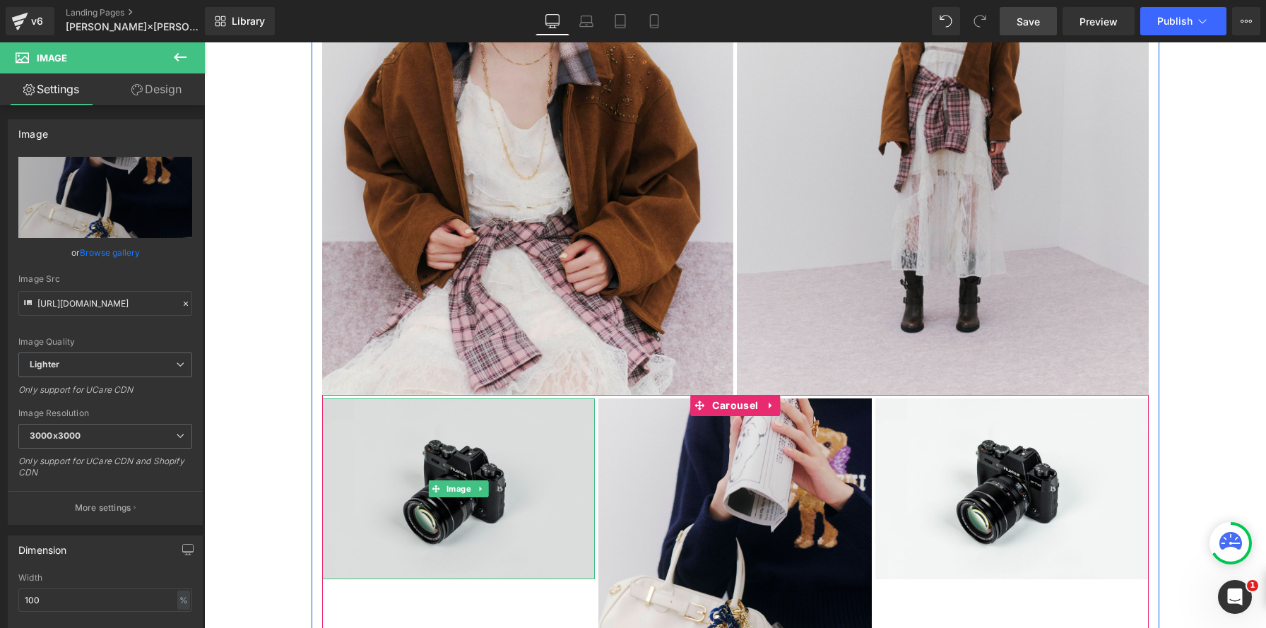
click at [494, 478] on img at bounding box center [458, 488] width 273 height 181
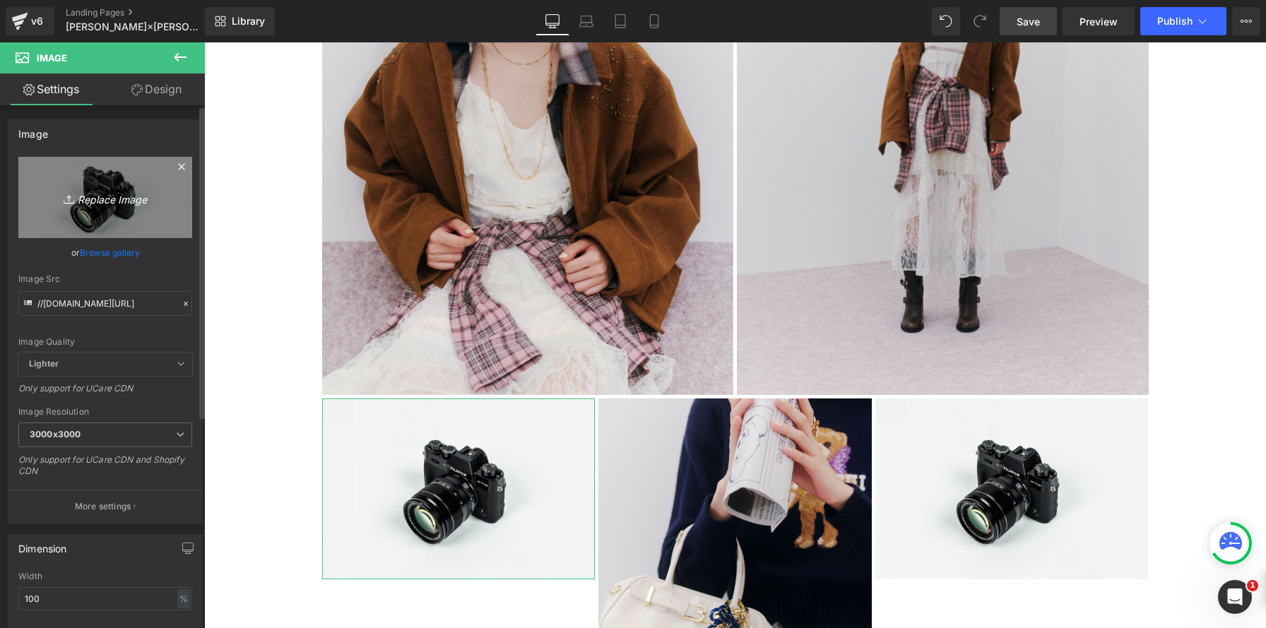
click at [128, 185] on link "Replace Image" at bounding box center [105, 197] width 174 height 81
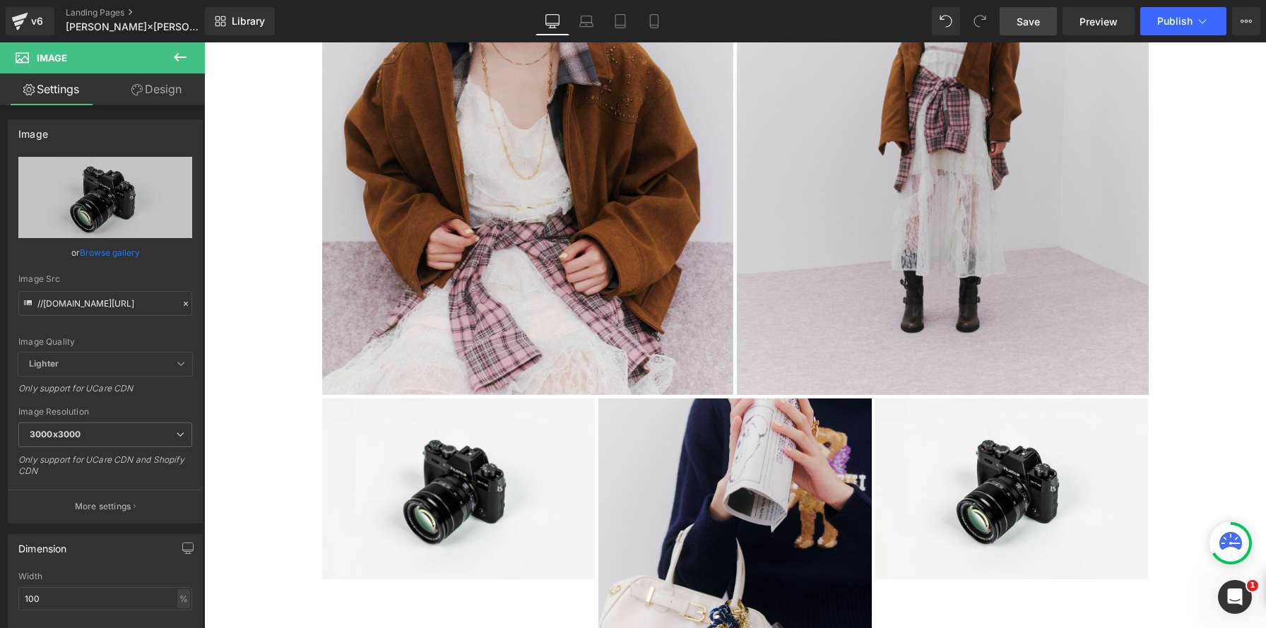
type input "C:\fakepath\20250707_lilybrownannasui3875 のコピー.jpg"
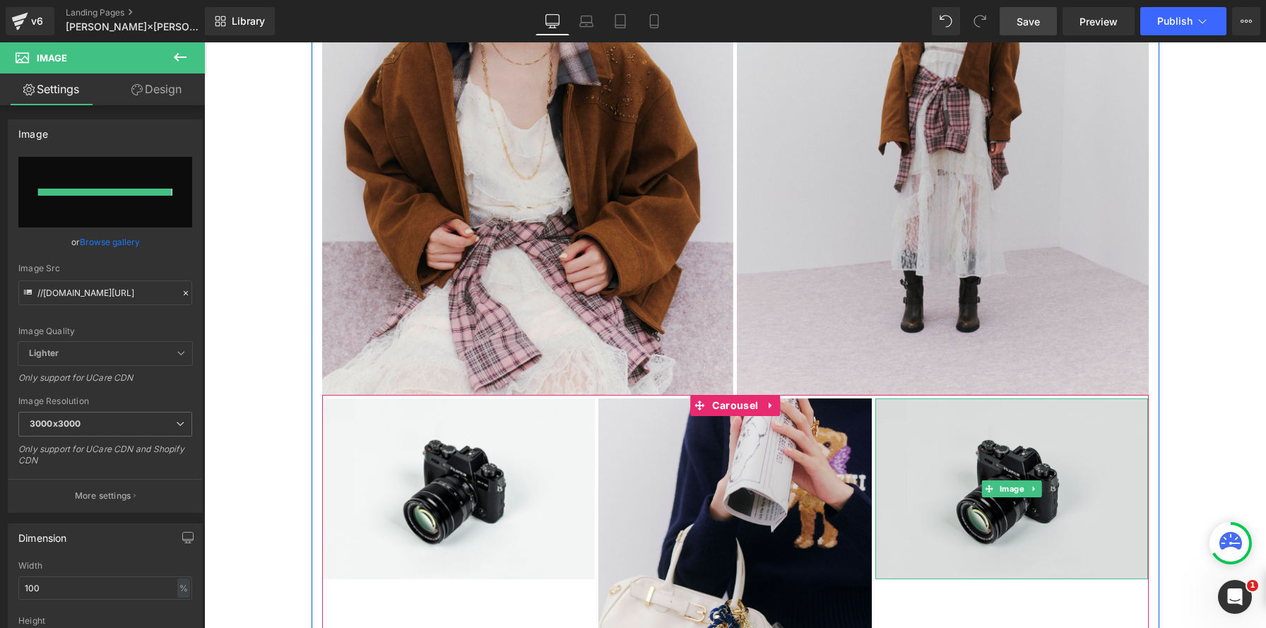
type input "https://ucarecdn.com/7123a121-864c-4328-8619-66e28ac75b8a/-/format/auto/-/previ…"
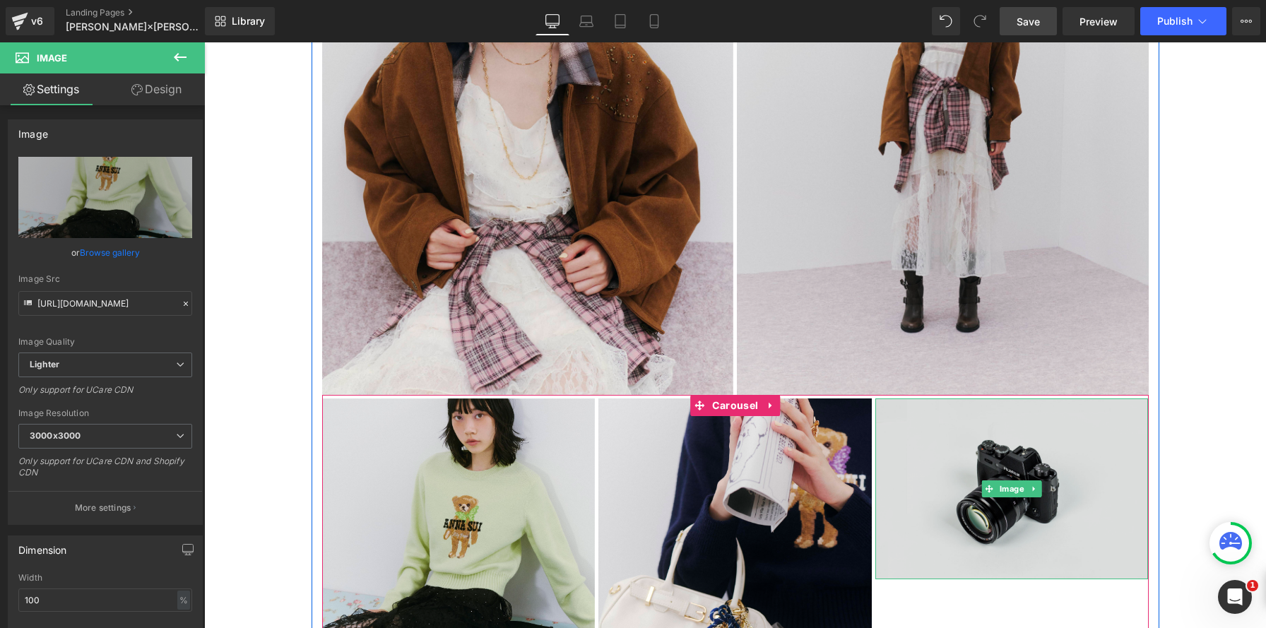
click at [1024, 446] on img at bounding box center [1011, 488] width 273 height 181
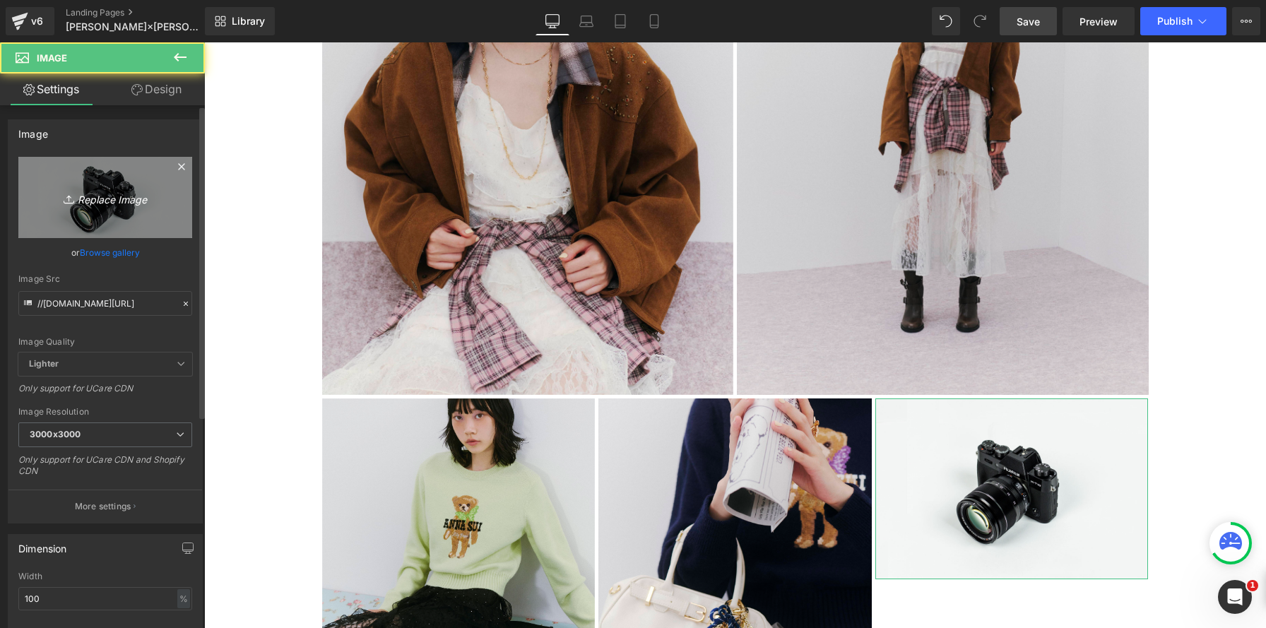
click at [69, 198] on icon at bounding box center [71, 199] width 14 height 14
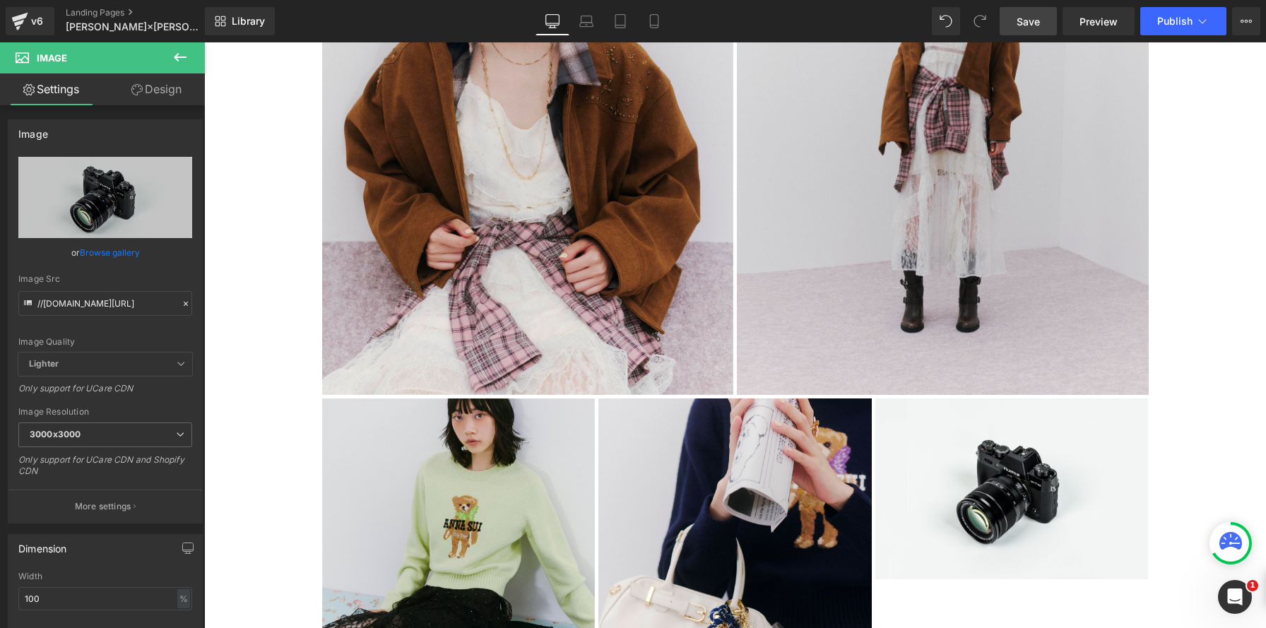
type input "C:\fakepath\20250707_lilybrownannasui3135 のコピー.jpg"
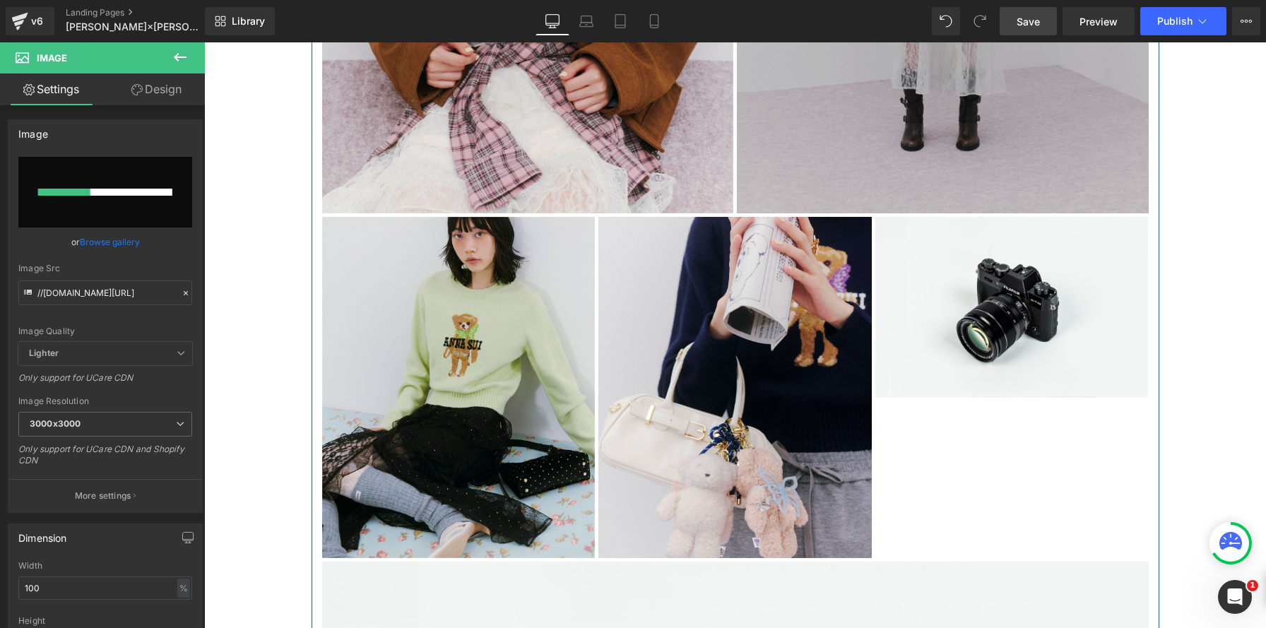
scroll to position [1320, 0]
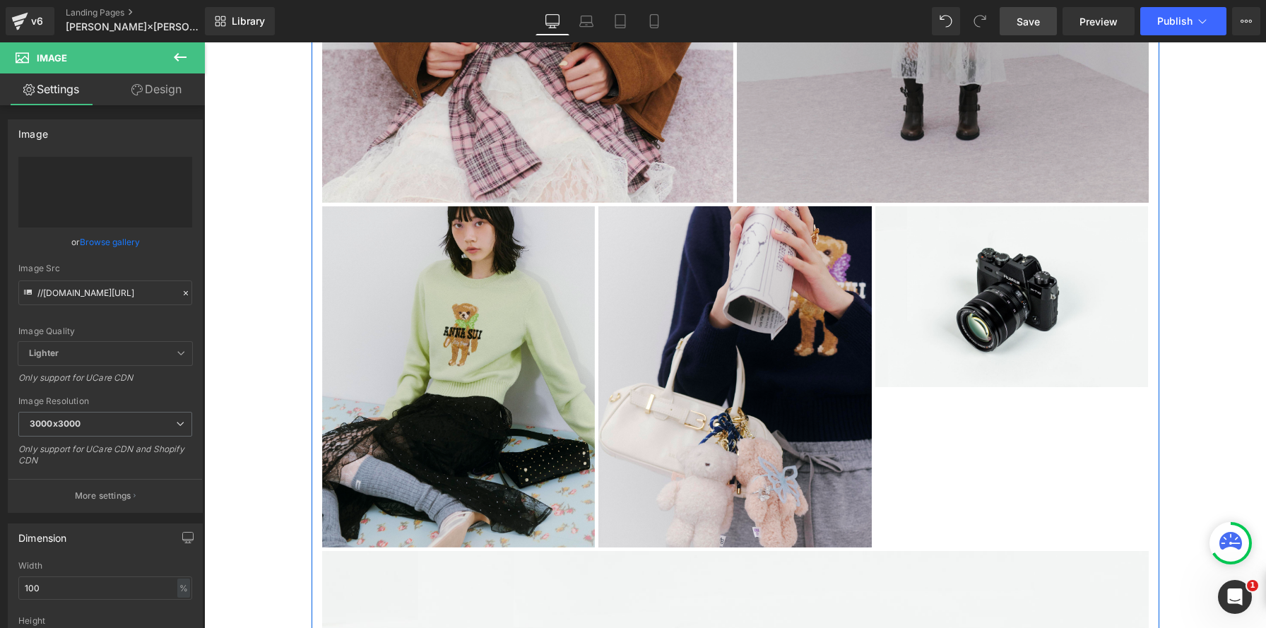
type input "https://ucarecdn.com/3deb78c5-29ad-4df7-b9eb-9f5d5f8a27fa/-/format/auto/-/previ…"
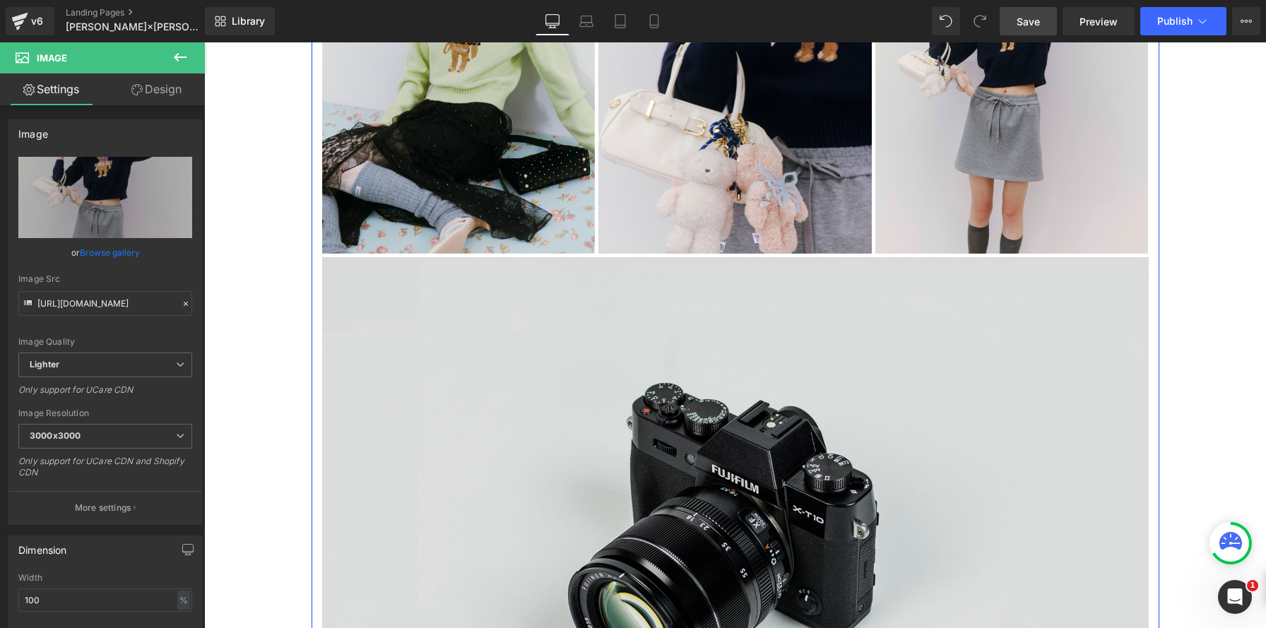
scroll to position [1696, 0]
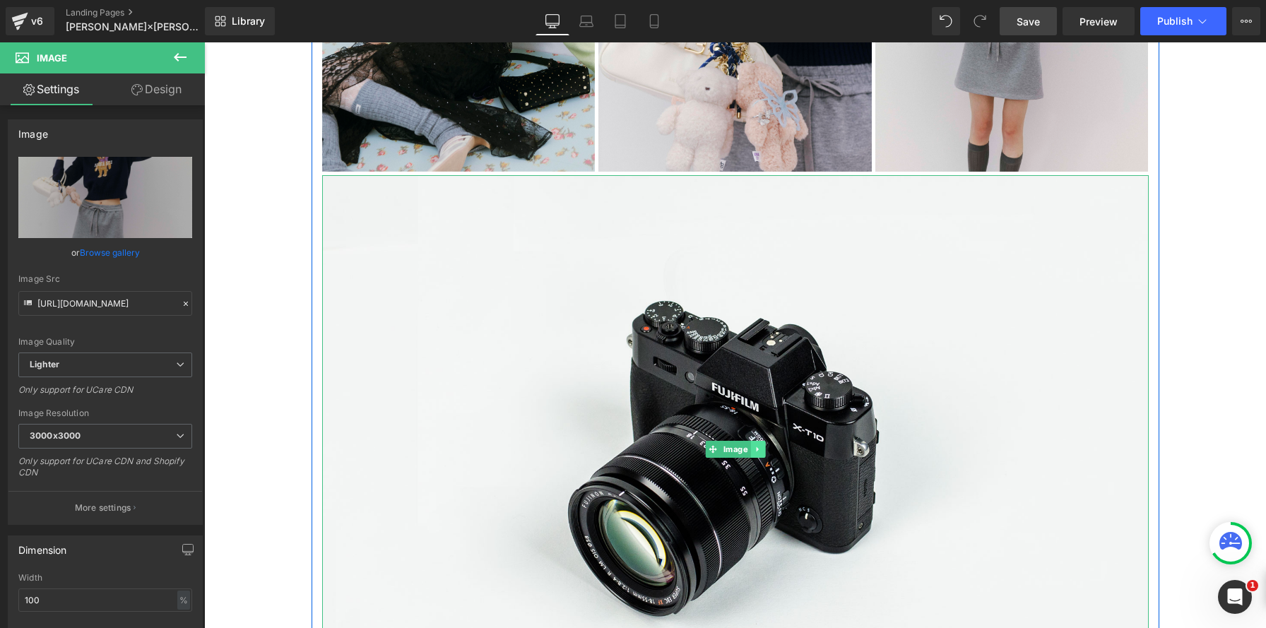
click at [761, 451] on icon at bounding box center [758, 449] width 8 height 8
click at [762, 453] on icon at bounding box center [765, 449] width 8 height 8
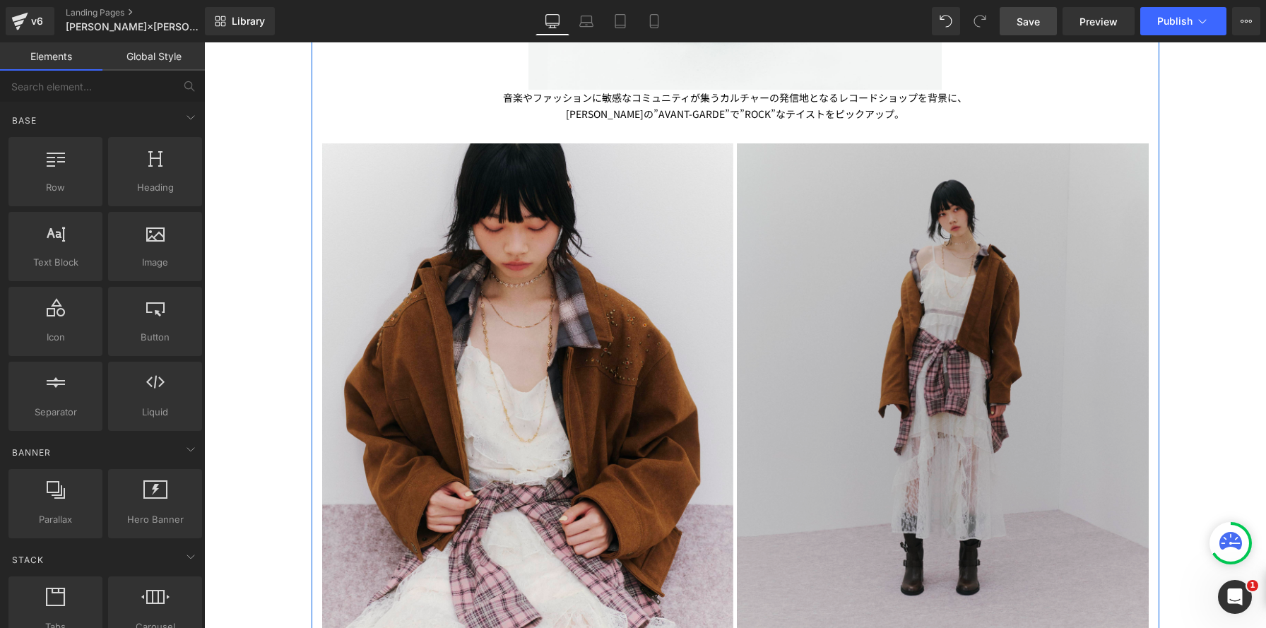
scroll to position [826, 0]
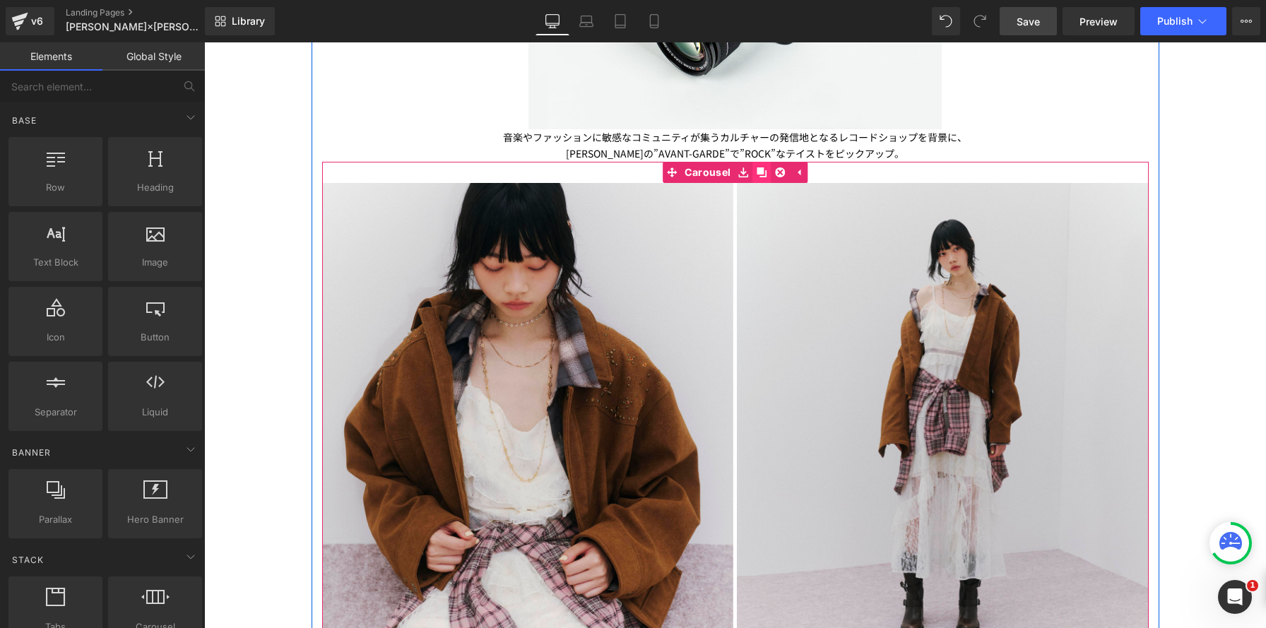
click at [762, 177] on link at bounding box center [761, 172] width 18 height 21
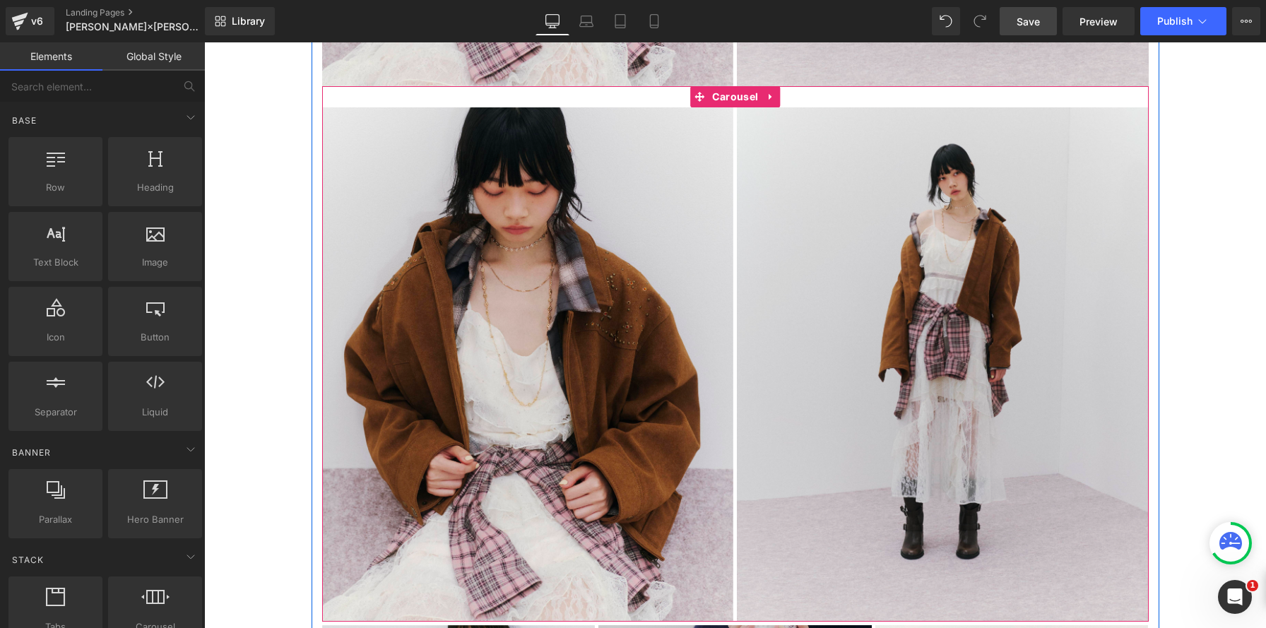
scroll to position [7, 7]
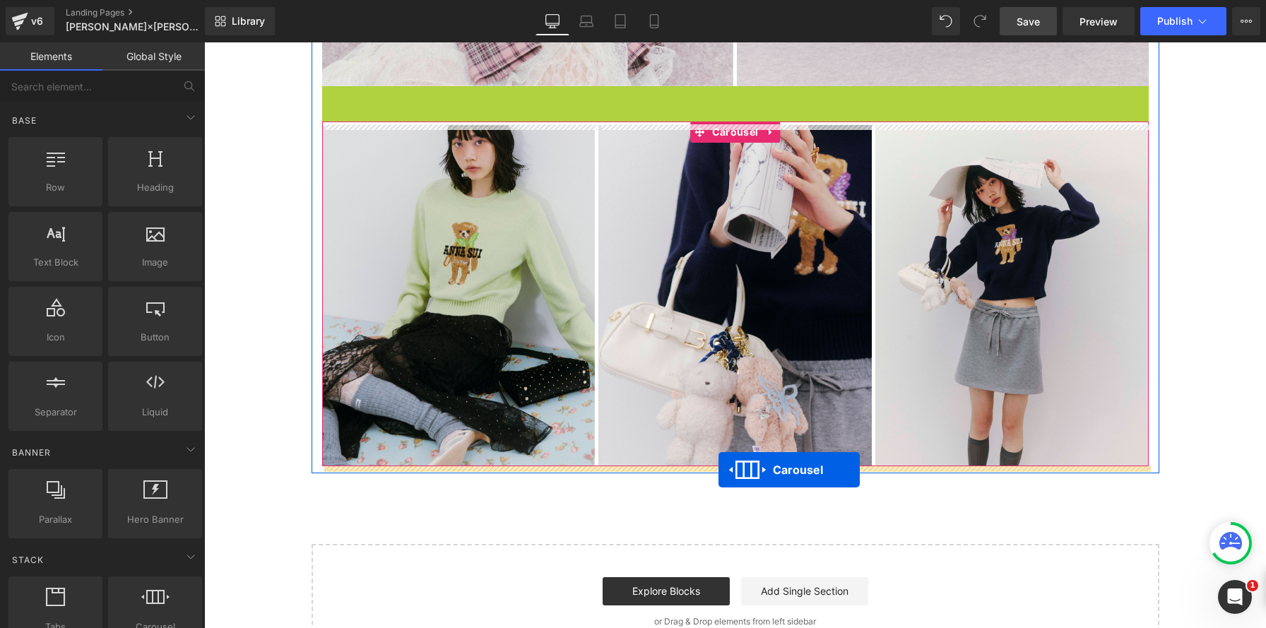
drag, startPoint x: 694, startPoint y: 83, endPoint x: 718, endPoint y: 470, distance: 387.8
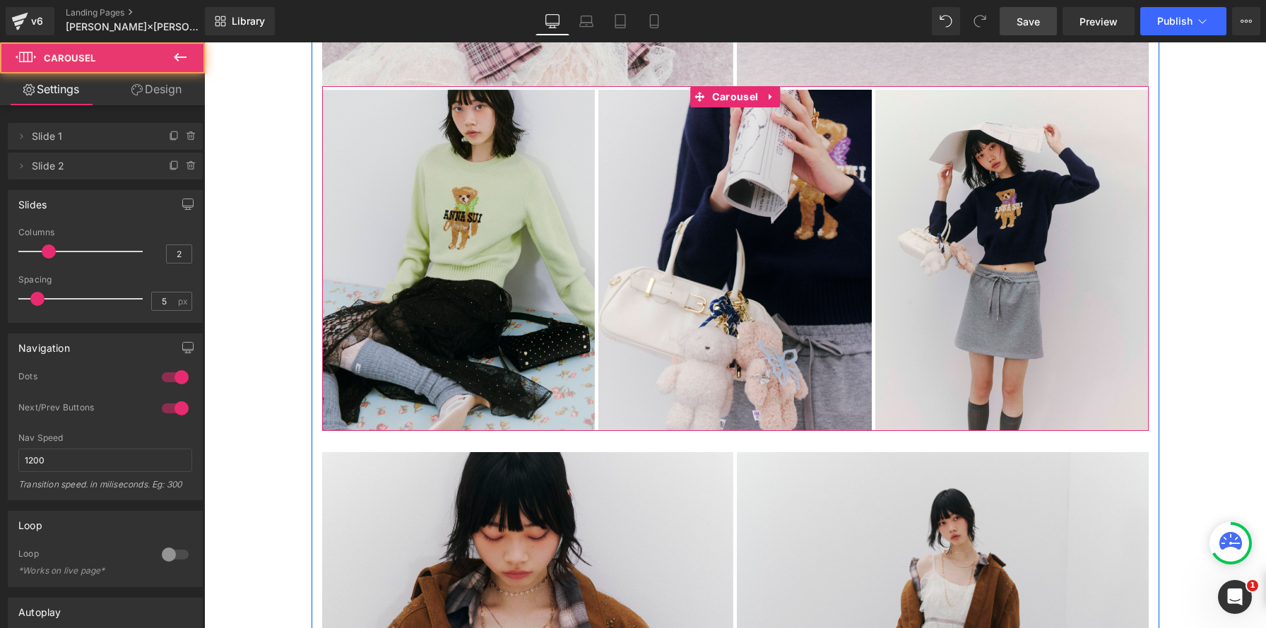
scroll to position [2986, 1062]
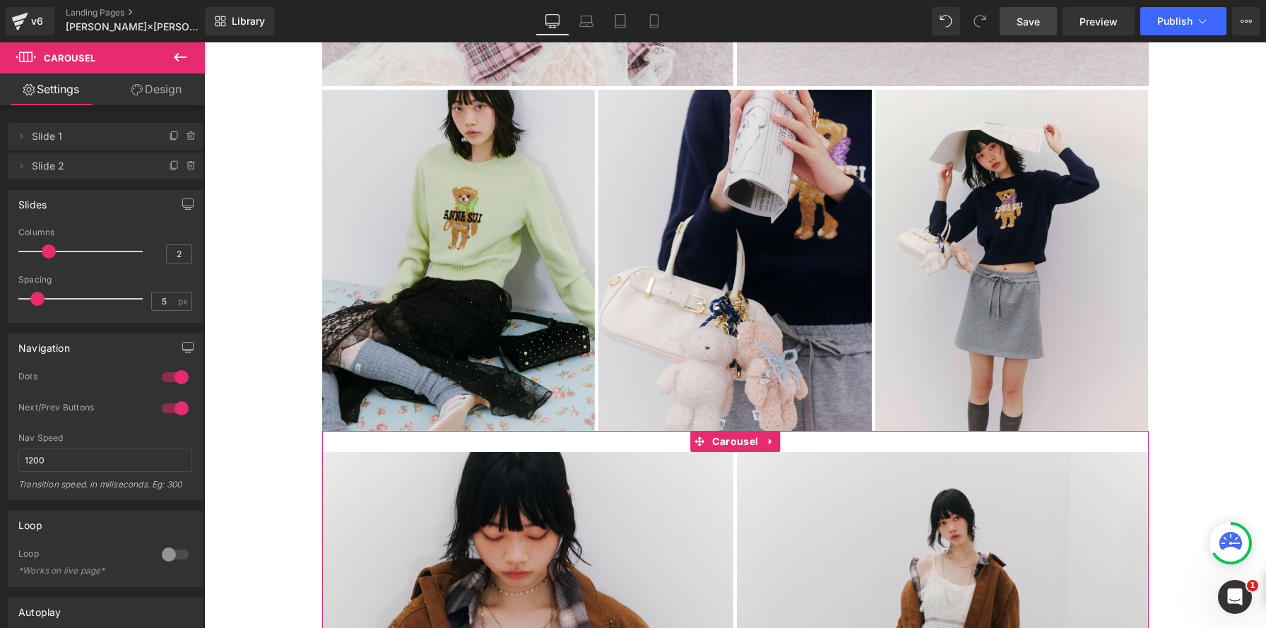
click at [170, 88] on link "Design" at bounding box center [156, 89] width 102 height 32
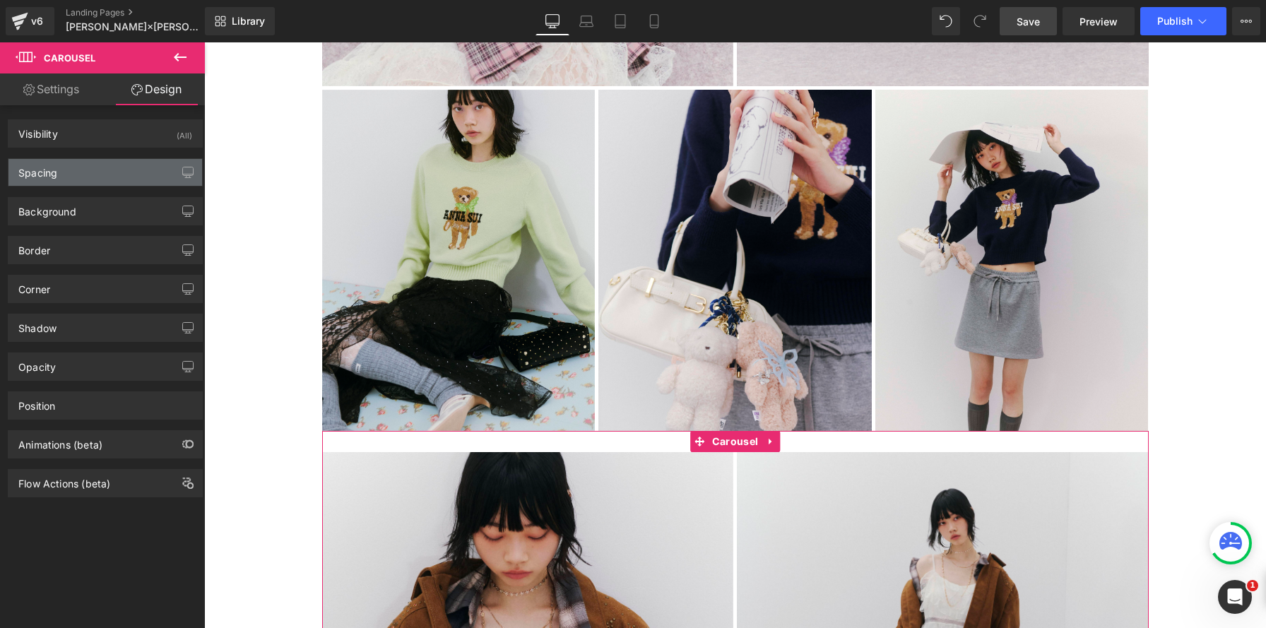
click at [158, 167] on div "Spacing" at bounding box center [105, 172] width 194 height 27
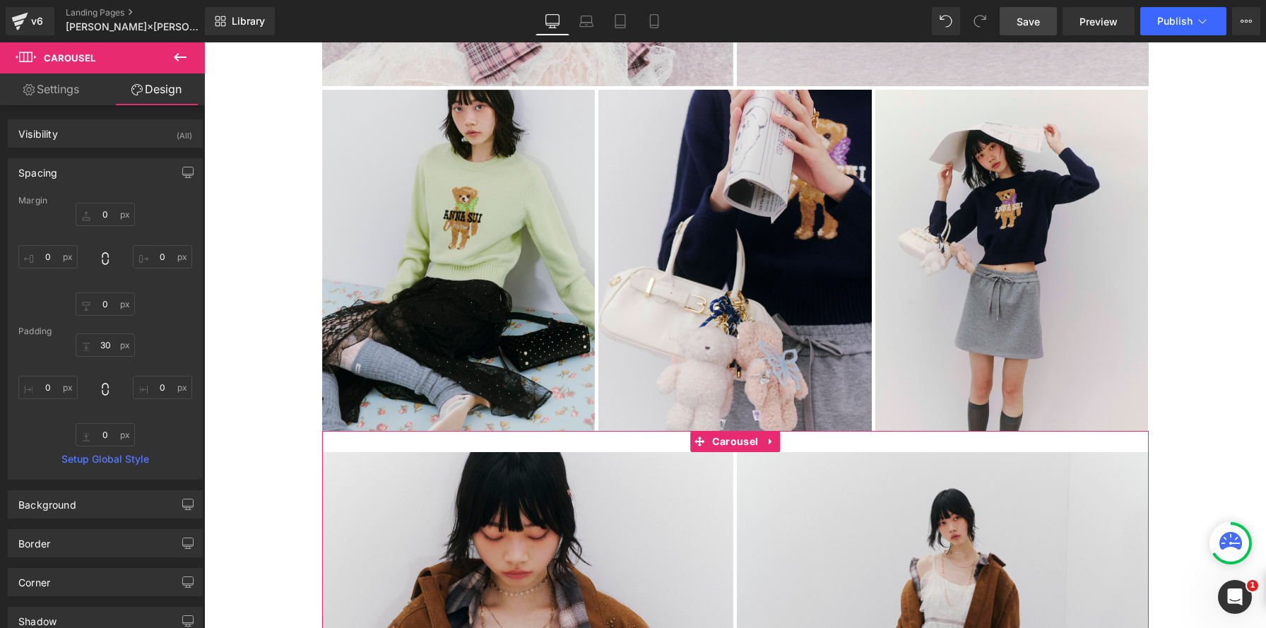
type input "0"
type input "30"
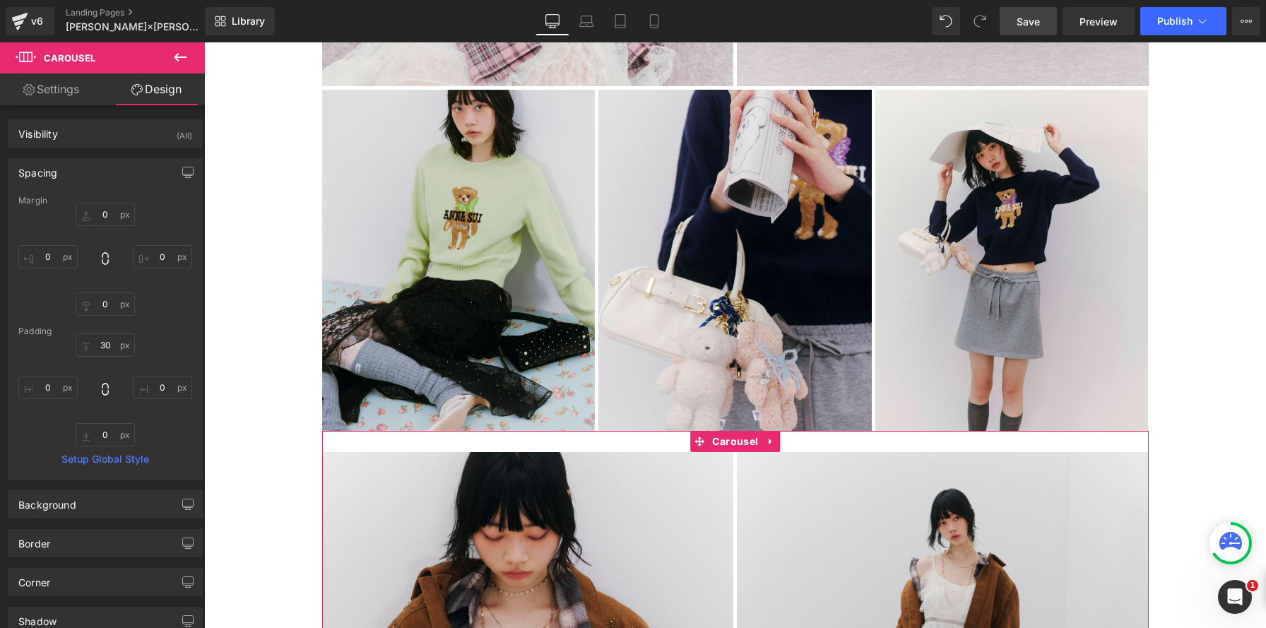
type input "0"
click at [109, 344] on input "30" at bounding box center [105, 344] width 59 height 23
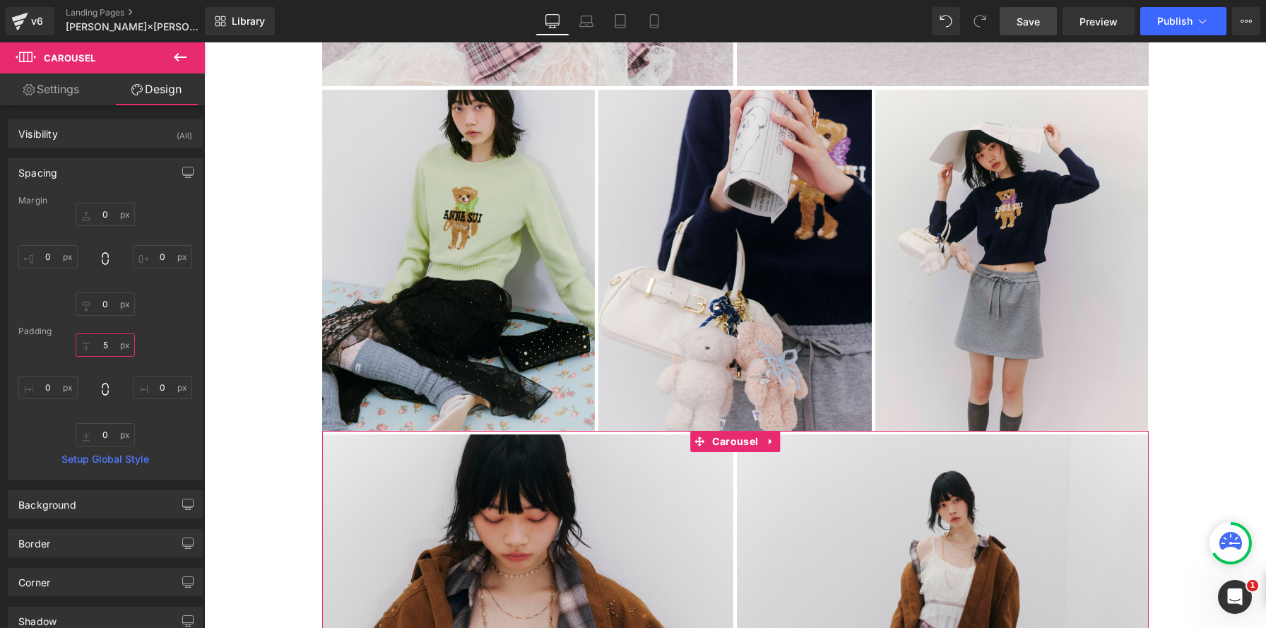
scroll to position [7, 7]
type input "5"
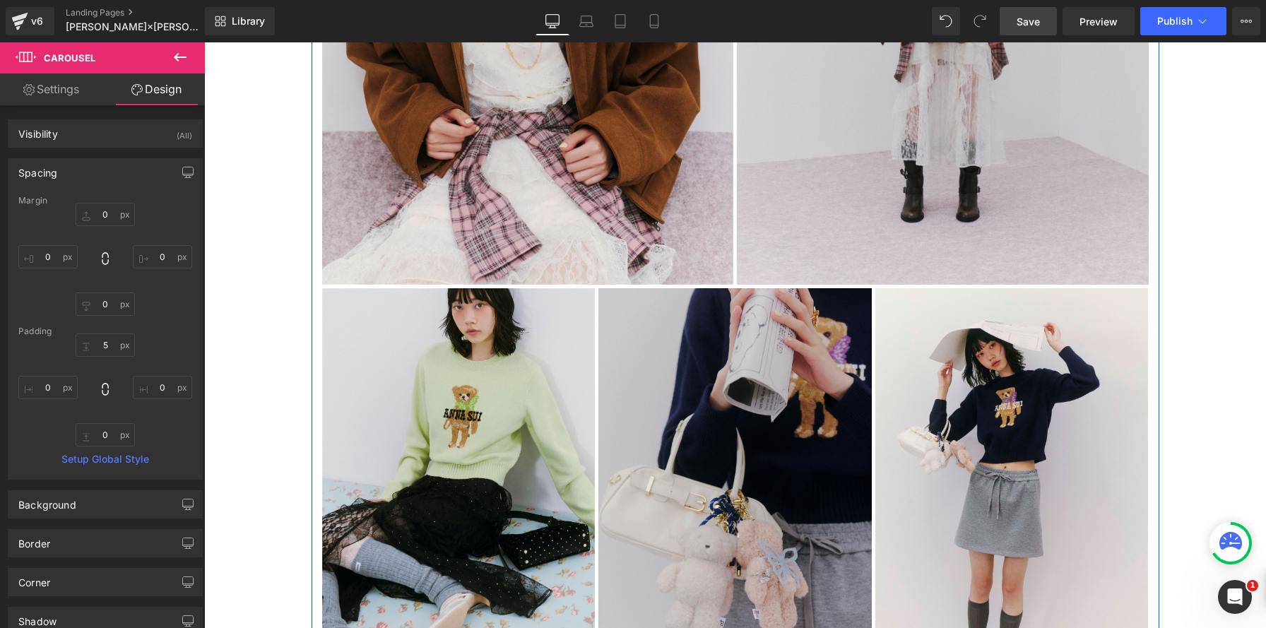
scroll to position [1232, 0]
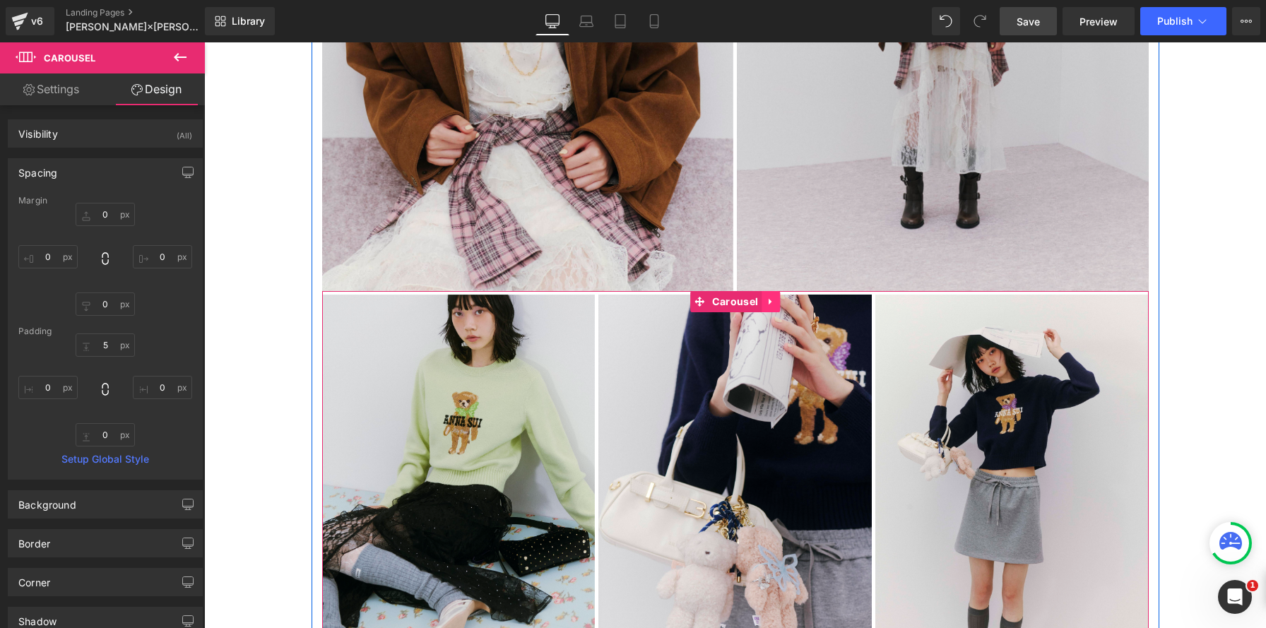
click at [777, 305] on link at bounding box center [770, 301] width 18 height 21
click at [764, 305] on icon at bounding box center [761, 302] width 10 height 10
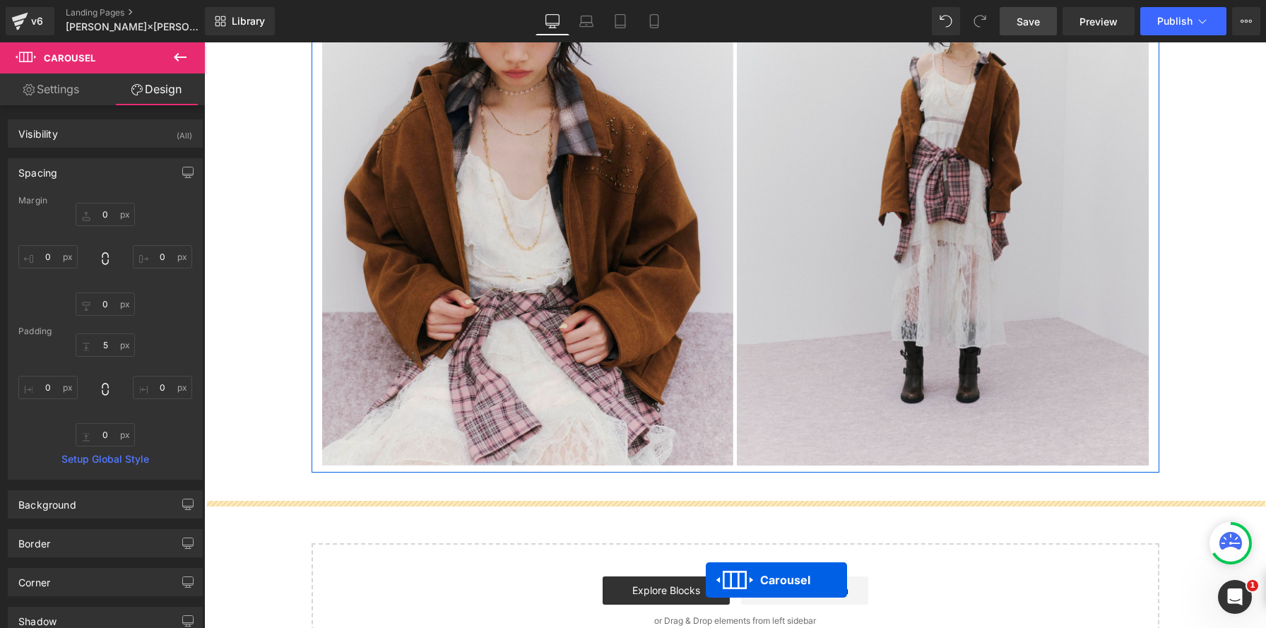
scroll to position [1997, 0]
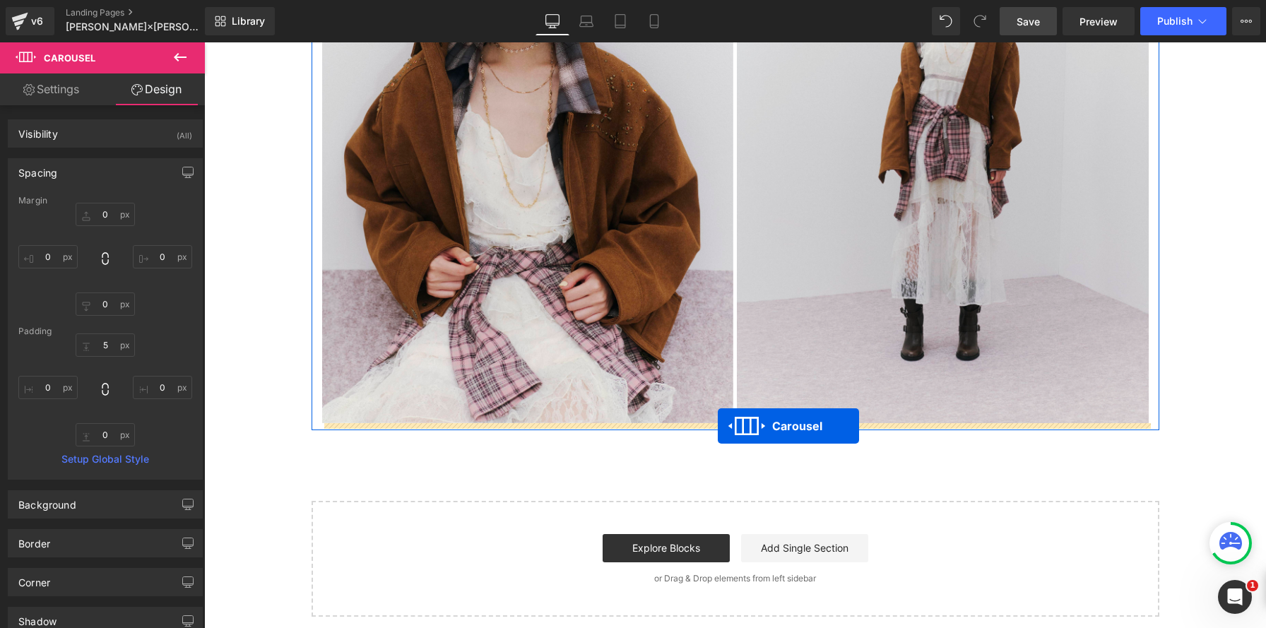
drag, startPoint x: 696, startPoint y: 91, endPoint x: 718, endPoint y: 425, distance: 334.8
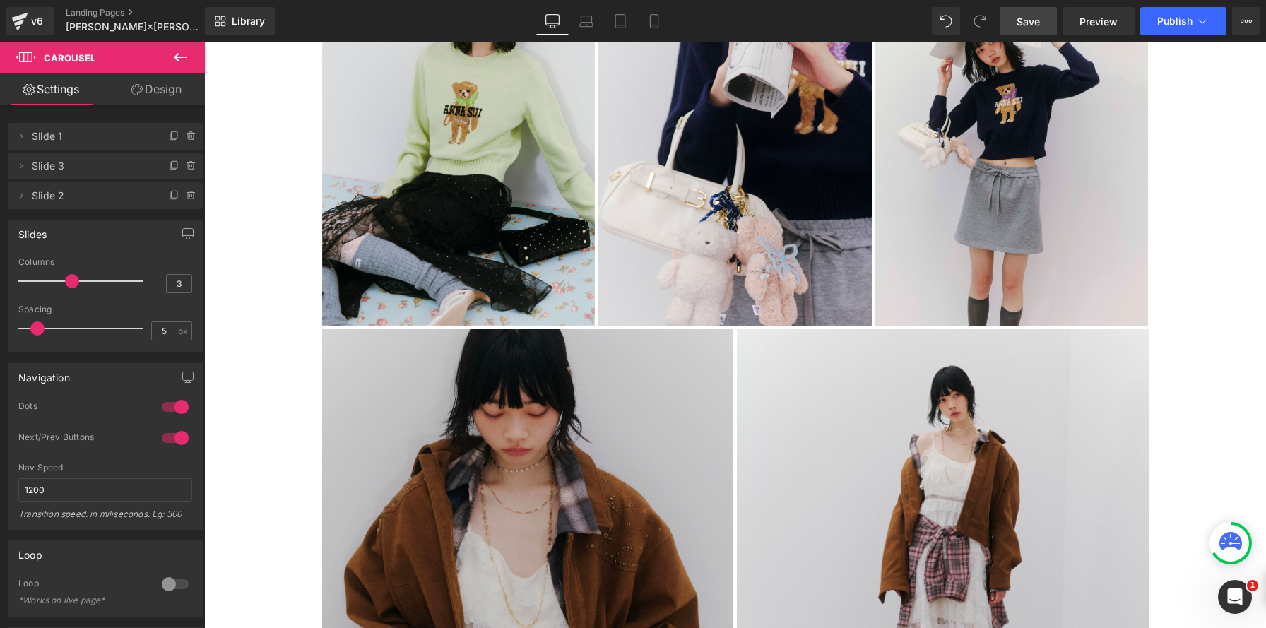
scroll to position [1557, 0]
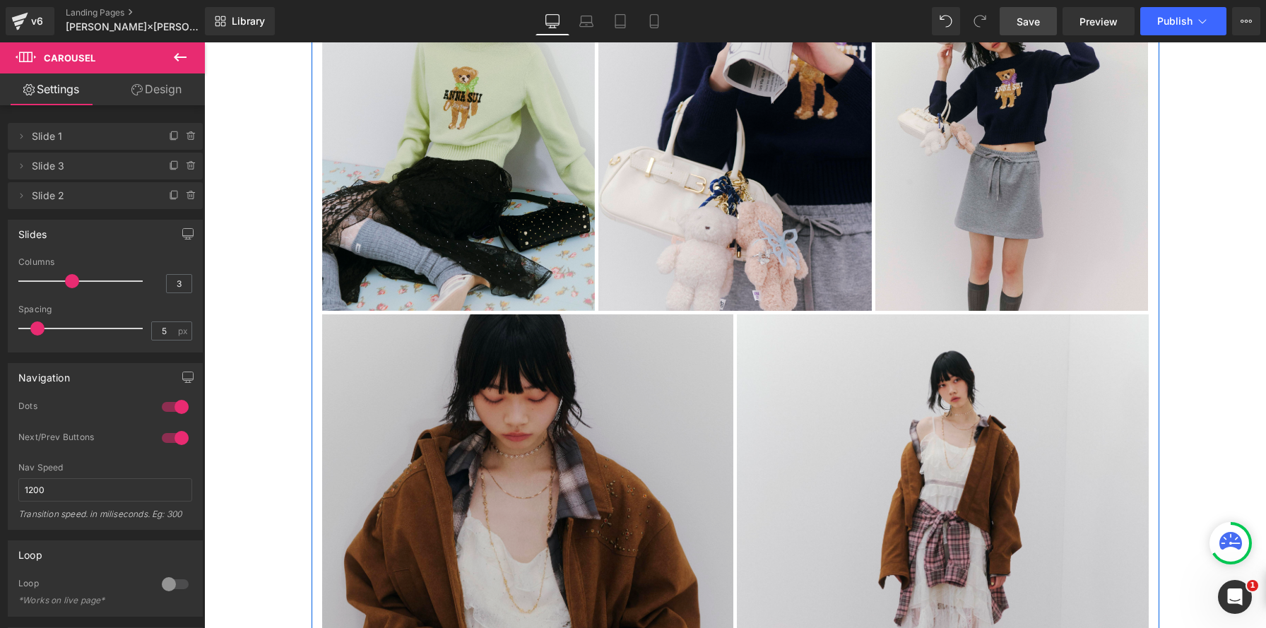
click at [550, 430] on img at bounding box center [528, 571] width 412 height 514
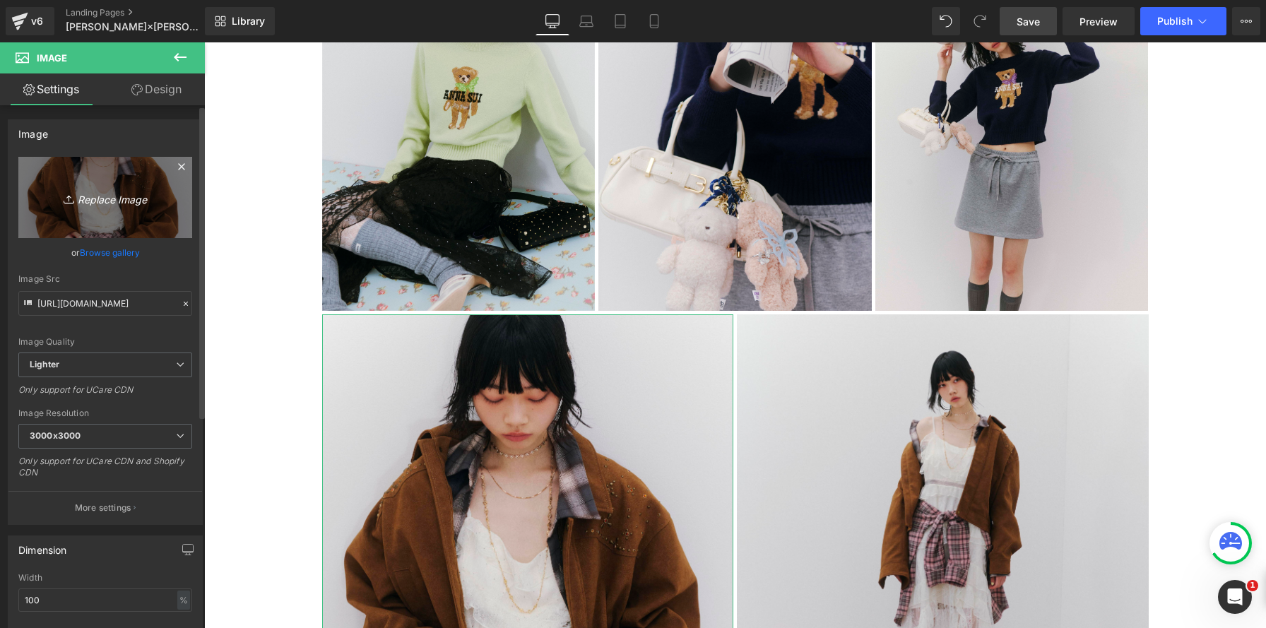
click at [112, 208] on link "Replace Image" at bounding box center [105, 197] width 174 height 81
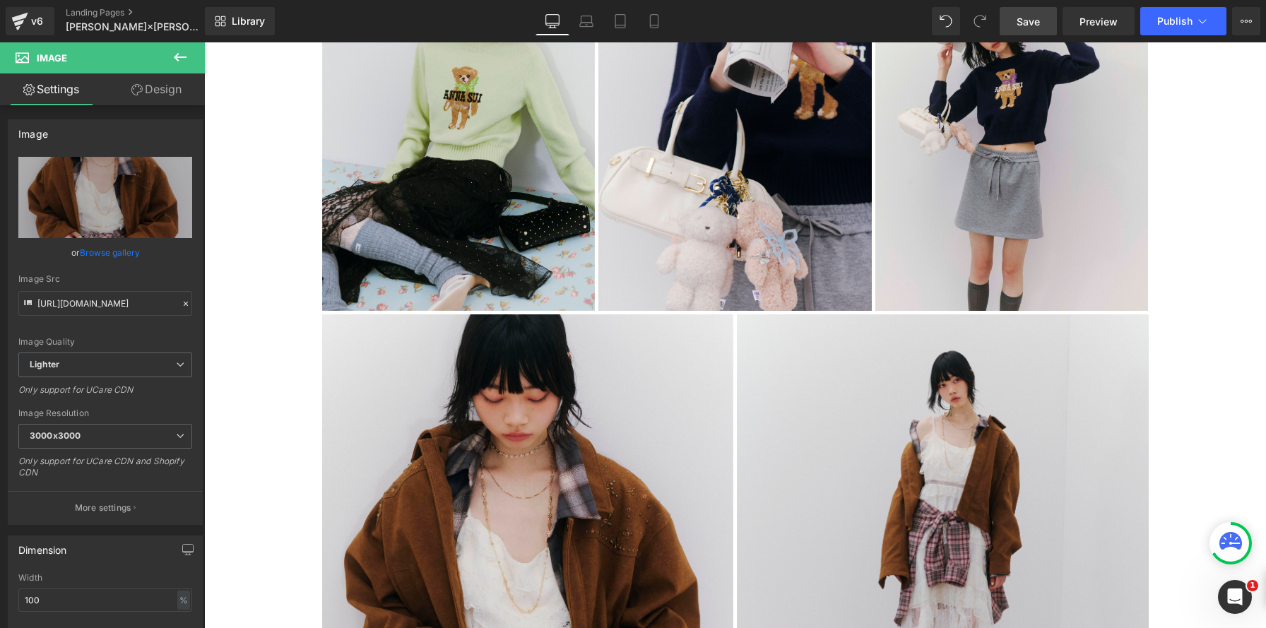
type input "C:\fakepath\20250707_lilybrownannasui3093.jpg"
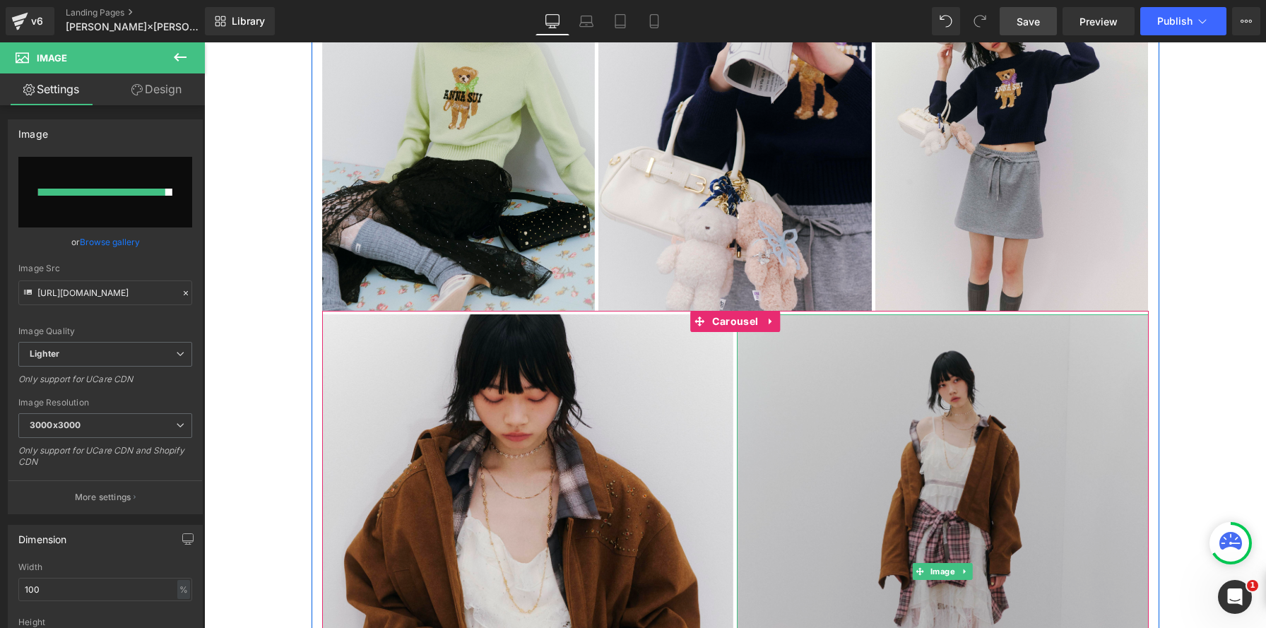
type input "https://ucarecdn.com/0aae44a7-2763-4f09-ae1c-15f7ae9176f6/-/format/auto/-/previ…"
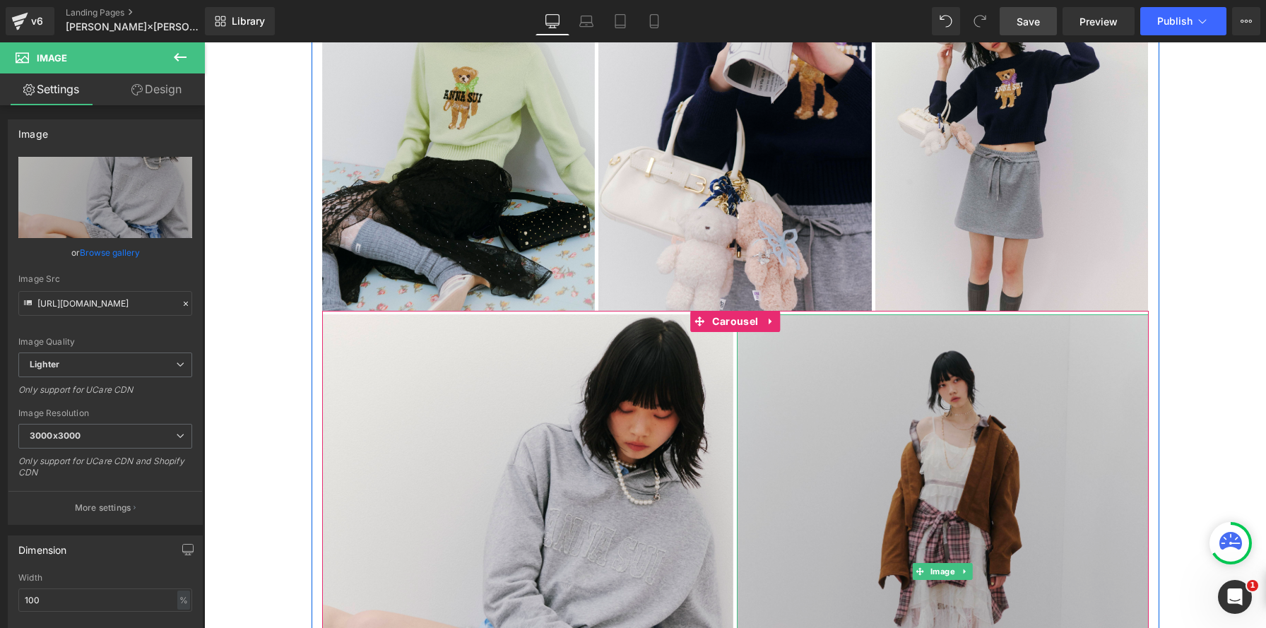
click at [933, 415] on img at bounding box center [943, 571] width 412 height 514
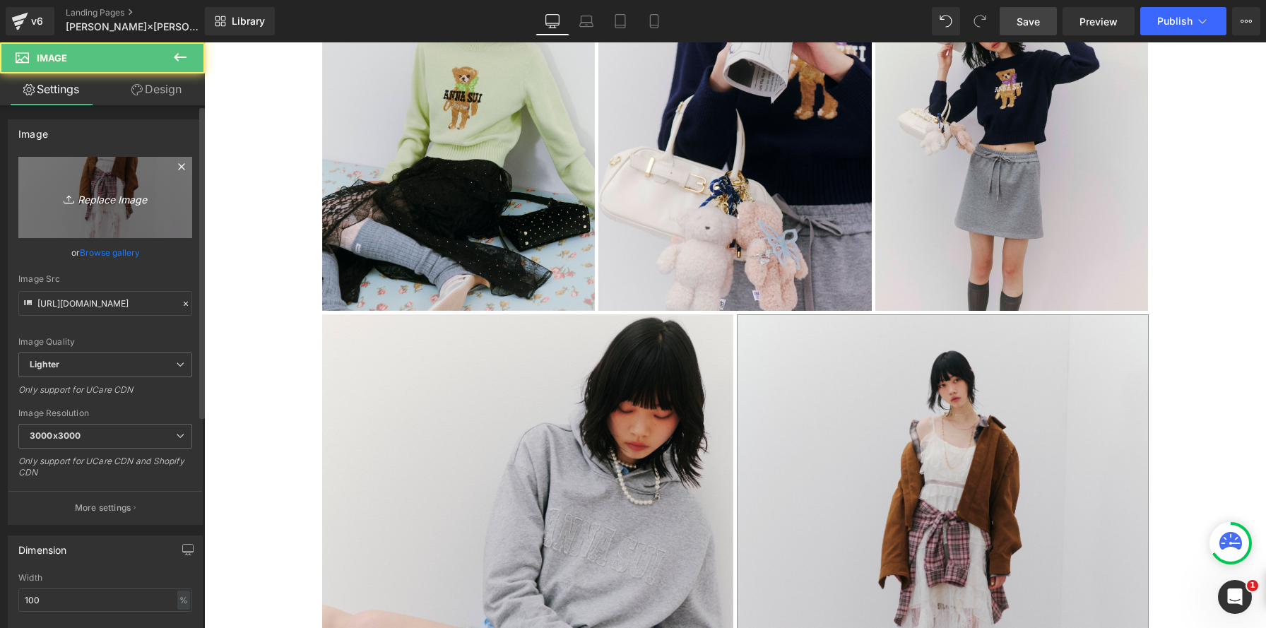
click at [94, 201] on icon "Replace Image" at bounding box center [105, 198] width 113 height 18
type input "C:\fakepath\20250707_lilybrownannasui3096 のコピー.jpg"
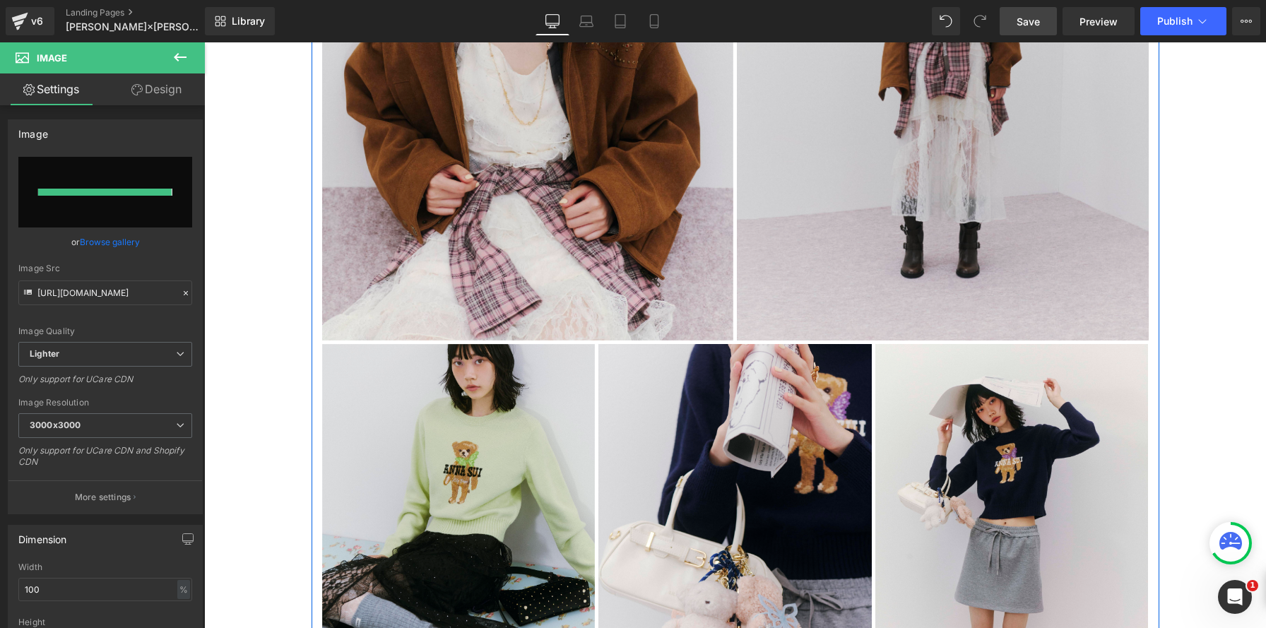
type input "https://ucarecdn.com/ec7bdd0e-503d-48dd-9215-9ea1ad7dc338/-/format/auto/-/previ…"
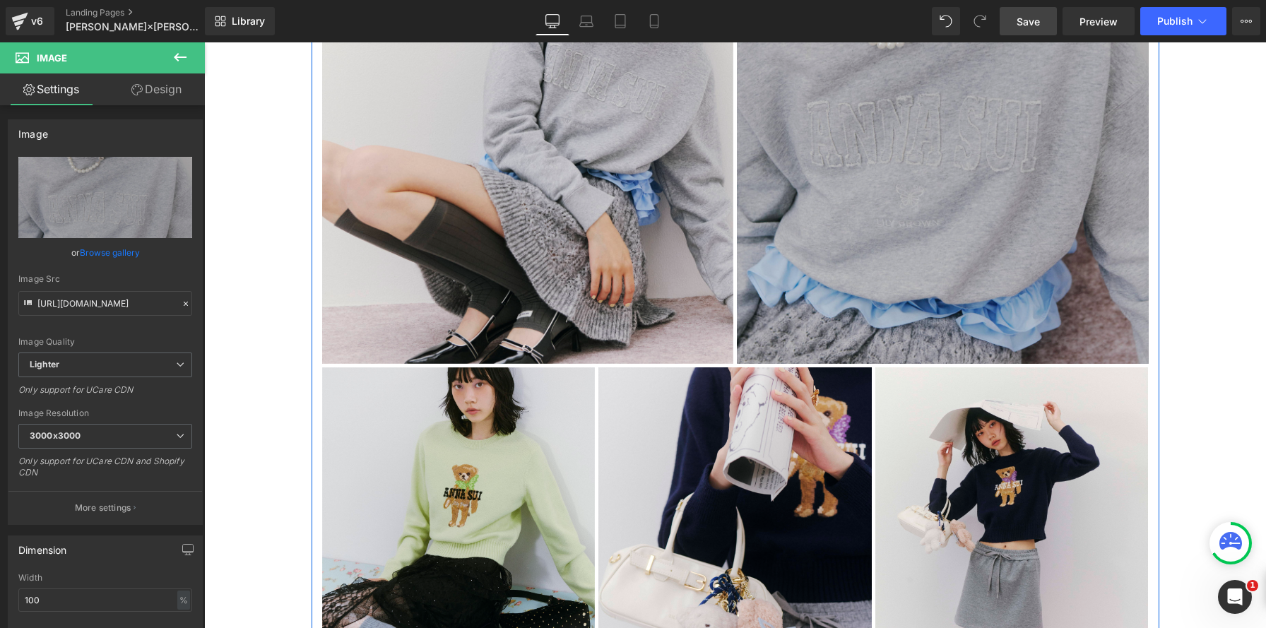
scroll to position [2065, 0]
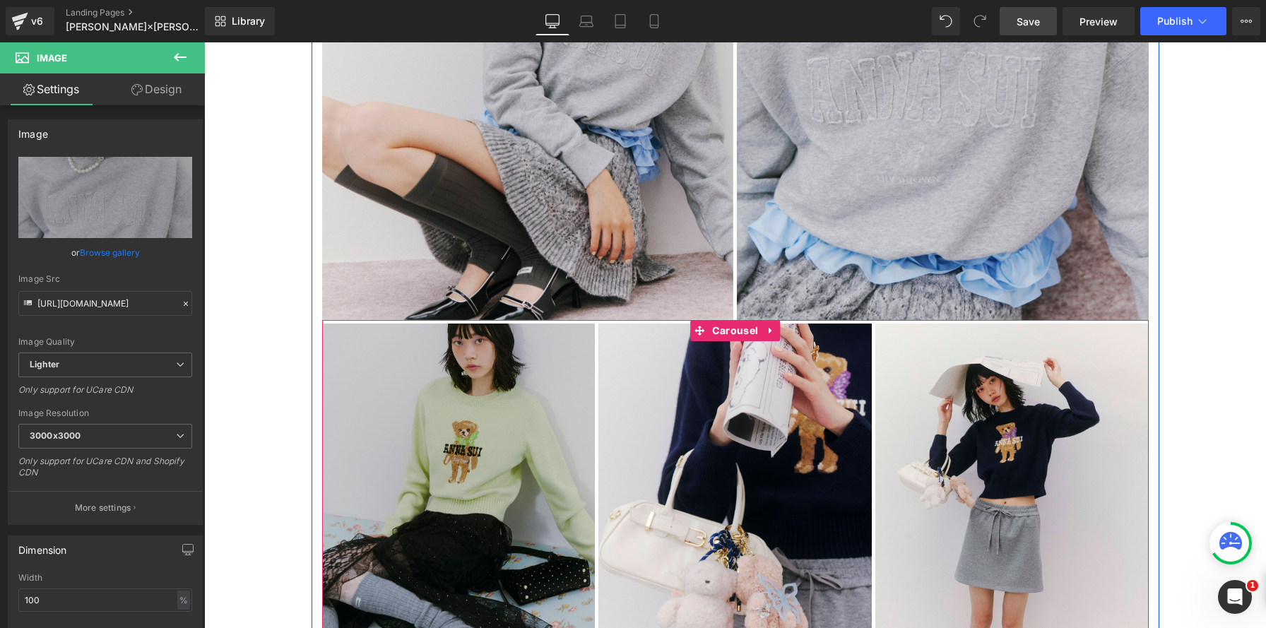
click at [440, 419] on img at bounding box center [458, 493] width 273 height 341
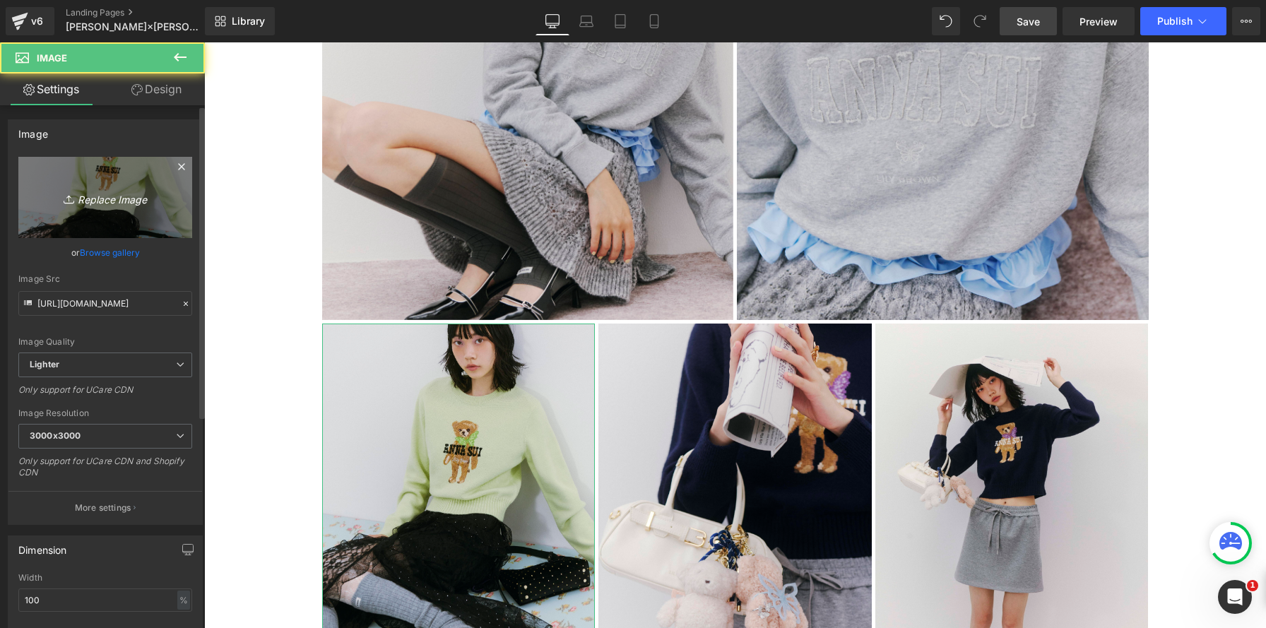
click at [112, 203] on icon "Replace Image" at bounding box center [105, 198] width 113 height 18
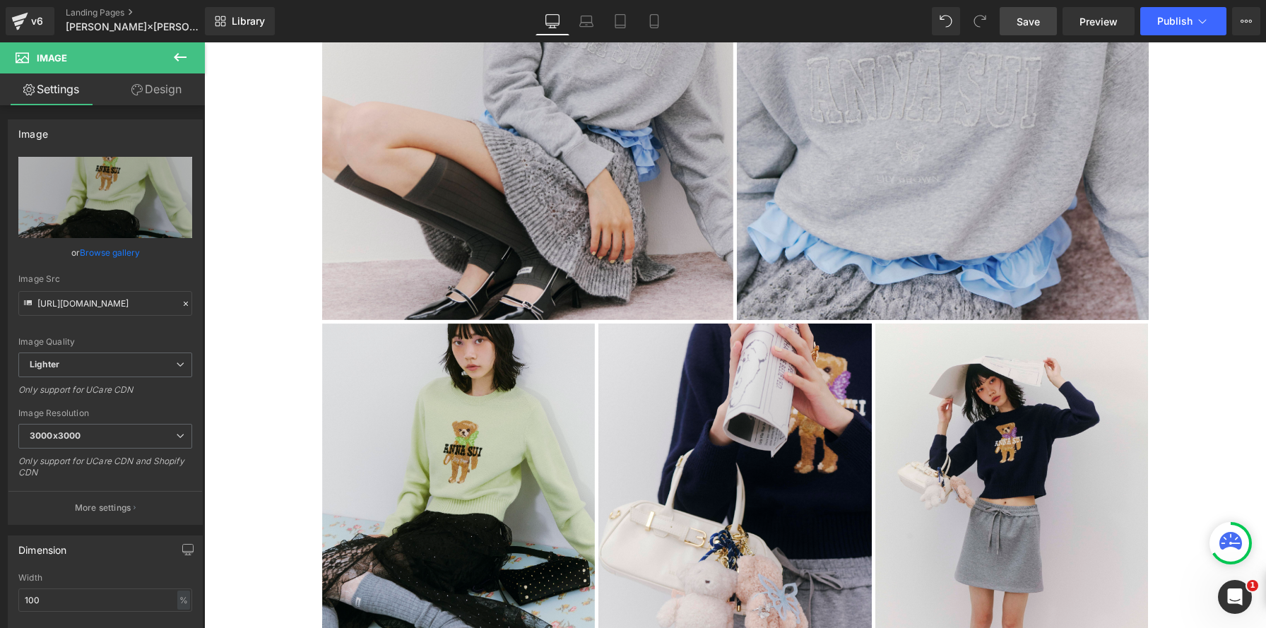
type input "C:\fakepath\20250707_lilybrownannasui3464 のコピー.jpg"
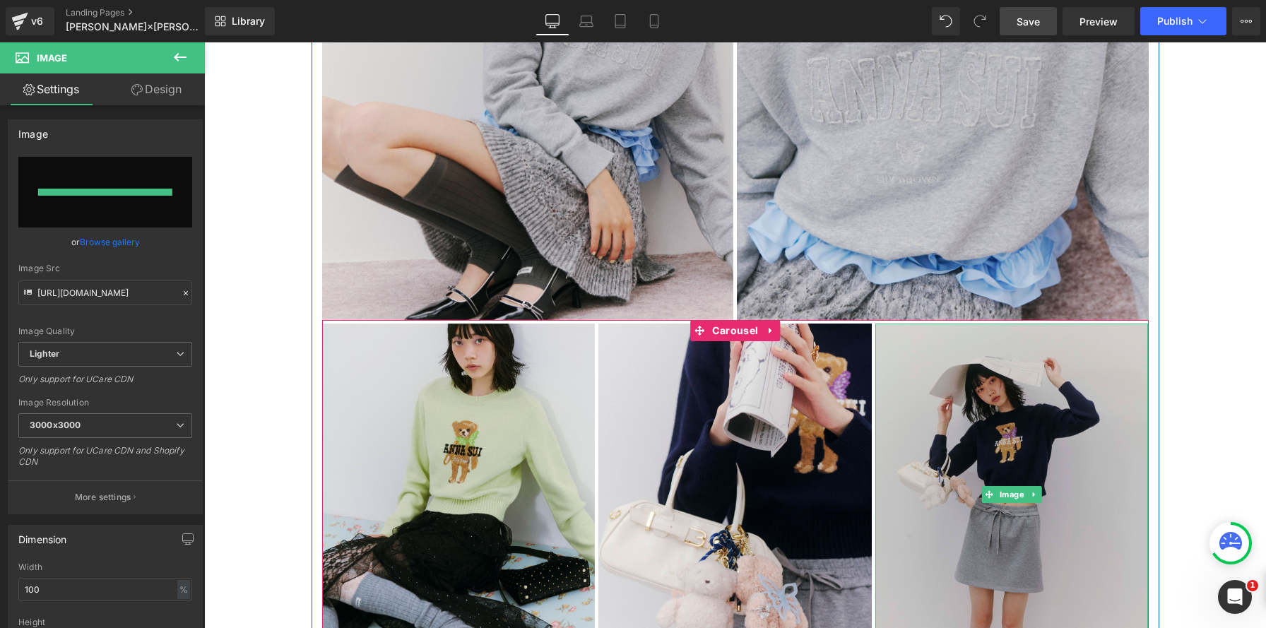
type input "https://ucarecdn.com/42fc6b64-4075-4aa2-85a5-5558efba8523/-/format/auto/-/previ…"
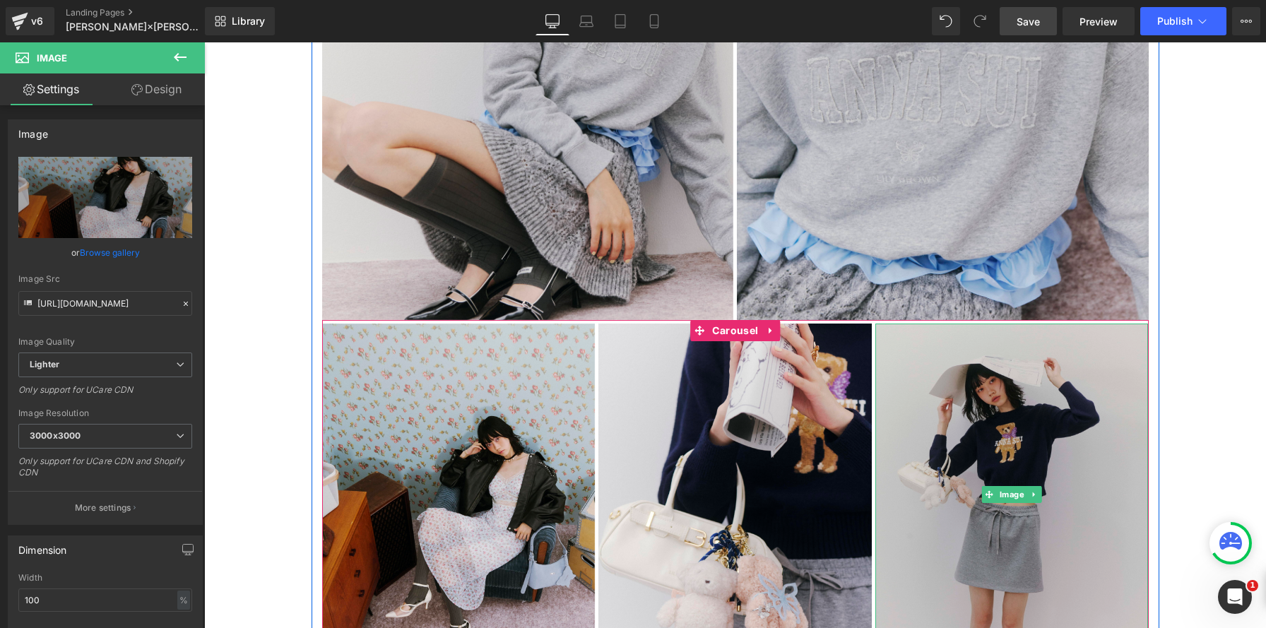
click at [1034, 523] on img at bounding box center [1011, 493] width 273 height 341
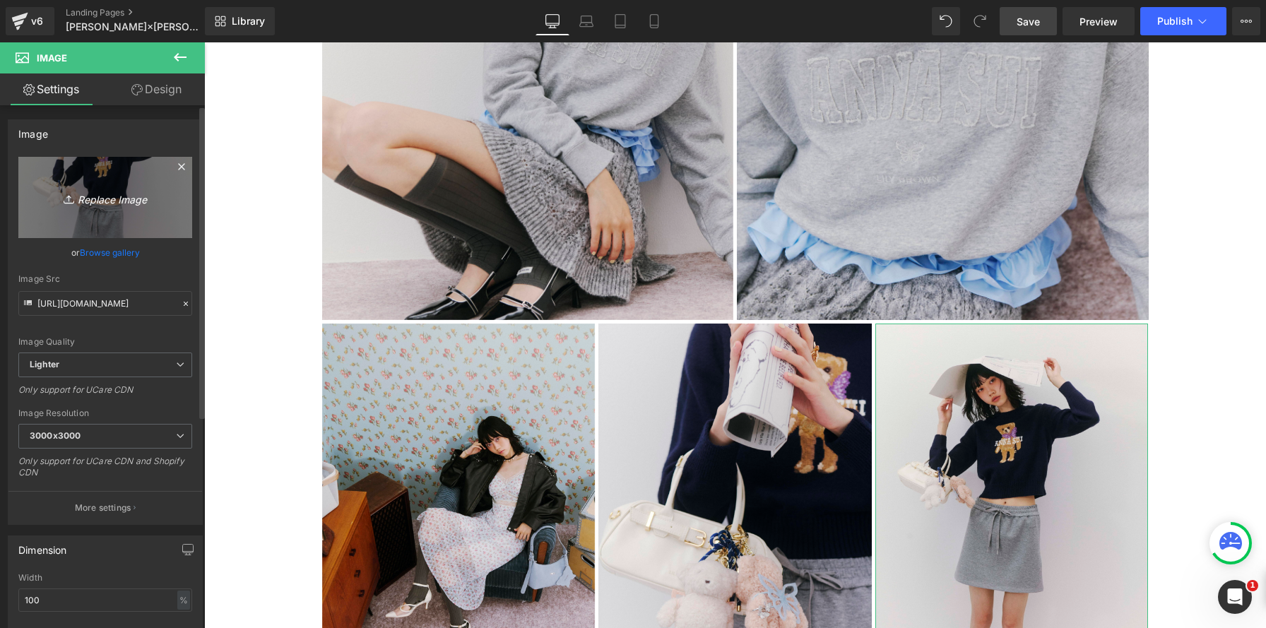
click at [152, 189] on icon "Replace Image" at bounding box center [105, 198] width 113 height 18
type input "C:\fakepath\20250707_lilybrownannasui3695 のコピー.jpg"
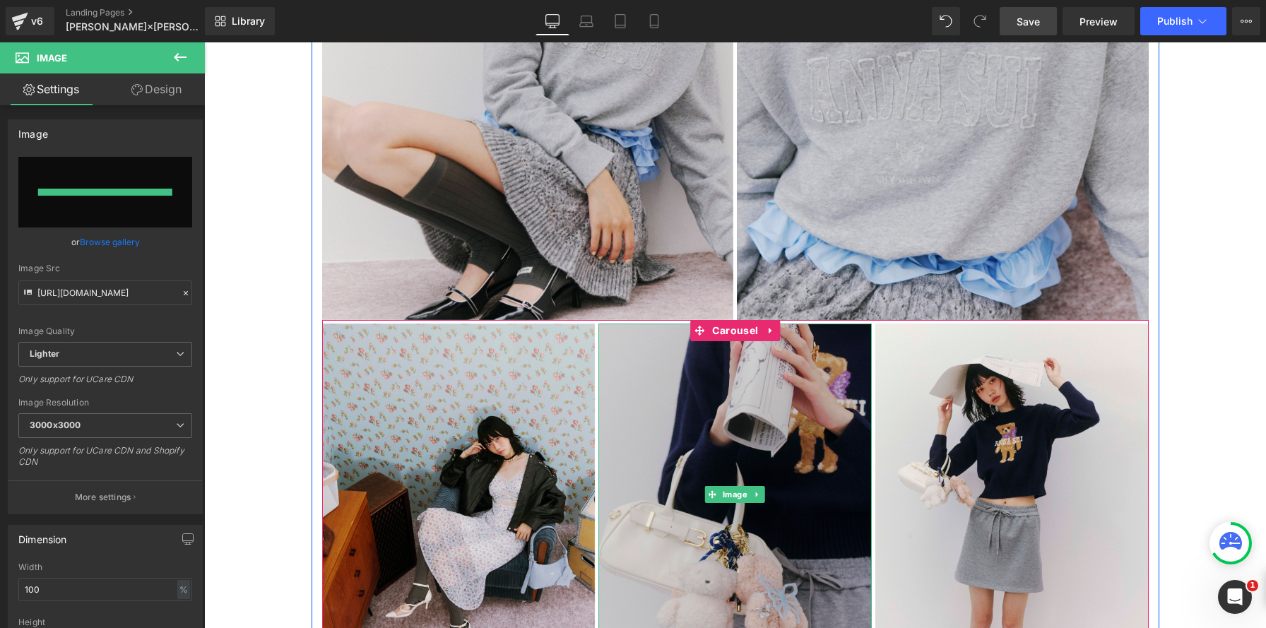
type input "https://ucarecdn.com/902d565e-e959-4106-bbb9-29bb9aa5d872/-/format/auto/-/previ…"
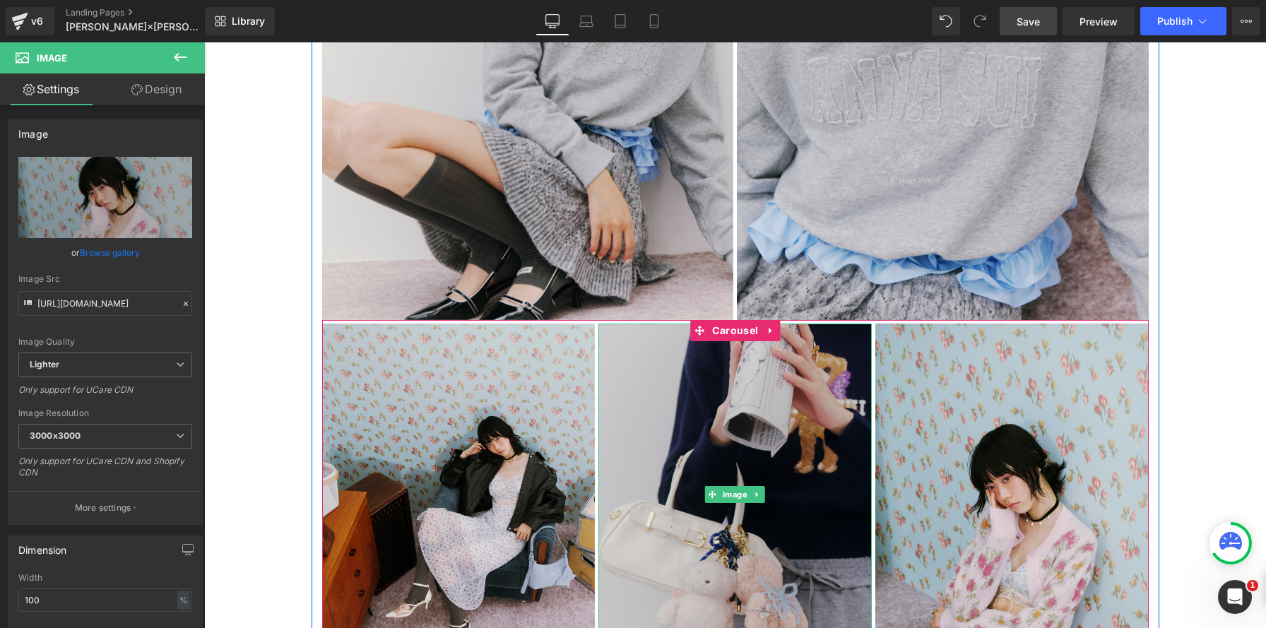
click at [735, 556] on img at bounding box center [734, 493] width 273 height 341
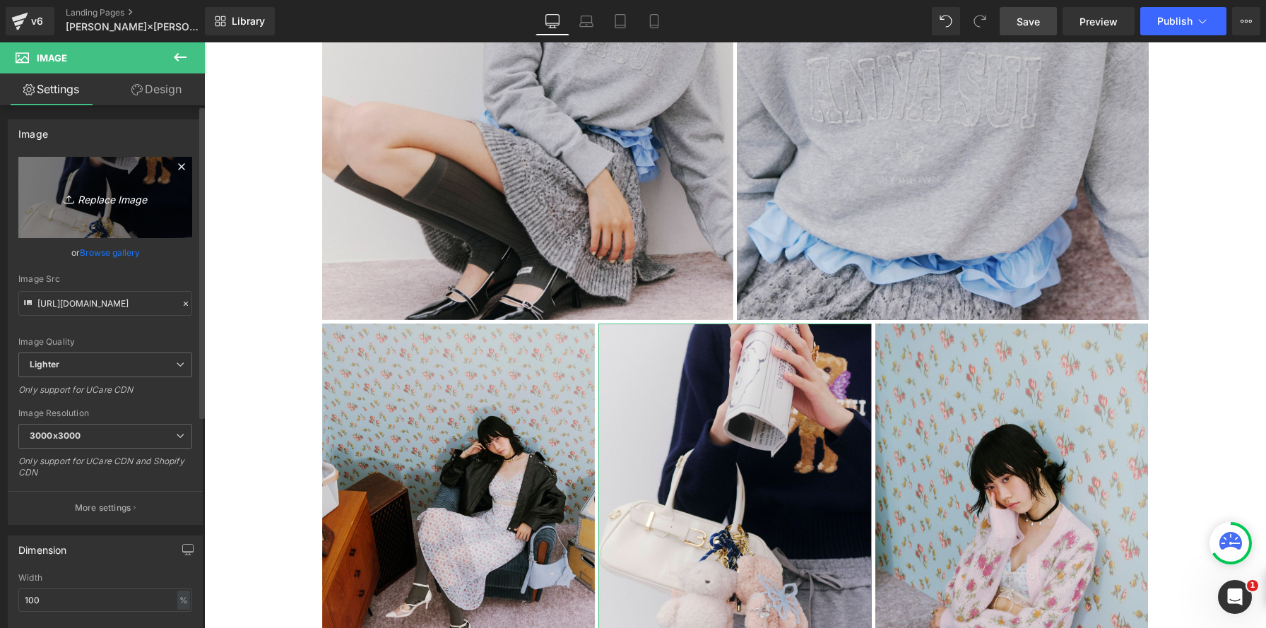
click at [155, 191] on icon "Replace Image" at bounding box center [105, 198] width 113 height 18
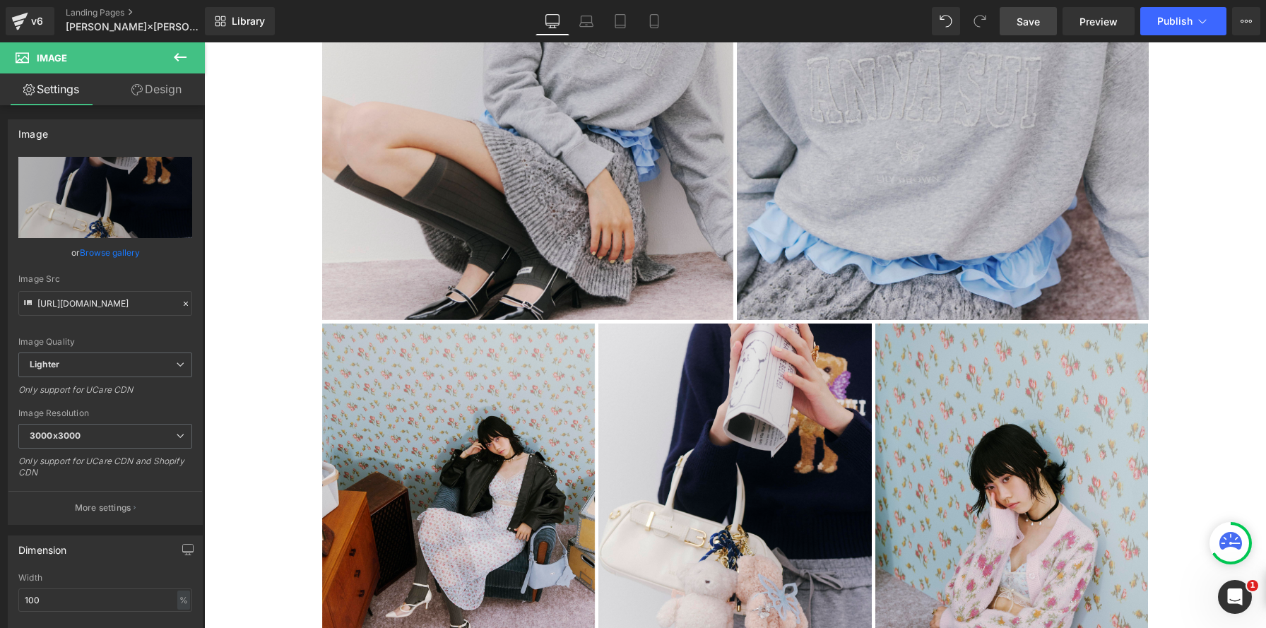
type input "C:\fakepath\20250707_lilybrownannasui4053 のコピー.jpg"
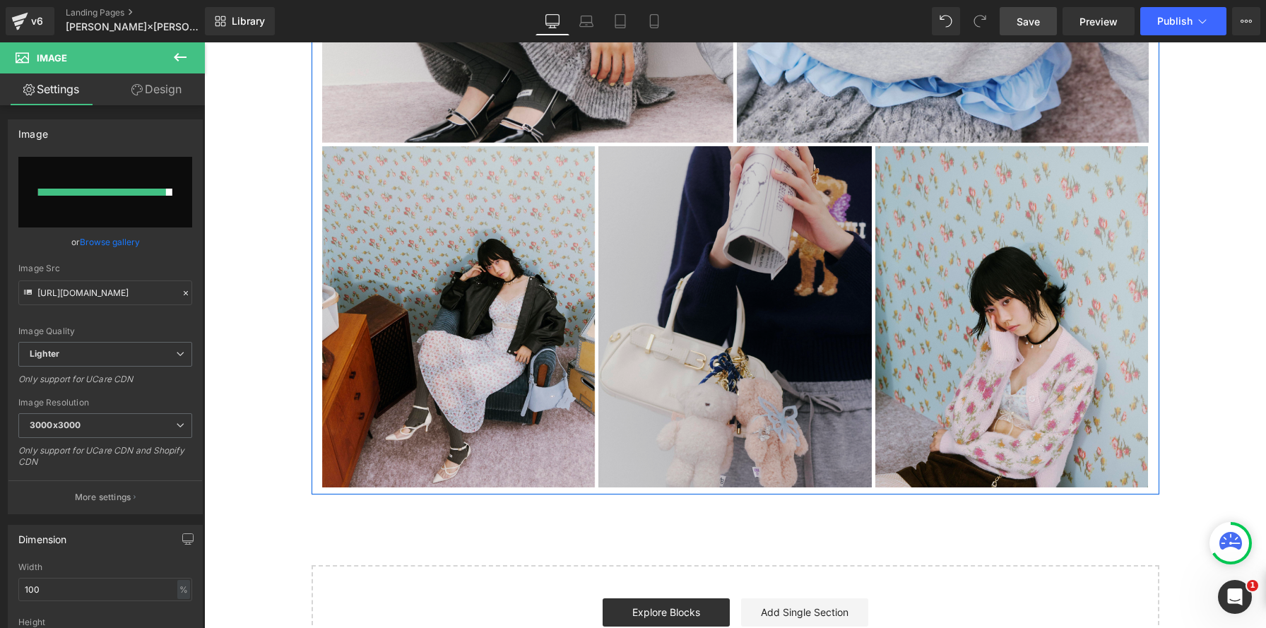
scroll to position [2200, 0]
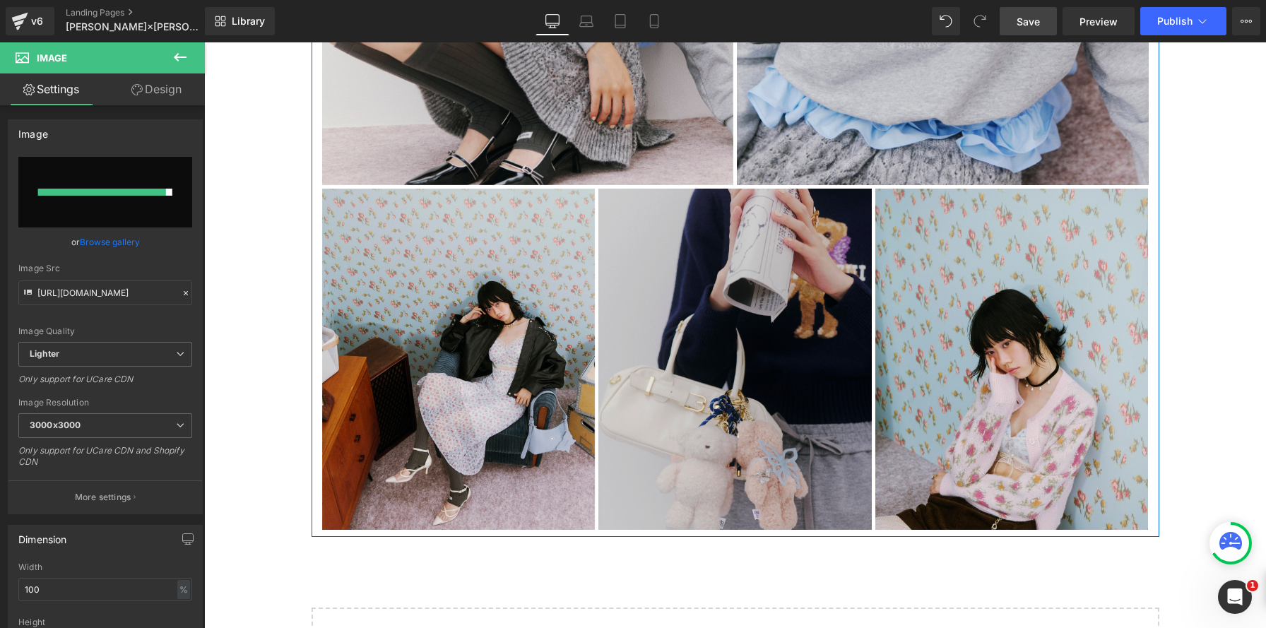
click at [701, 310] on img at bounding box center [734, 359] width 273 height 341
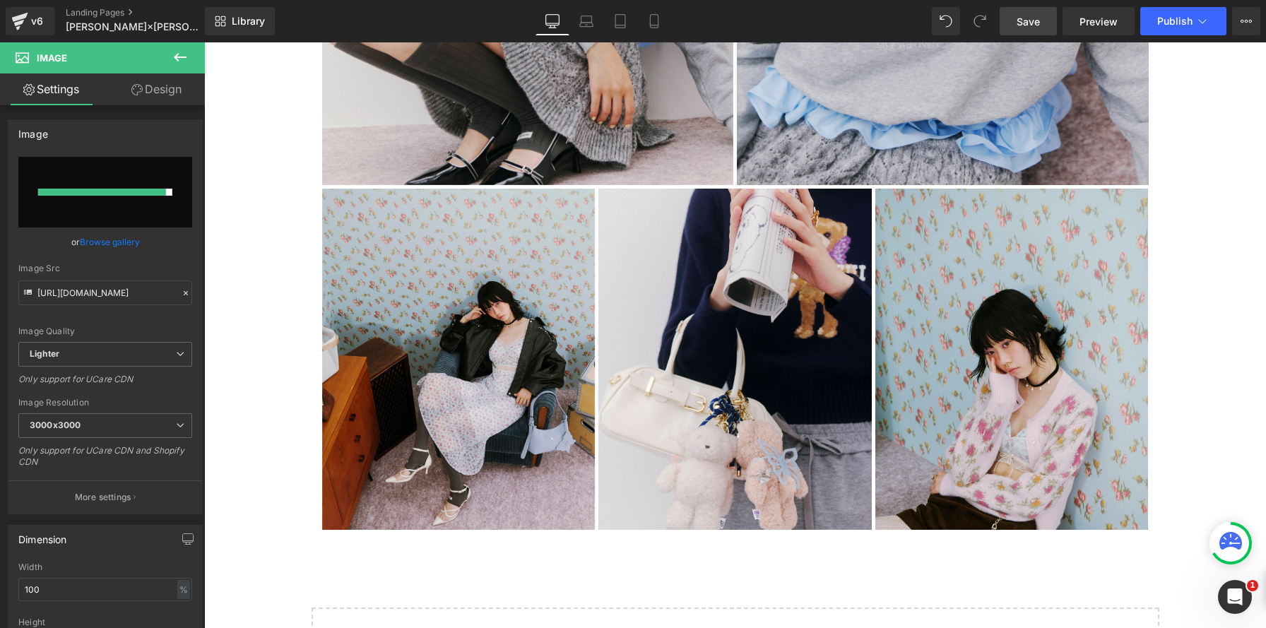
click at [1029, 25] on span "Save" at bounding box center [1027, 21] width 23 height 15
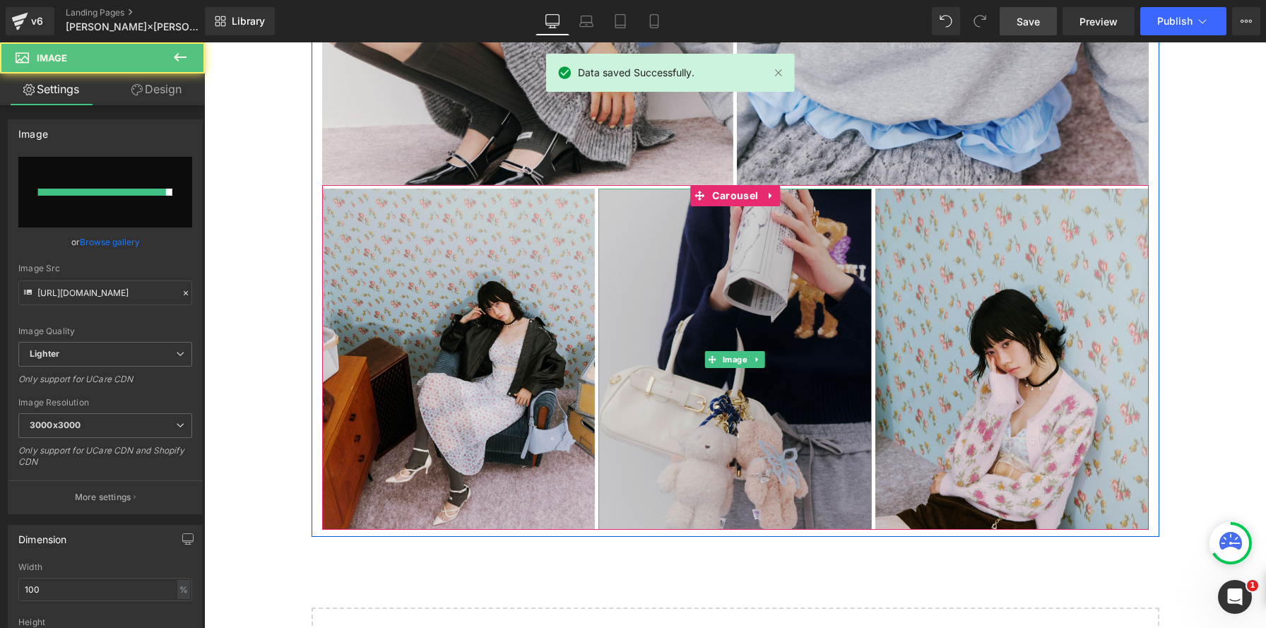
click at [741, 314] on img at bounding box center [734, 359] width 273 height 341
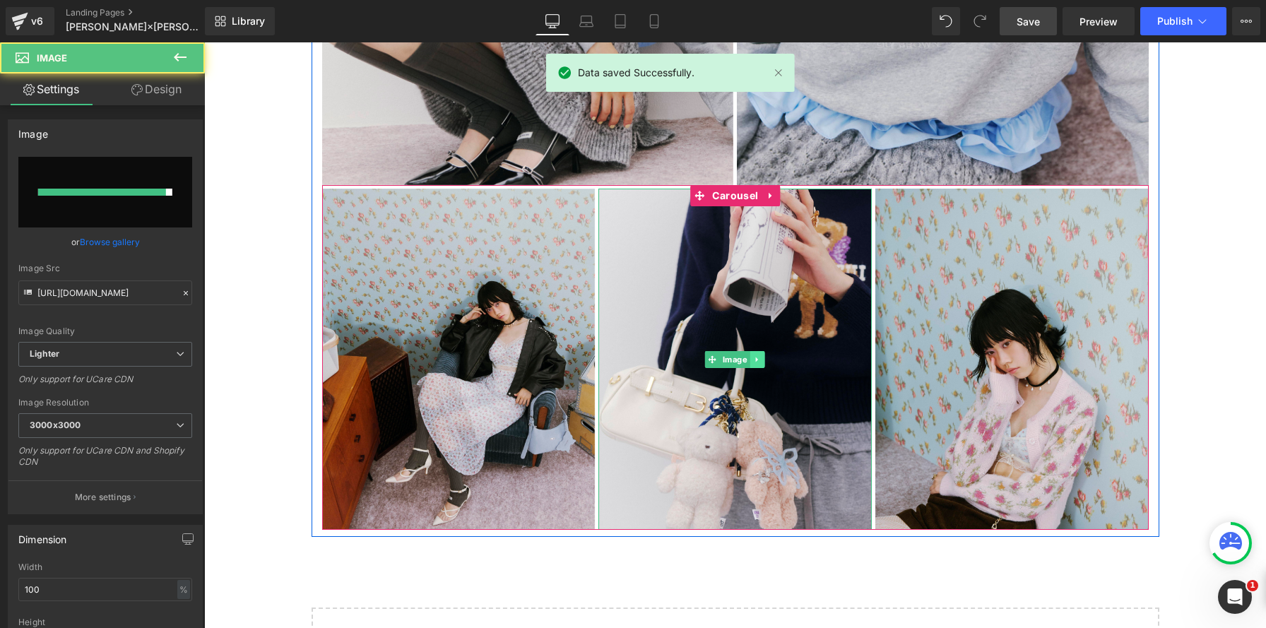
click at [760, 360] on icon at bounding box center [758, 359] width 8 height 8
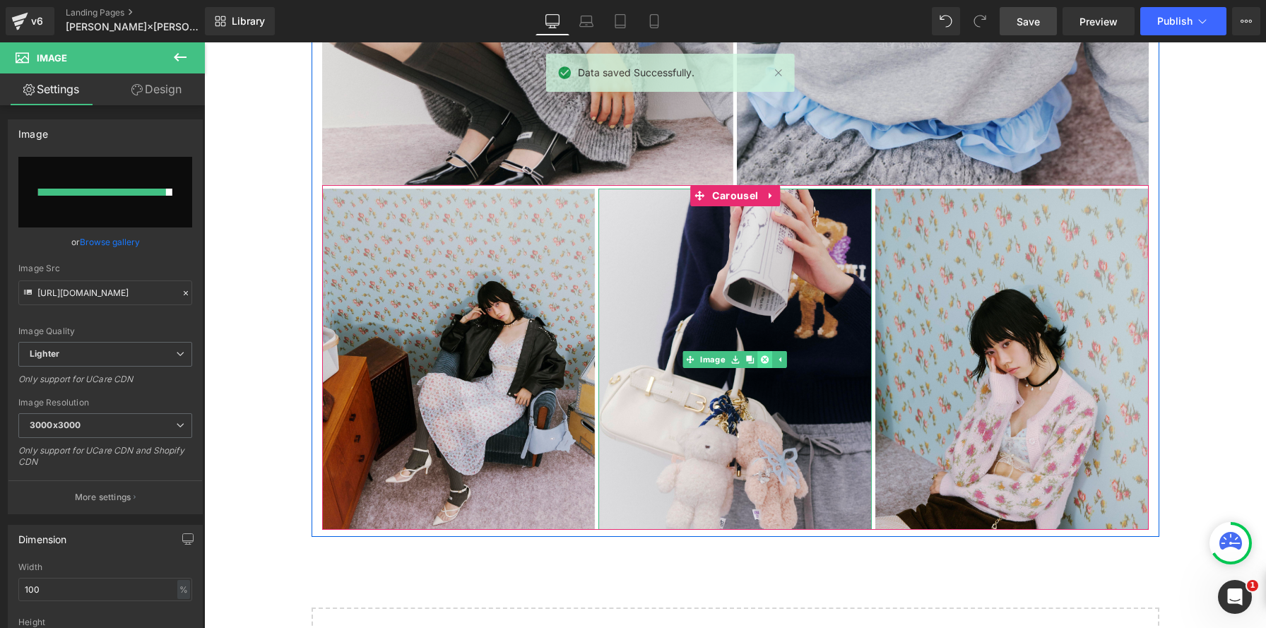
click at [762, 359] on icon at bounding box center [765, 359] width 8 height 8
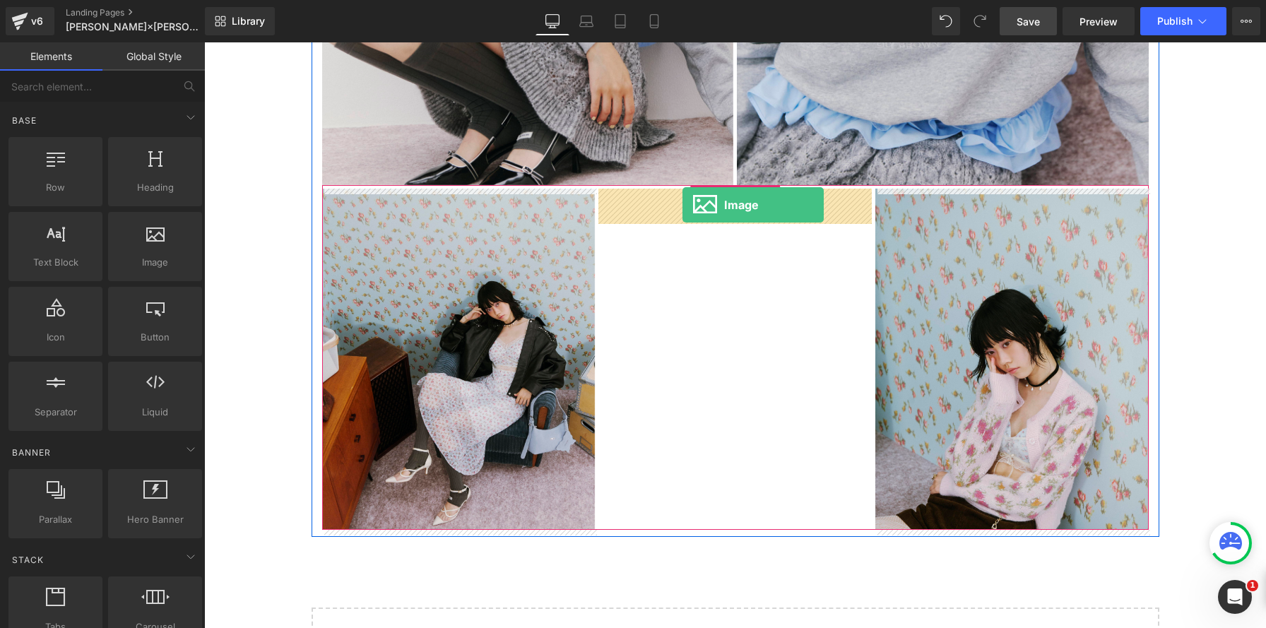
drag, startPoint x: 360, startPoint y: 289, endPoint x: 682, endPoint y: 204, distance: 333.7
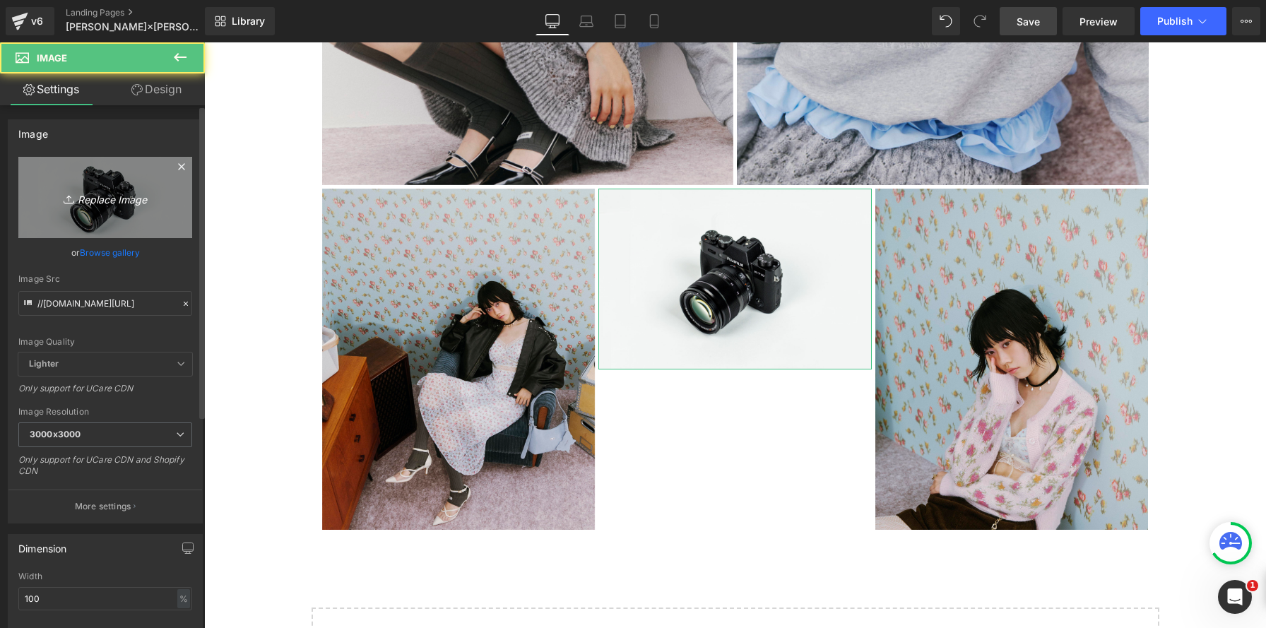
click at [77, 200] on icon "Replace Image" at bounding box center [105, 198] width 113 height 18
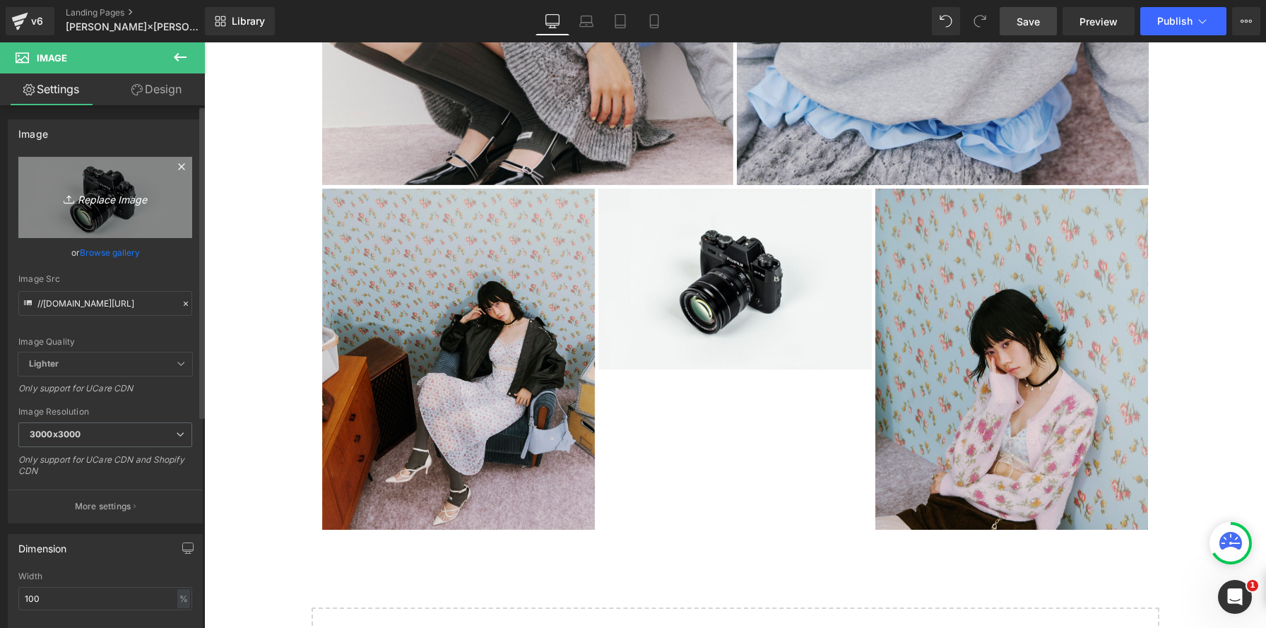
type input "C:\fakepath\20250707_lilybrownannasui4053 のコピー.jpg"
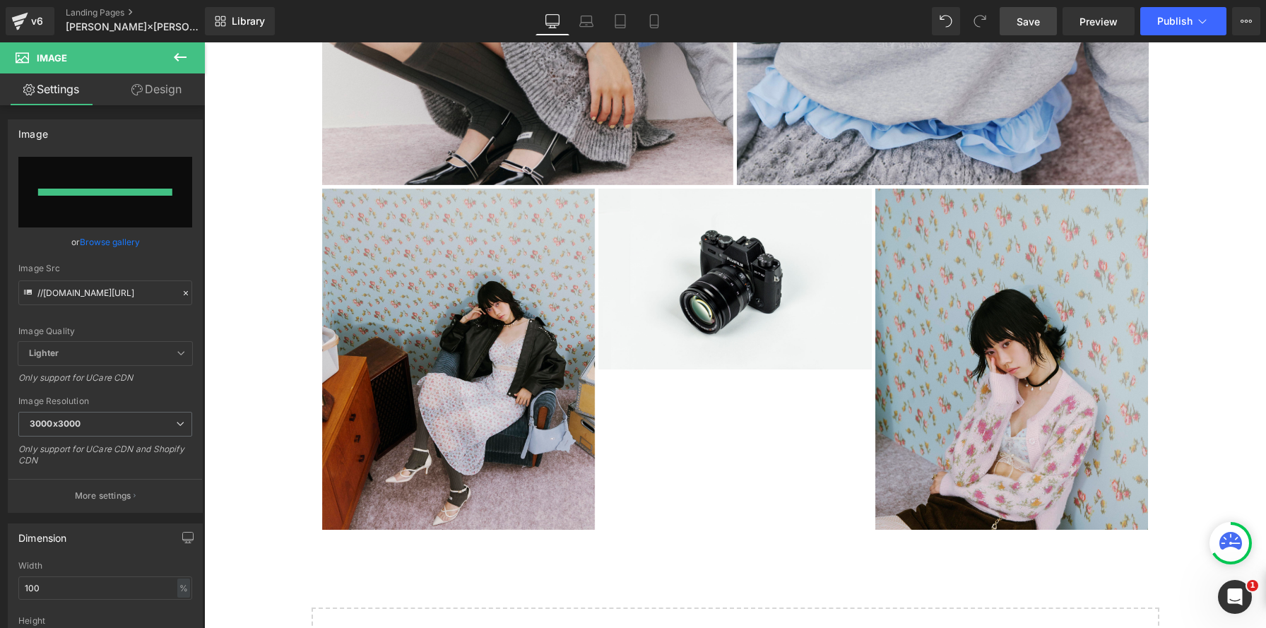
type input "https://ucarecdn.com/b795f1dd-bec7-41e4-ab86-6a2f1b8b56dd/-/format/auto/-/previ…"
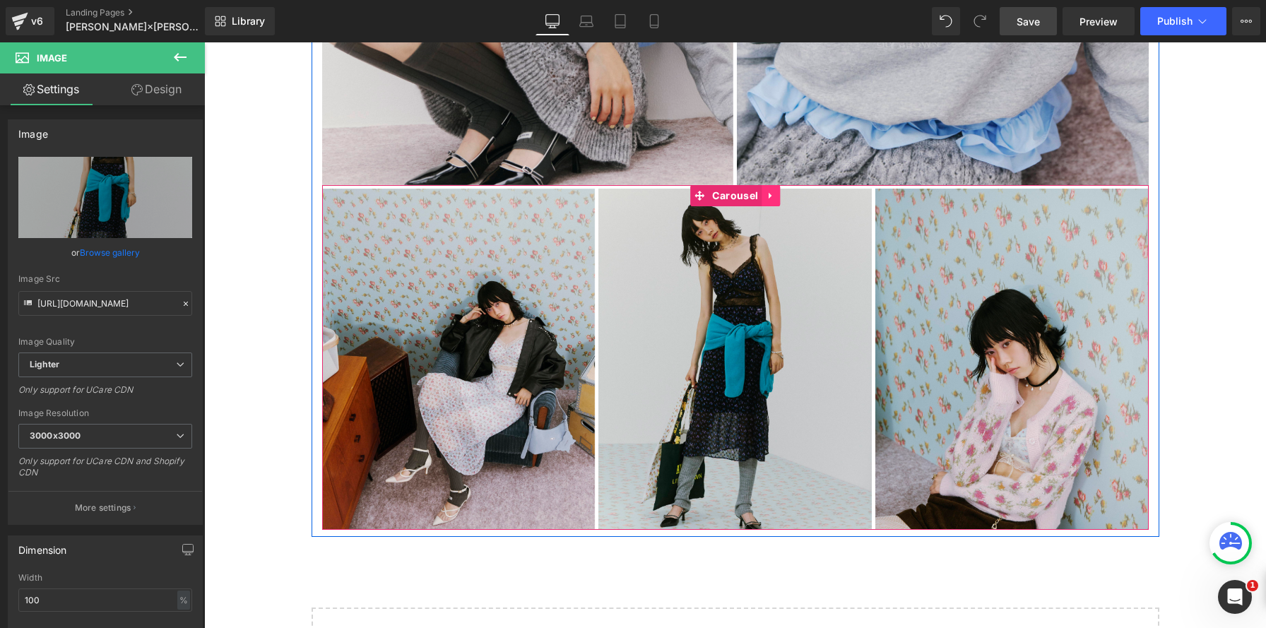
click at [775, 197] on link at bounding box center [770, 195] width 18 height 21
click at [763, 195] on icon at bounding box center [761, 196] width 10 height 10
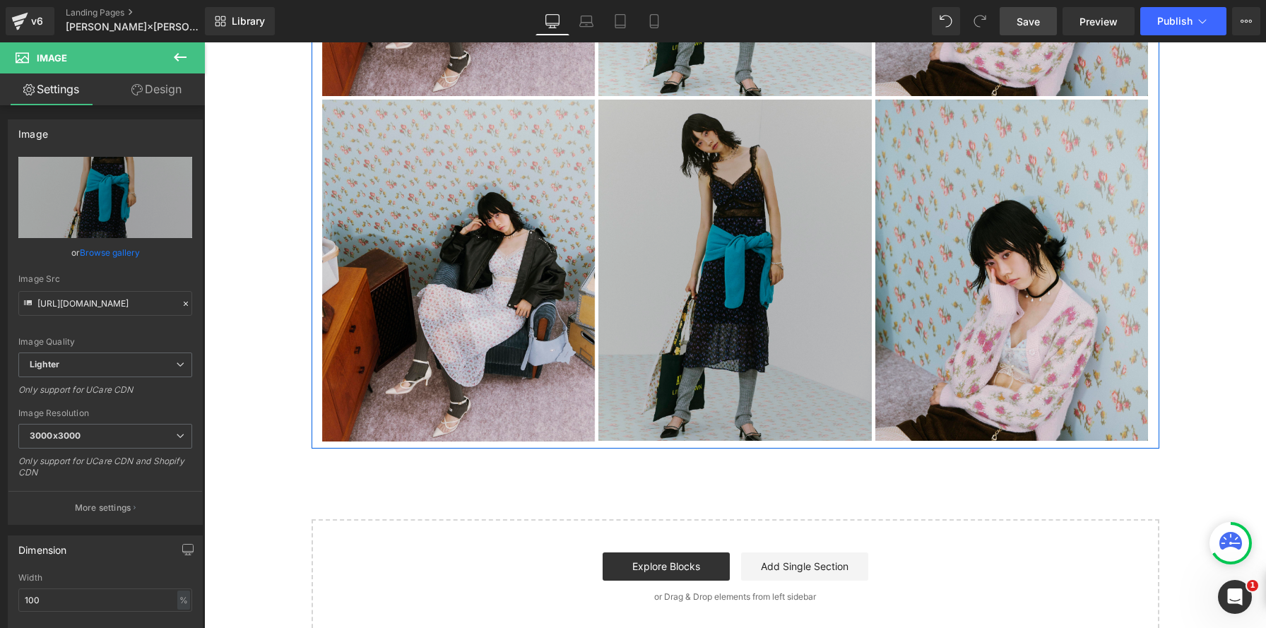
scroll to position [2649, 0]
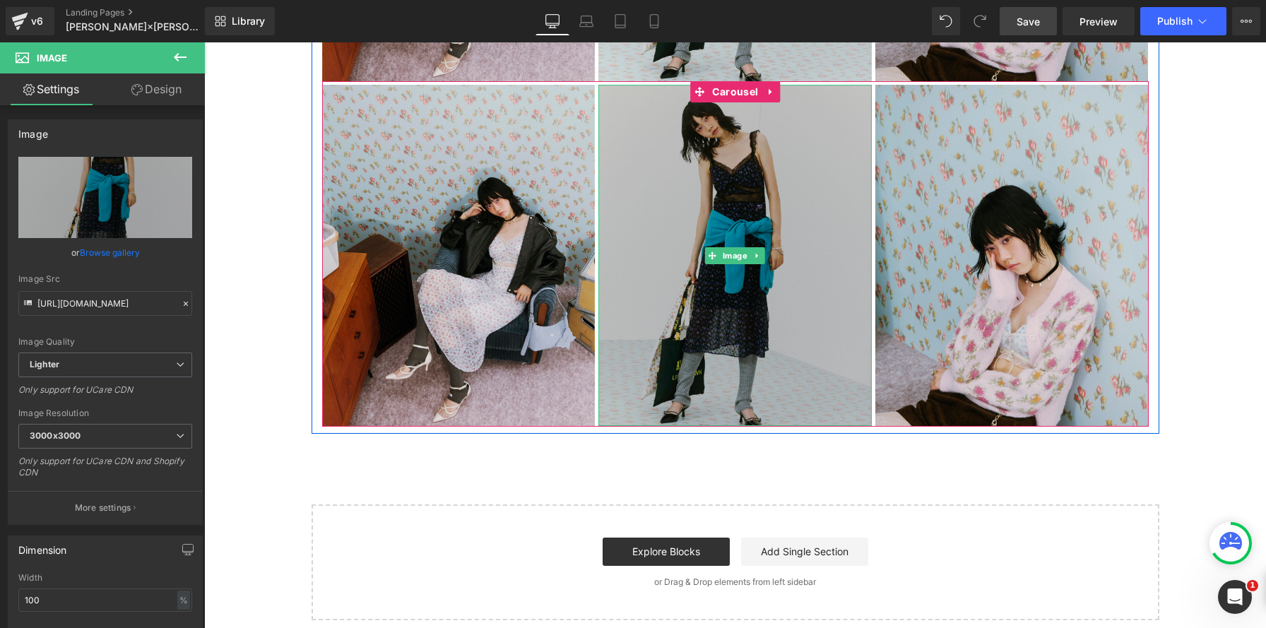
click at [732, 283] on img at bounding box center [734, 255] width 273 height 341
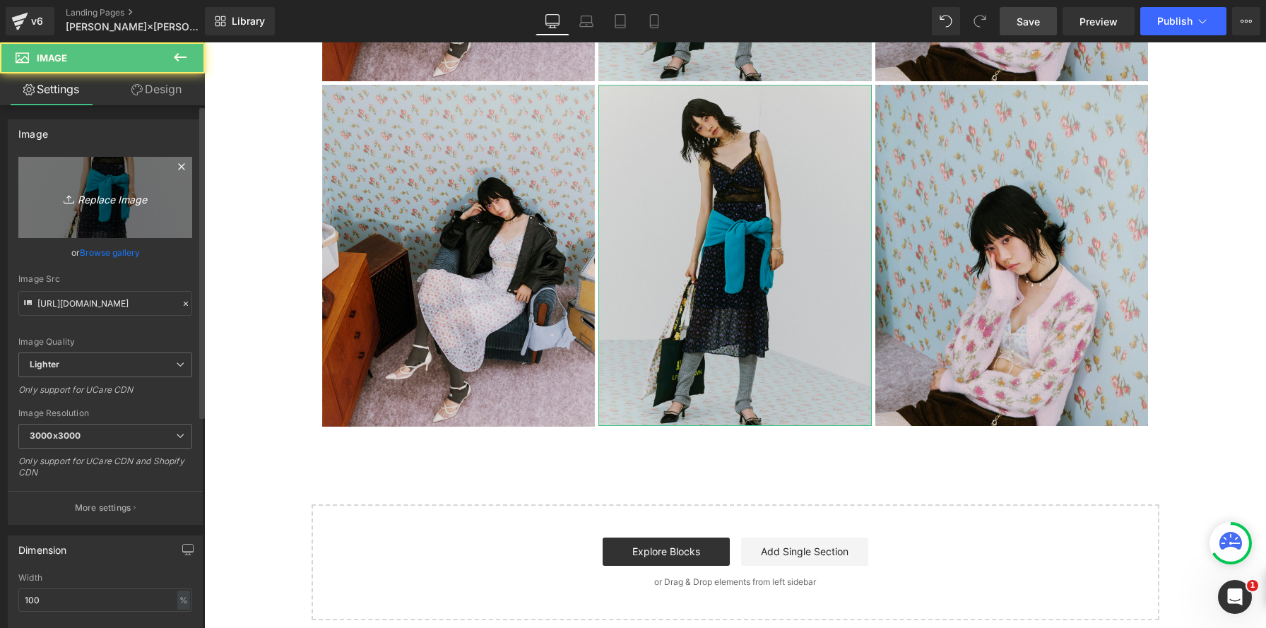
click at [85, 202] on icon "Replace Image" at bounding box center [105, 198] width 113 height 18
type input "C:\fakepath\20250707_lilybrownannasui4087 のコピー.jpg"
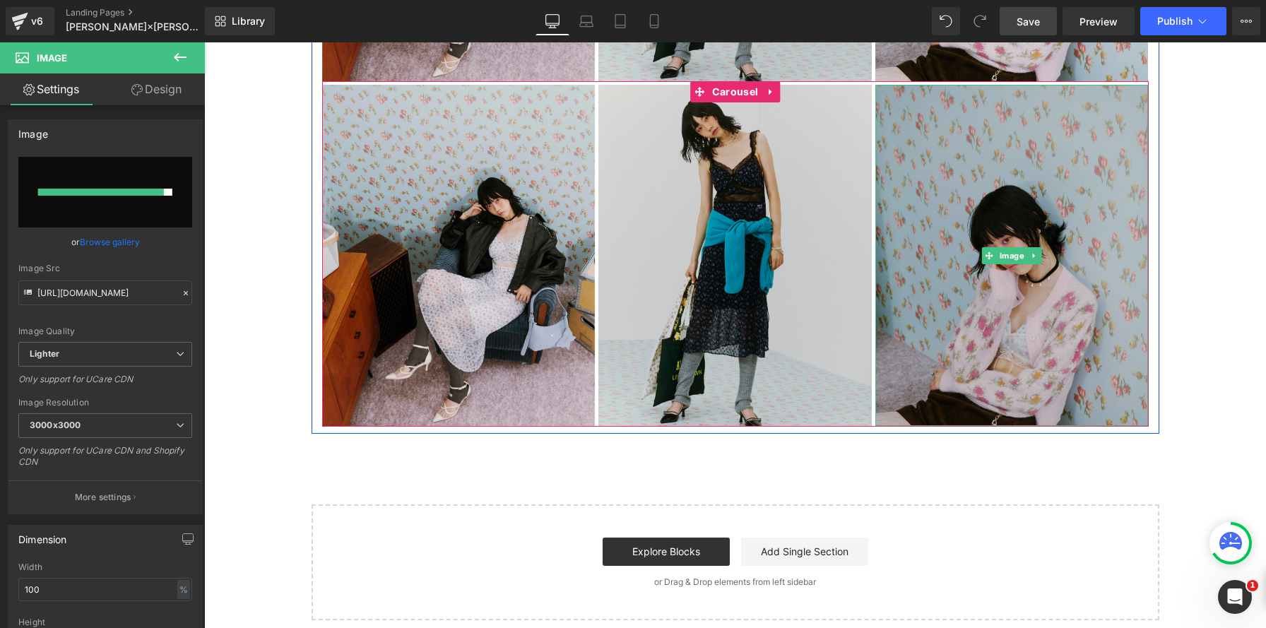
type input "https://ucarecdn.com/f4791690-6a17-42e1-880f-f03b2217017f/-/format/auto/-/previ…"
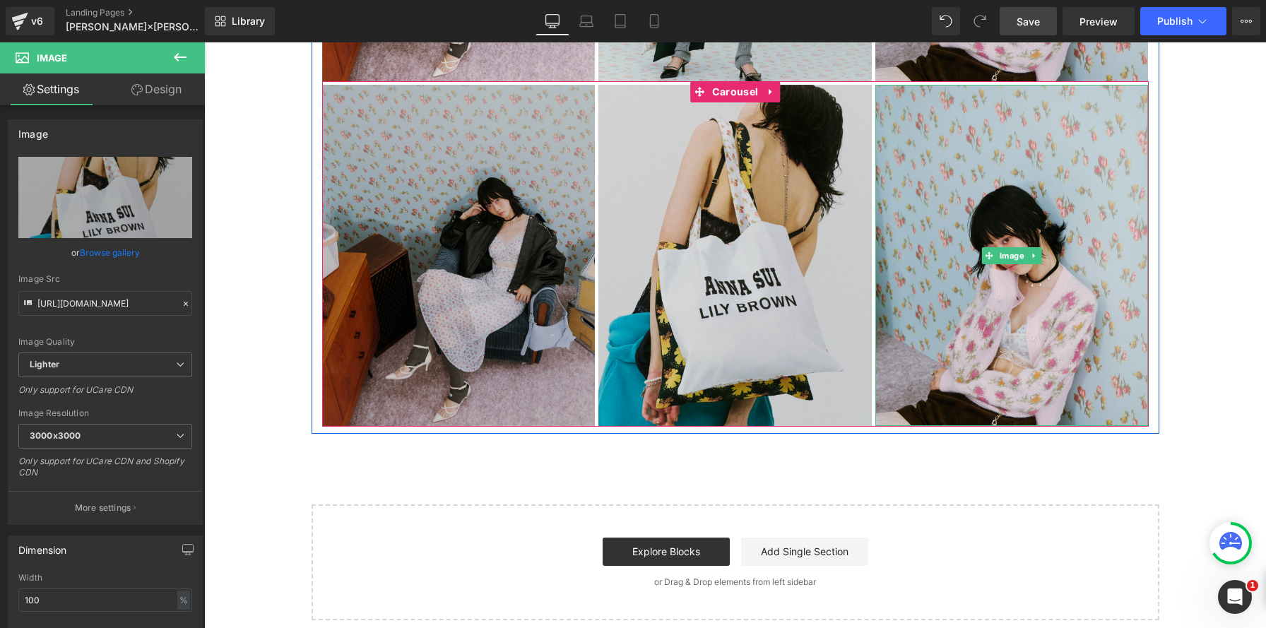
click at [1017, 365] on img at bounding box center [1011, 255] width 273 height 341
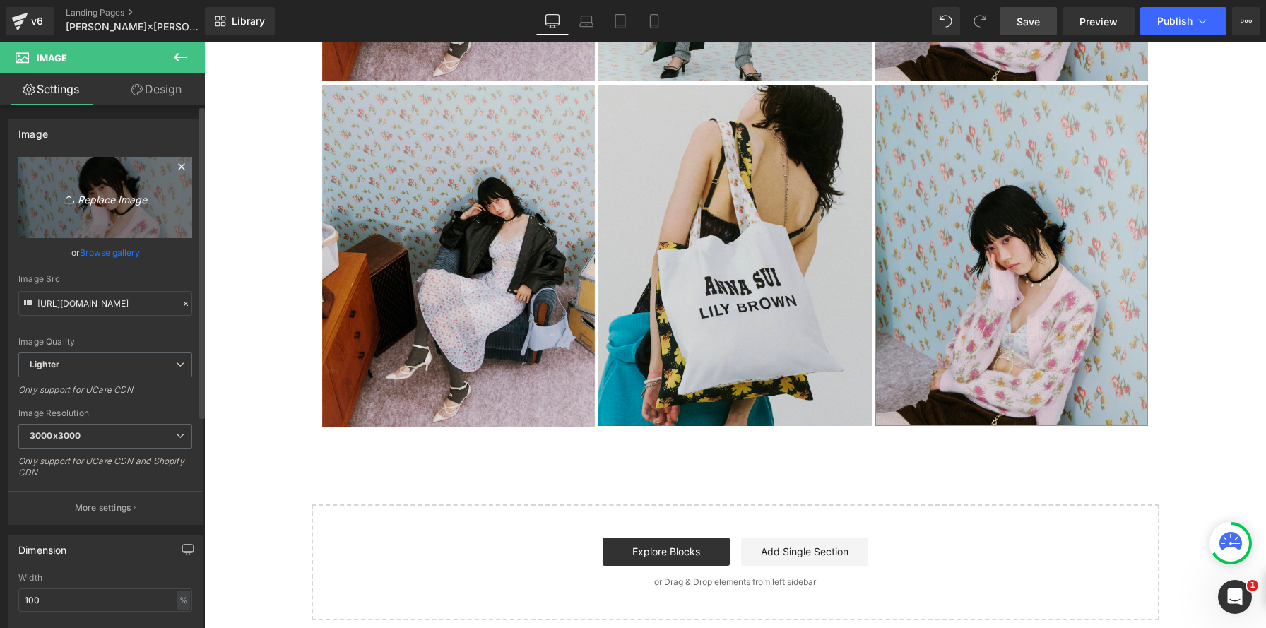
click at [83, 188] on link "Replace Image" at bounding box center [105, 197] width 174 height 81
type input "C:\fakepath\20250707_lilybrownannasui4278 のコピー.jpg"
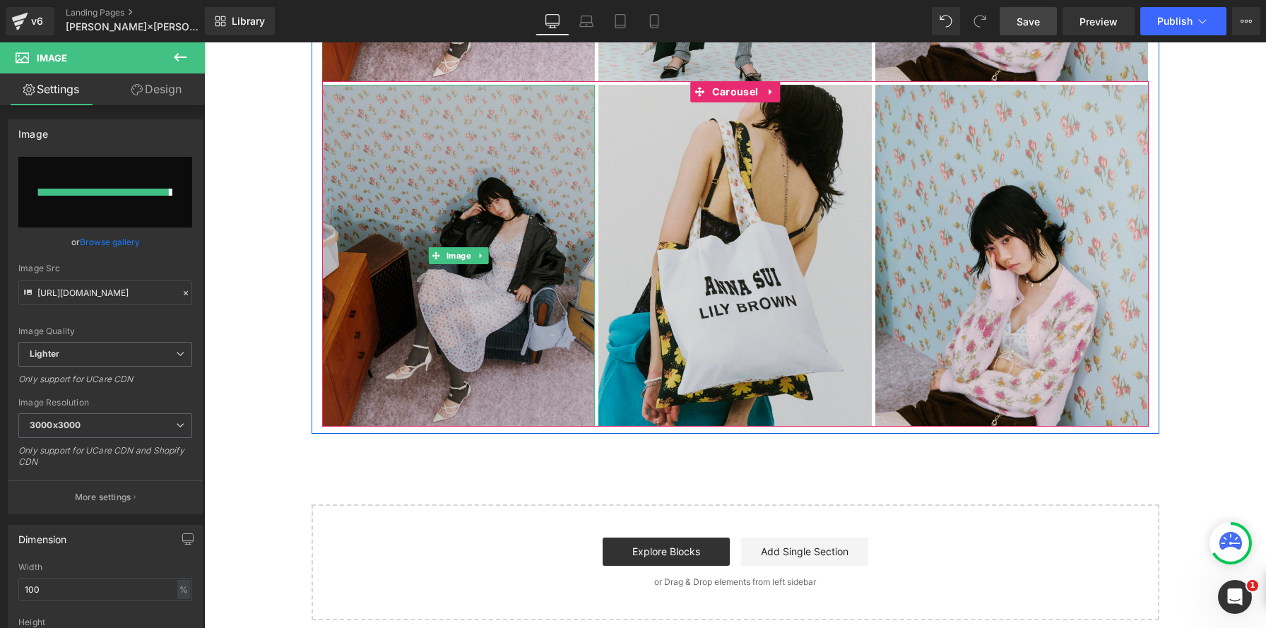
type input "https://ucarecdn.com/f01e1e68-6088-44f5-91b6-d6b4c4c2efd9/-/format/auto/-/previ…"
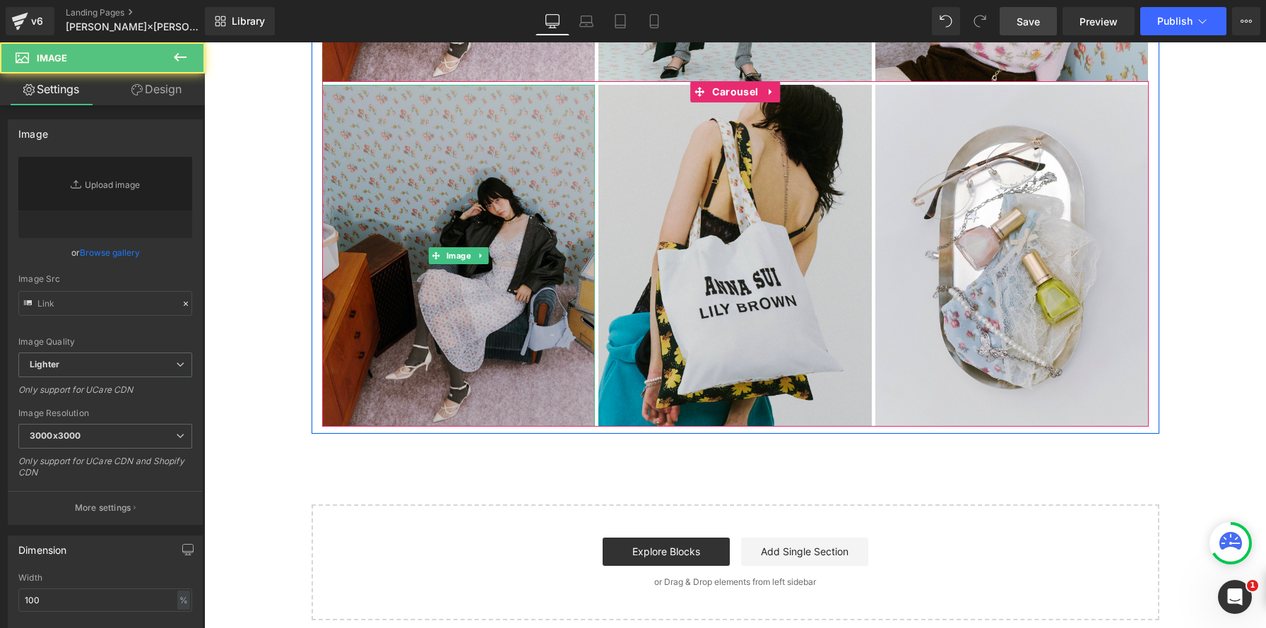
click at [496, 163] on img at bounding box center [458, 255] width 273 height 341
type input "https://ucarecdn.com/42fc6b64-4075-4aa2-85a5-5558efba8523/-/format/auto/-/previ…"
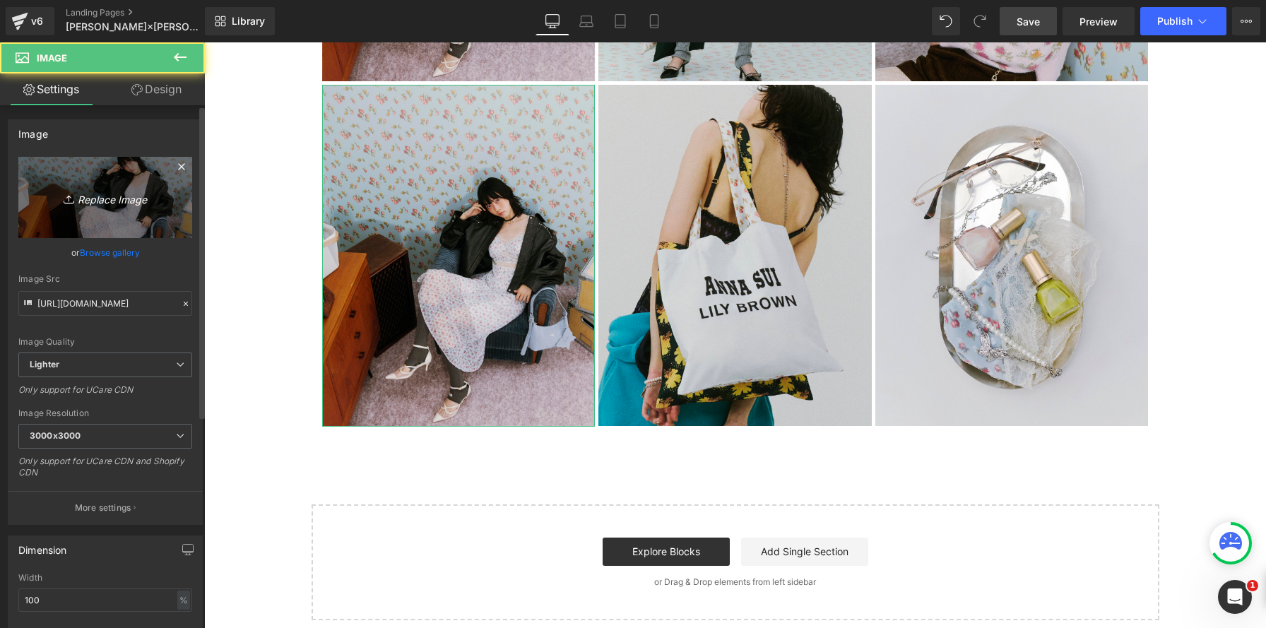
click at [129, 184] on link "Replace Image" at bounding box center [105, 197] width 174 height 81
type input "C:\fakepath\20250707_lilybrownannasui4229 のコピー.jpg"
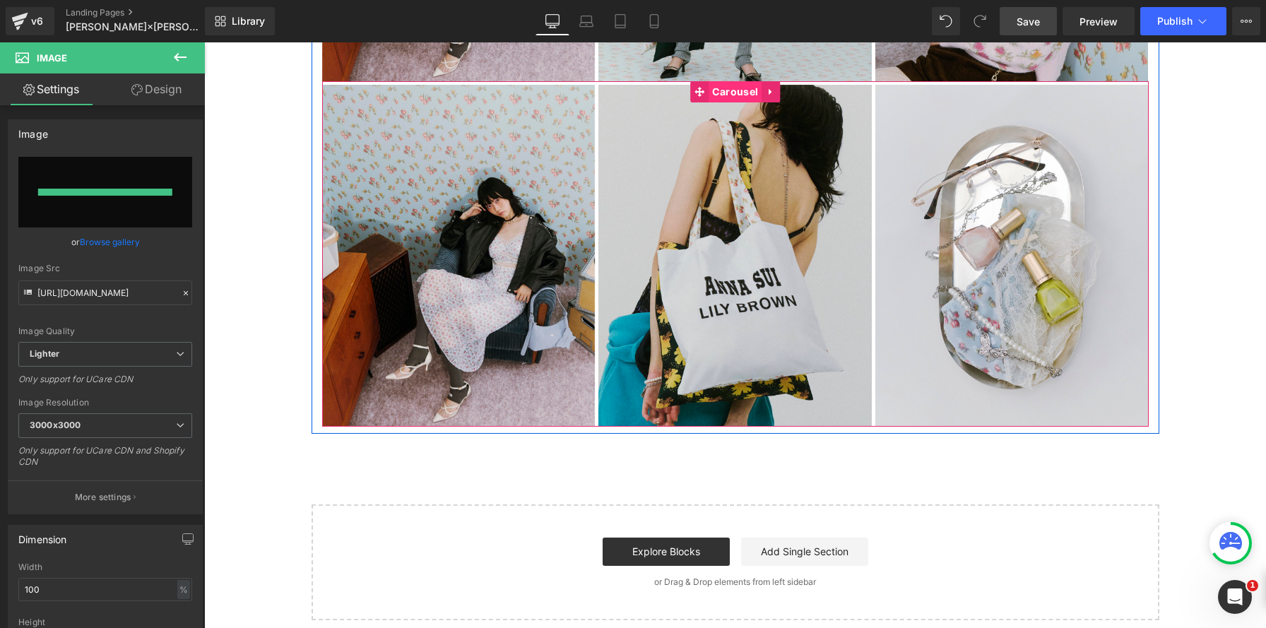
type input "https://ucarecdn.com/10a3dc72-54fe-4cdc-87d0-db6ce55daf12/-/format/auto/-/previ…"
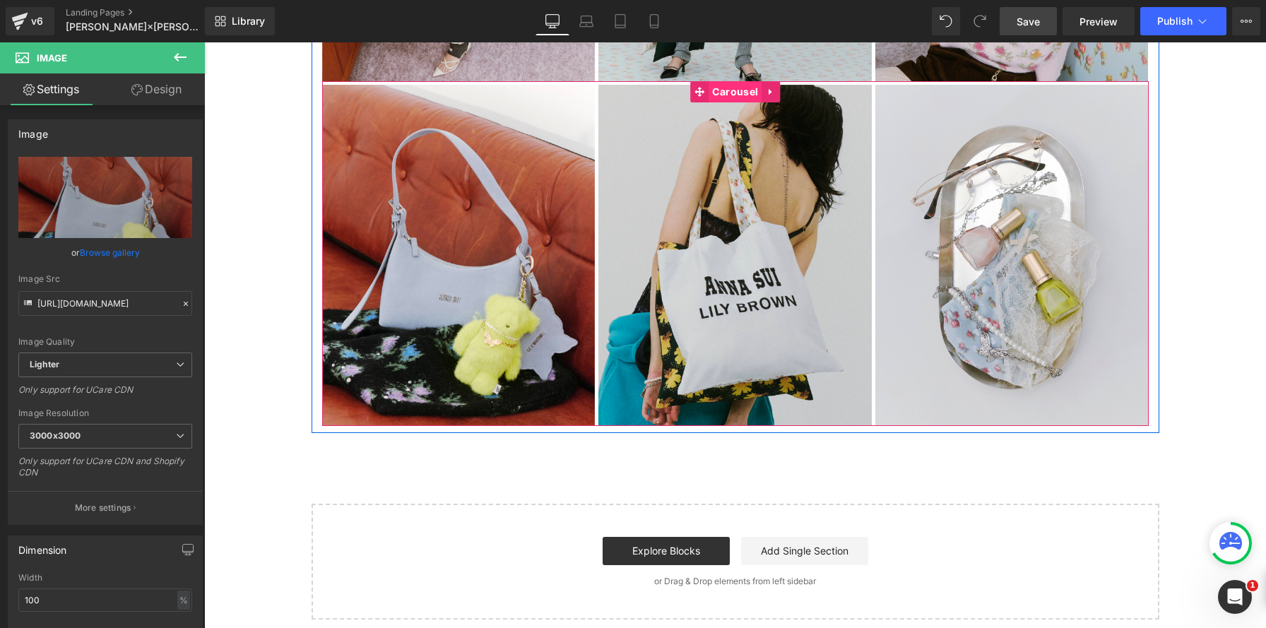
click at [733, 97] on span "Carousel" at bounding box center [734, 91] width 53 height 21
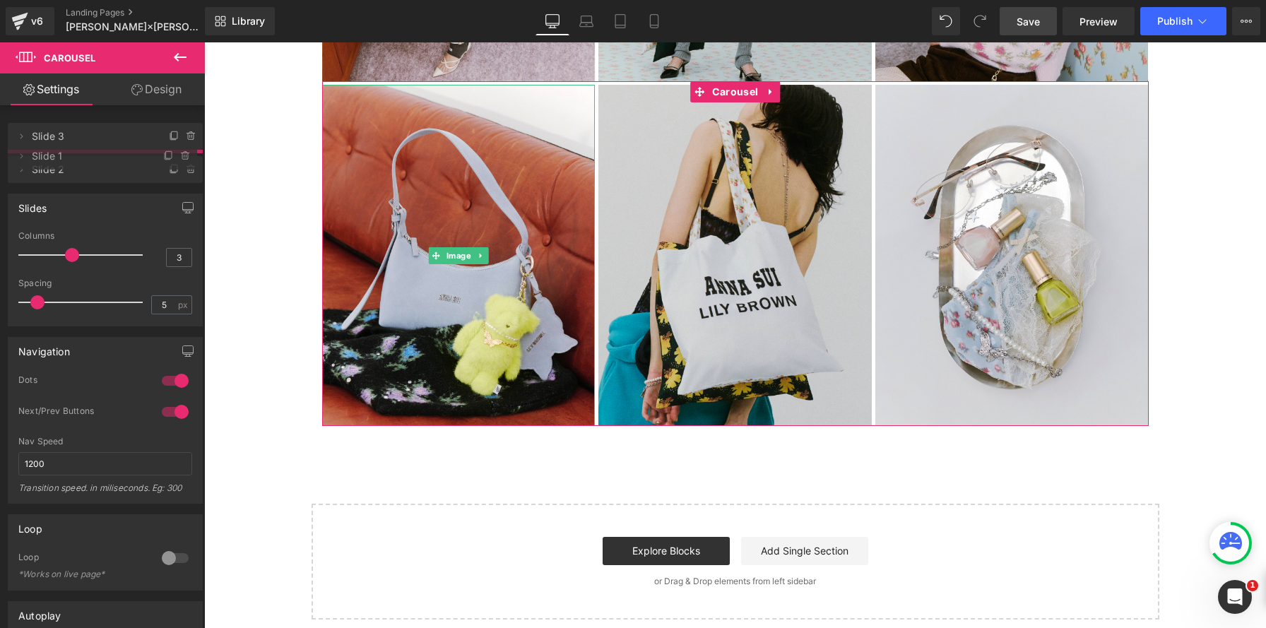
drag, startPoint x: 107, startPoint y: 140, endPoint x: 110, endPoint y: 160, distance: 20.1
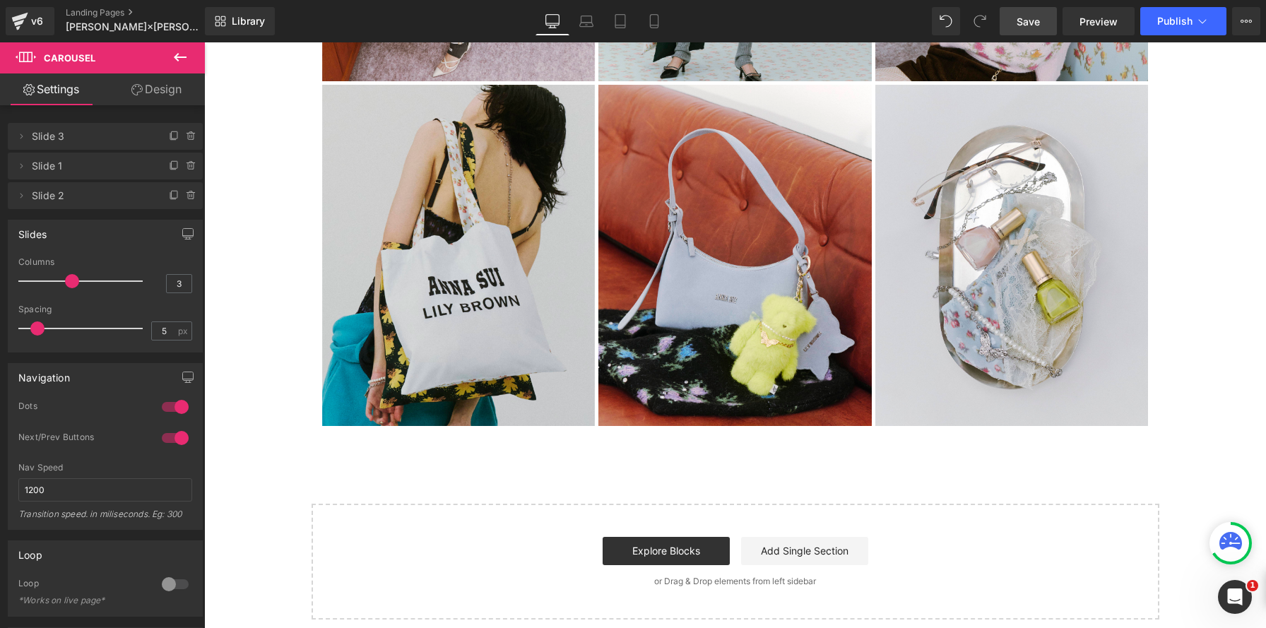
scroll to position [7, 7]
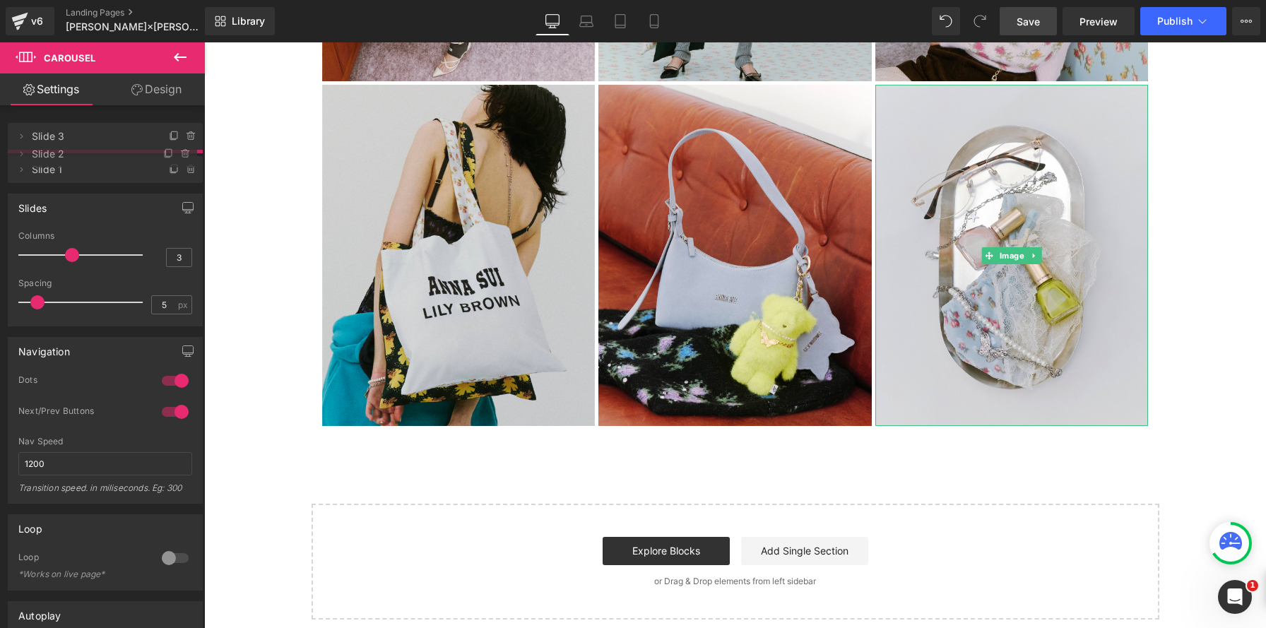
drag, startPoint x: 117, startPoint y: 202, endPoint x: 119, endPoint y: 160, distance: 41.7
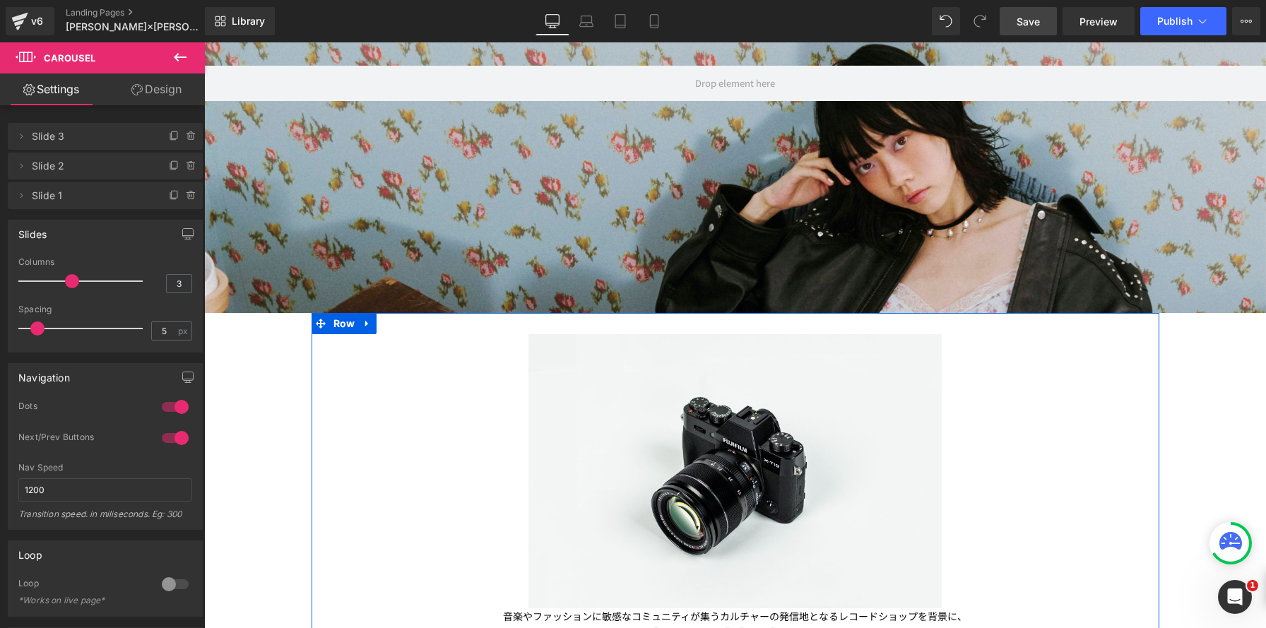
scroll to position [224, 0]
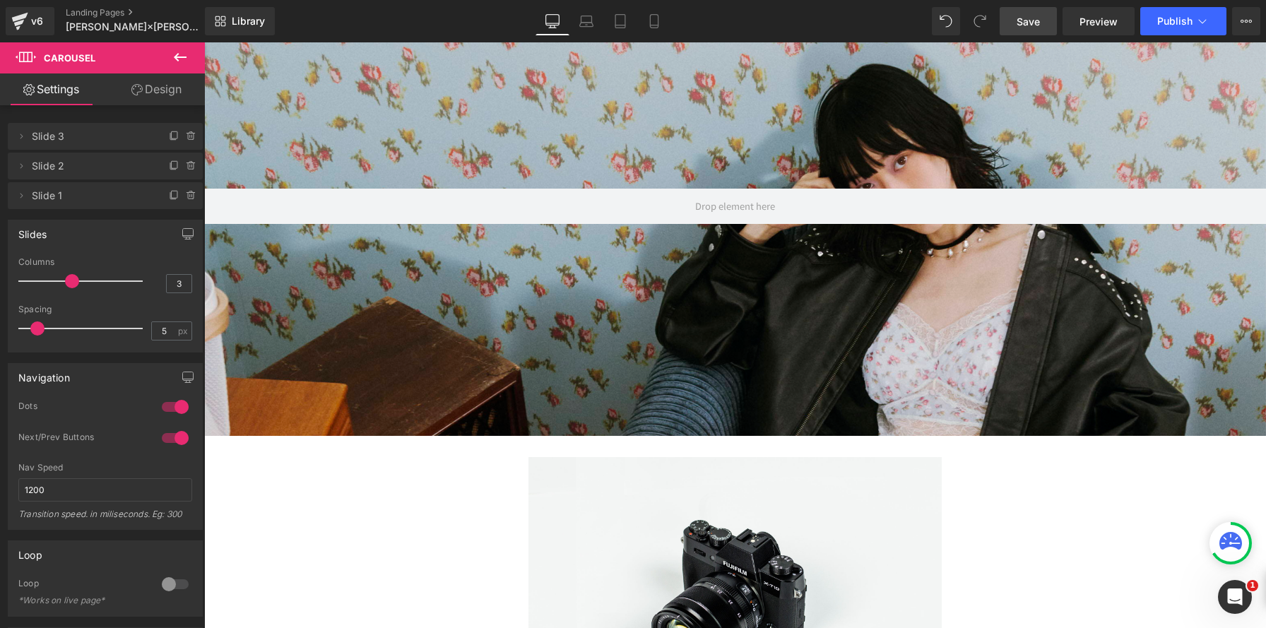
click at [1024, 18] on span "Save" at bounding box center [1027, 21] width 23 height 15
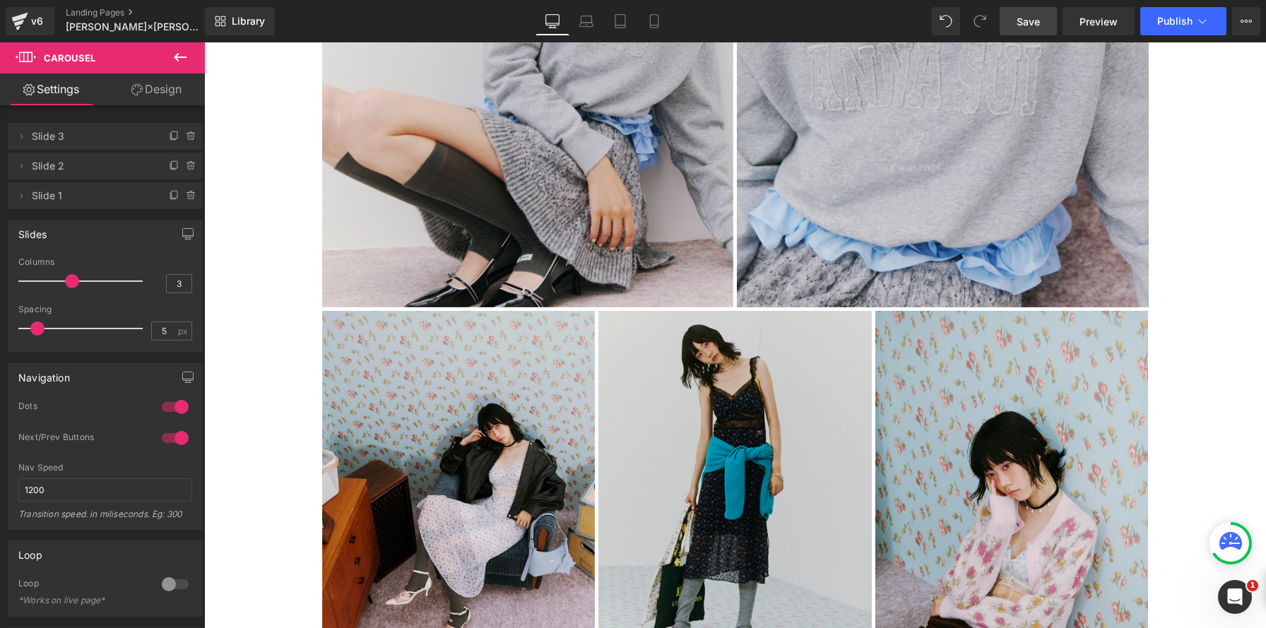
scroll to position [2636, 0]
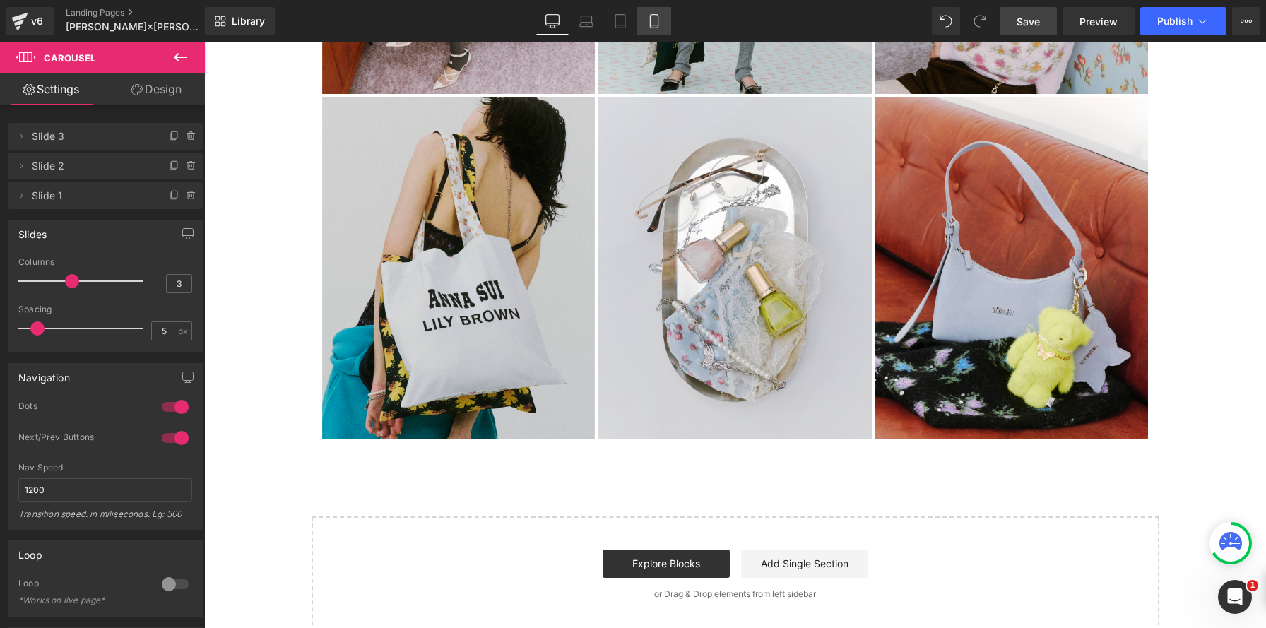
click at [660, 31] on link "Mobile" at bounding box center [654, 21] width 34 height 28
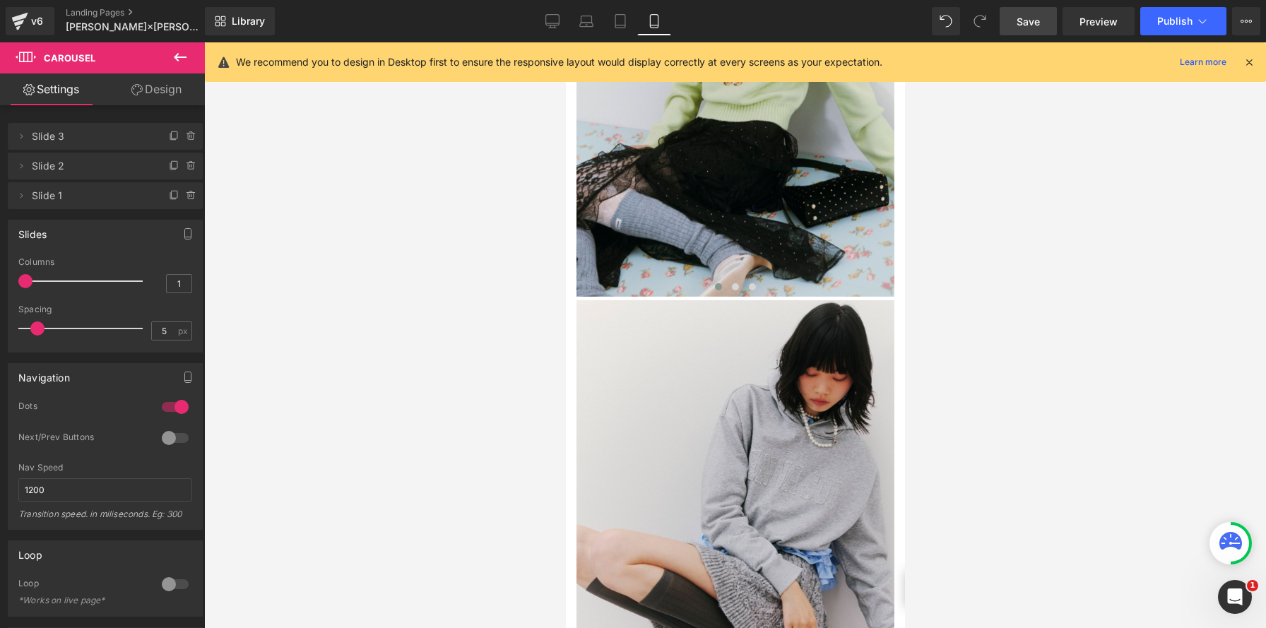
scroll to position [1254, 0]
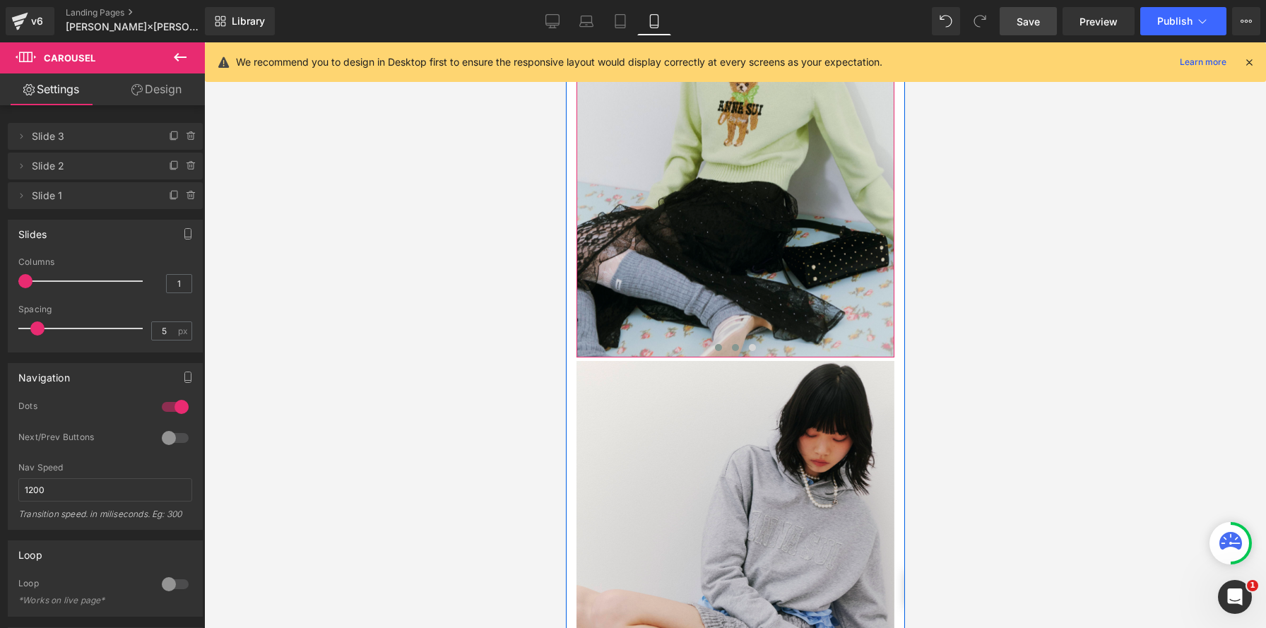
click at [730, 340] on button at bounding box center [734, 347] width 17 height 14
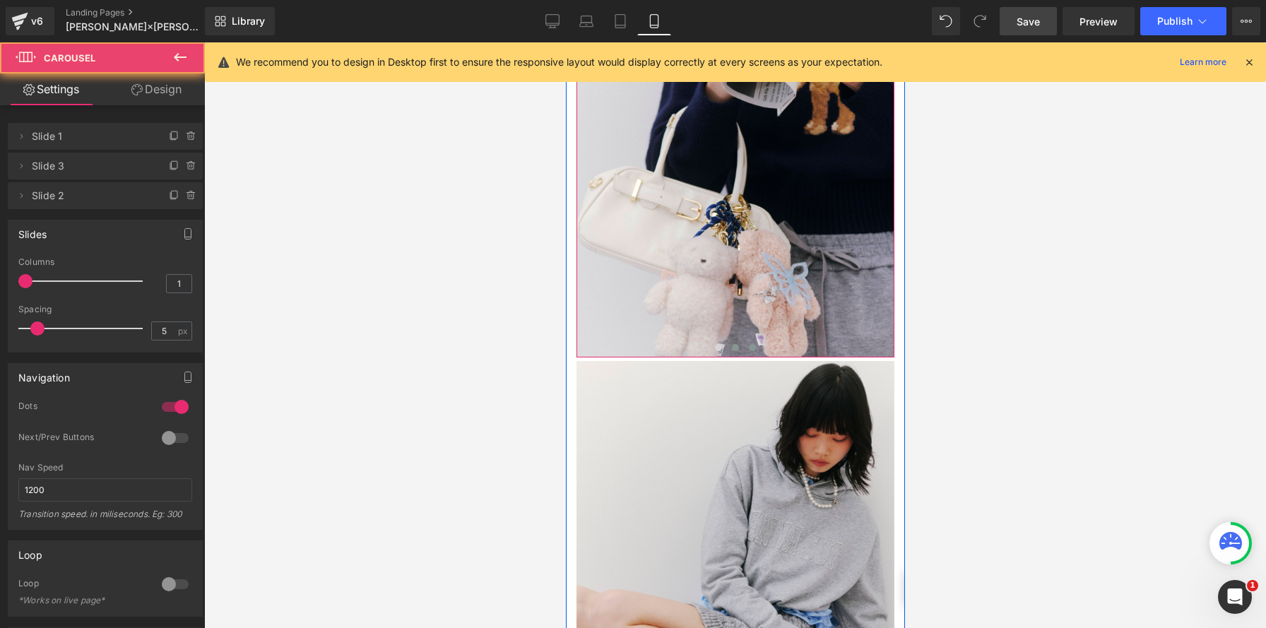
click at [752, 344] on span at bounding box center [751, 347] width 7 height 7
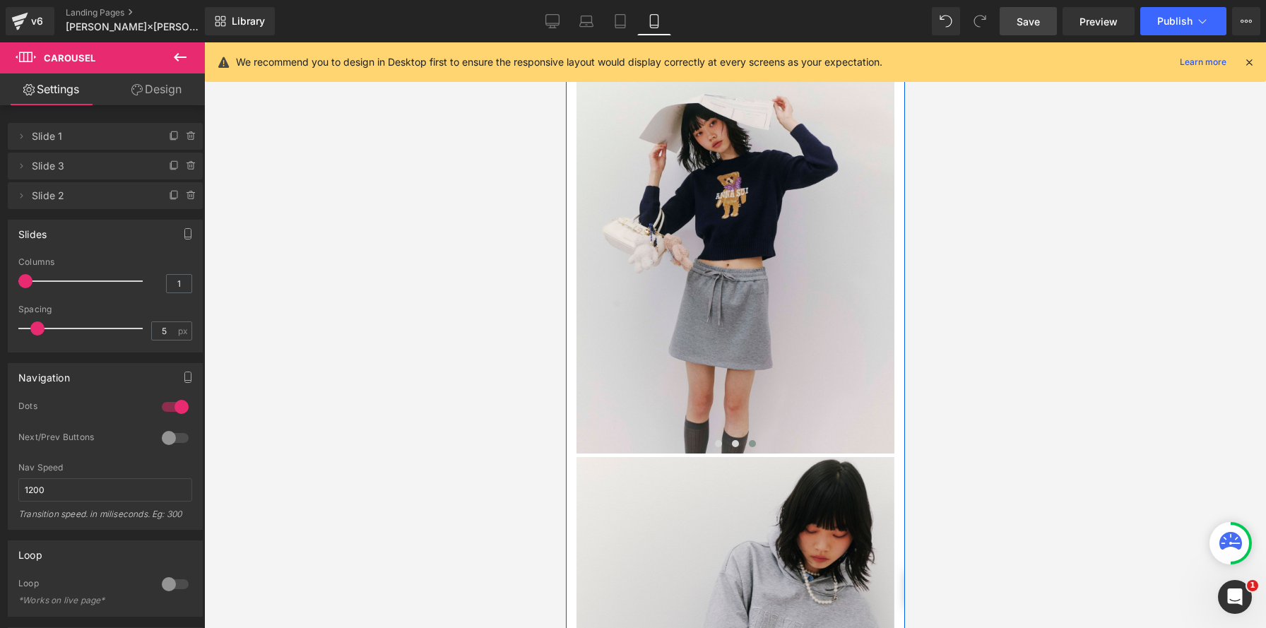
scroll to position [1156, 0]
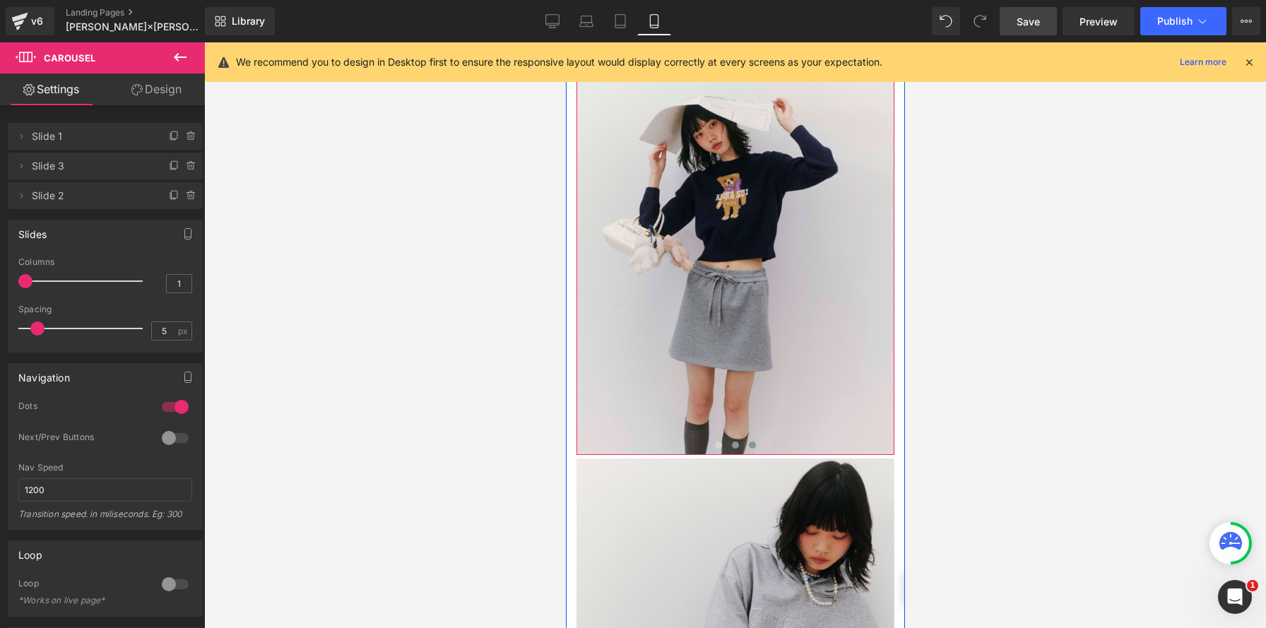
click at [735, 441] on span at bounding box center [734, 444] width 7 height 7
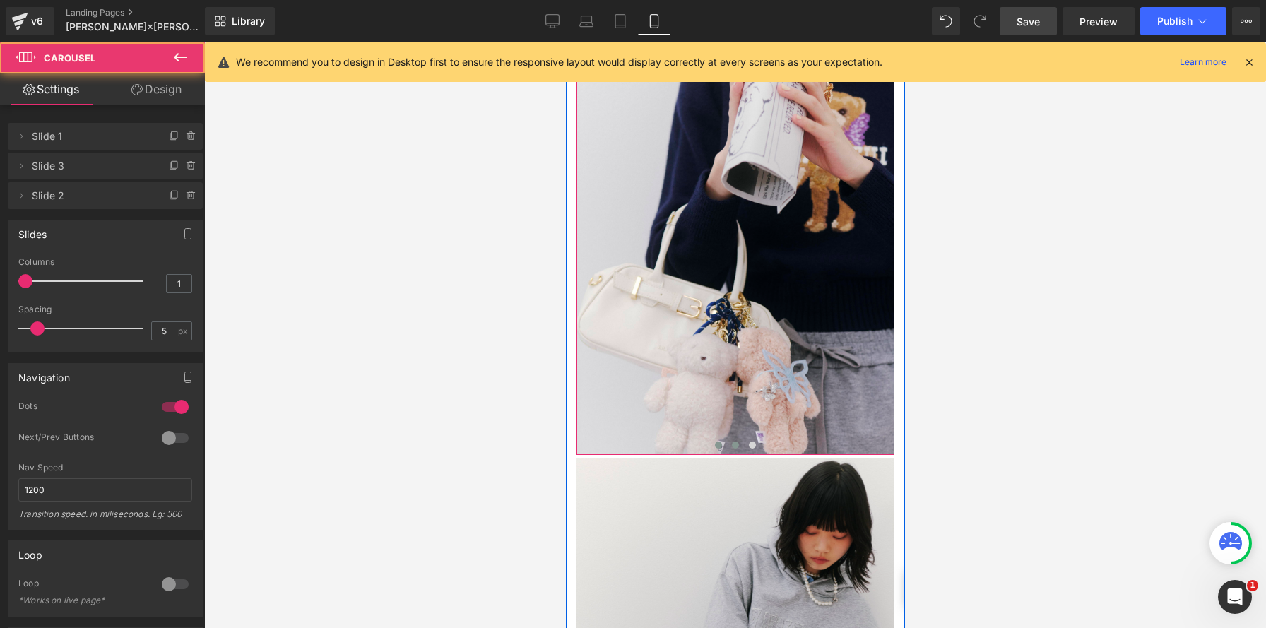
click at [720, 441] on span at bounding box center [717, 444] width 7 height 7
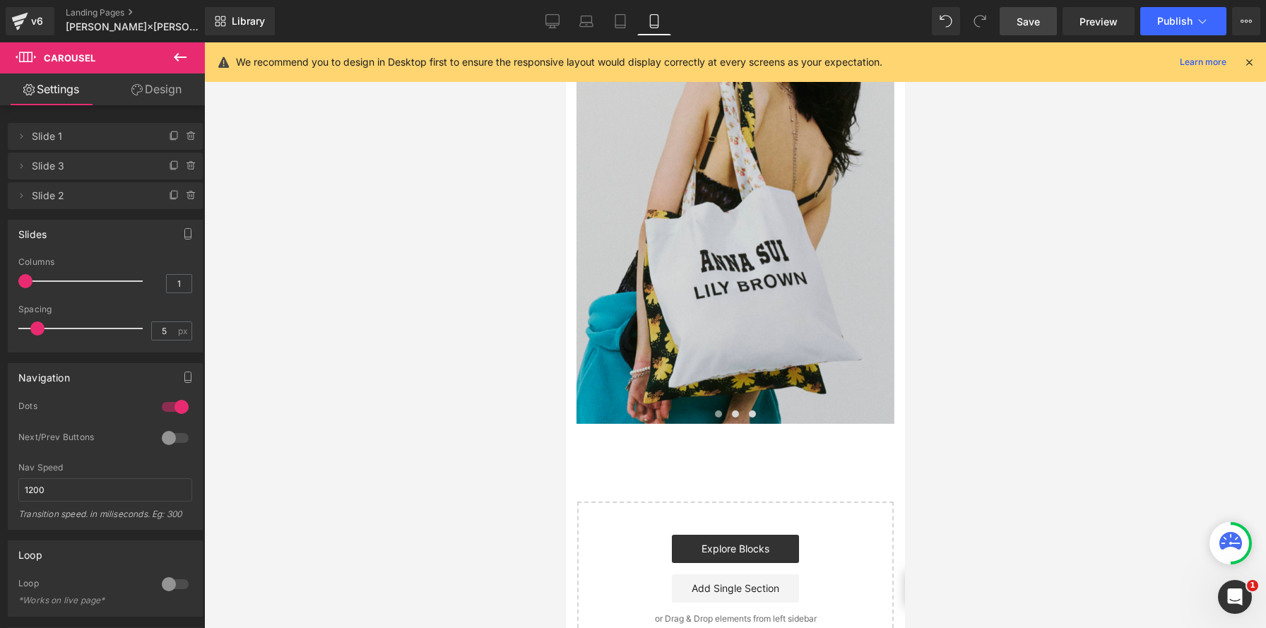
scroll to position [2390, 0]
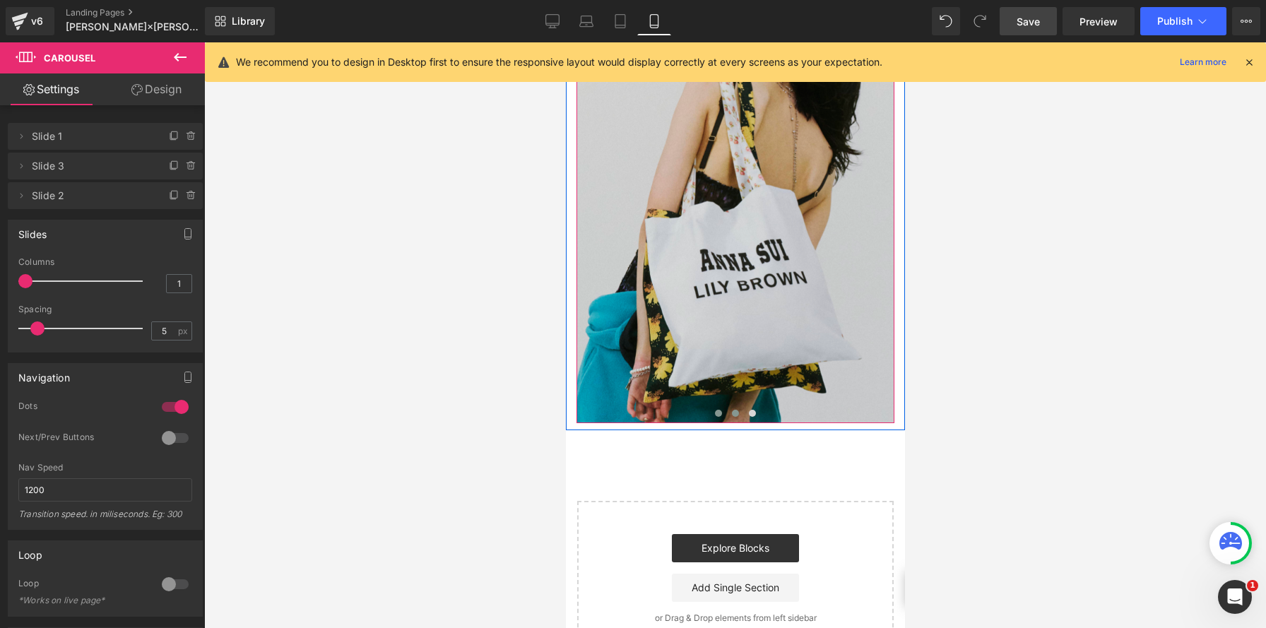
click at [735, 410] on span at bounding box center [734, 413] width 7 height 7
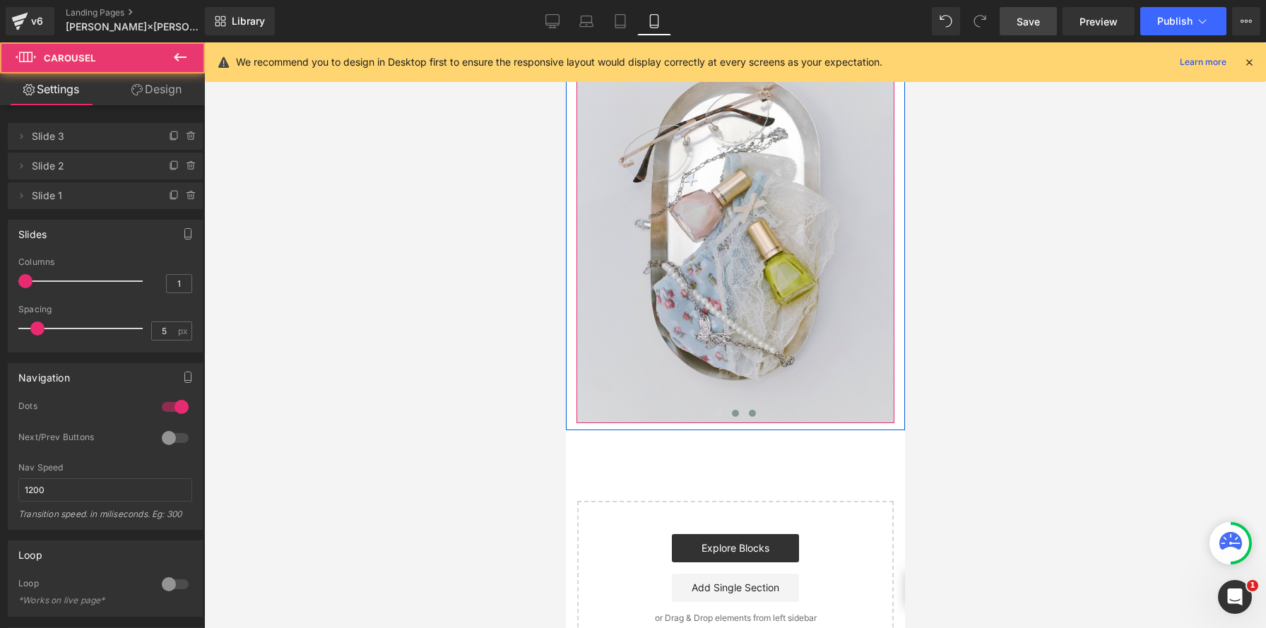
click at [751, 410] on span at bounding box center [751, 413] width 7 height 7
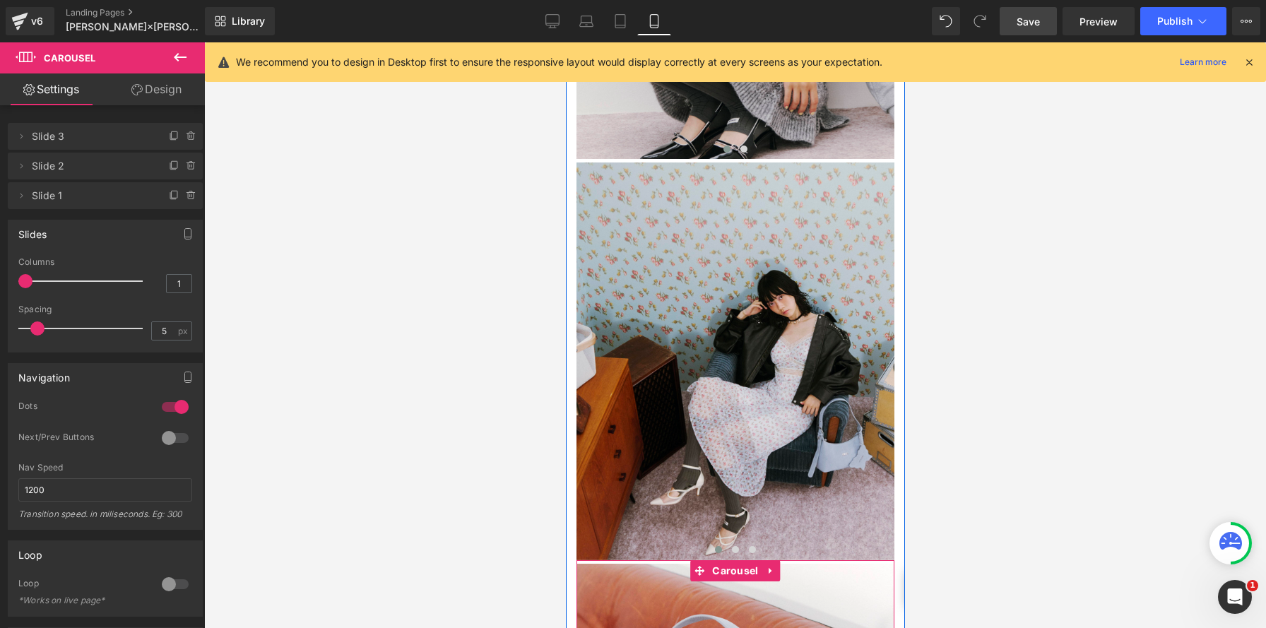
scroll to position [1723, 0]
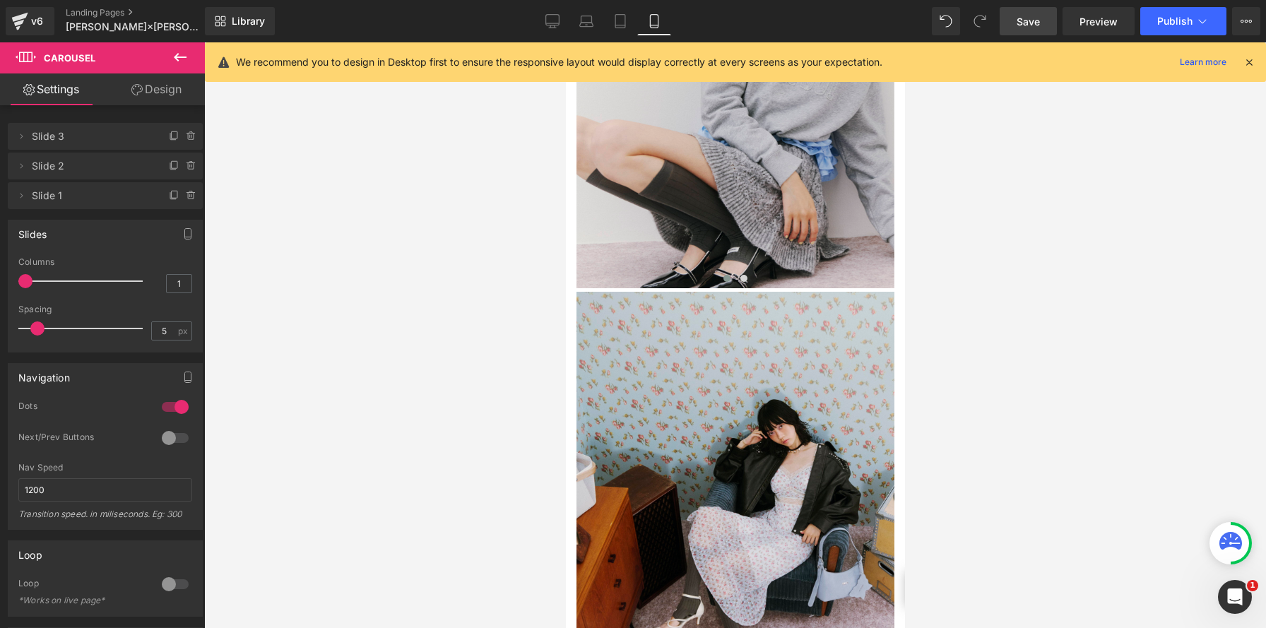
drag, startPoint x: 559, startPoint y: 20, endPoint x: 1066, endPoint y: 61, distance: 508.1
click at [559, 20] on icon at bounding box center [552, 20] width 13 height 11
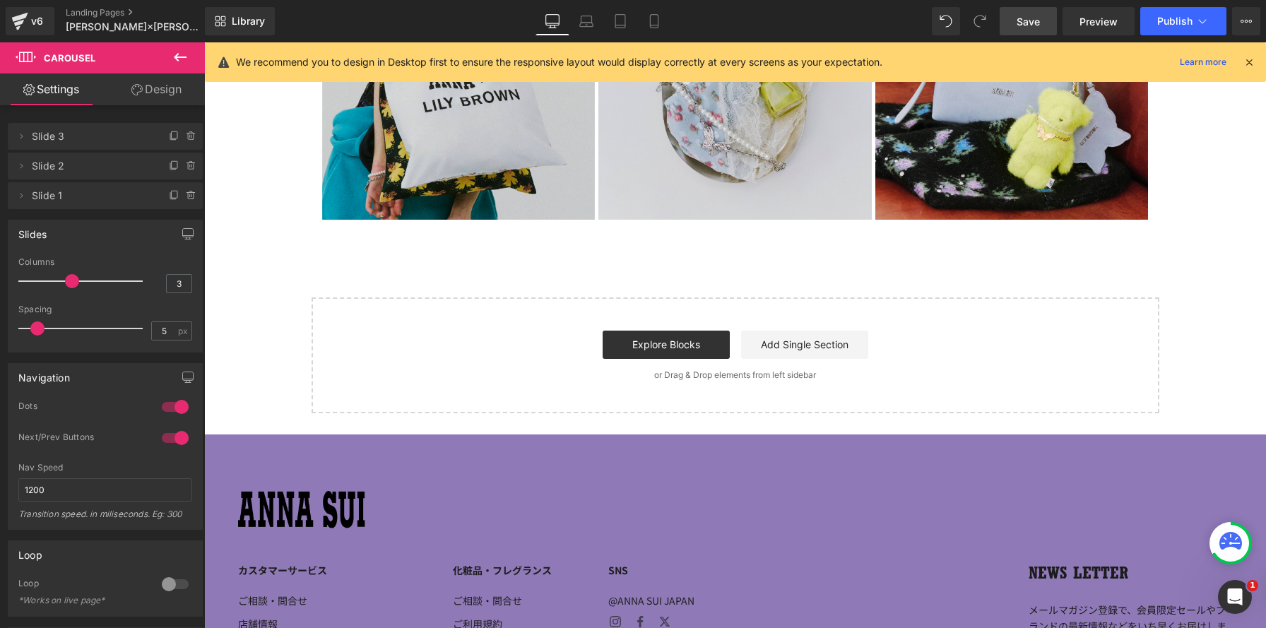
scroll to position [2870, 0]
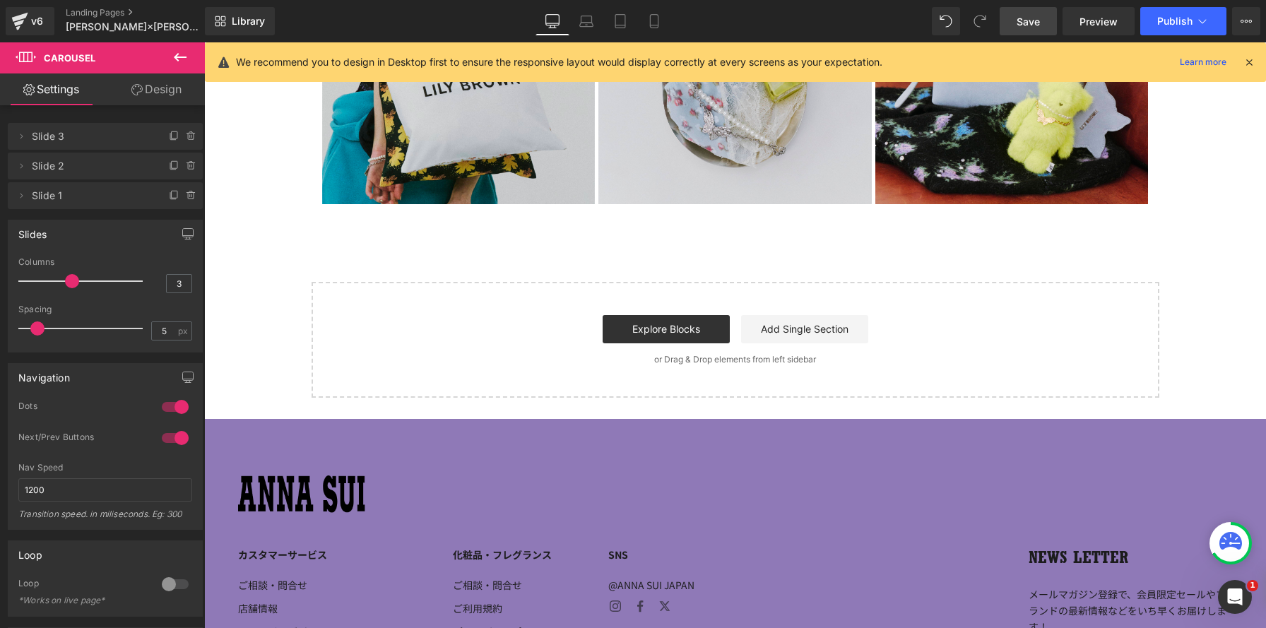
click at [185, 57] on icon at bounding box center [180, 57] width 13 height 8
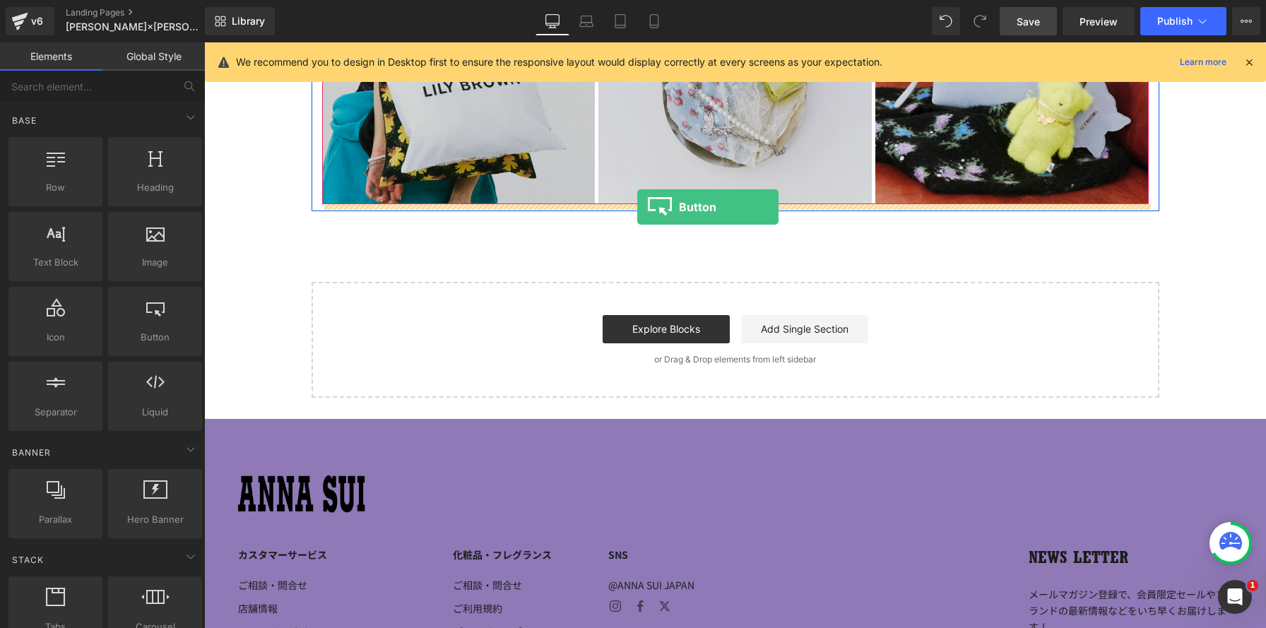
drag, startPoint x: 362, startPoint y: 357, endPoint x: 637, endPoint y: 207, distance: 313.2
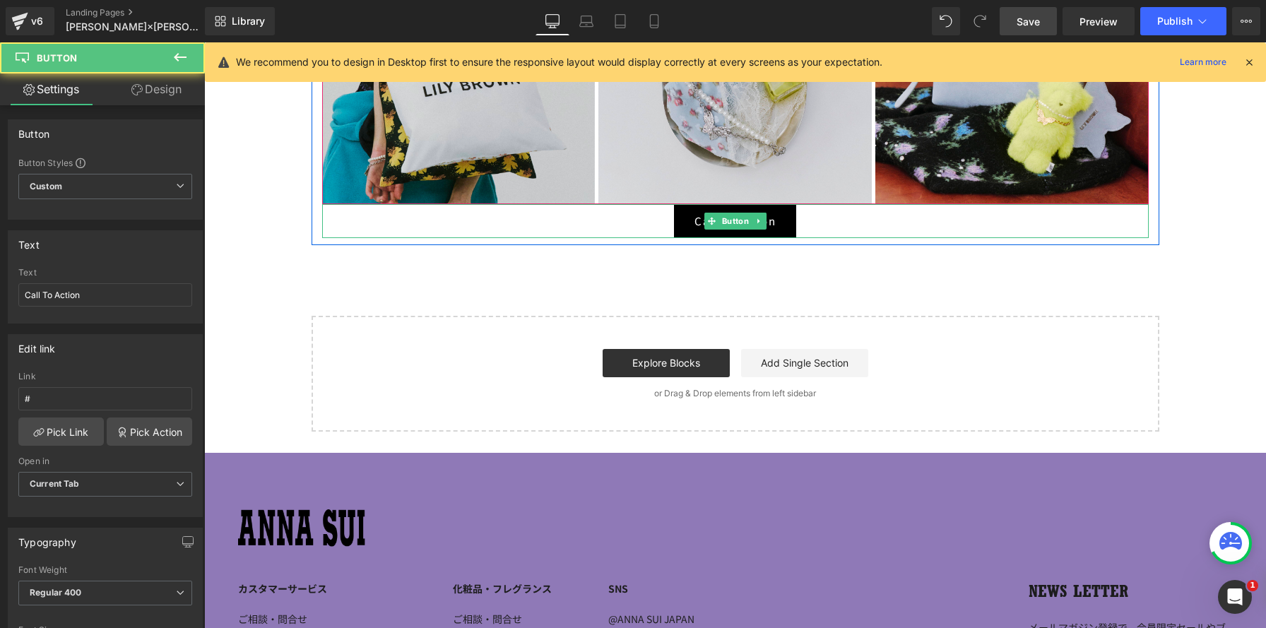
scroll to position [7, 7]
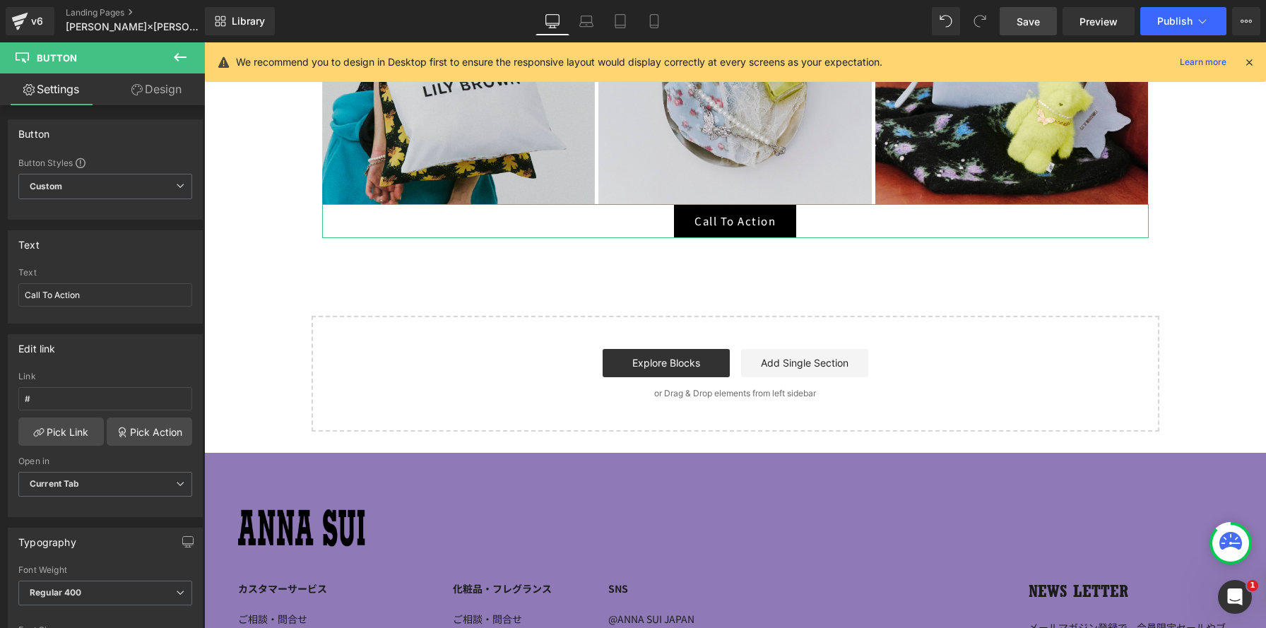
drag, startPoint x: 178, startPoint y: 100, endPoint x: 142, endPoint y: 205, distance: 111.2
click at [178, 100] on link "Design" at bounding box center [156, 89] width 102 height 32
click at [0, 0] on div "Spacing" at bounding box center [0, 0] width 0 height 0
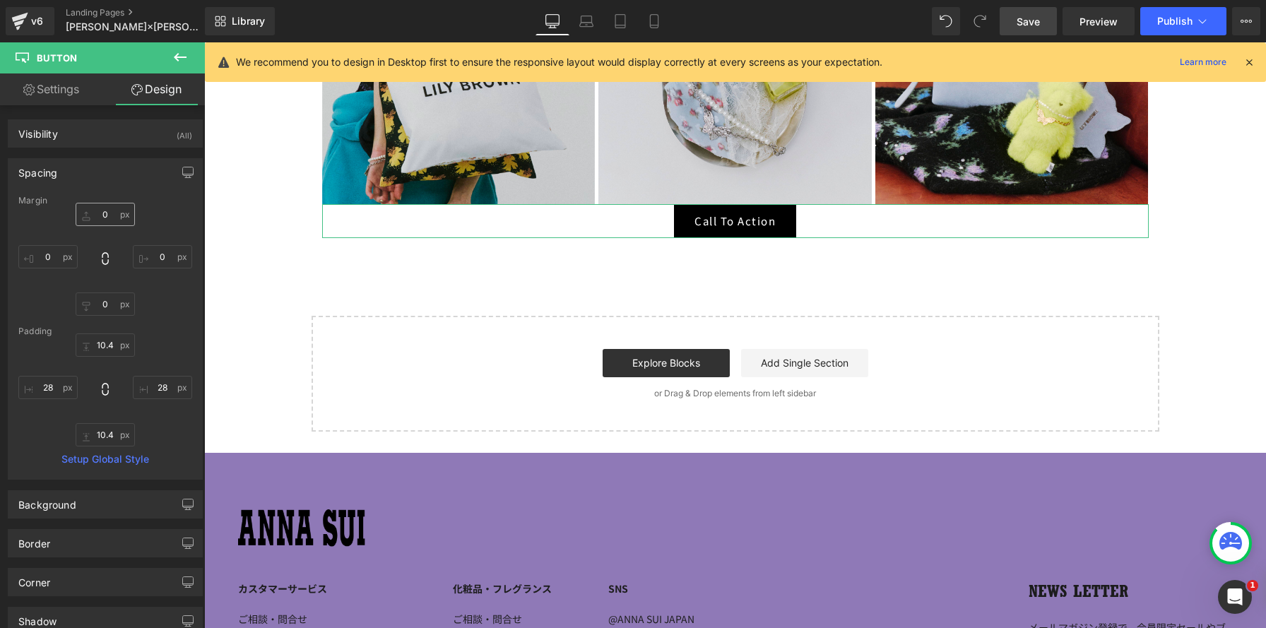
type input "0"
type input "10.4"
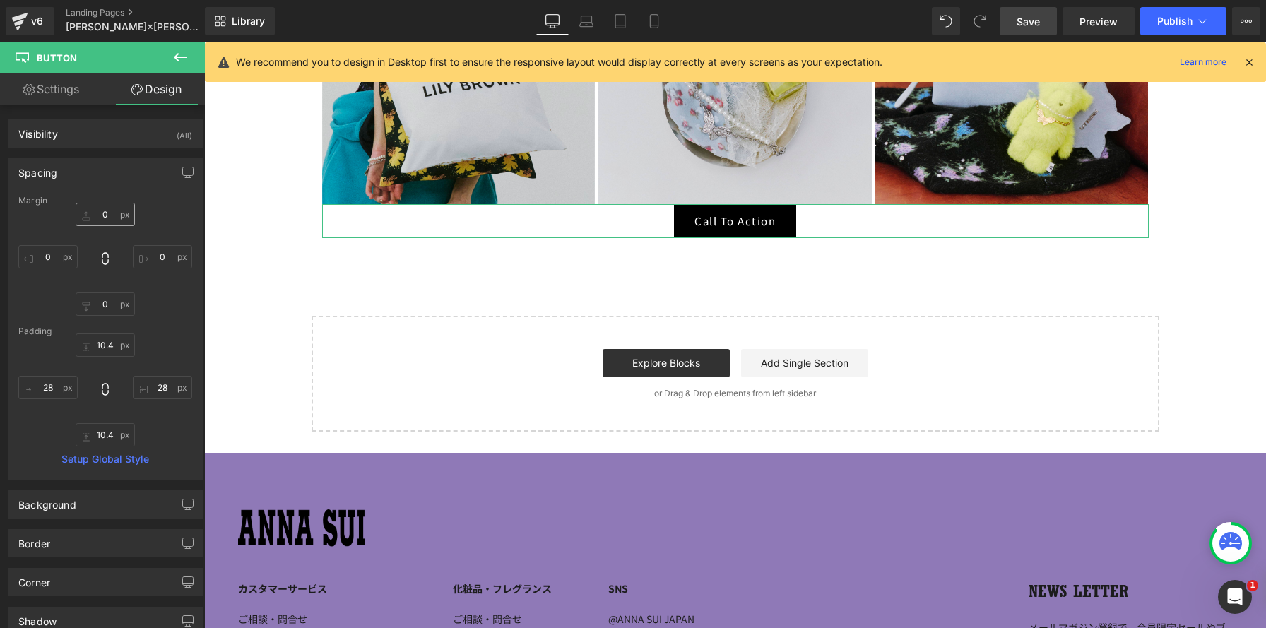
type input "28"
type input "10.4"
type input "28"
click at [95, 206] on input "0" at bounding box center [105, 214] width 59 height 23
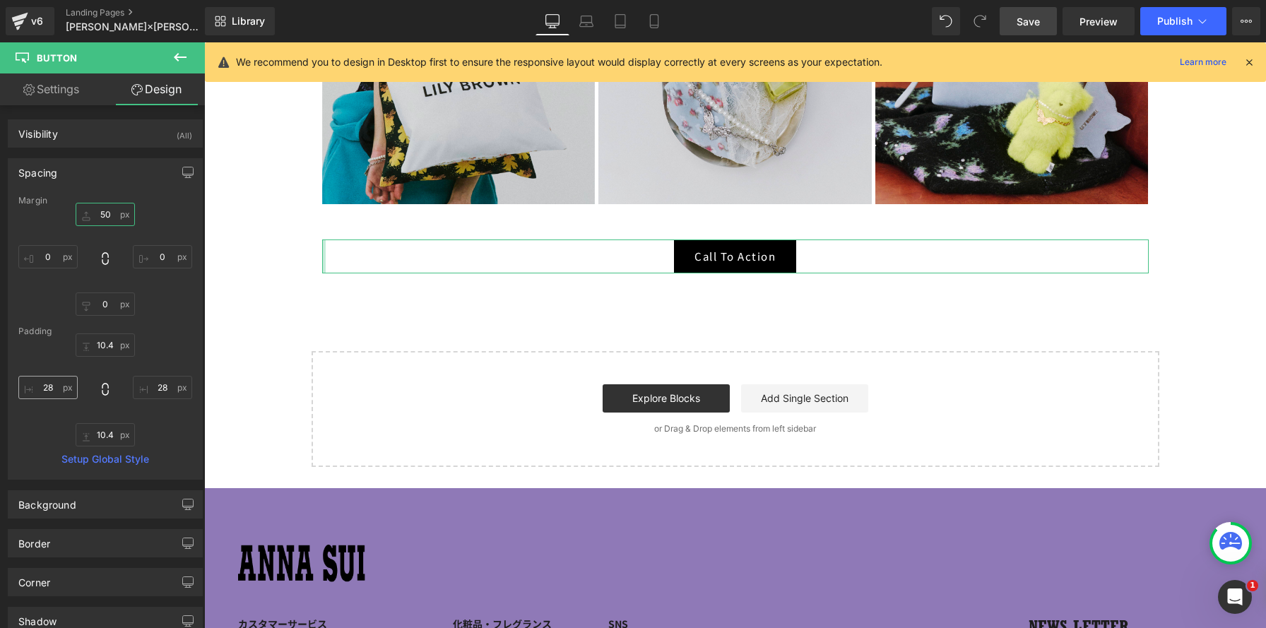
type input "50"
click at [52, 382] on input "28" at bounding box center [47, 387] width 59 height 23
type input "30"
click at [163, 386] on input "28" at bounding box center [162, 387] width 59 height 23
type input "30"
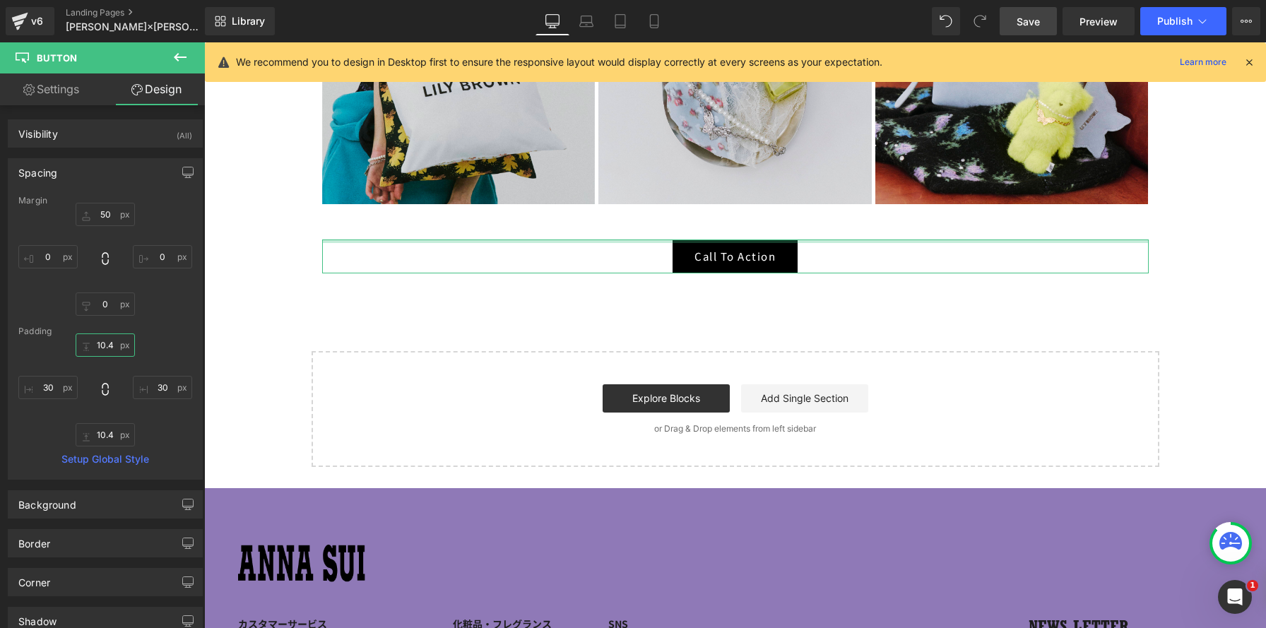
drag, startPoint x: 107, startPoint y: 341, endPoint x: 73, endPoint y: 340, distance: 33.9
click at [76, 340] on input "10.4" at bounding box center [105, 344] width 59 height 23
click at [86, 341] on input "10.4" at bounding box center [105, 344] width 59 height 23
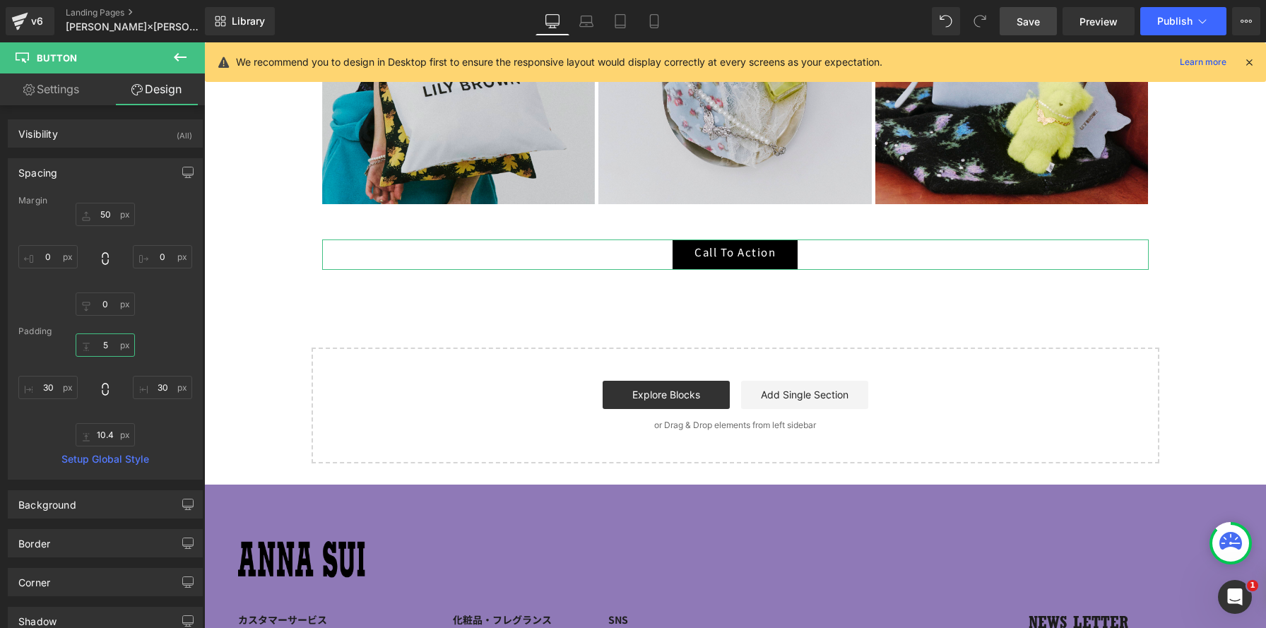
scroll to position [7, 7]
type input "5"
drag, startPoint x: 113, startPoint y: 438, endPoint x: 83, endPoint y: 430, distance: 30.7
click at [83, 430] on input "10.4" at bounding box center [105, 434] width 59 height 23
drag, startPoint x: 95, startPoint y: 433, endPoint x: 121, endPoint y: 432, distance: 26.1
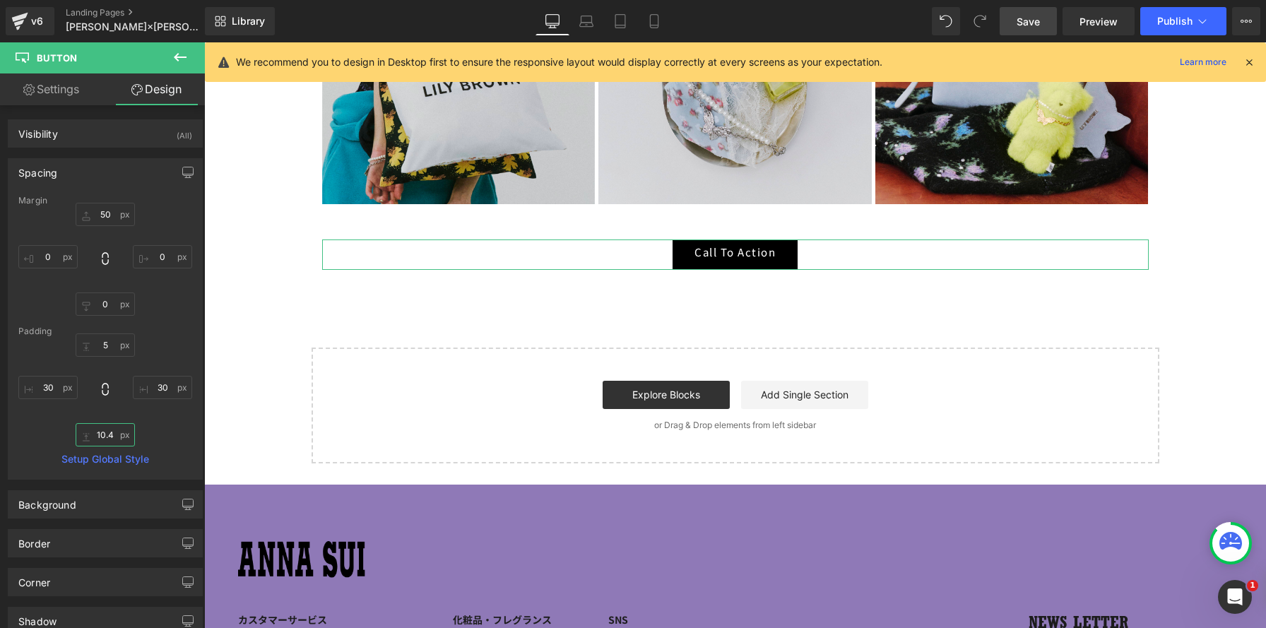
click at [121, 432] on input "10.4" at bounding box center [105, 434] width 59 height 23
drag, startPoint x: 107, startPoint y: 432, endPoint x: 85, endPoint y: 428, distance: 22.3
click at [85, 428] on input "10.4" at bounding box center [105, 434] width 59 height 23
type input "5"
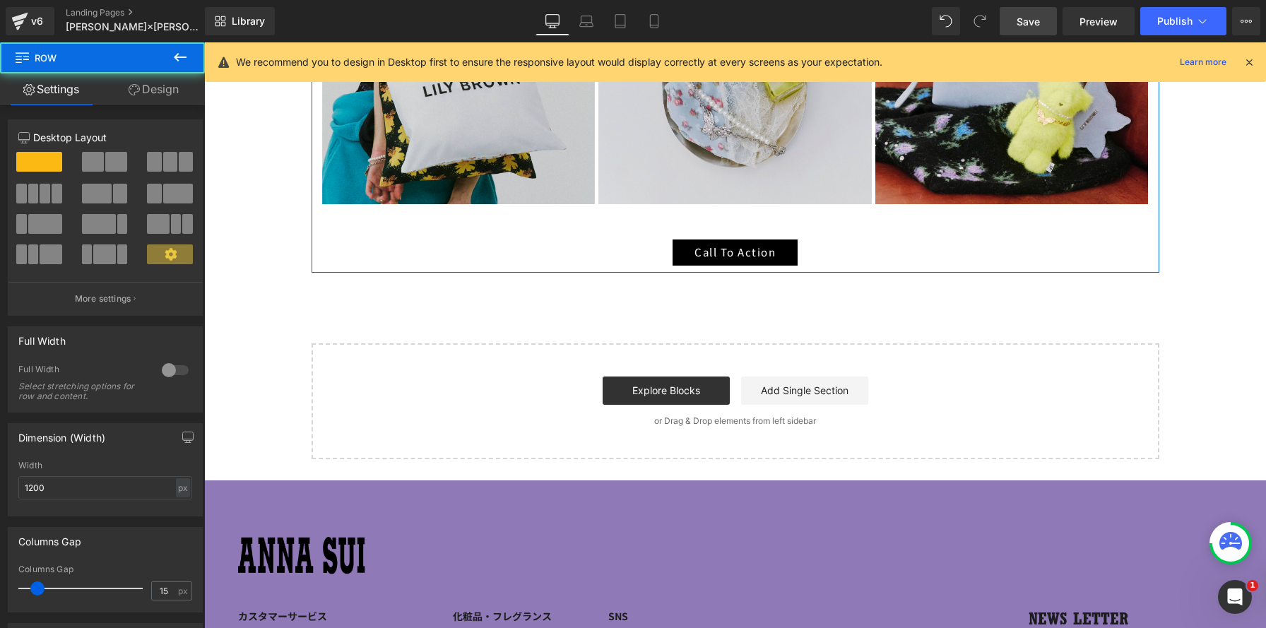
click at [612, 250] on div "Call To Action" at bounding box center [735, 252] width 826 height 26
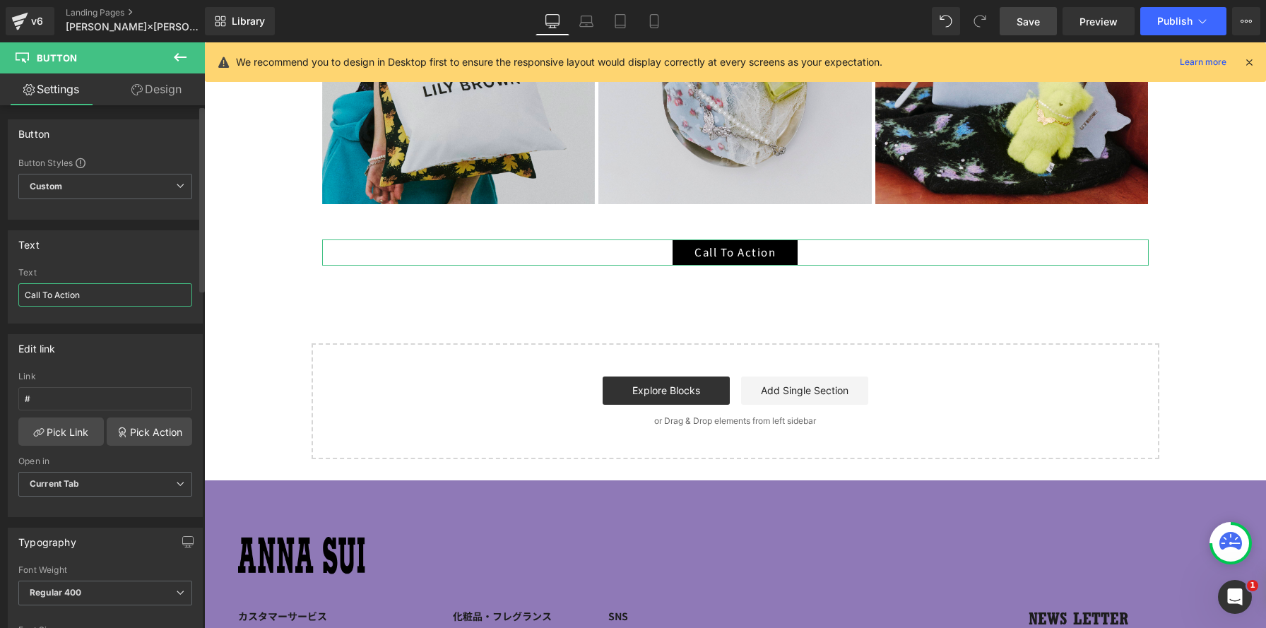
drag, startPoint x: 96, startPoint y: 287, endPoint x: 0, endPoint y: 274, distance: 97.0
click at [0, 274] on div "Text Call To Action Text Call To Action" at bounding box center [105, 272] width 211 height 104
drag, startPoint x: 102, startPoint y: 293, endPoint x: 0, endPoint y: 276, distance: 103.8
click at [0, 277] on div "Text Call To Action Text Call To Action" at bounding box center [105, 272] width 211 height 104
type input "k"
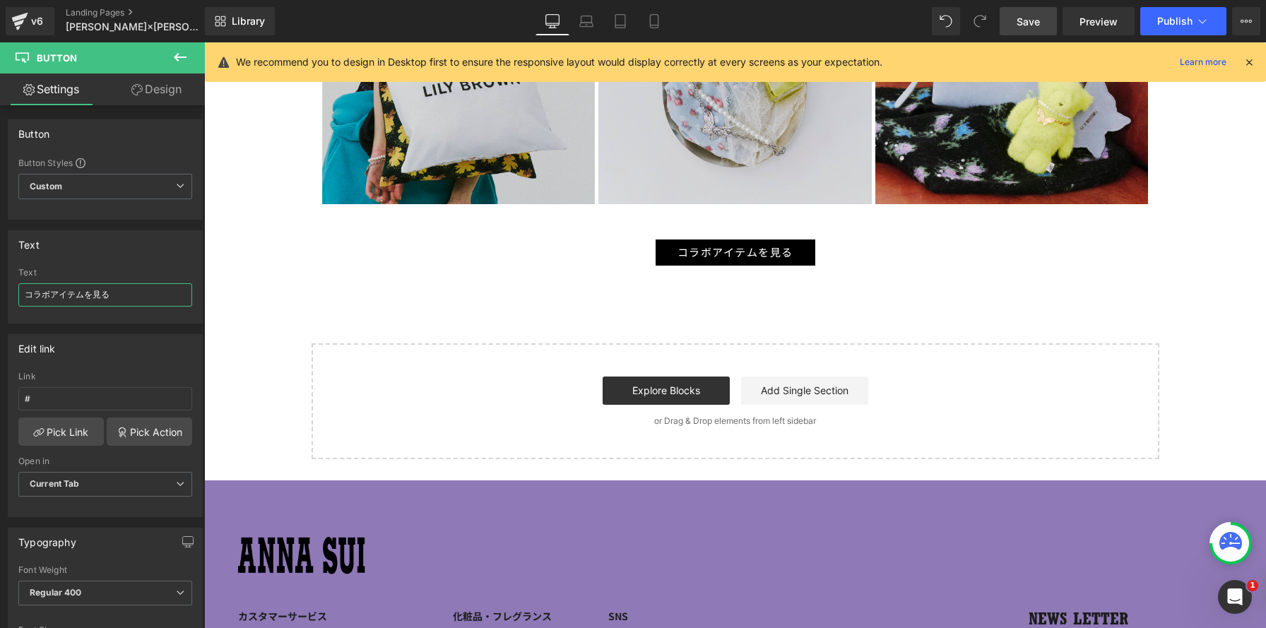
type input "コラボアイテムを見る"
click at [1020, 26] on span "Save" at bounding box center [1027, 21] width 23 height 15
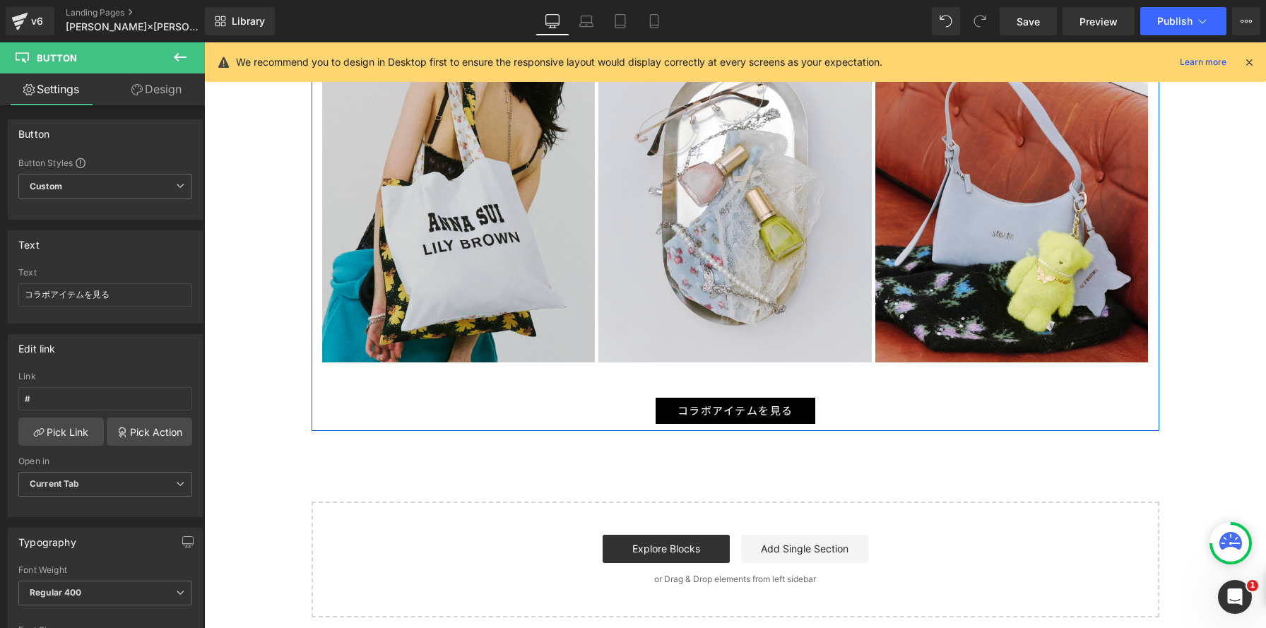
scroll to position [2856, 0]
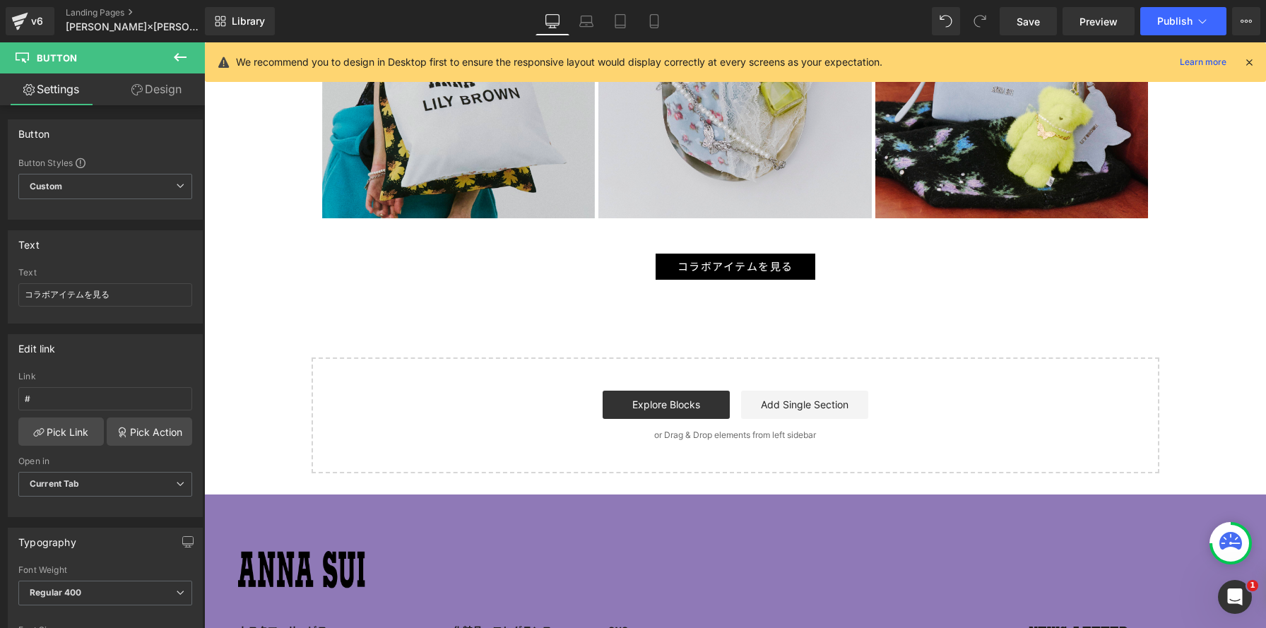
click at [184, 55] on icon at bounding box center [180, 57] width 17 height 17
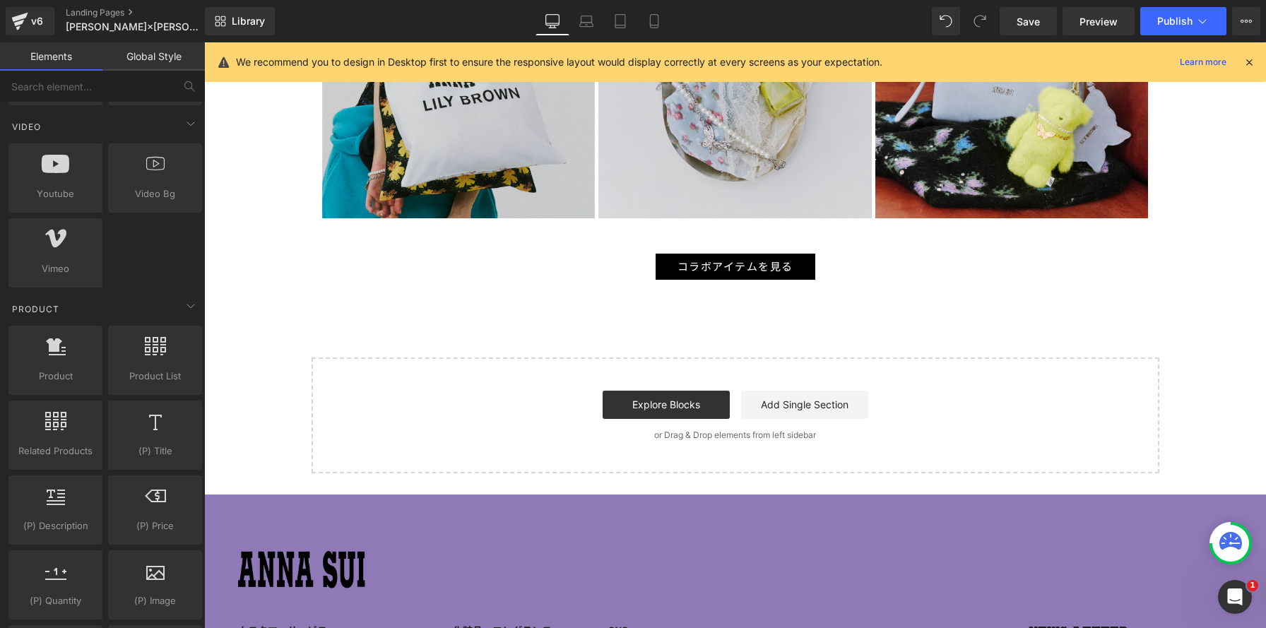
scroll to position [946, 0]
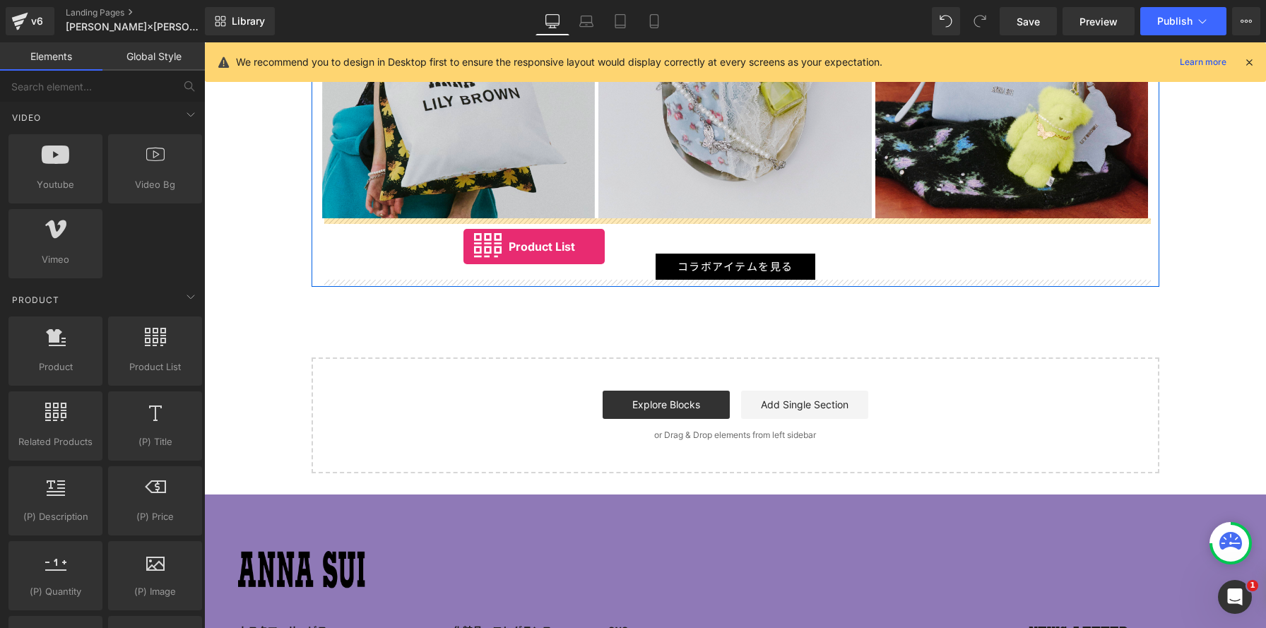
drag, startPoint x: 363, startPoint y: 403, endPoint x: 463, endPoint y: 246, distance: 186.1
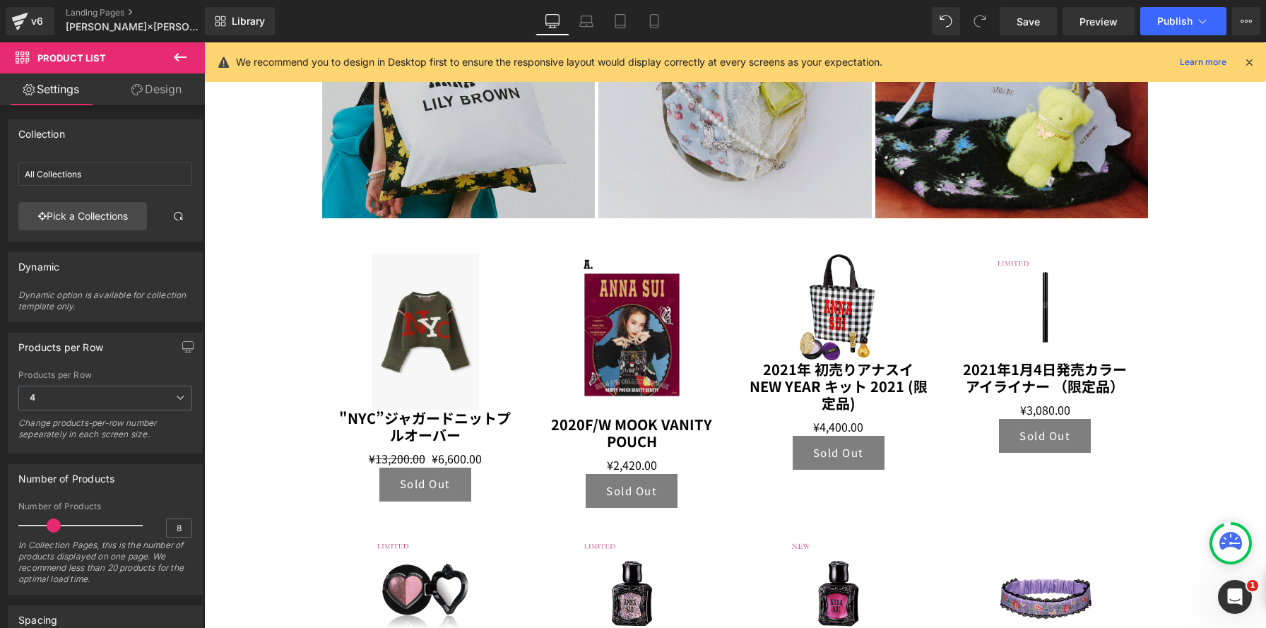
scroll to position [4279, 1062]
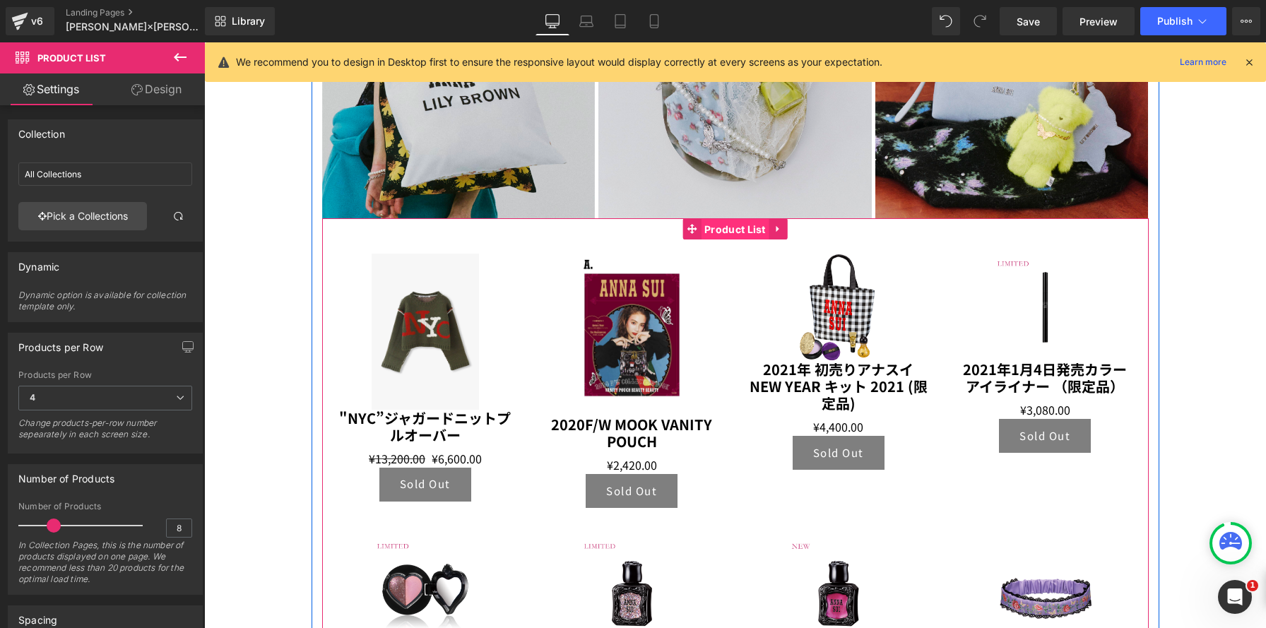
click at [737, 230] on span "Product List" at bounding box center [735, 229] width 69 height 21
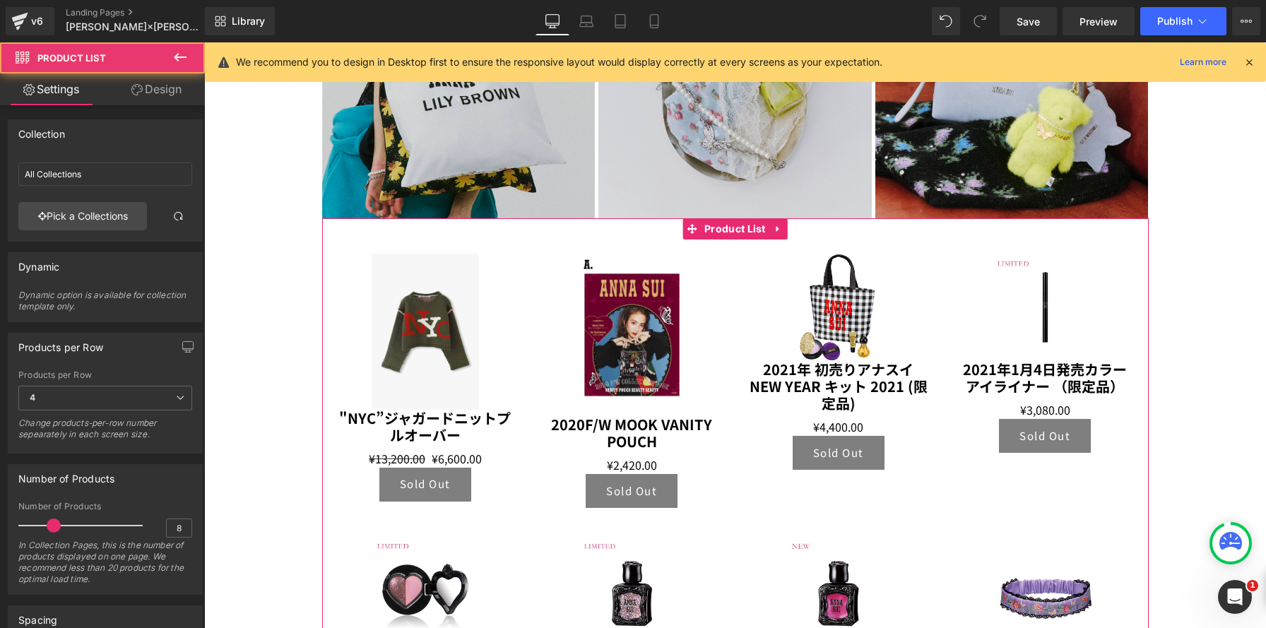
click at [159, 90] on link "Design" at bounding box center [156, 89] width 102 height 32
click at [0, 0] on div "Spacing Margin Padding" at bounding box center [0, 0] width 0 height 0
click at [0, 0] on div "Spacing" at bounding box center [0, 0] width 0 height 0
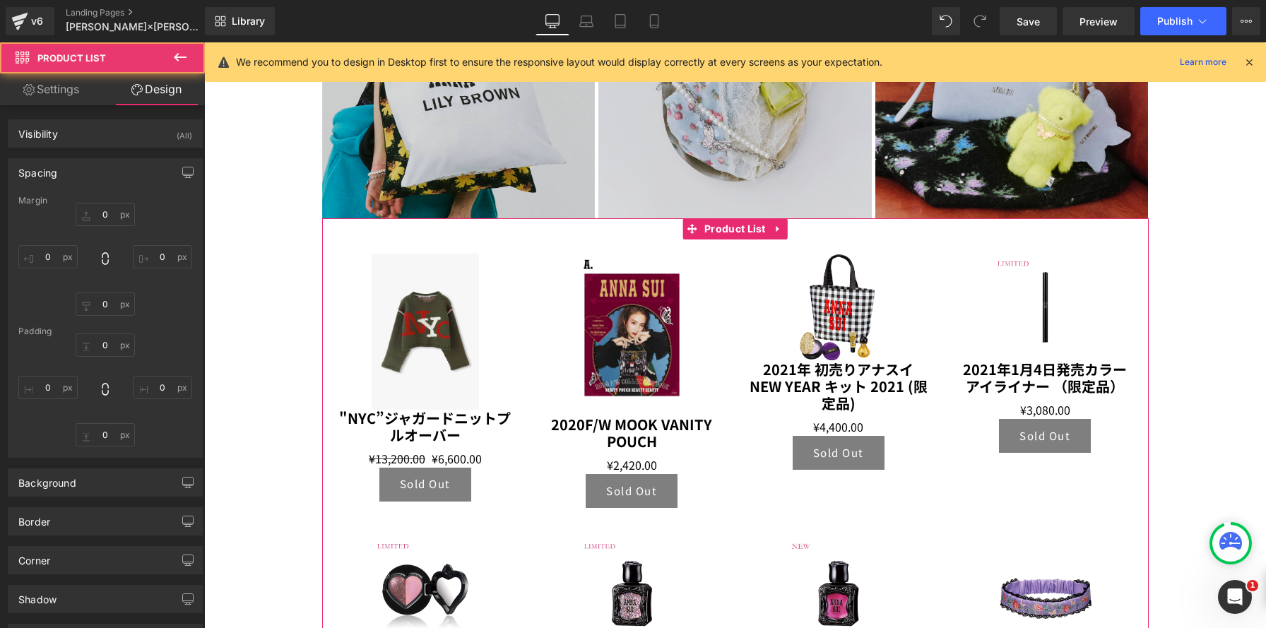
type input "0"
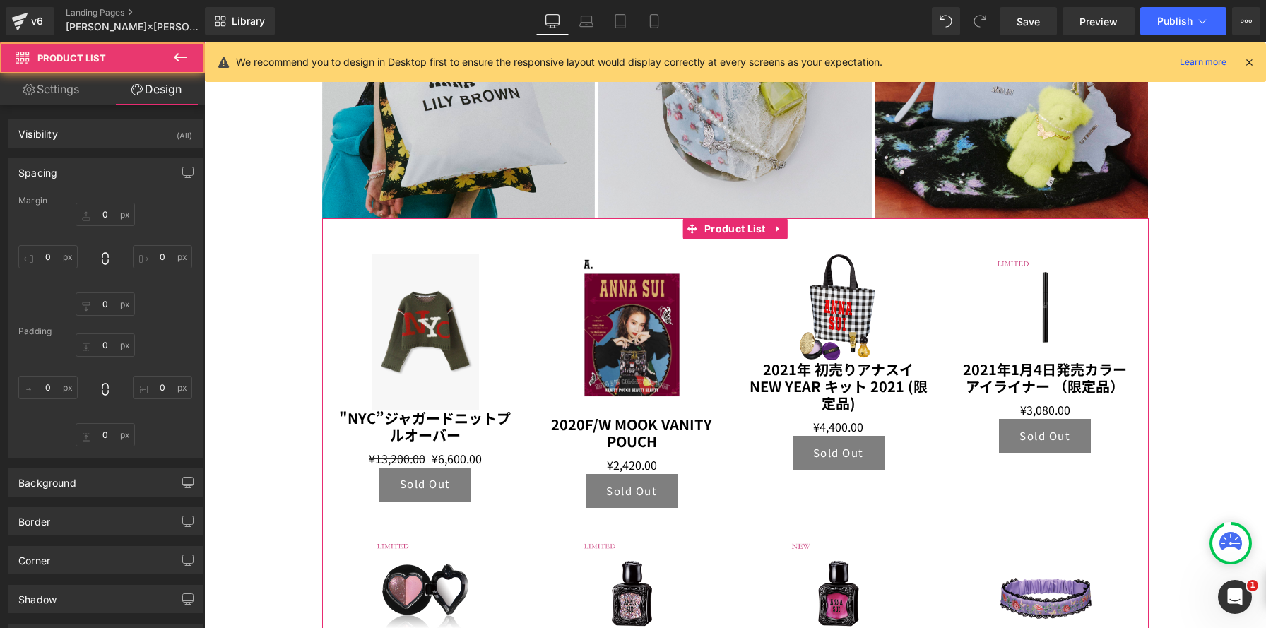
type input "0"
type input "30"
type input "0"
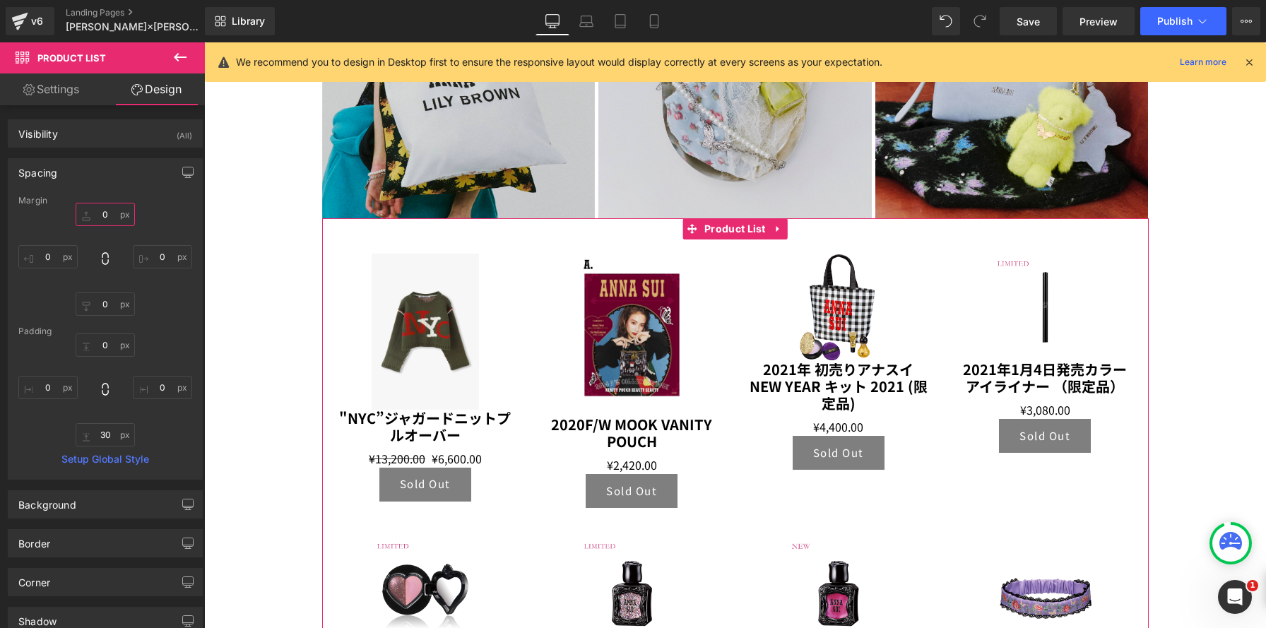
click at [110, 213] on input "0" at bounding box center [105, 214] width 59 height 23
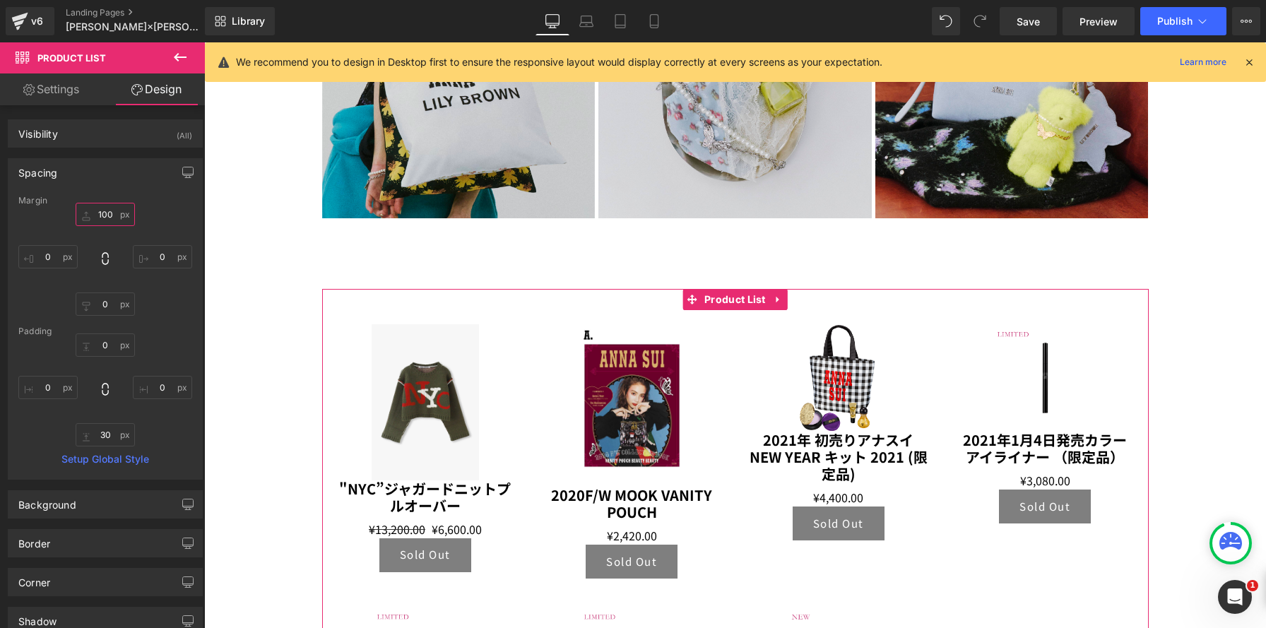
scroll to position [4349, 1062]
type input "100"
click at [724, 306] on span "Product List" at bounding box center [735, 299] width 69 height 21
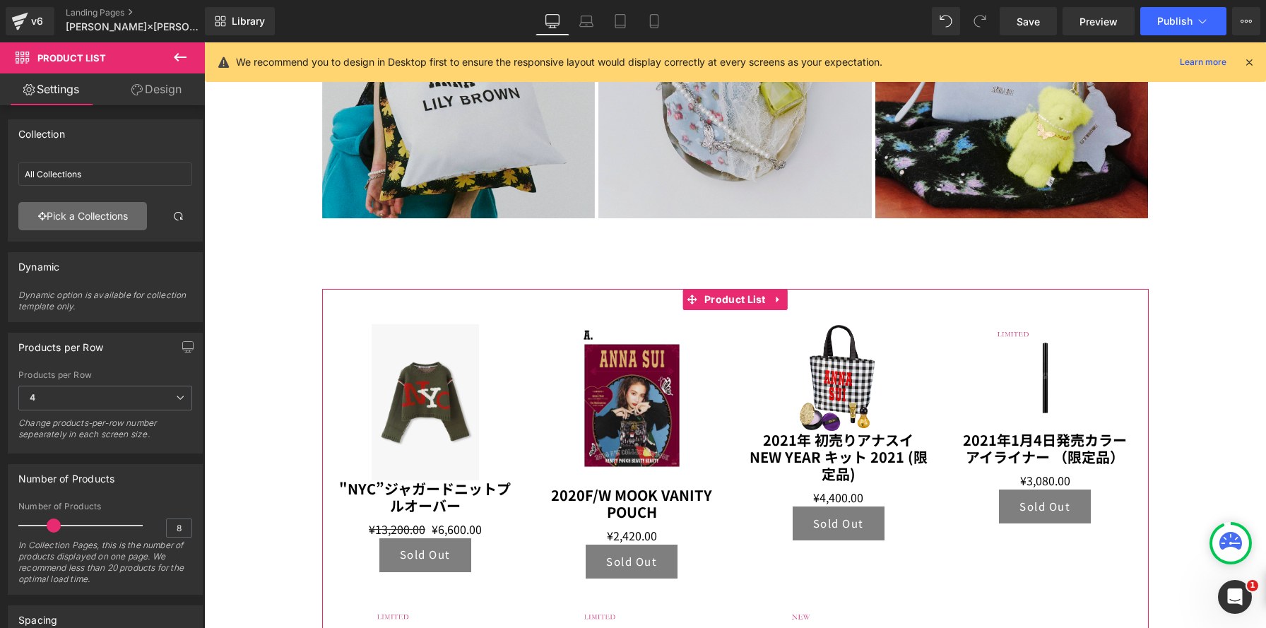
click at [81, 222] on link "Pick a Collections" at bounding box center [82, 216] width 129 height 28
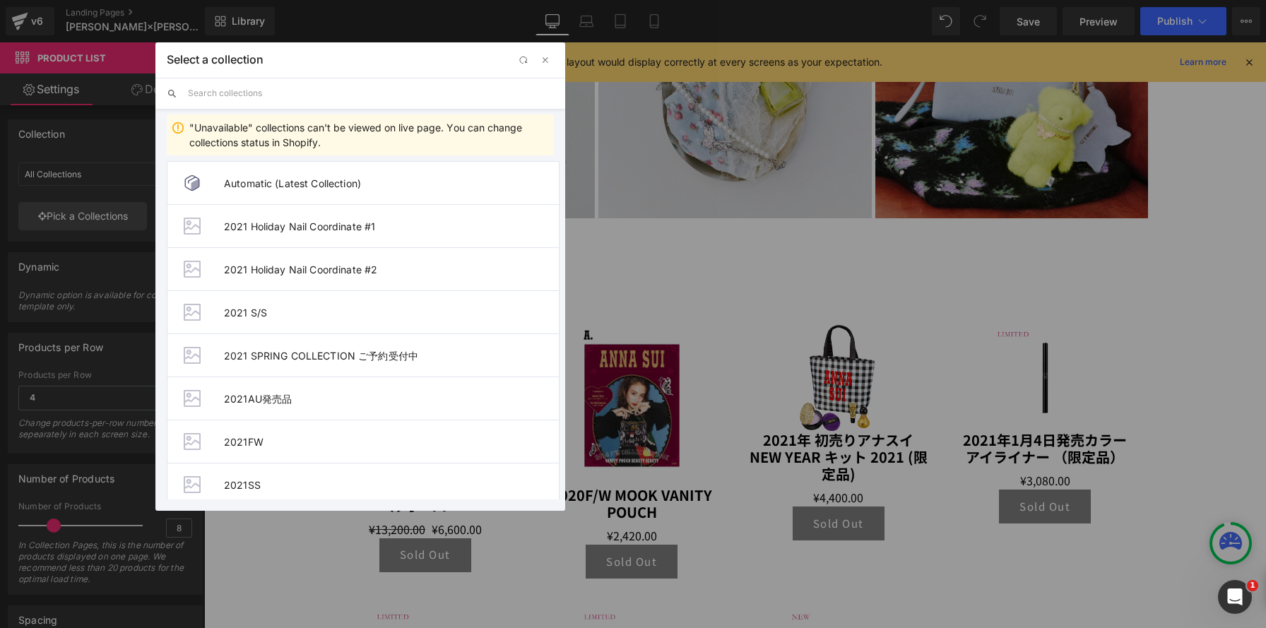
click at [275, 85] on input "text" at bounding box center [371, 93] width 366 height 31
paste input "ALL ITEMS"
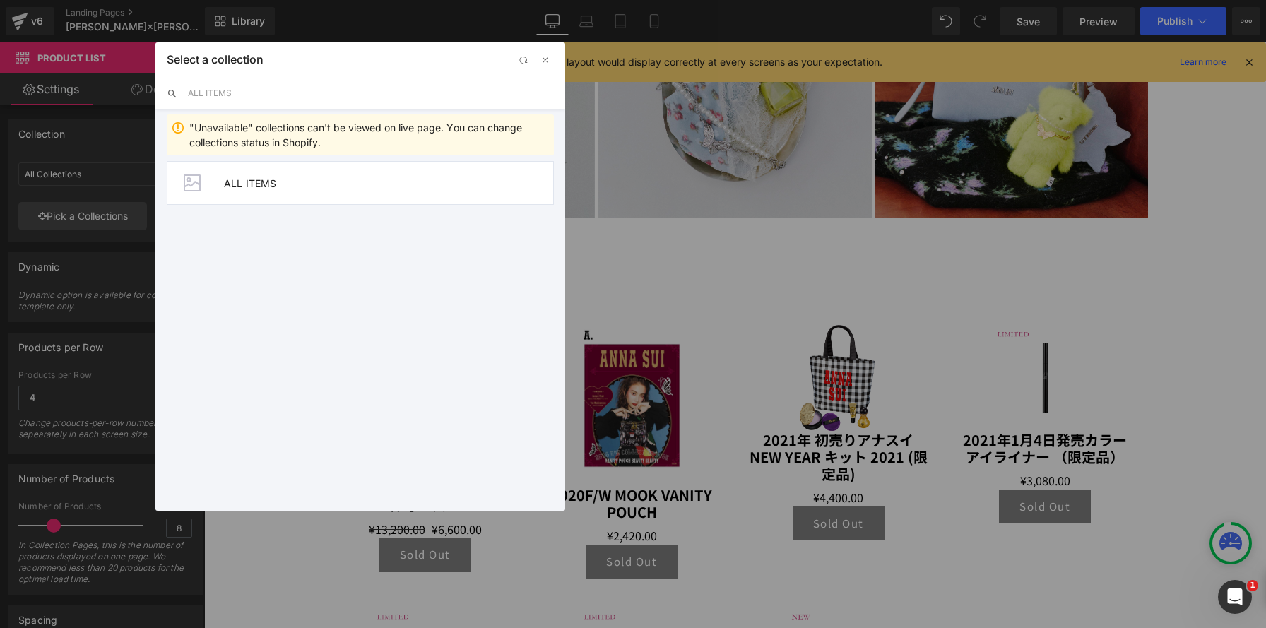
type input "ALL ITEMS"
click at [255, 190] on li "ALL ITEMS" at bounding box center [360, 183] width 387 height 44
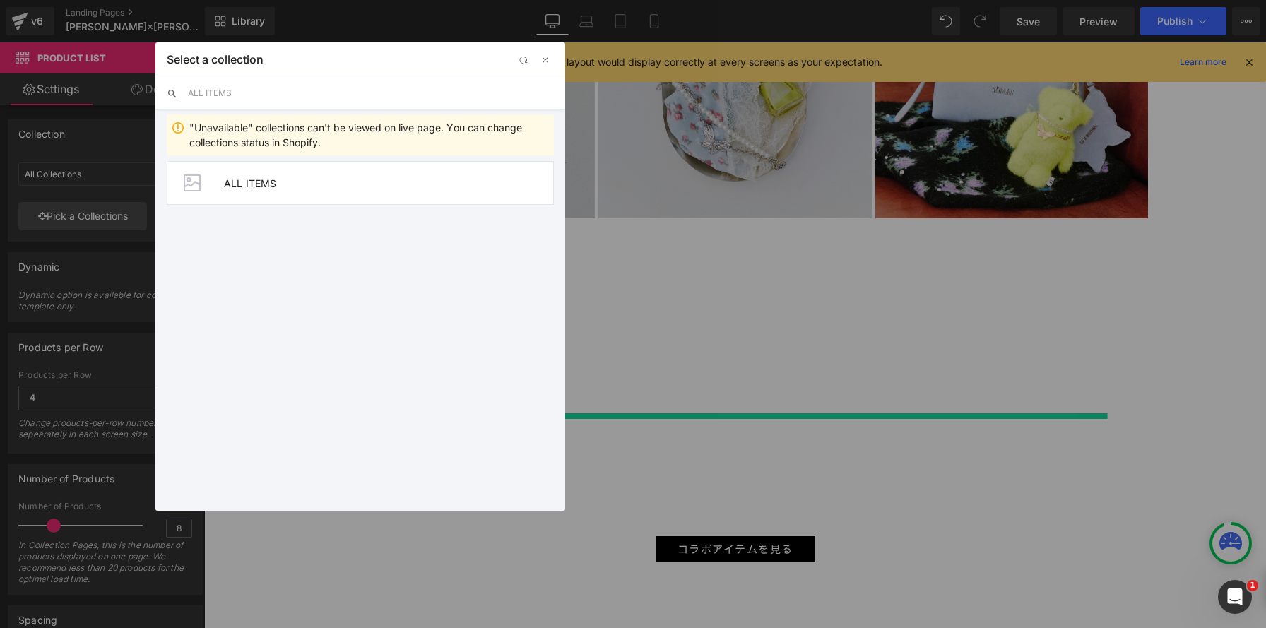
type input "ALL ITEMS"
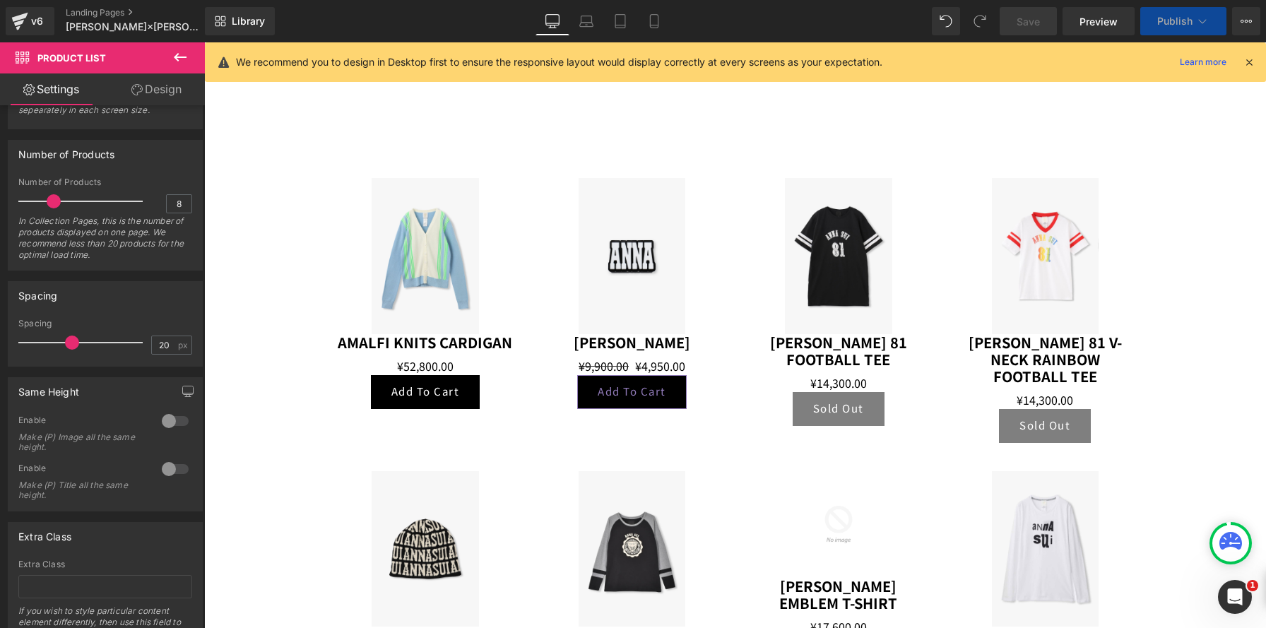
scroll to position [4426, 1062]
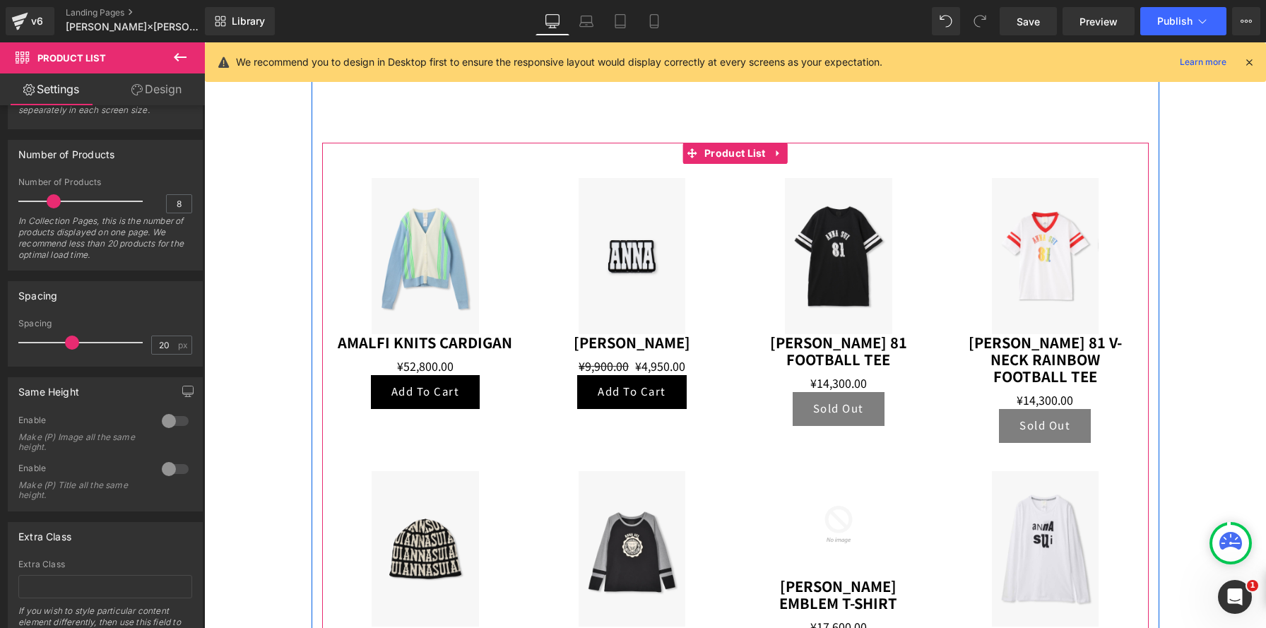
click at [455, 279] on img at bounding box center [425, 255] width 107 height 155
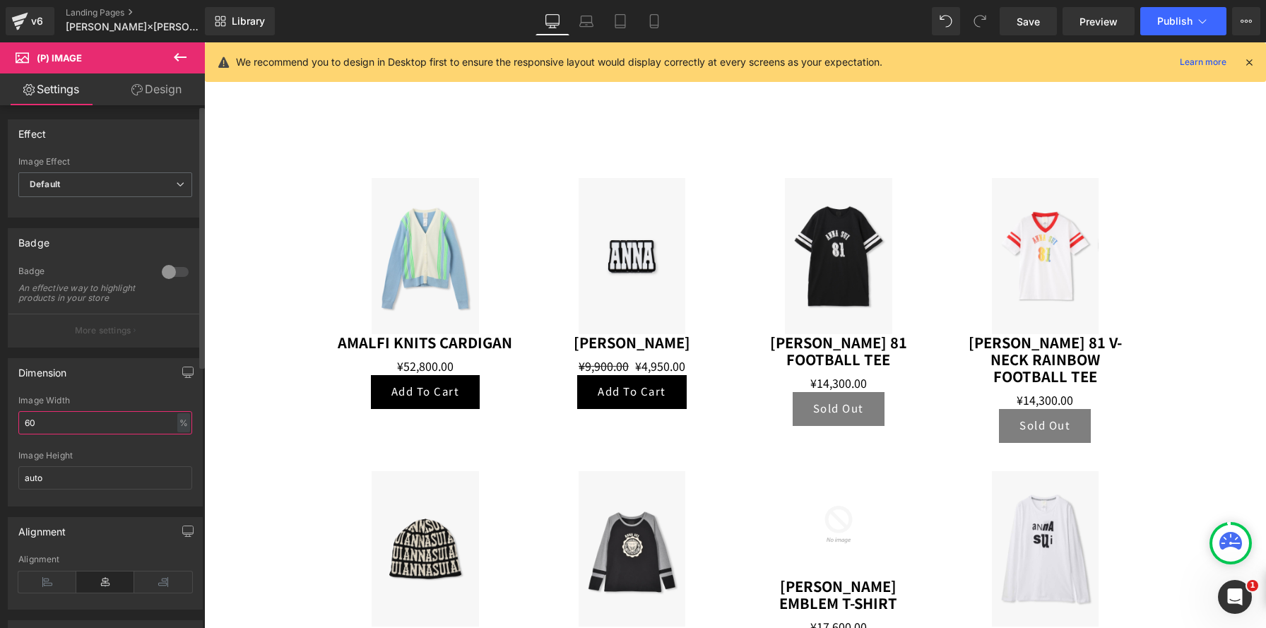
drag, startPoint x: 29, startPoint y: 425, endPoint x: 0, endPoint y: 416, distance: 30.4
click at [0, 416] on div "Dimension 60% Image Width 60 % % px auto Image Height auto" at bounding box center [105, 426] width 211 height 159
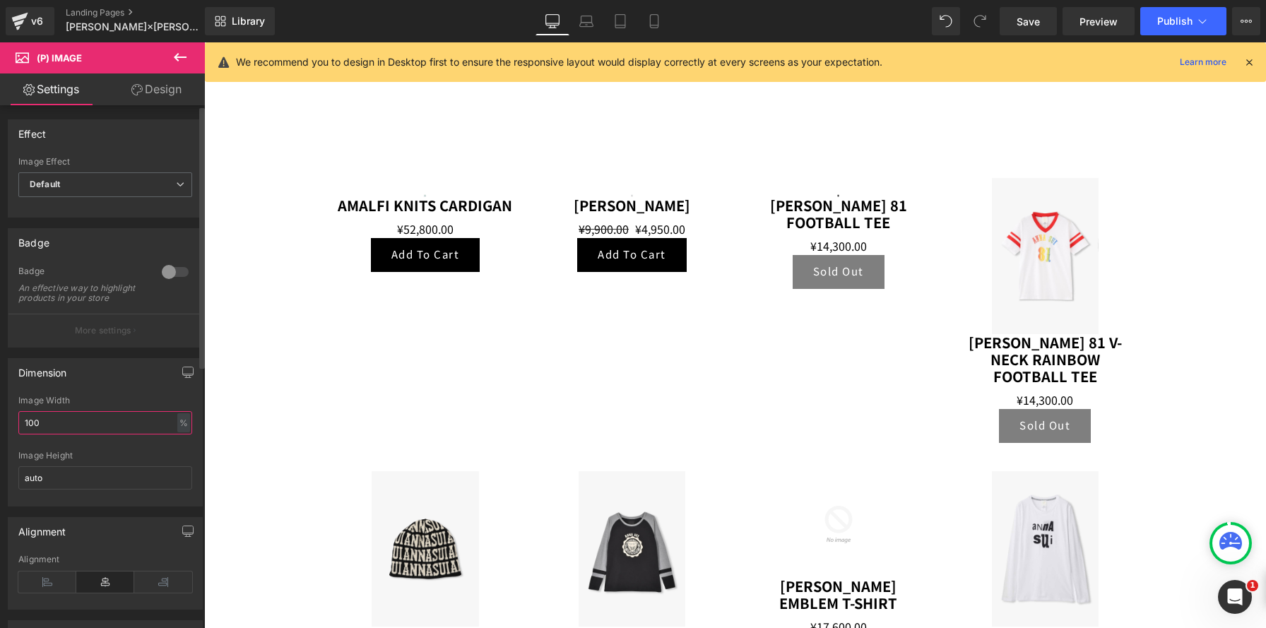
scroll to position [7, 7]
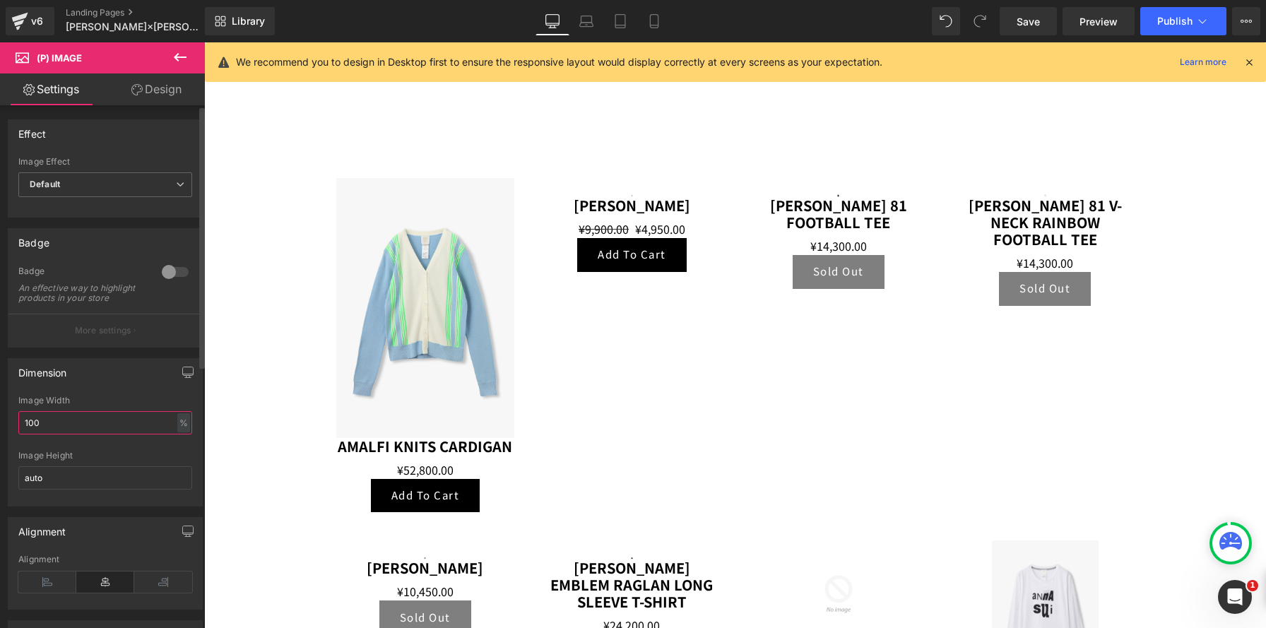
type input "100"
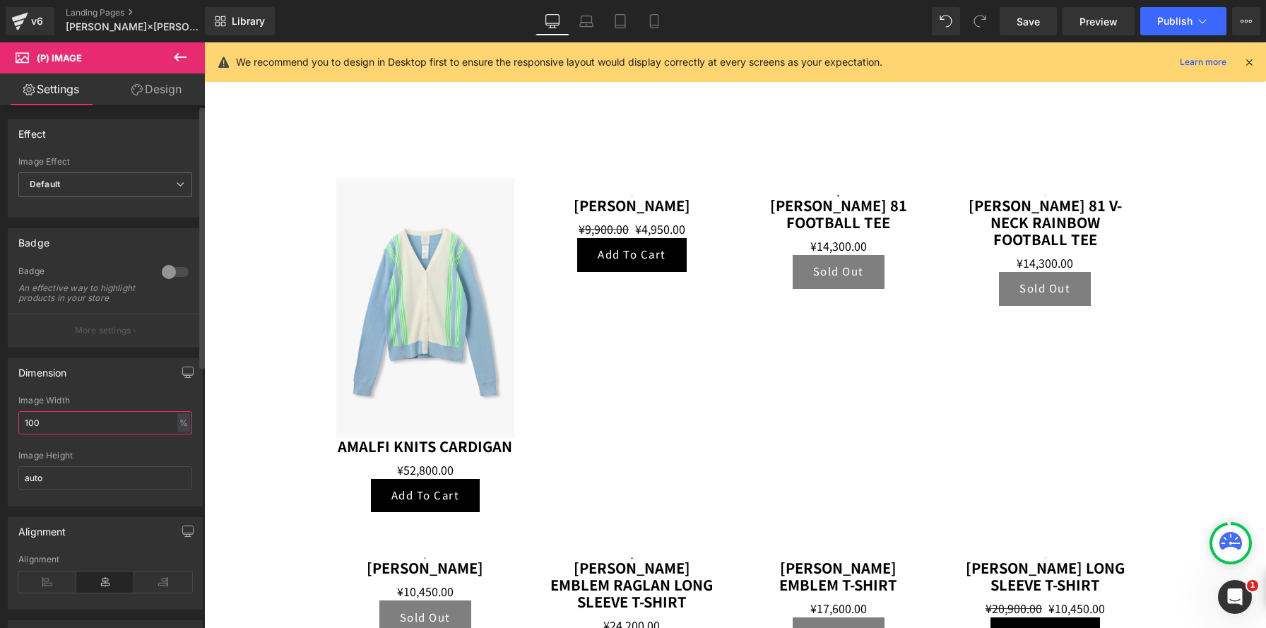
scroll to position [4376, 1062]
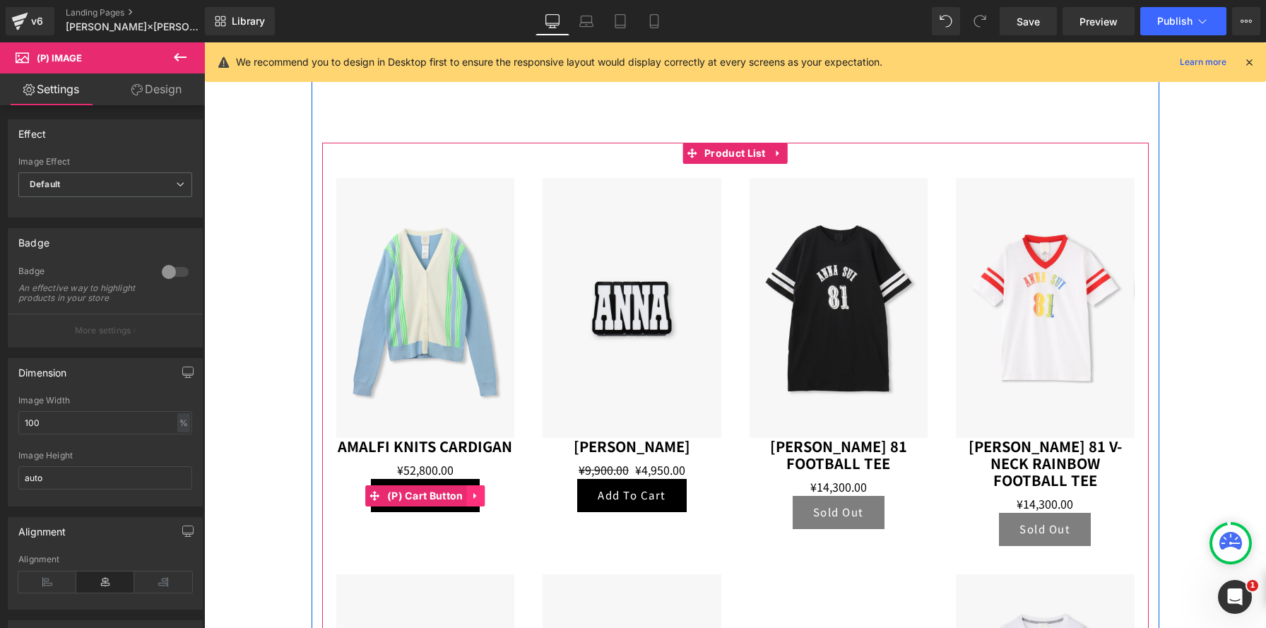
click at [481, 506] on link at bounding box center [475, 495] width 18 height 21
click at [481, 501] on icon at bounding box center [485, 496] width 10 height 10
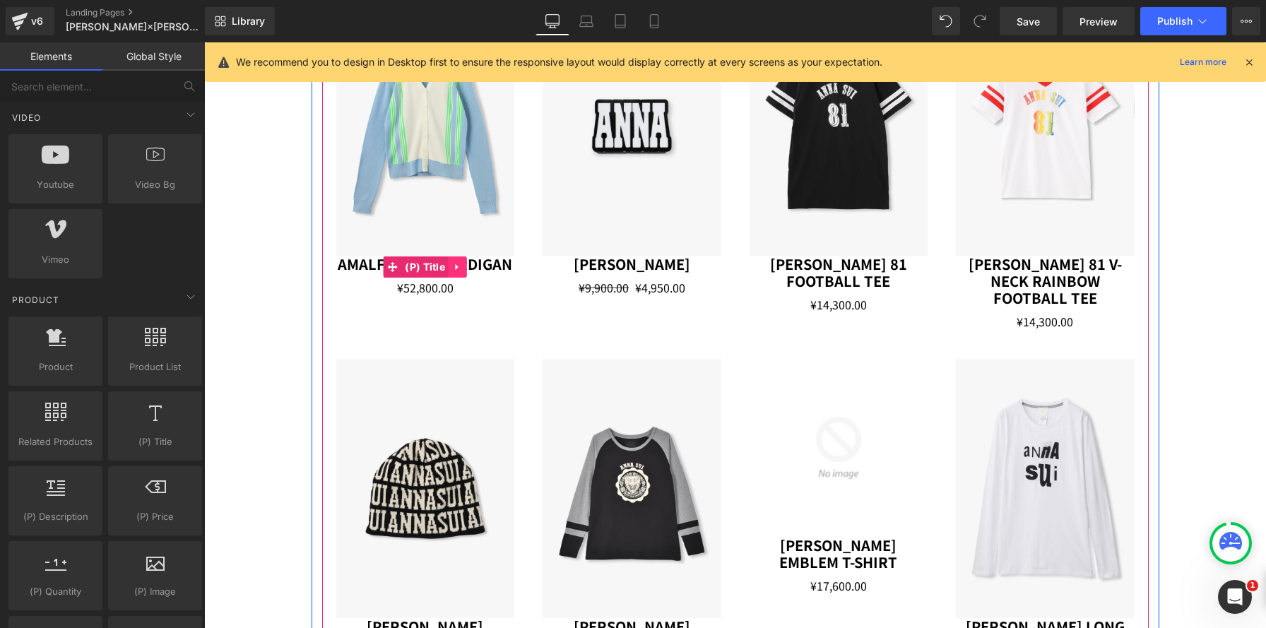
click at [449, 276] on link at bounding box center [457, 266] width 18 height 21
click at [368, 257] on link "AMALFI KNITS CARDIGAN" at bounding box center [425, 264] width 174 height 17
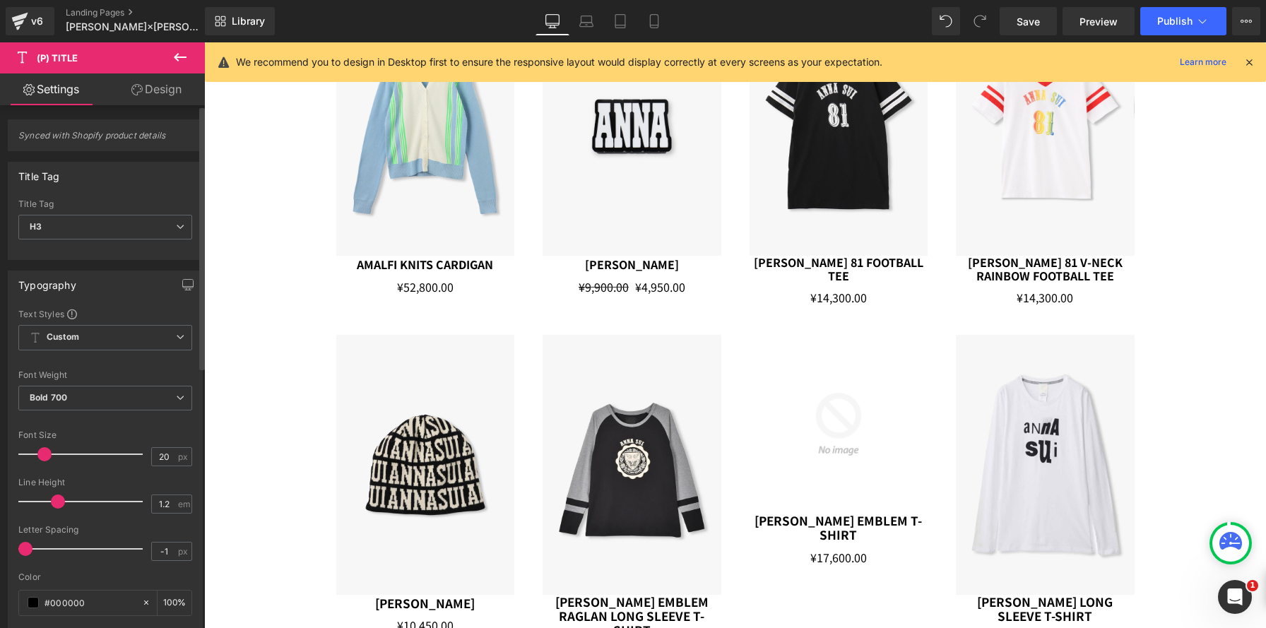
click at [40, 454] on span at bounding box center [44, 454] width 14 height 14
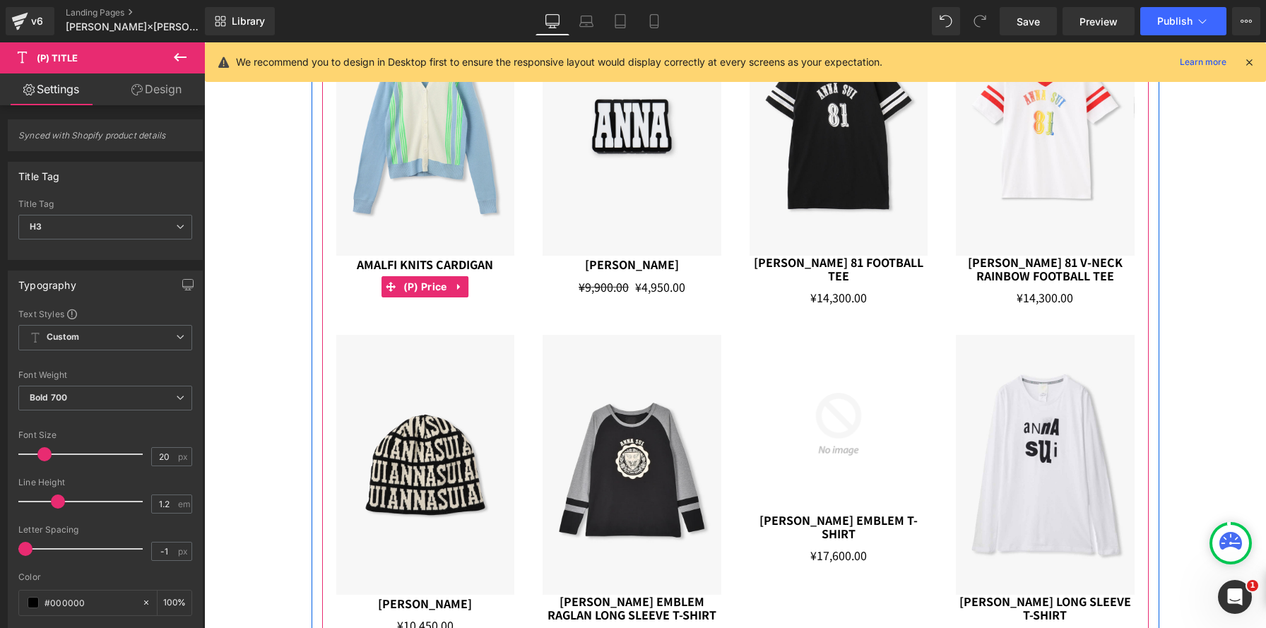
click at [358, 280] on div "¥52,800.00 ¥52,800.00" at bounding box center [425, 287] width 179 height 18
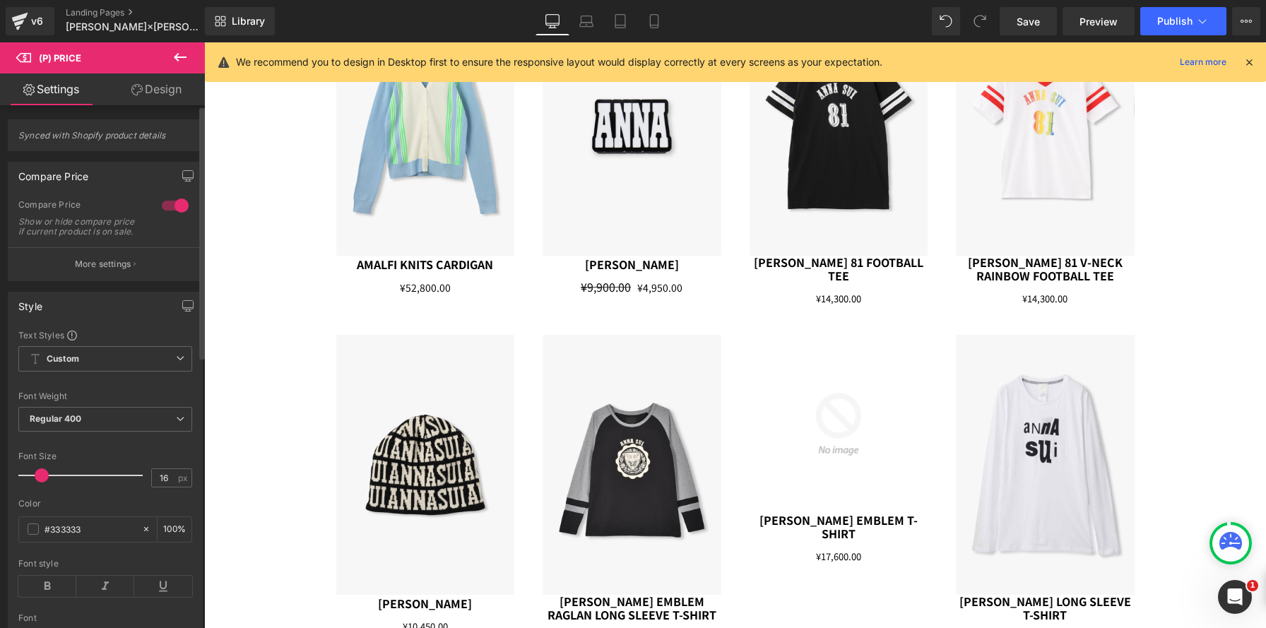
click at [37, 482] on span at bounding box center [42, 475] width 14 height 14
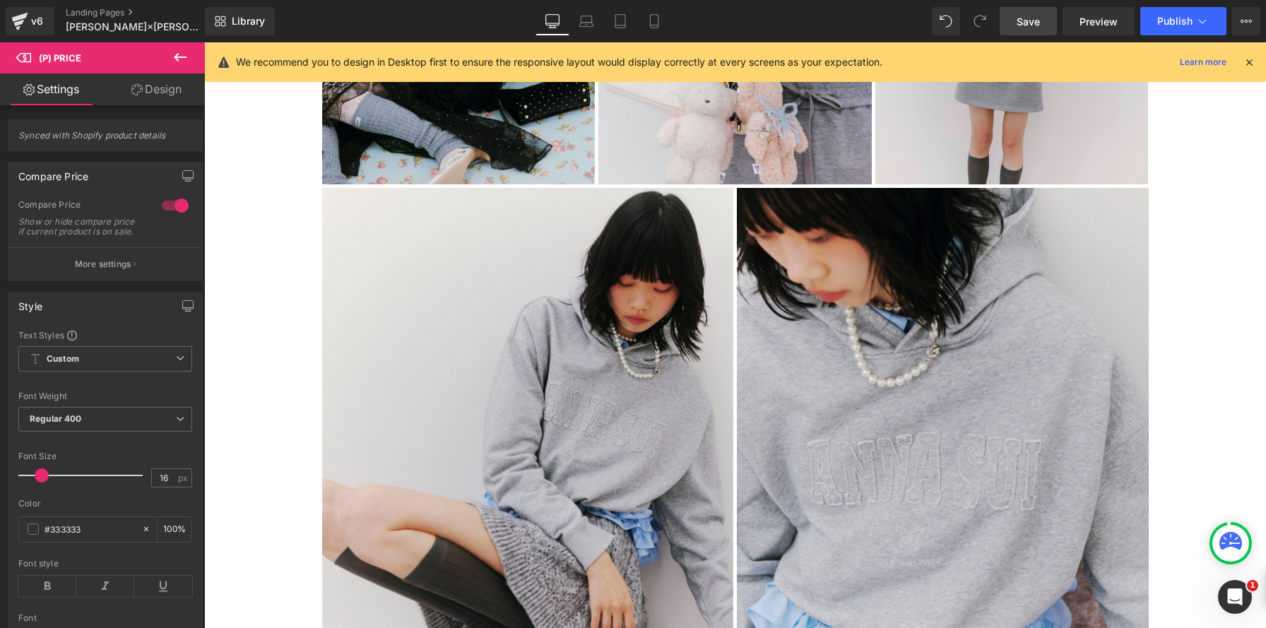
drag, startPoint x: 1028, startPoint y: 25, endPoint x: 676, endPoint y: 343, distance: 473.6
click at [1028, 25] on span "Save" at bounding box center [1027, 21] width 23 height 15
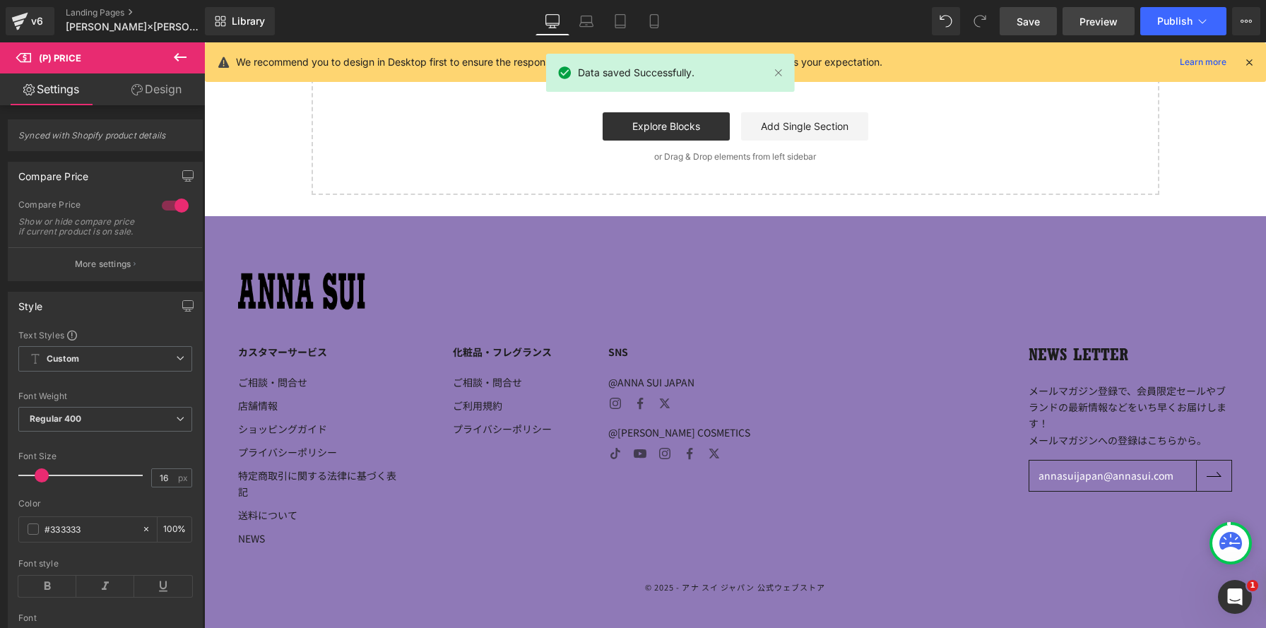
click at [1099, 24] on span "Preview" at bounding box center [1098, 21] width 38 height 15
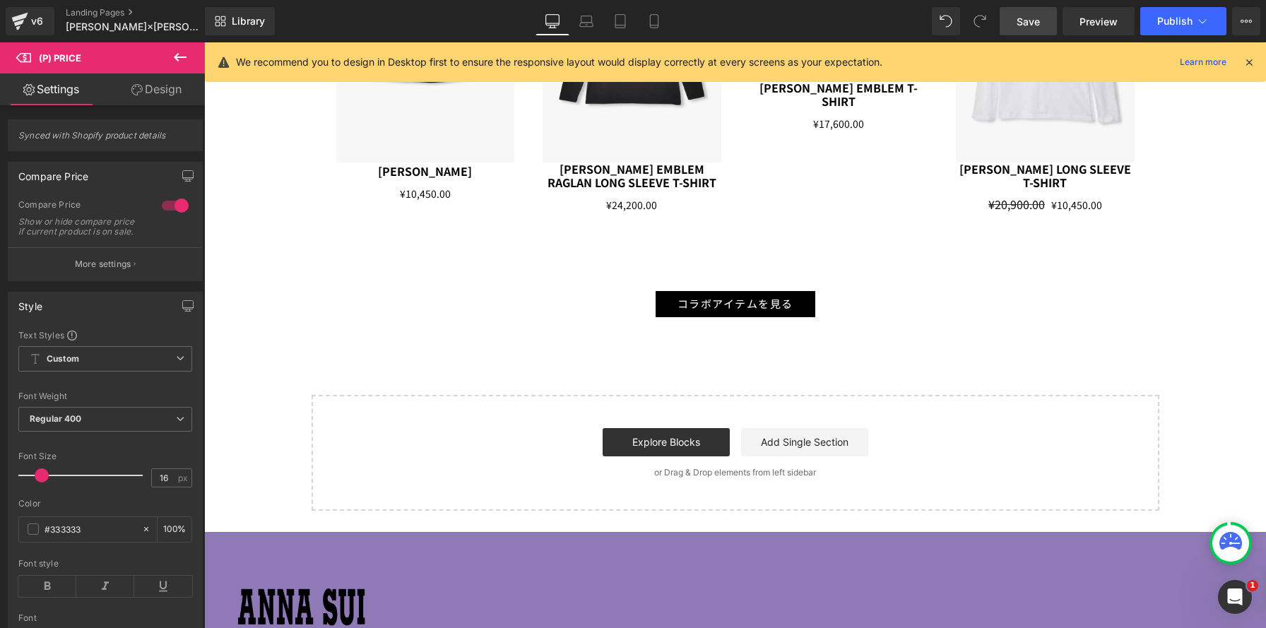
scroll to position [3581, 0]
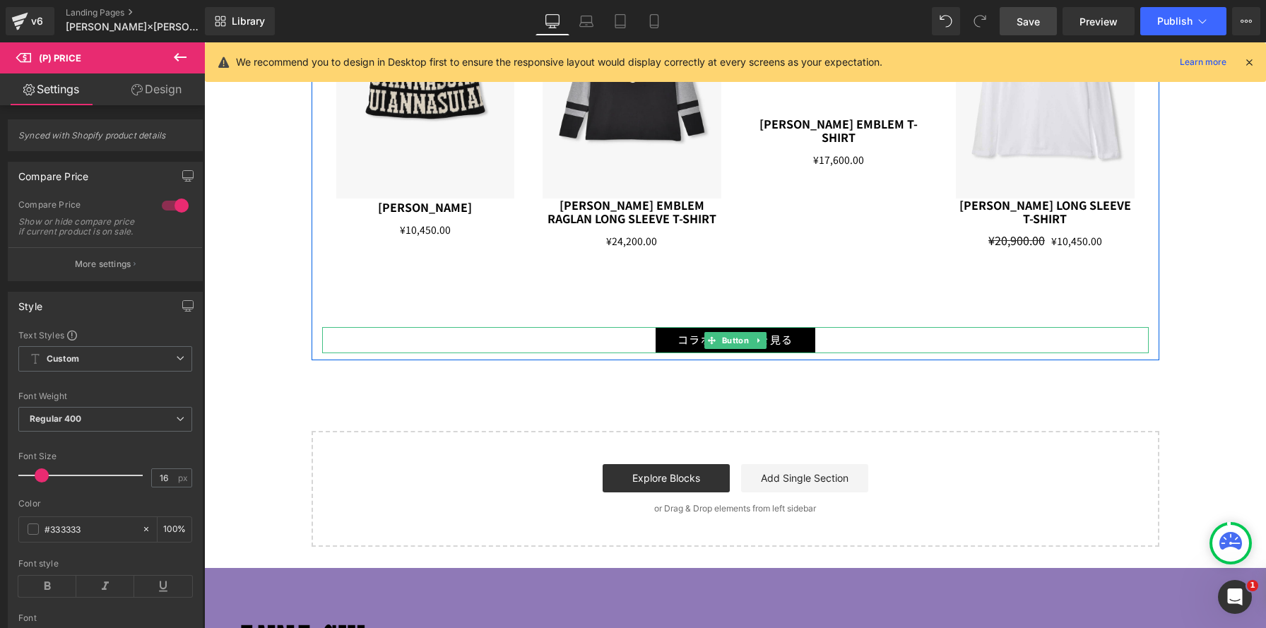
click at [385, 342] on div "コラボアイテムを見る" at bounding box center [735, 340] width 826 height 26
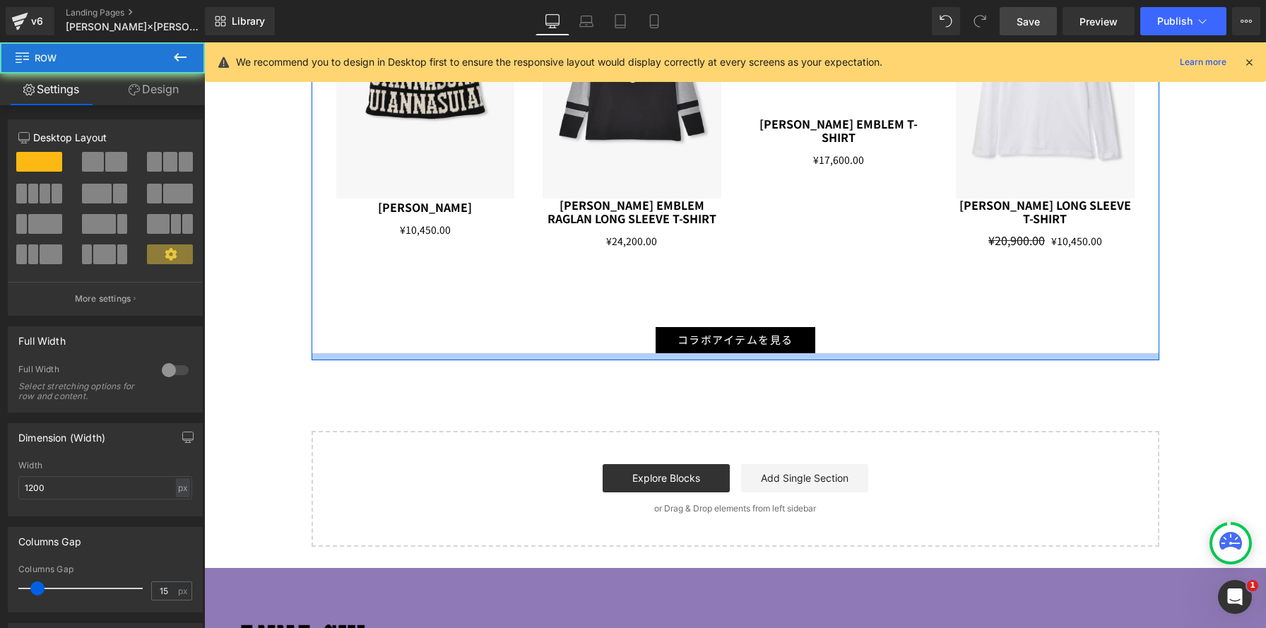
click at [363, 358] on div at bounding box center [735, 356] width 848 height 7
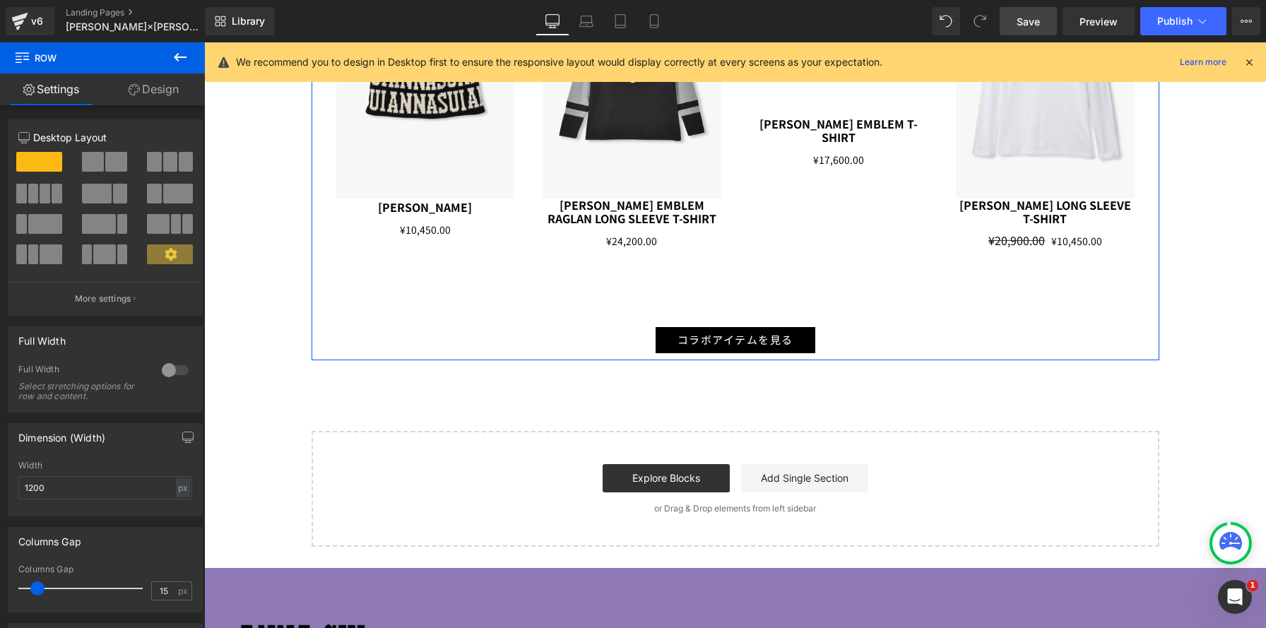
click at [151, 88] on link "Design" at bounding box center [153, 89] width 102 height 32
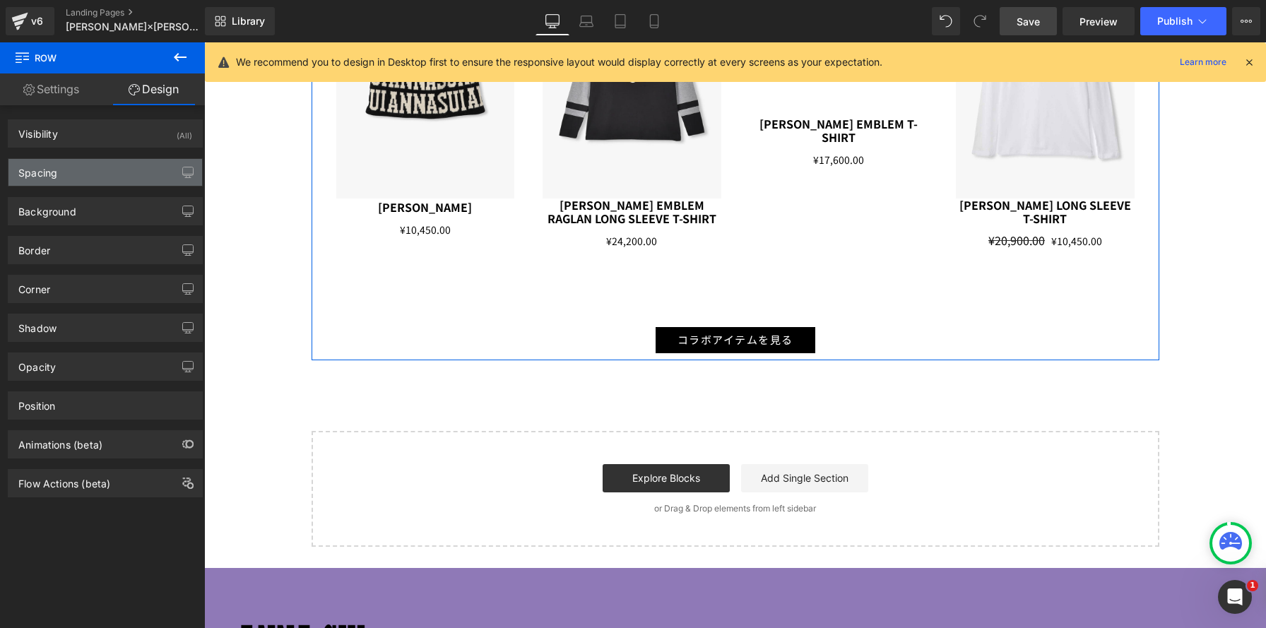
click at [146, 167] on div "Spacing" at bounding box center [105, 172] width 194 height 27
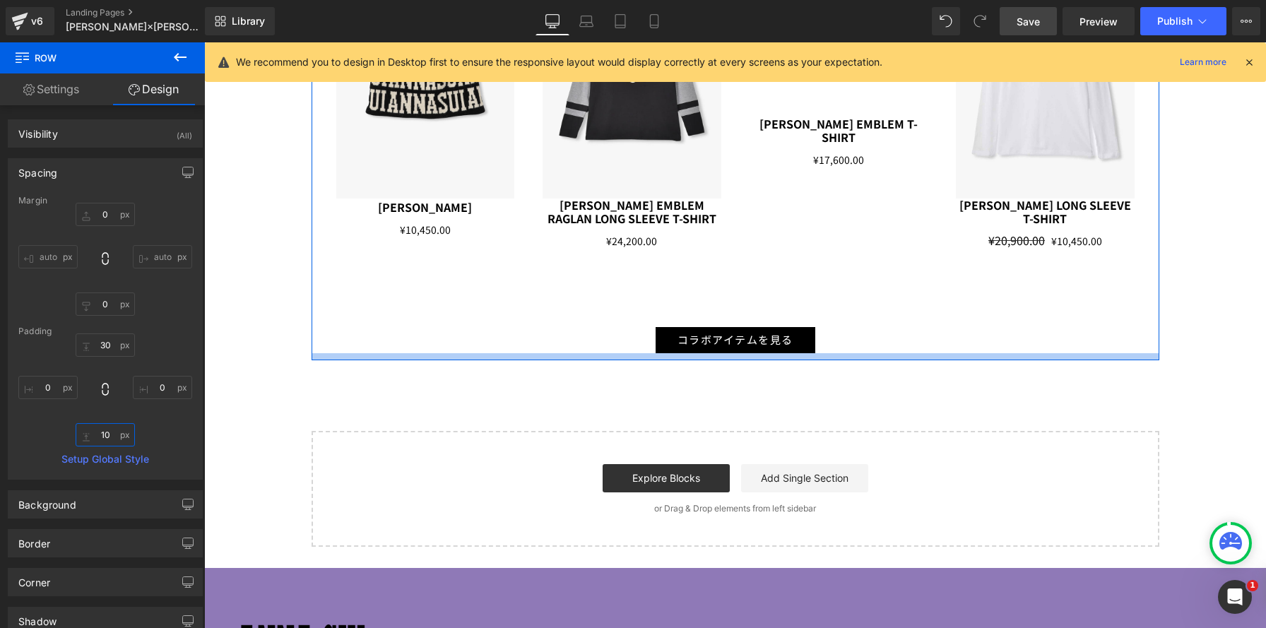
click at [110, 427] on input "text" at bounding box center [105, 434] width 59 height 23
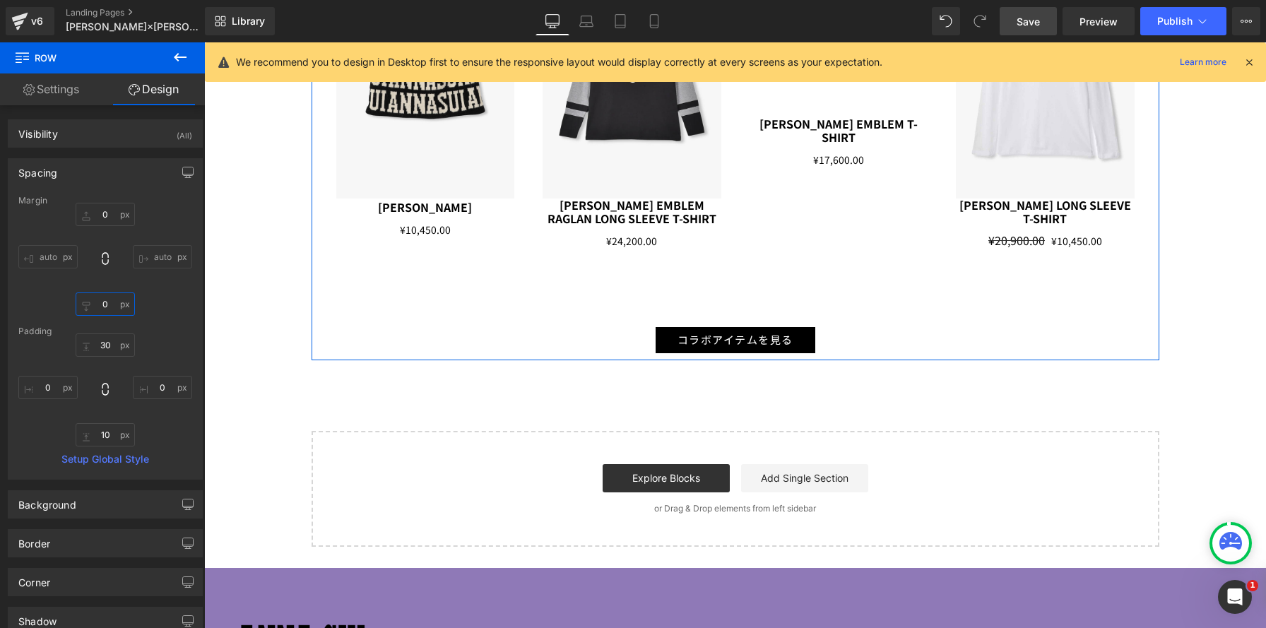
click at [114, 305] on input "text" at bounding box center [105, 303] width 59 height 23
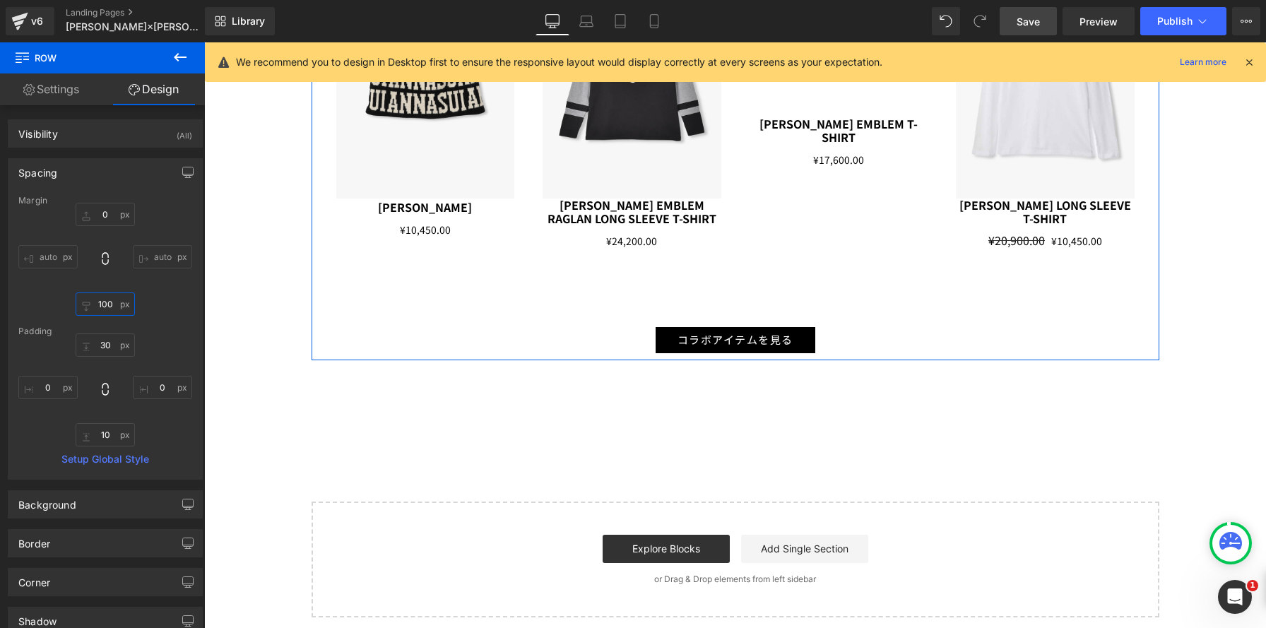
scroll to position [4590, 1062]
type input "100"
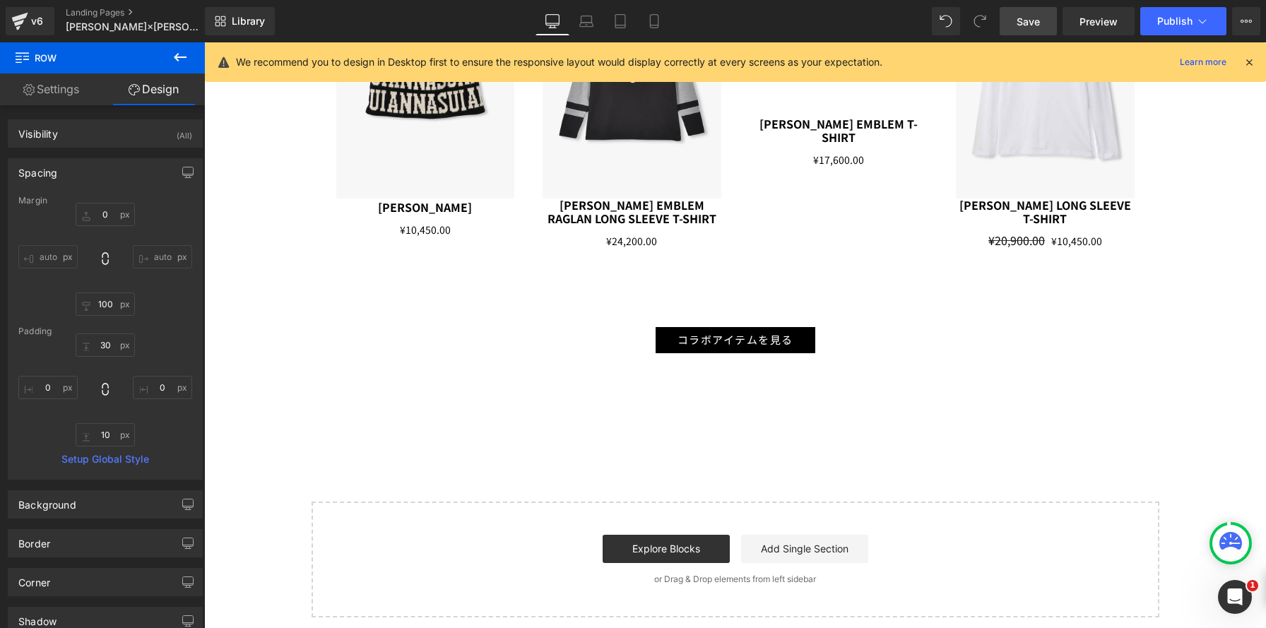
click at [1023, 26] on span "Save" at bounding box center [1027, 21] width 23 height 15
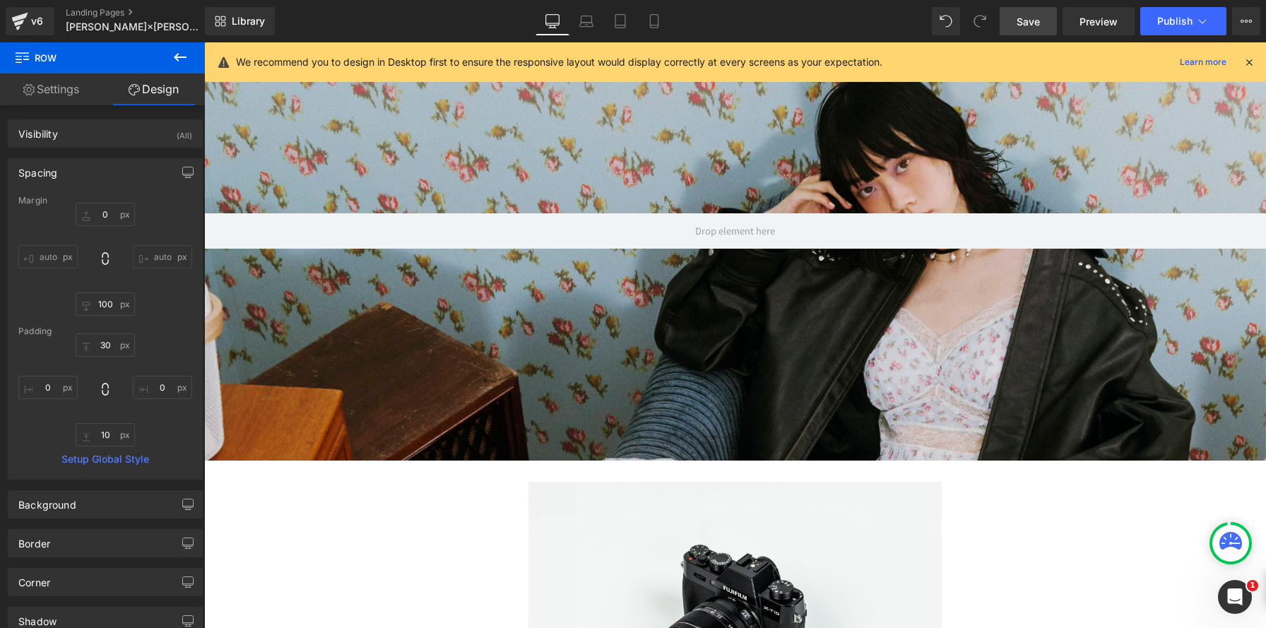
scroll to position [0, 0]
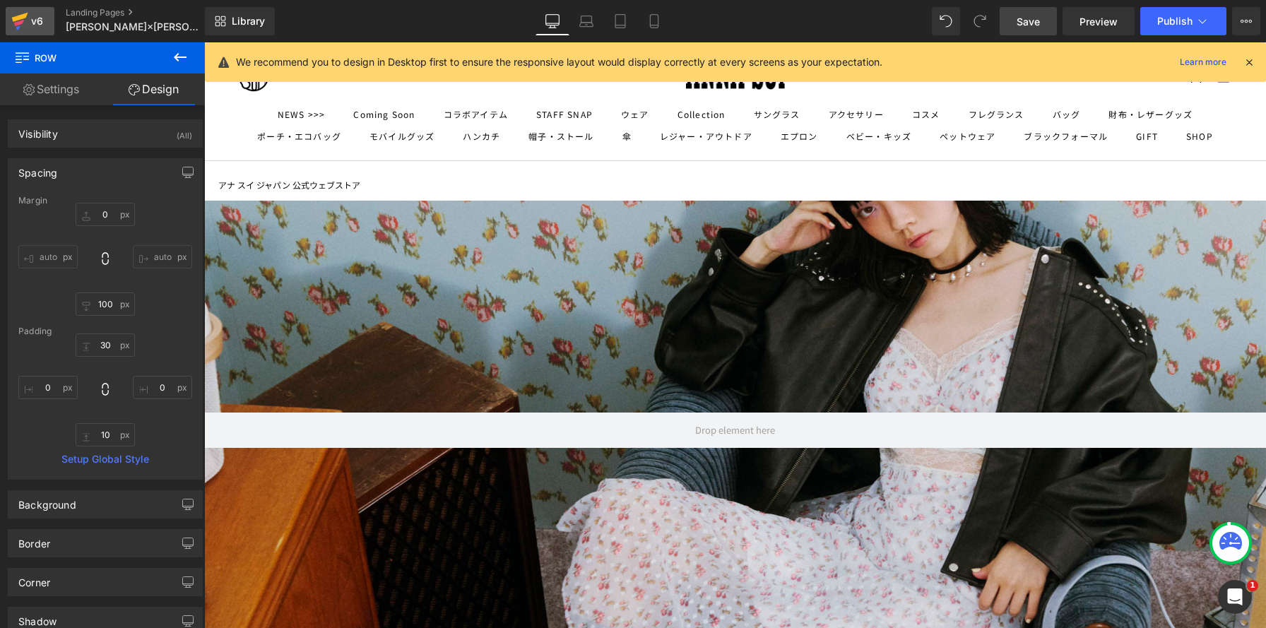
click at [46, 26] on link "v6" at bounding box center [30, 21] width 49 height 28
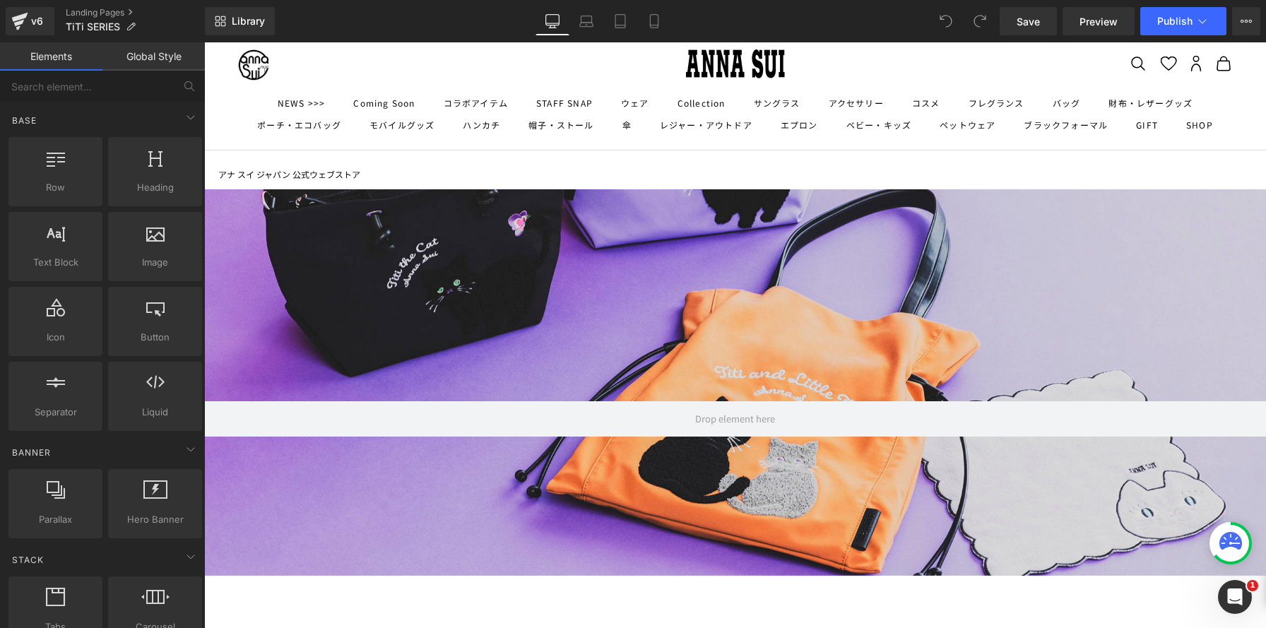
scroll to position [616, 0]
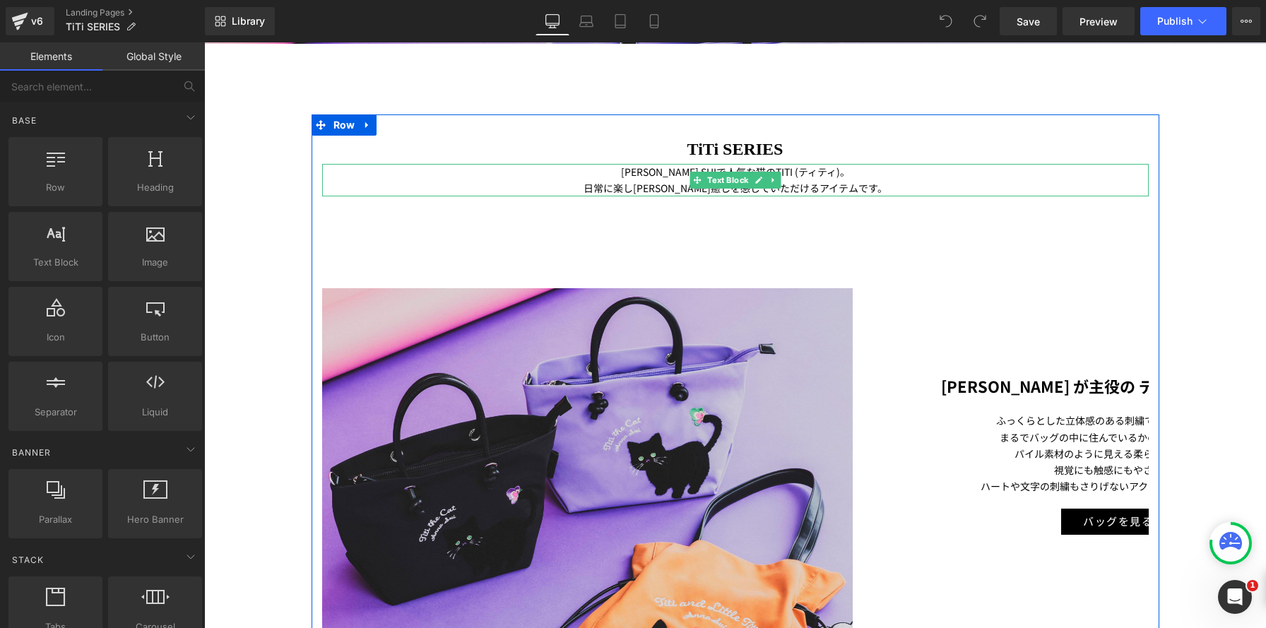
click at [693, 177] on icon at bounding box center [697, 180] width 8 height 8
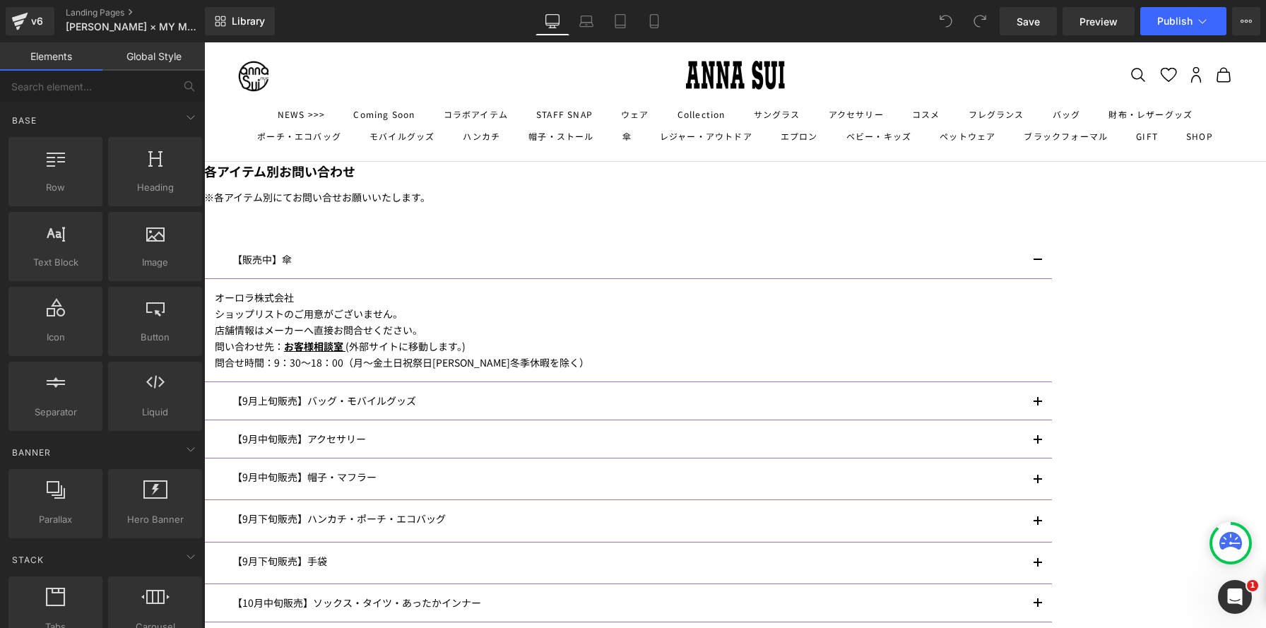
click at [393, 553] on p "【9月下旬販売】手袋" at bounding box center [627, 561] width 791 height 16
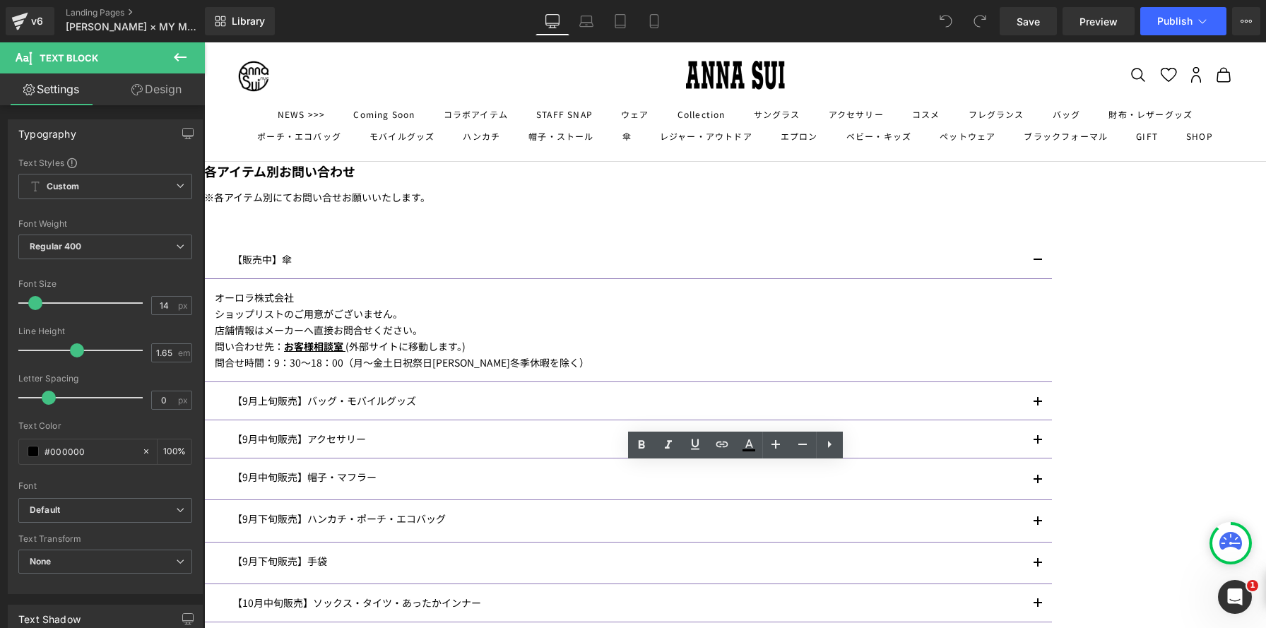
click at [366, 553] on p "【9月下旬販売】手袋" at bounding box center [627, 561] width 791 height 16
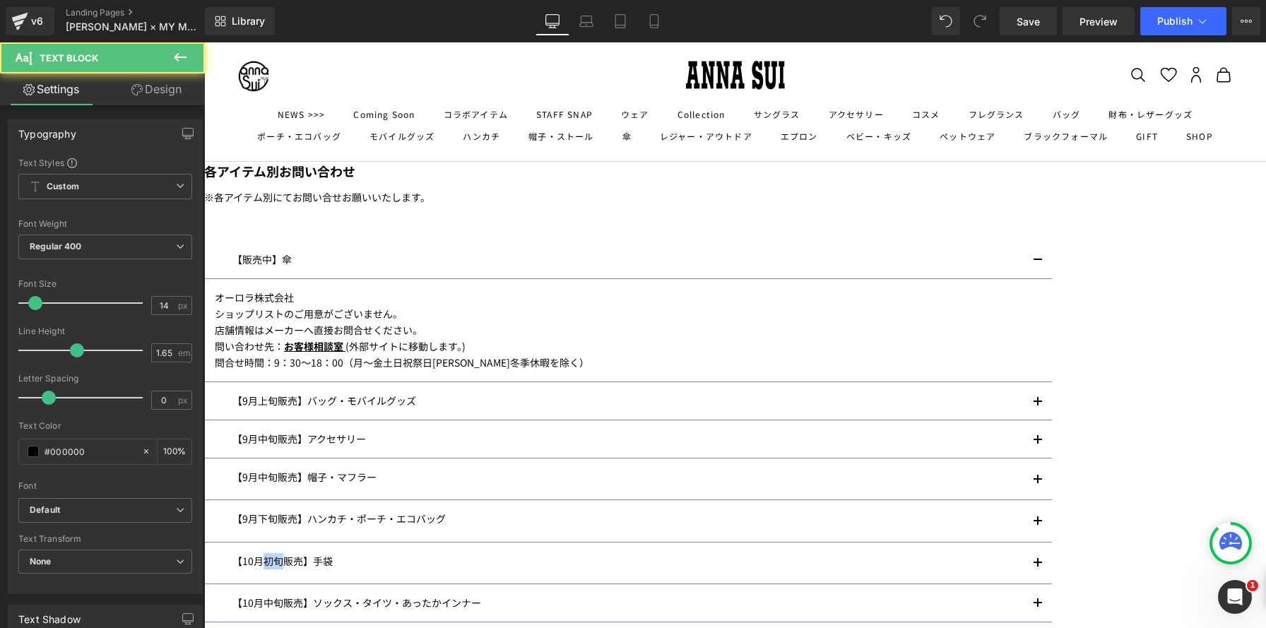
drag, startPoint x: 401, startPoint y: 473, endPoint x: 387, endPoint y: 477, distance: 14.7
click at [386, 553] on p "【10月初旬販売】手袋" at bounding box center [627, 561] width 791 height 16
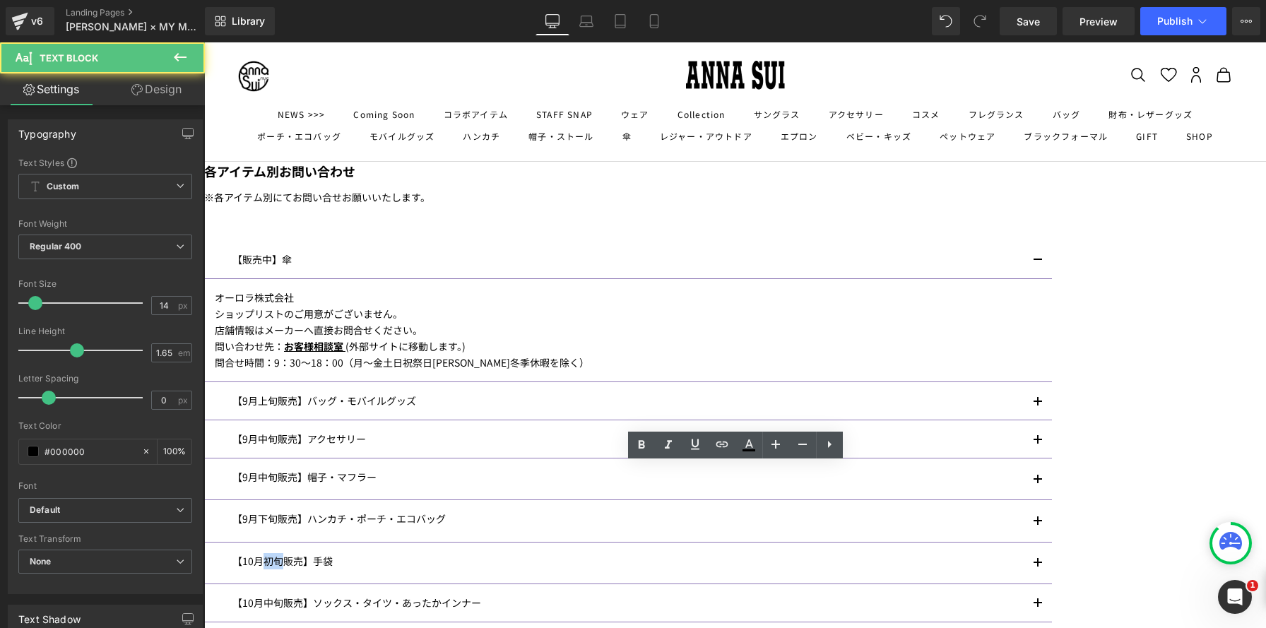
copy p "初旬"
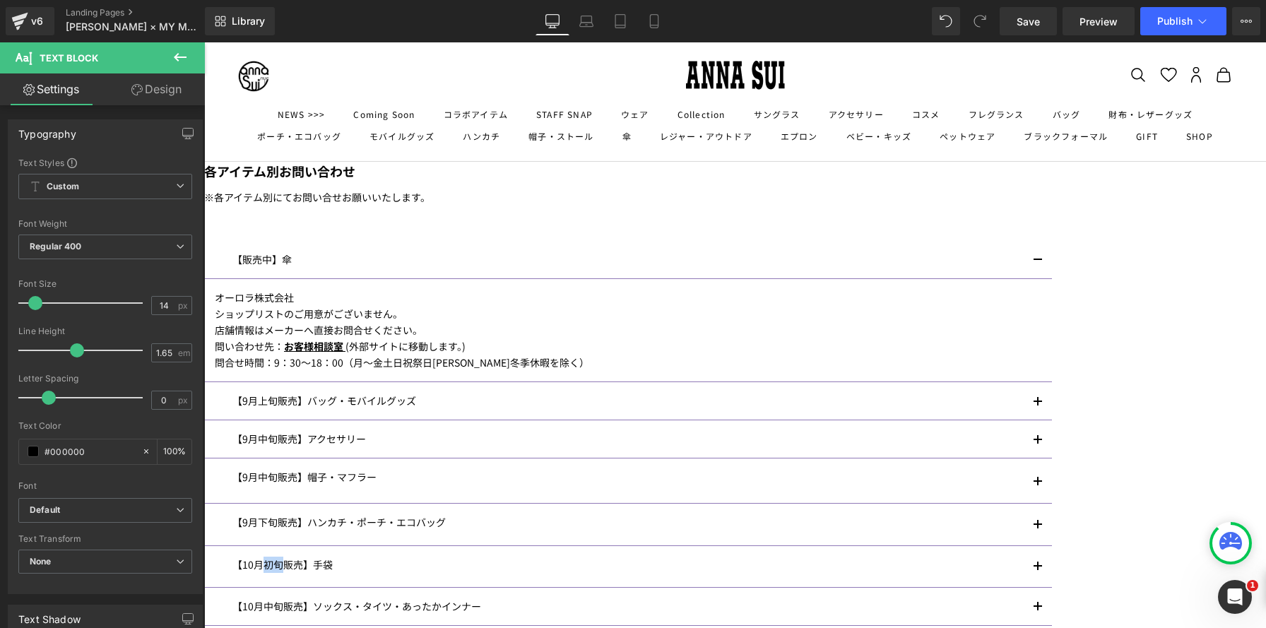
click at [701, 546] on div "【10月初旬販売】手袋 Text Block" at bounding box center [628, 567] width 848 height 42
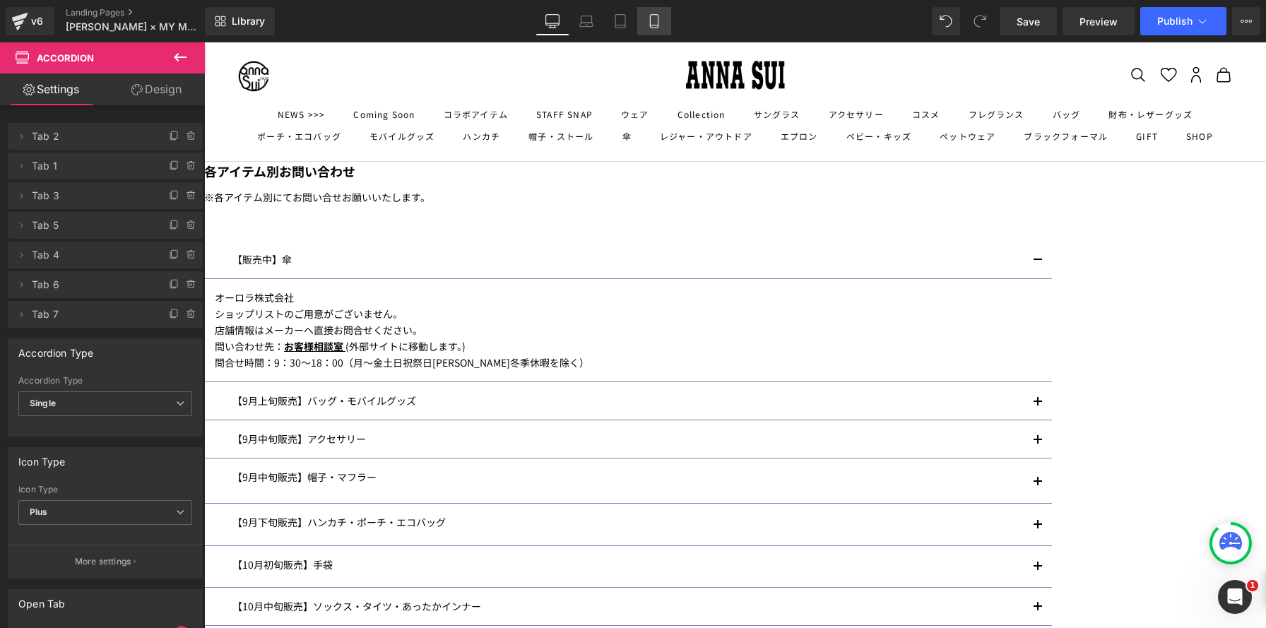
click at [663, 25] on link "Mobile" at bounding box center [654, 21] width 34 height 28
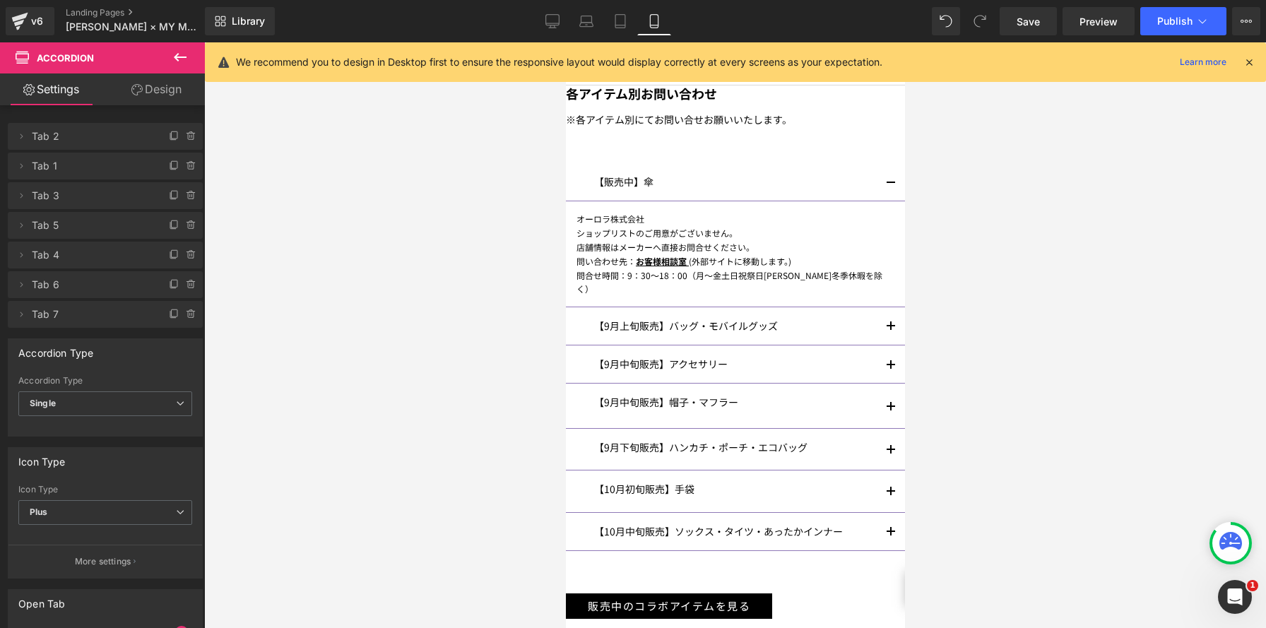
scroll to position [574, 0]
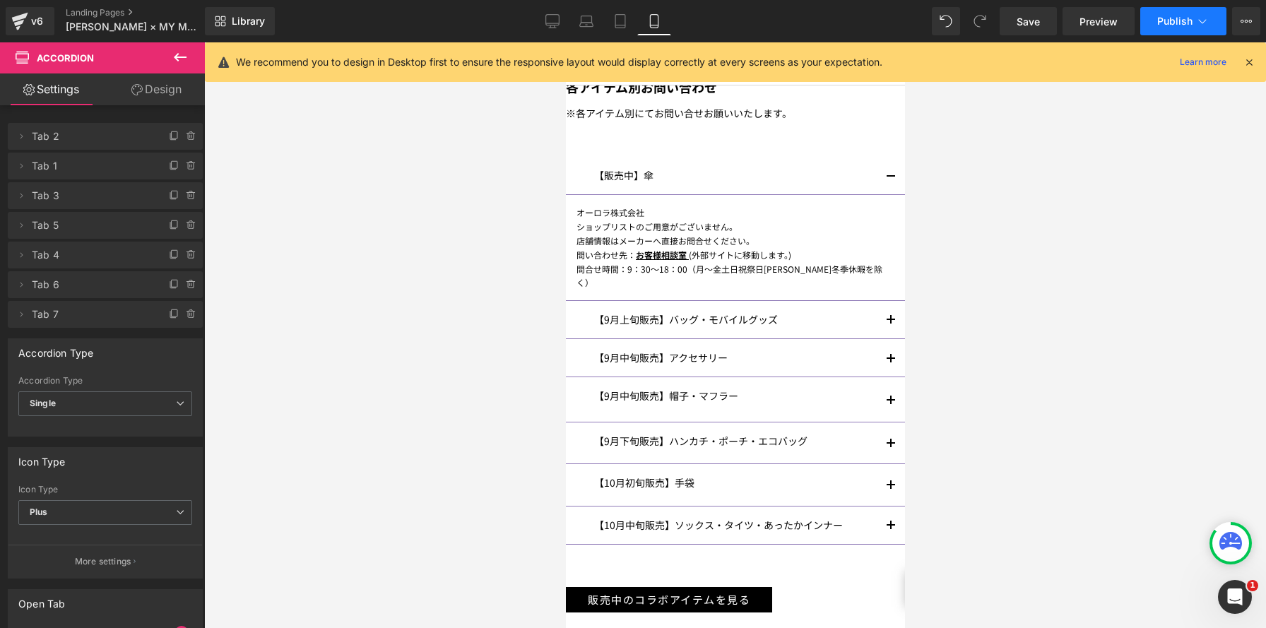
click at [1183, 18] on span "Publish" at bounding box center [1174, 21] width 35 height 11
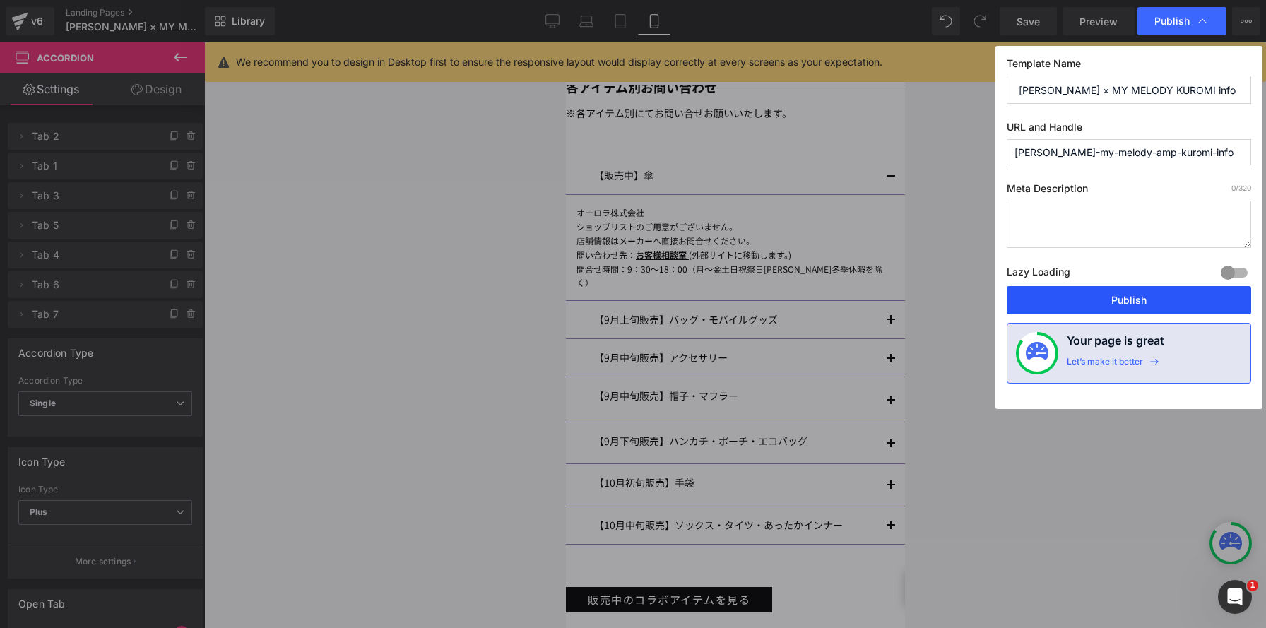
click at [1139, 295] on button "Publish" at bounding box center [1128, 300] width 244 height 28
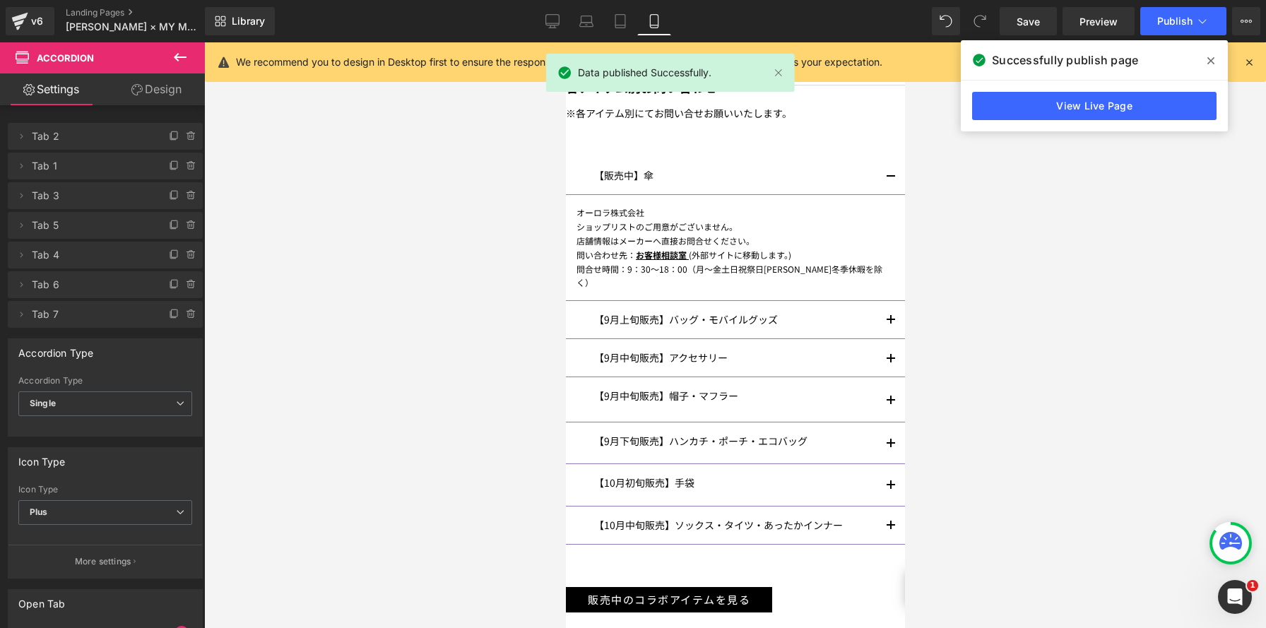
click at [890, 181] on span "button" at bounding box center [890, 181] width 0 height 0
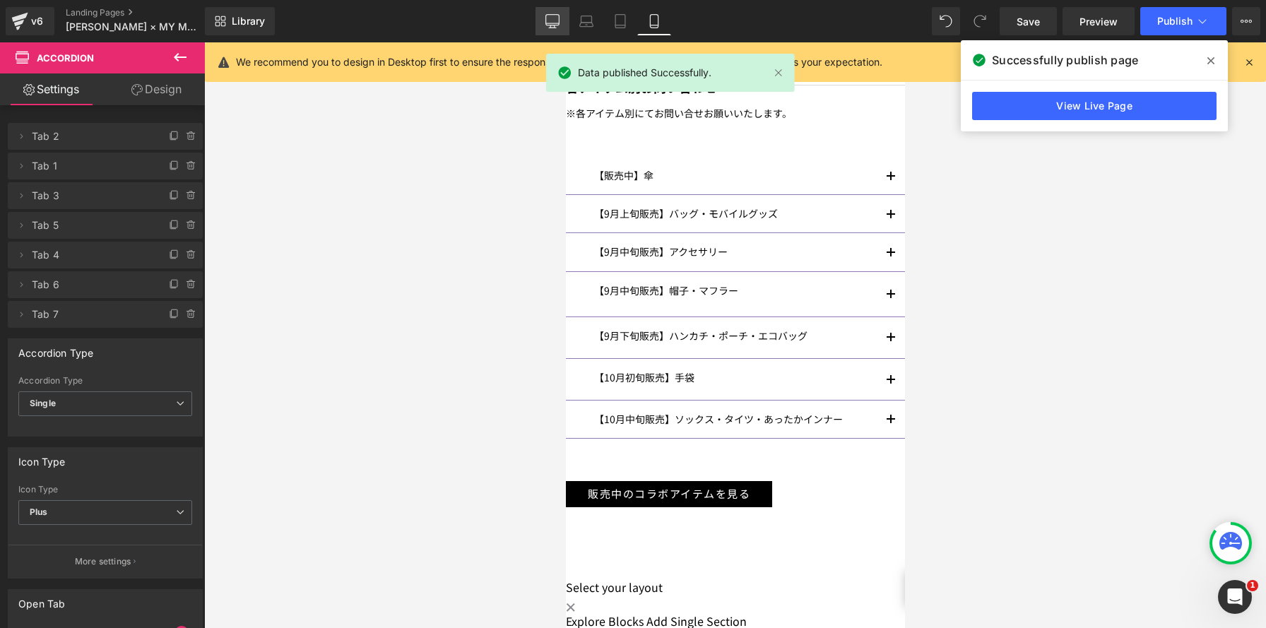
click at [552, 28] on icon at bounding box center [552, 28] width 7 height 0
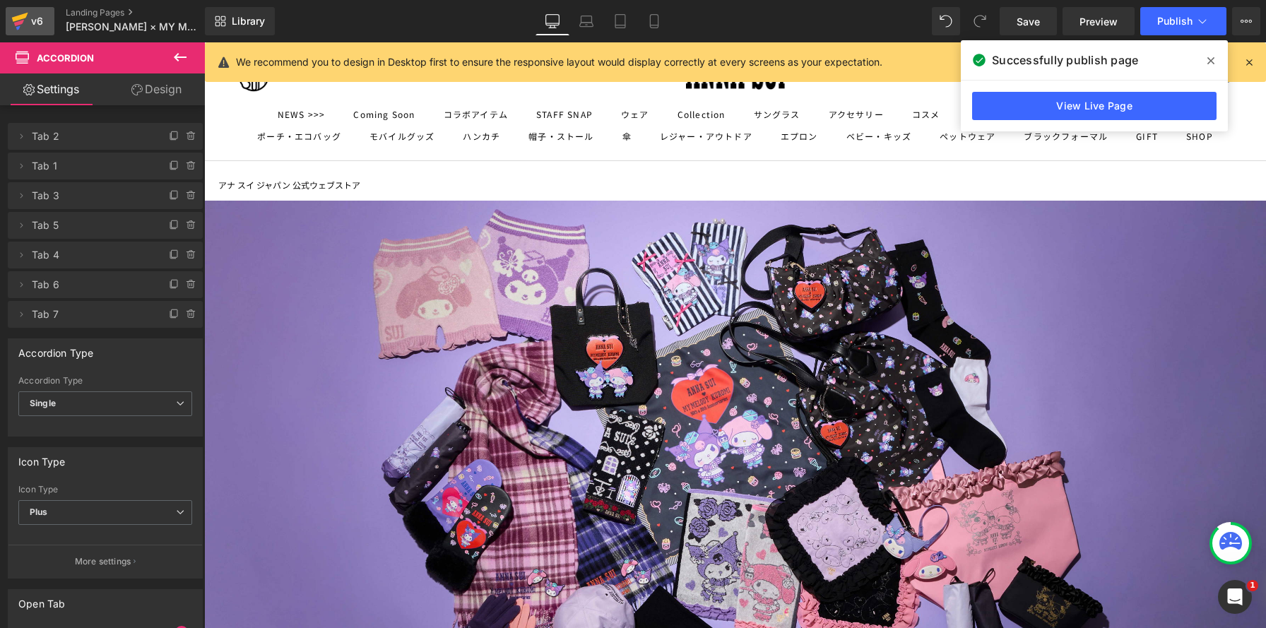
click at [25, 27] on icon at bounding box center [19, 21] width 17 height 35
